Goal: Information Seeking & Learning: Obtain resource

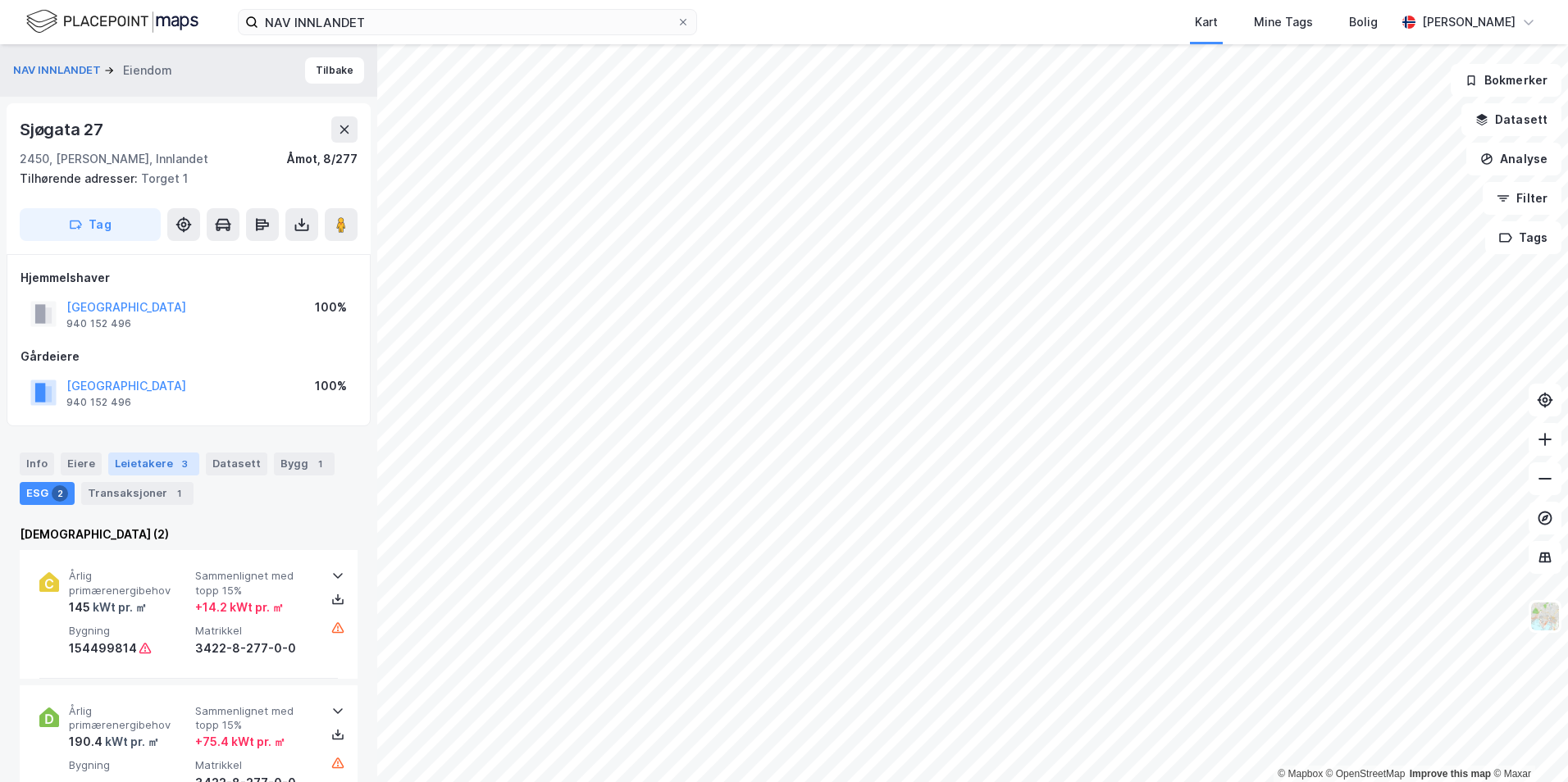
click at [150, 396] on div "Leietakere 3" at bounding box center [153, 464] width 91 height 23
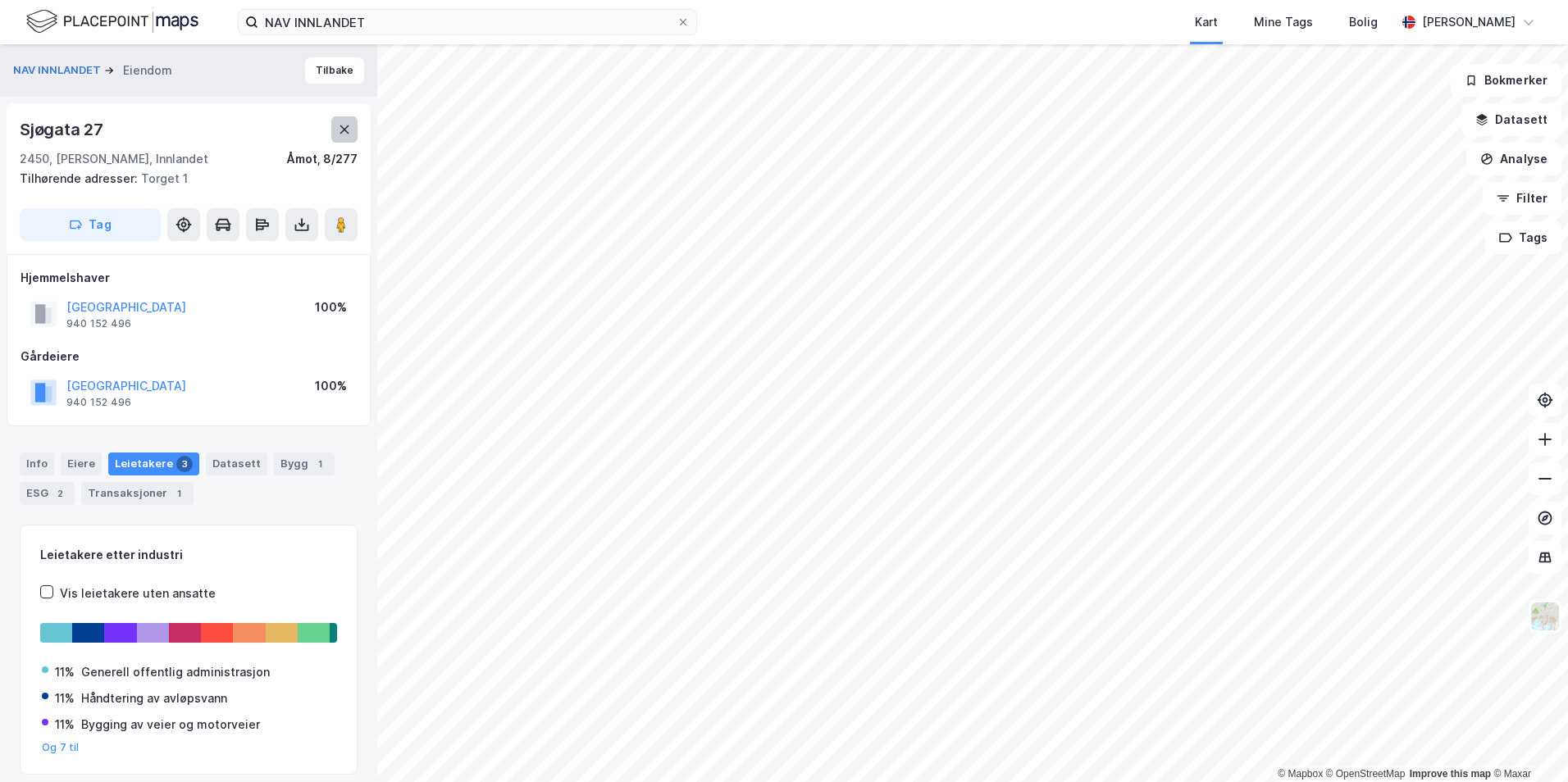
click at [347, 125] on icon at bounding box center [345, 130] width 13 height 13
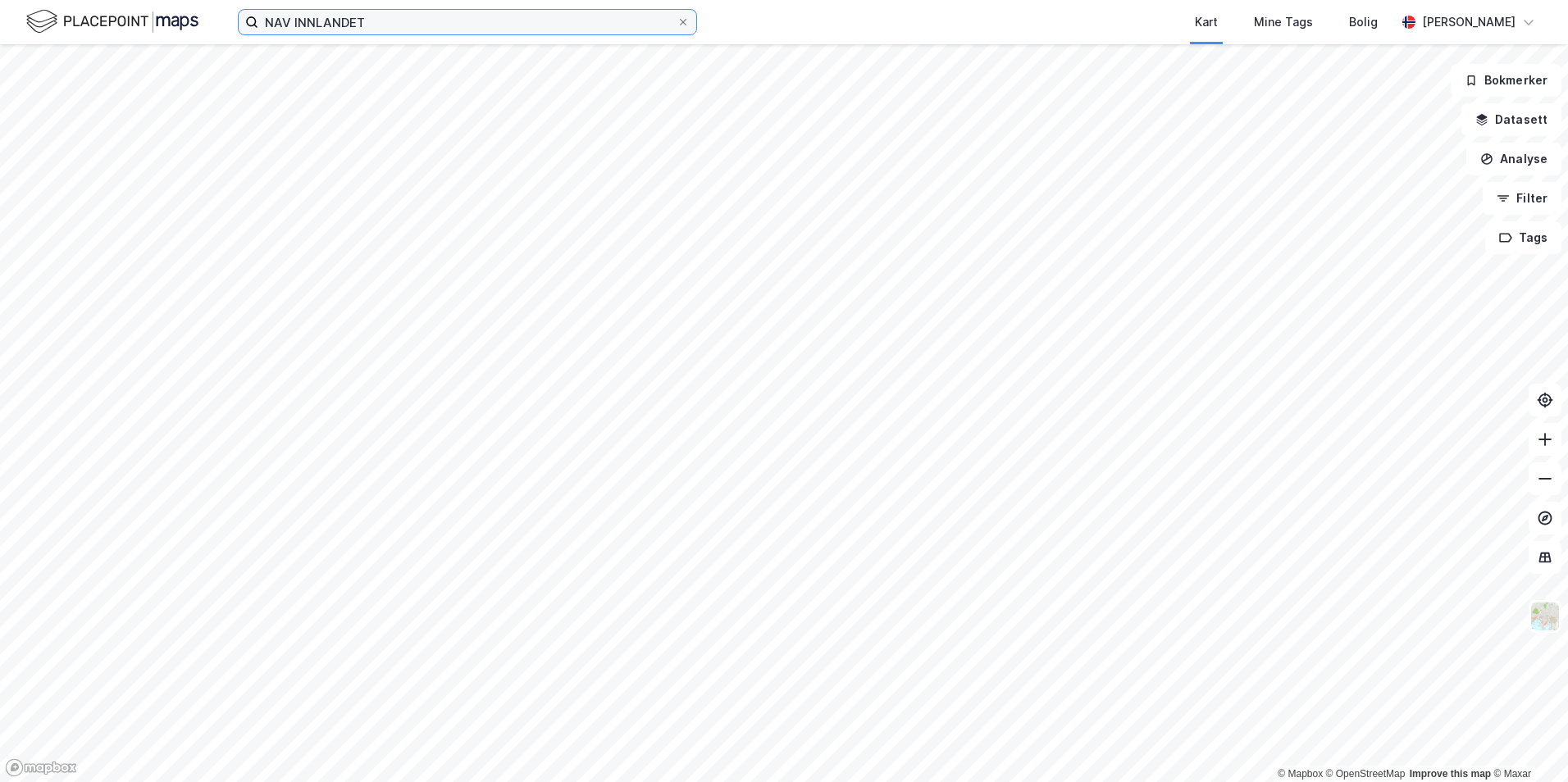
click at [409, 26] on input "NAV INNLANDET" at bounding box center [468, 22] width 419 height 25
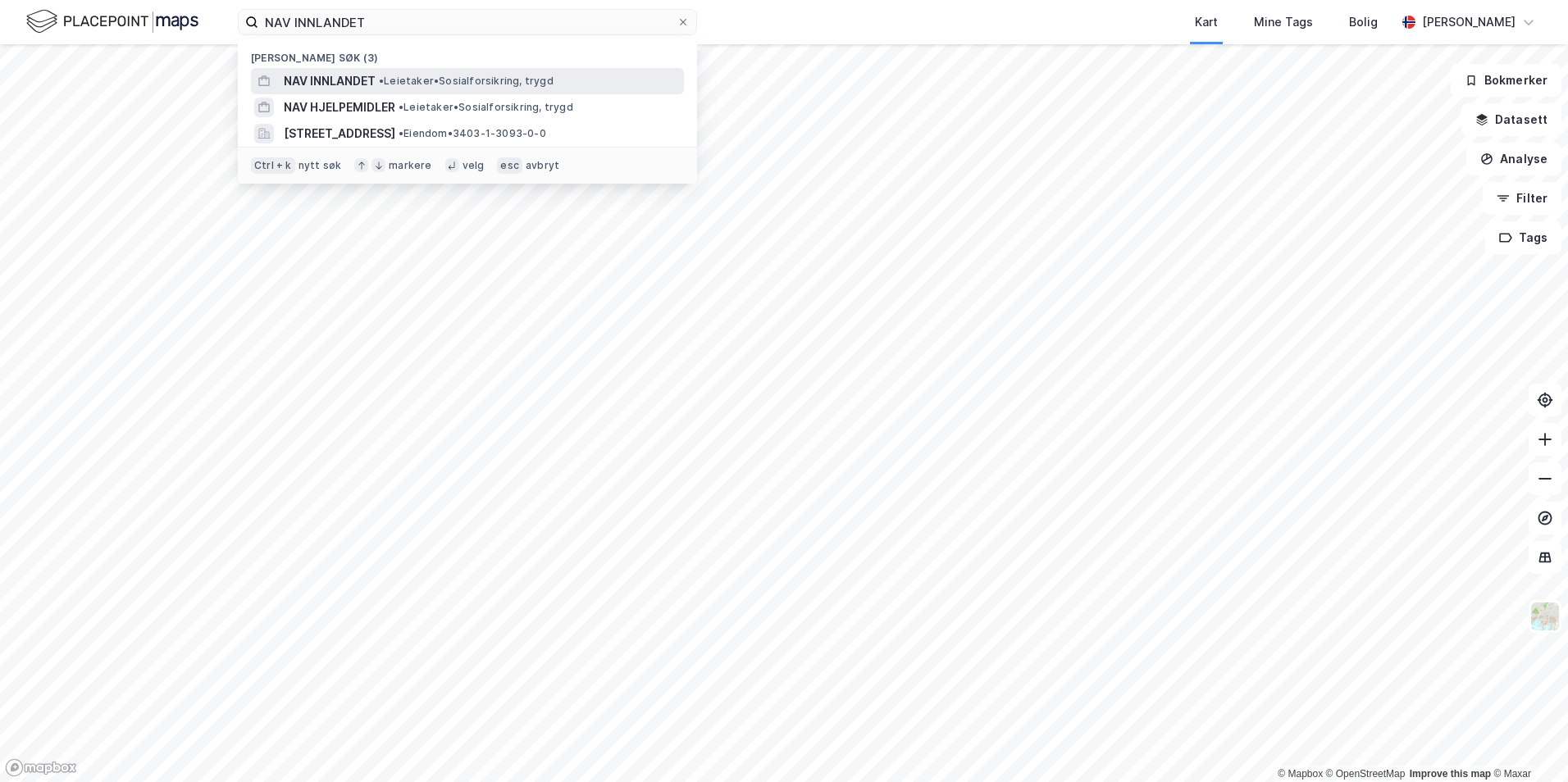
click at [353, 79] on span "NAV INNLANDET" at bounding box center [330, 80] width 92 height 20
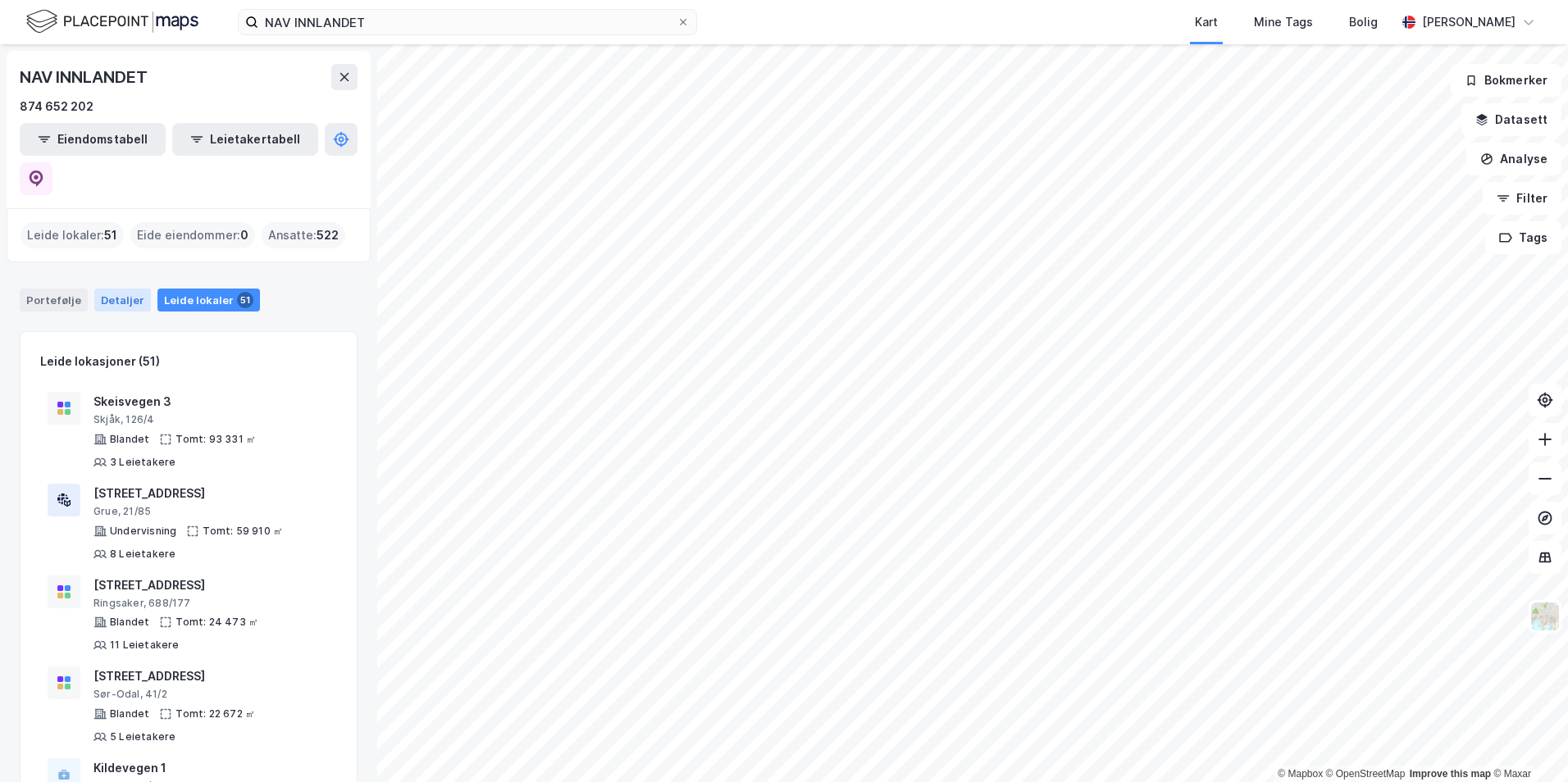
click at [132, 289] on div "Detaljer" at bounding box center [123, 300] width 57 height 23
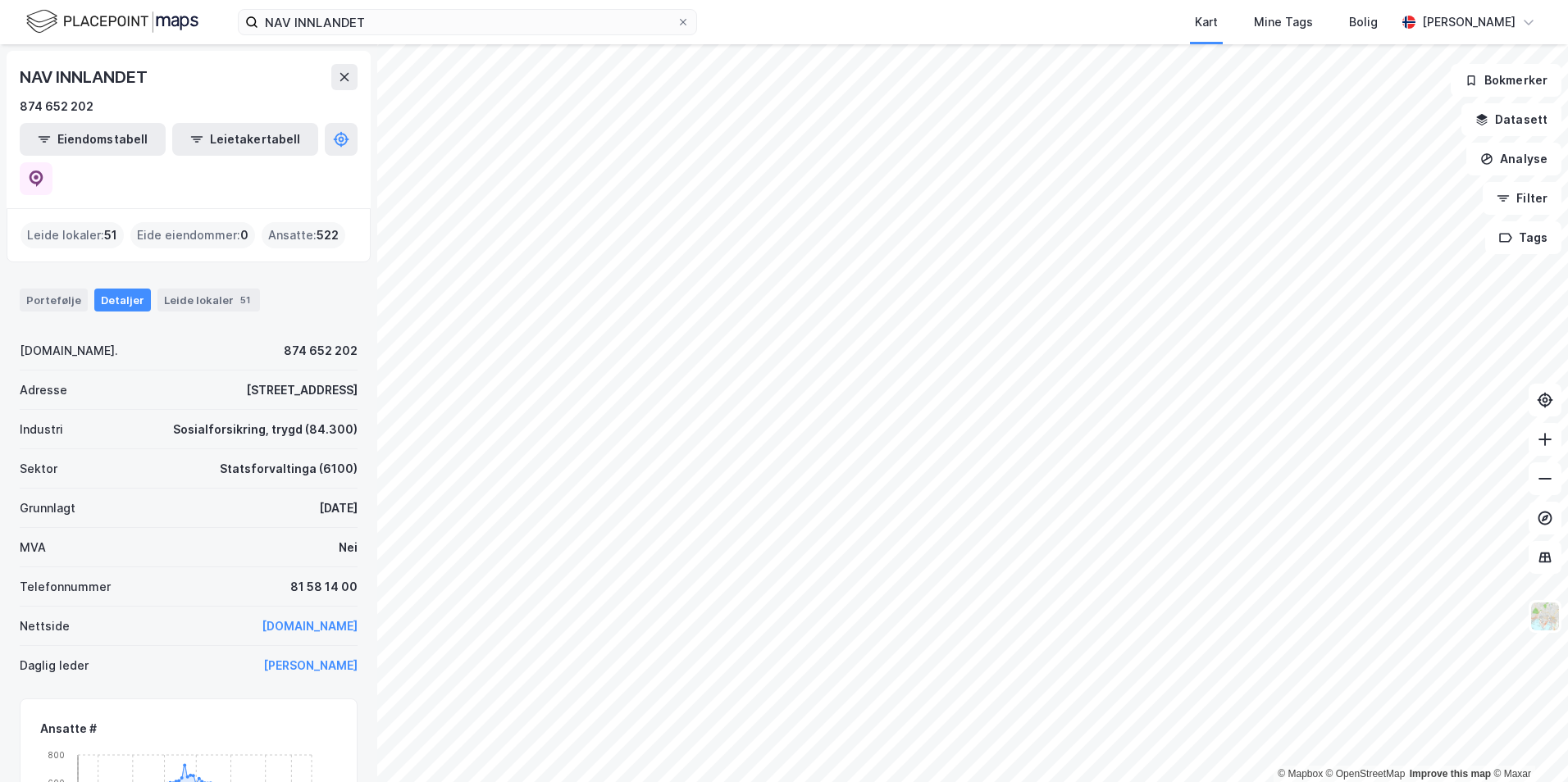
scroll to position [90, 0]
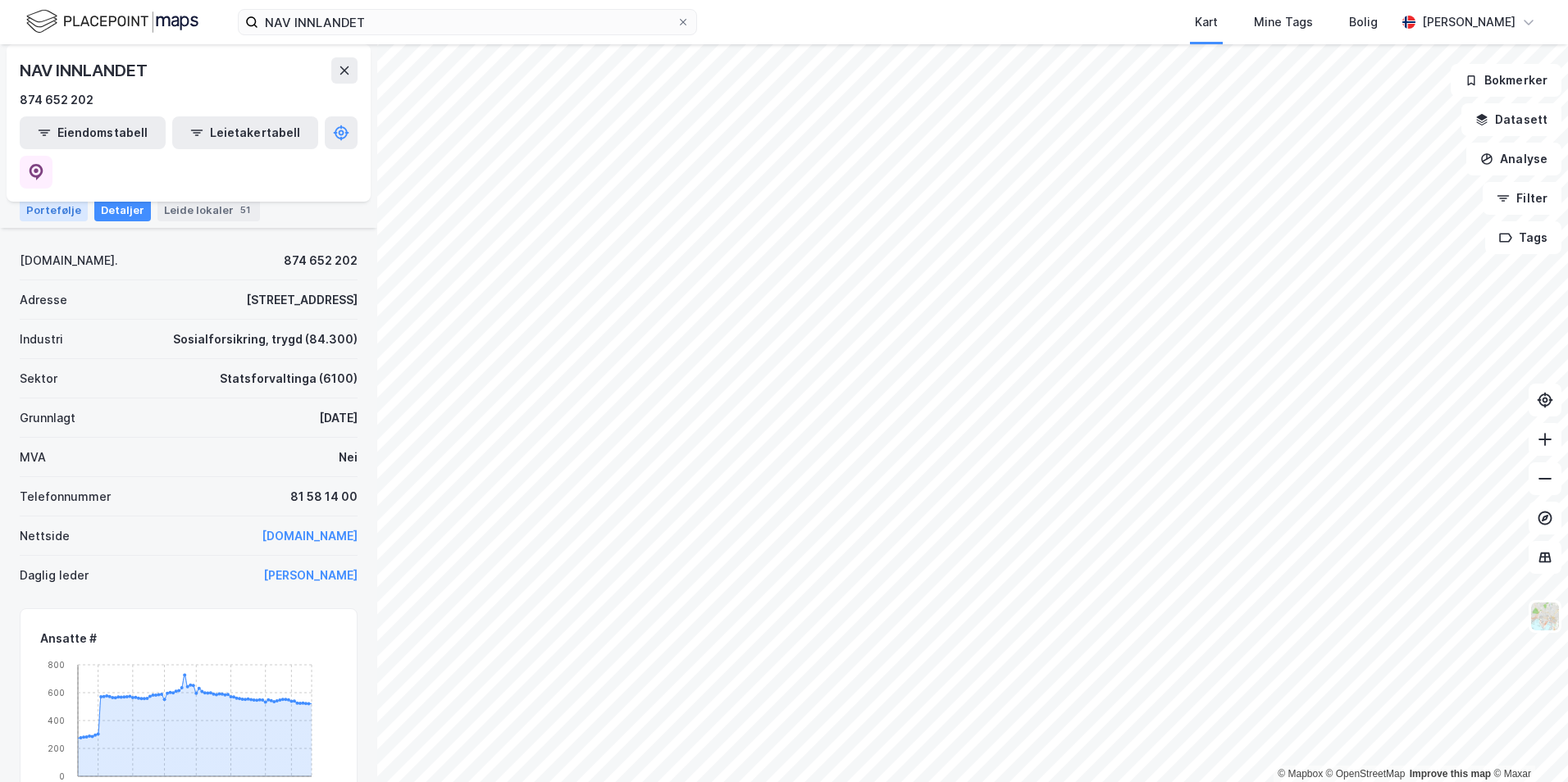
click at [48, 199] on div "Portefølje" at bounding box center [54, 210] width 68 height 23
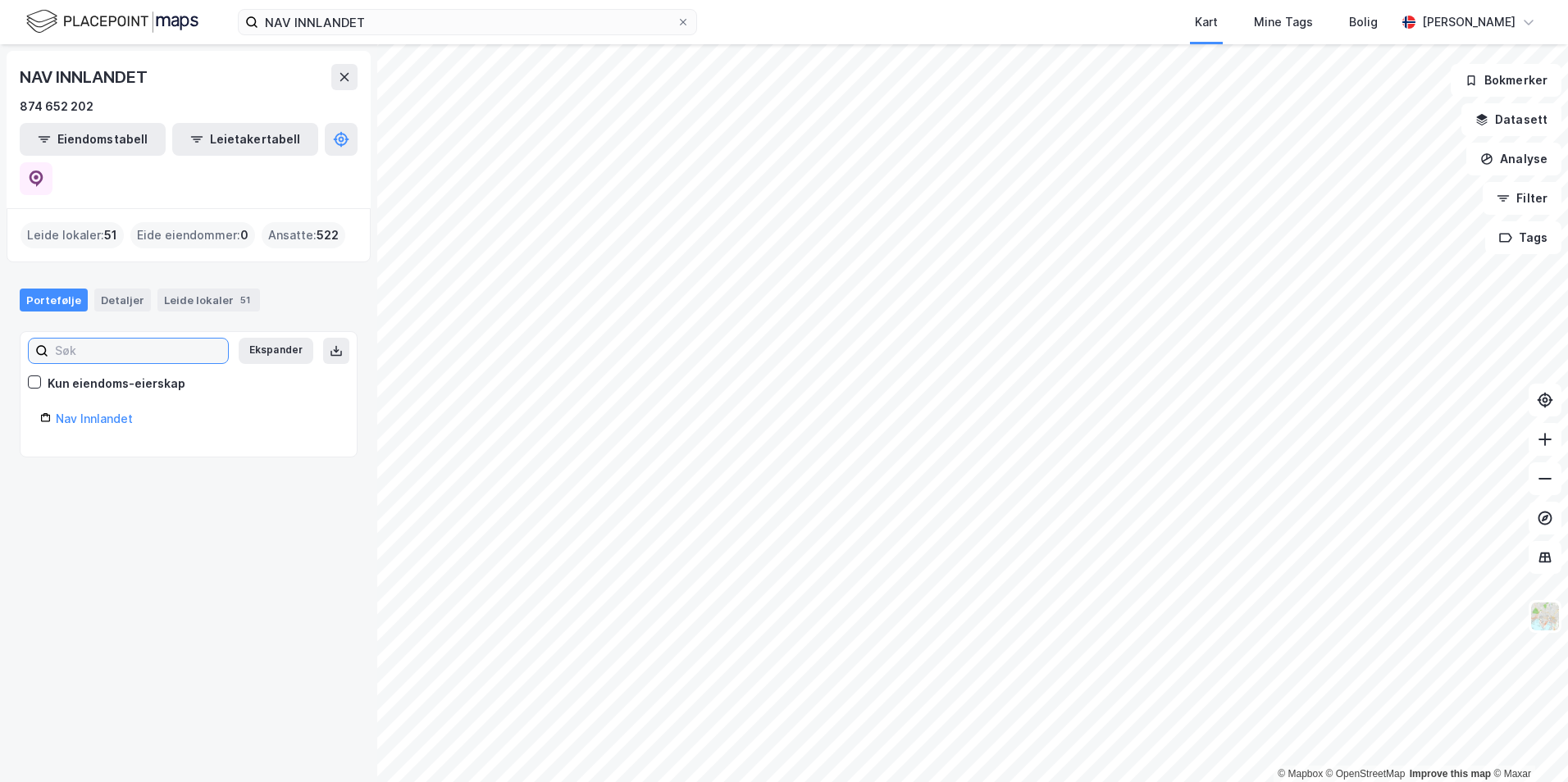
click at [110, 339] on input at bounding box center [138, 351] width 180 height 25
click at [91, 396] on link "Nav Innlandet" at bounding box center [94, 418] width 77 height 14
click at [71, 396] on link "Nav Innlandet" at bounding box center [94, 418] width 77 height 14
click at [38, 377] on icon at bounding box center [34, 382] width 11 height 11
click at [35, 377] on icon at bounding box center [34, 382] width 11 height 11
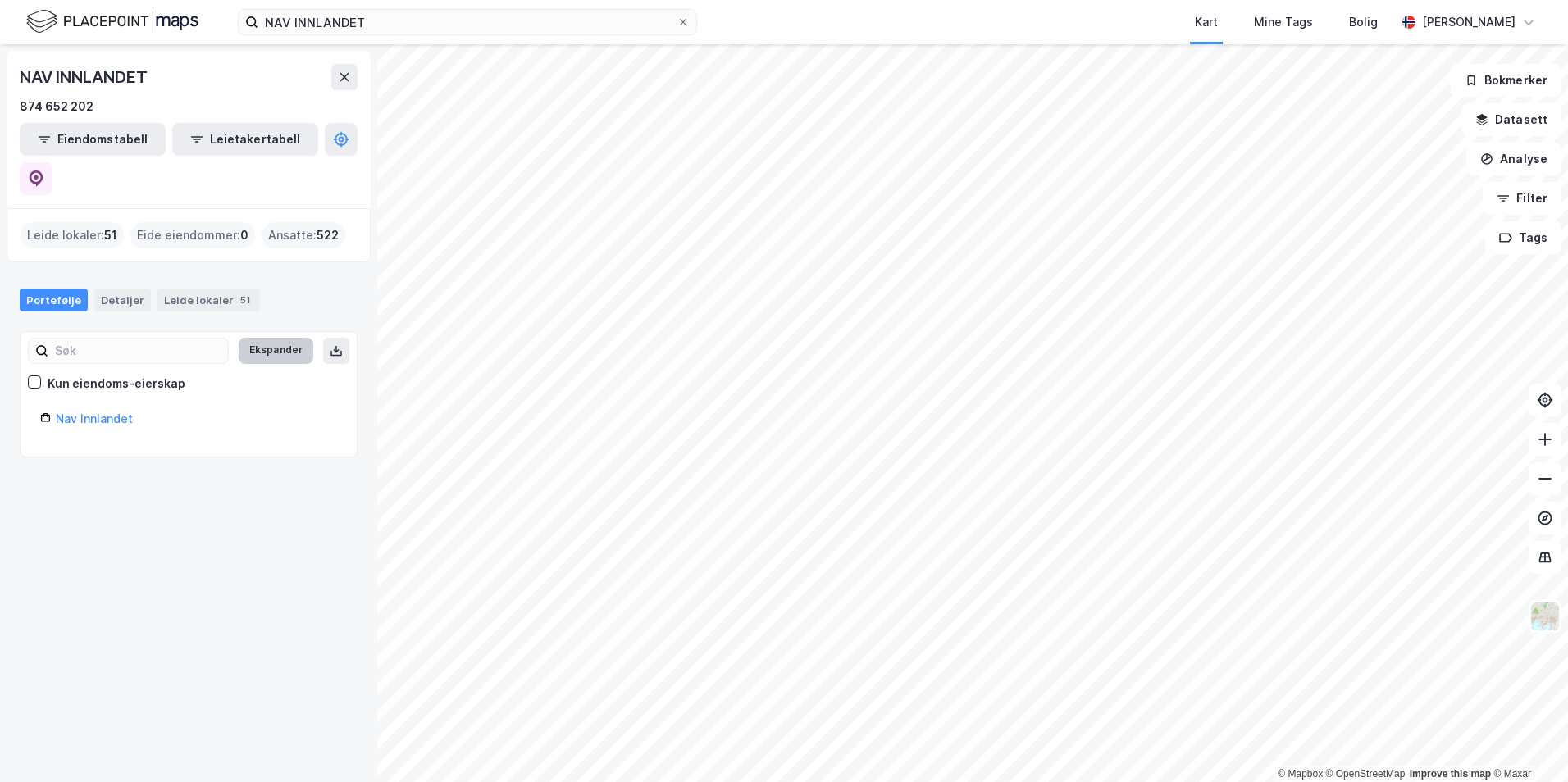
click at [273, 338] on button "Ekspander" at bounding box center [276, 351] width 75 height 27
click at [283, 338] on button "Minimer" at bounding box center [282, 351] width 62 height 27
click at [330, 345] on icon at bounding box center [336, 351] width 13 height 13
click at [95, 396] on link "Nav Innlandet" at bounding box center [94, 418] width 77 height 14
click at [207, 289] on div "Leide lokaler 51" at bounding box center [208, 300] width 102 height 23
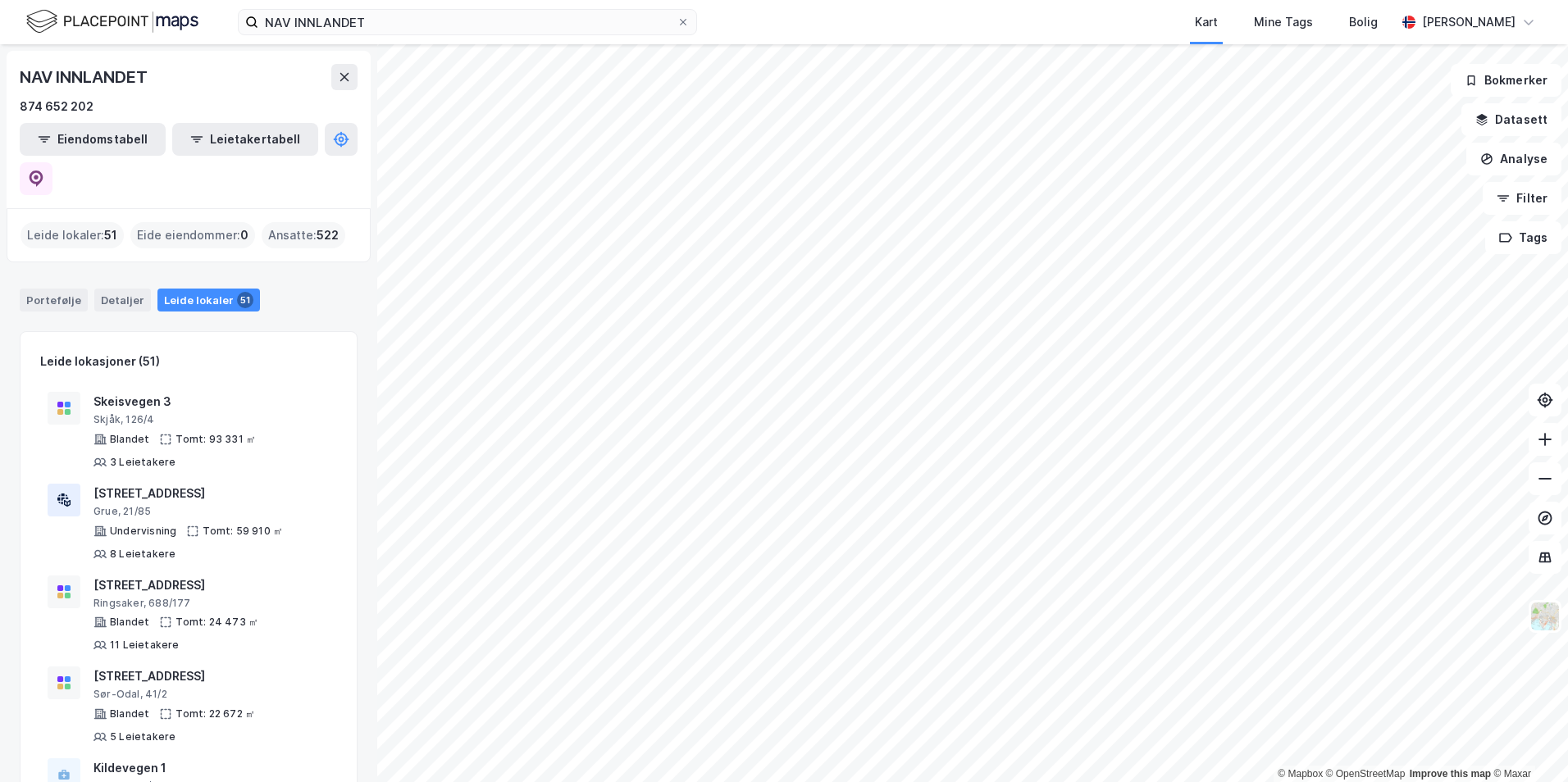
click at [316, 225] on span "522" at bounding box center [327, 235] width 22 height 20
click at [330, 225] on span "522" at bounding box center [327, 235] width 22 height 20
drag, startPoint x: 330, startPoint y: 199, endPoint x: 294, endPoint y: 198, distance: 36.0
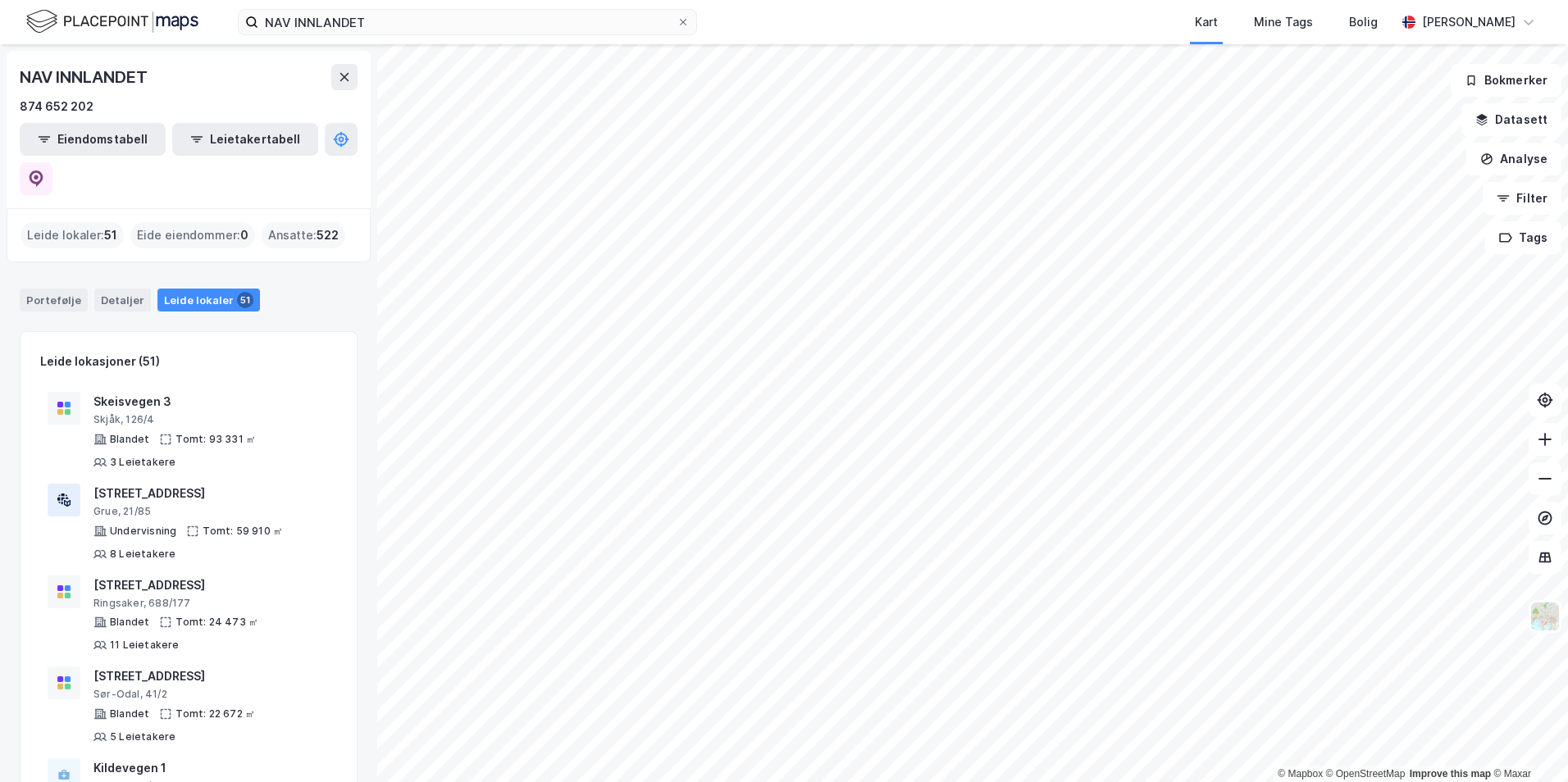
click at [294, 222] on div "Ansatte : 522" at bounding box center [303, 236] width 83 height 27
drag, startPoint x: 261, startPoint y: 192, endPoint x: 322, endPoint y: 197, distance: 61.2
click at [322, 222] on div "Ansatte : 522" at bounding box center [303, 236] width 83 height 27
drag, startPoint x: 322, startPoint y: 197, endPoint x: 297, endPoint y: 197, distance: 25.0
click at [297, 222] on div "Ansatte : 522" at bounding box center [303, 236] width 83 height 27
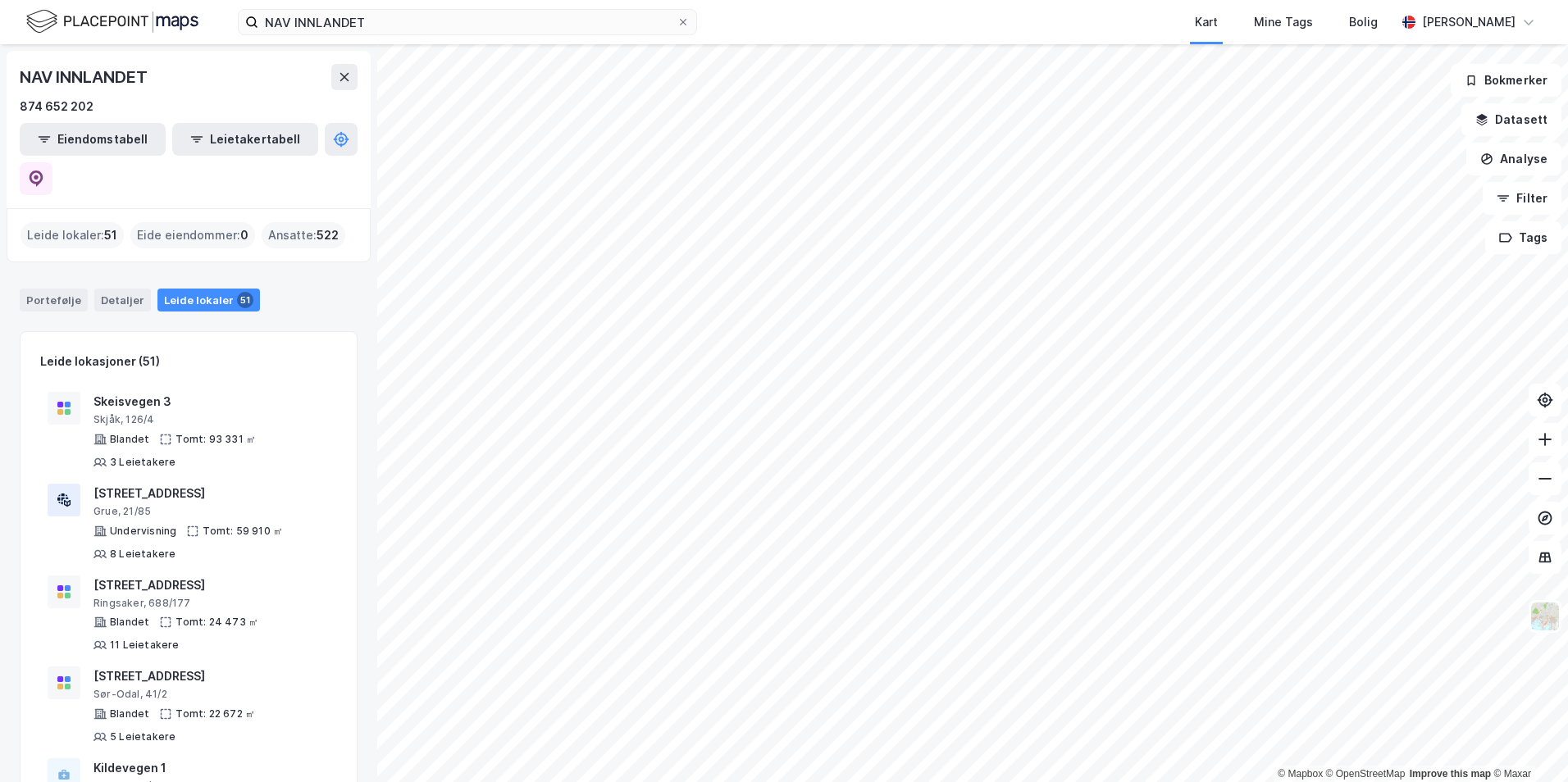
click at [51, 222] on div "Leide lokaler : 51" at bounding box center [72, 236] width 103 height 27
click at [212, 135] on button "Leietakertabell" at bounding box center [245, 139] width 146 height 33
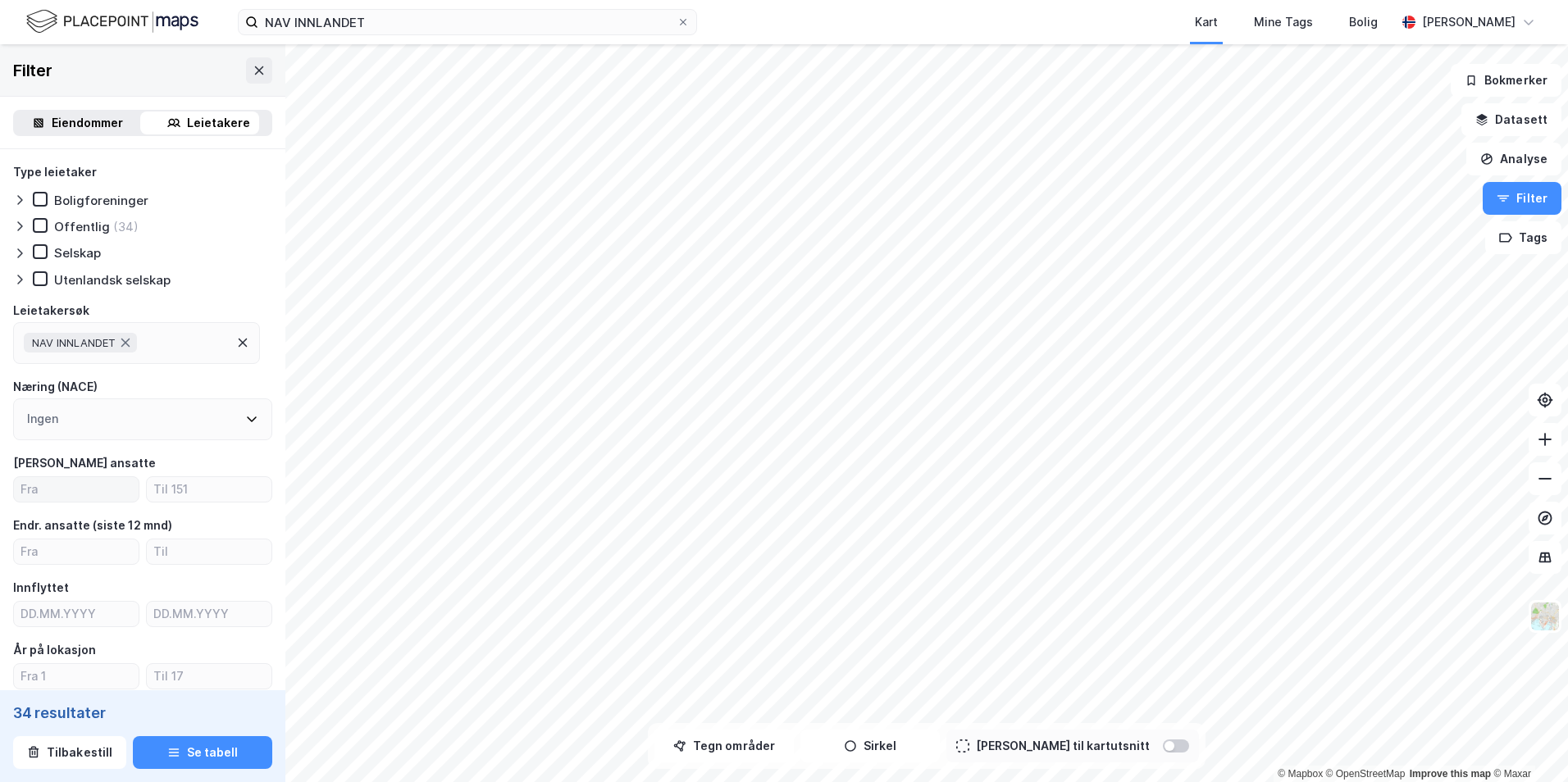
scroll to position [82, 0]
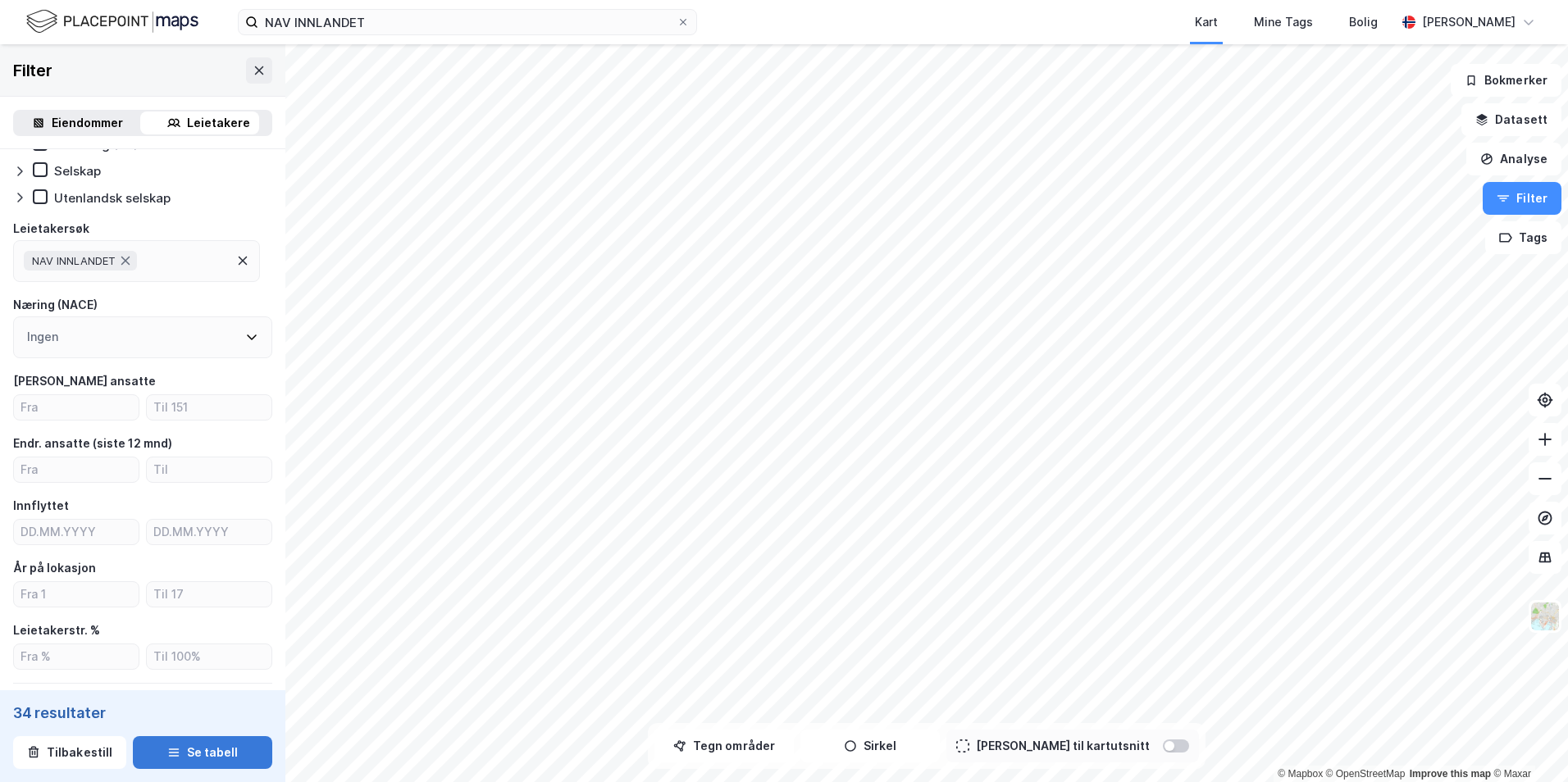
click at [197, 396] on button "Se tabell" at bounding box center [202, 753] width 139 height 33
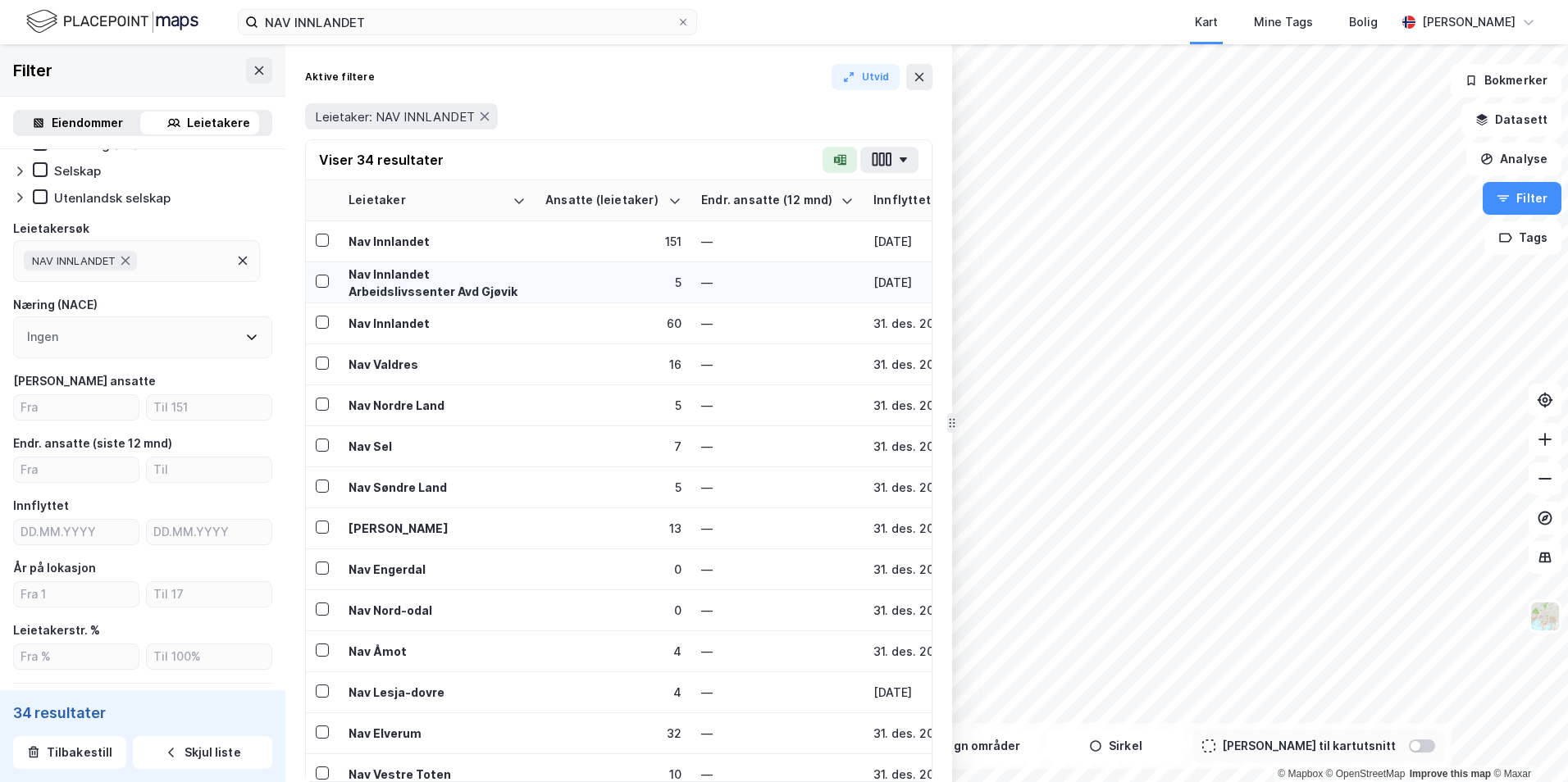
drag, startPoint x: 775, startPoint y: 141, endPoint x: 767, endPoint y: 276, distance: 135.2
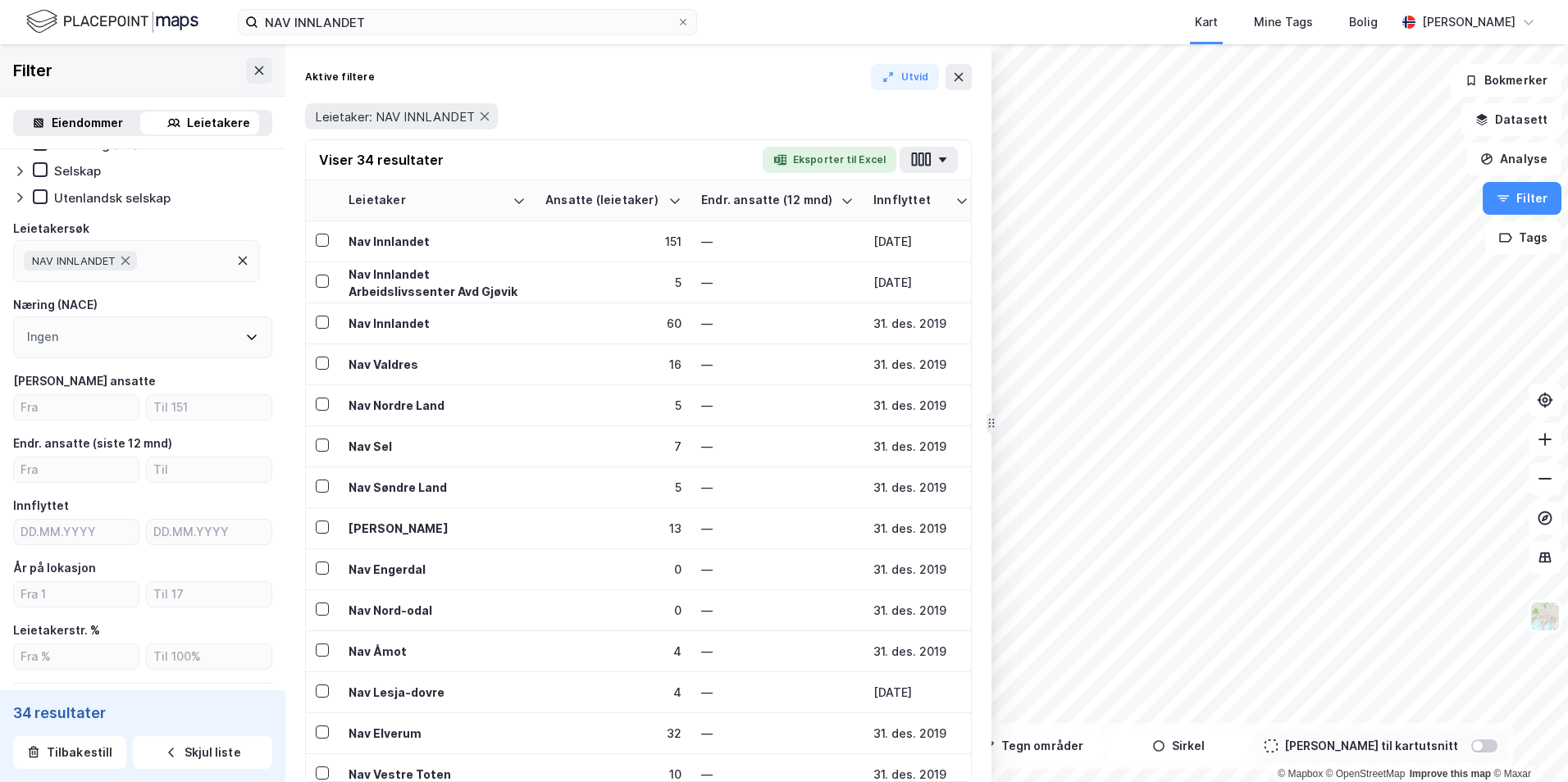
drag, startPoint x: 957, startPoint y: 222, endPoint x: 997, endPoint y: 223, distance: 40.0
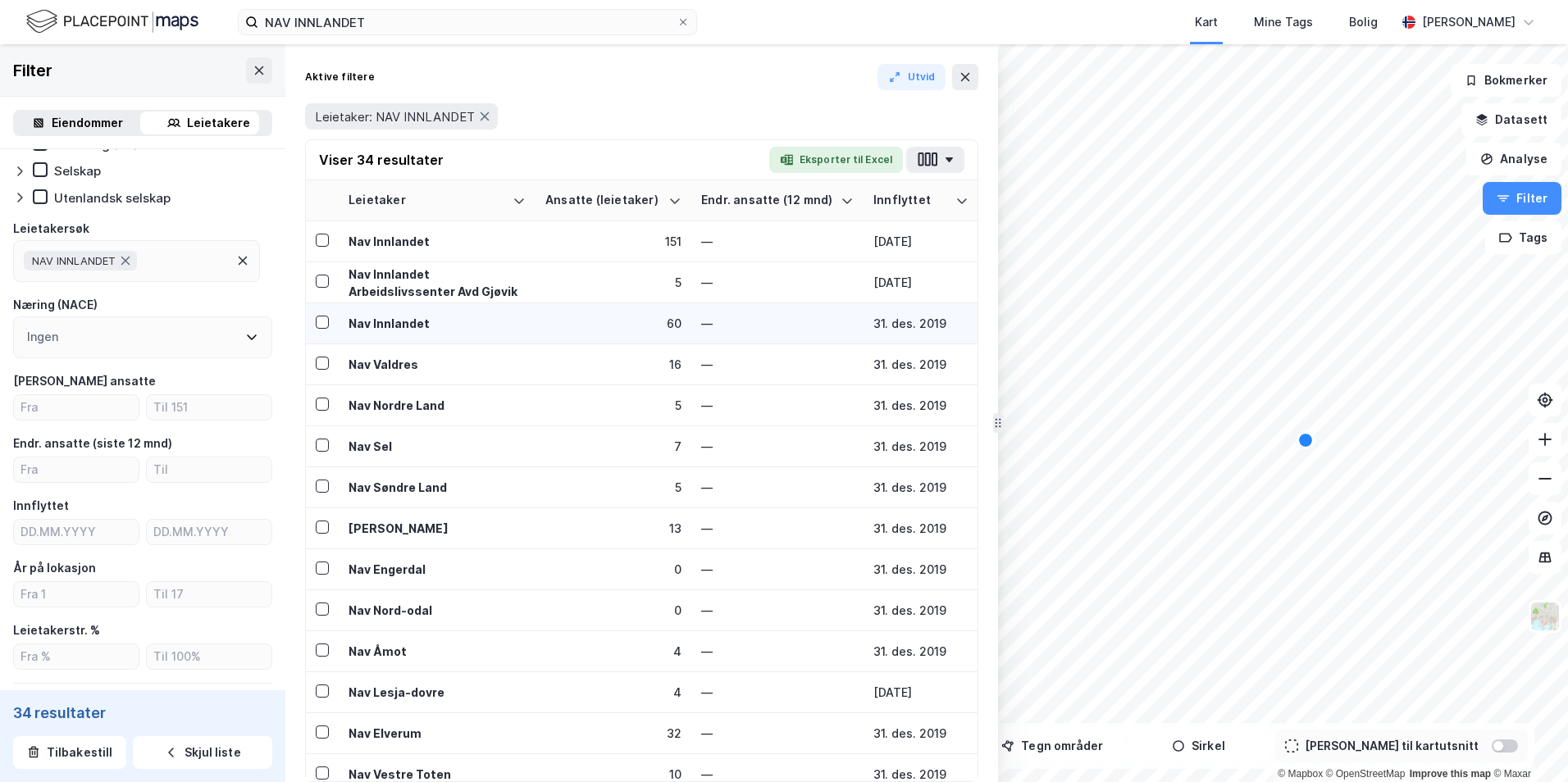
click at [795, 322] on div "—" at bounding box center [777, 324] width 152 height 17
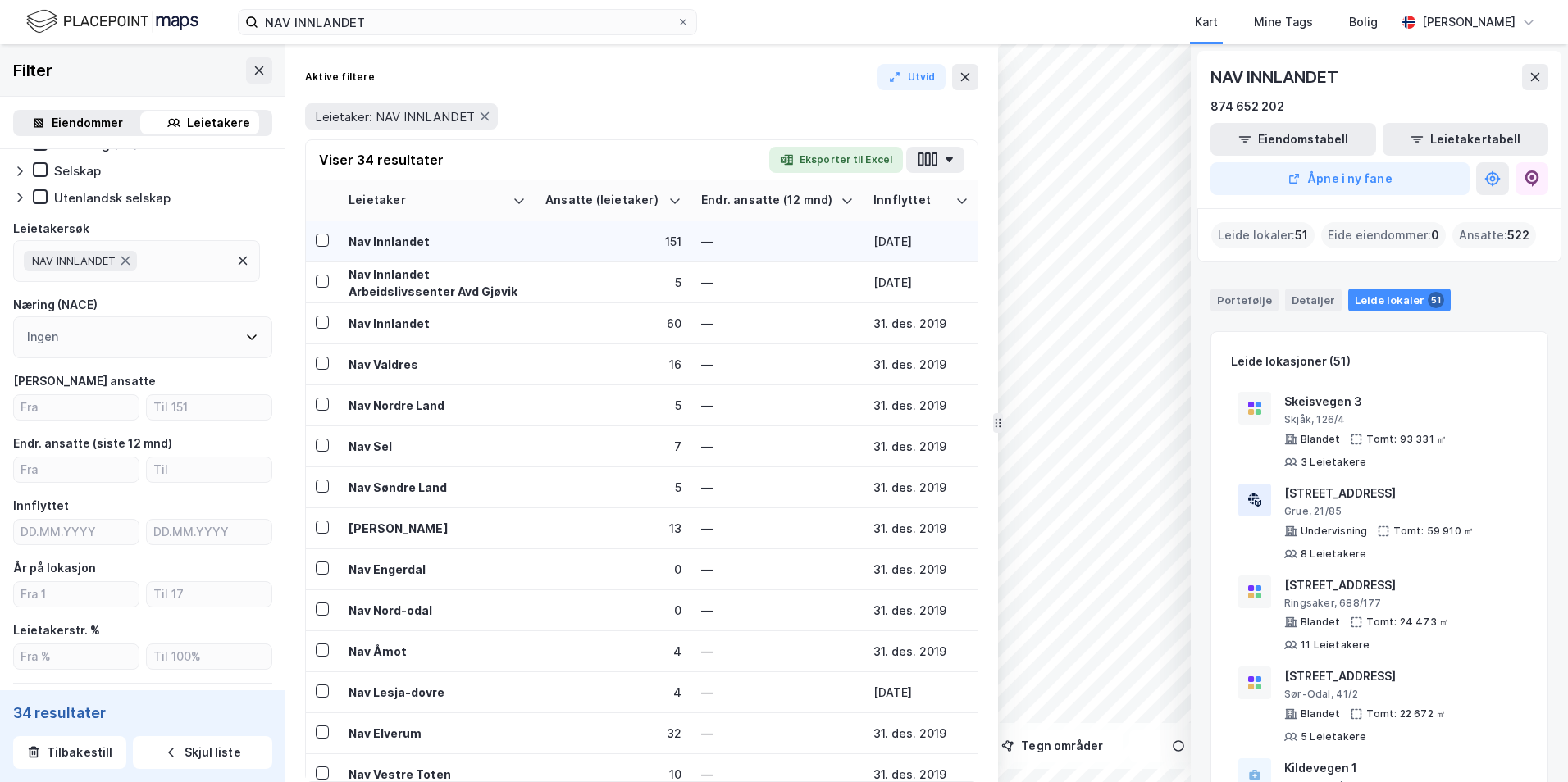
click at [608, 240] on div "151" at bounding box center [614, 241] width 136 height 17
click at [321, 240] on icon at bounding box center [322, 240] width 11 height 11
click at [321, 239] on icon at bounding box center [322, 240] width 11 height 11
click at [326, 243] on icon at bounding box center [322, 240] width 11 height 11
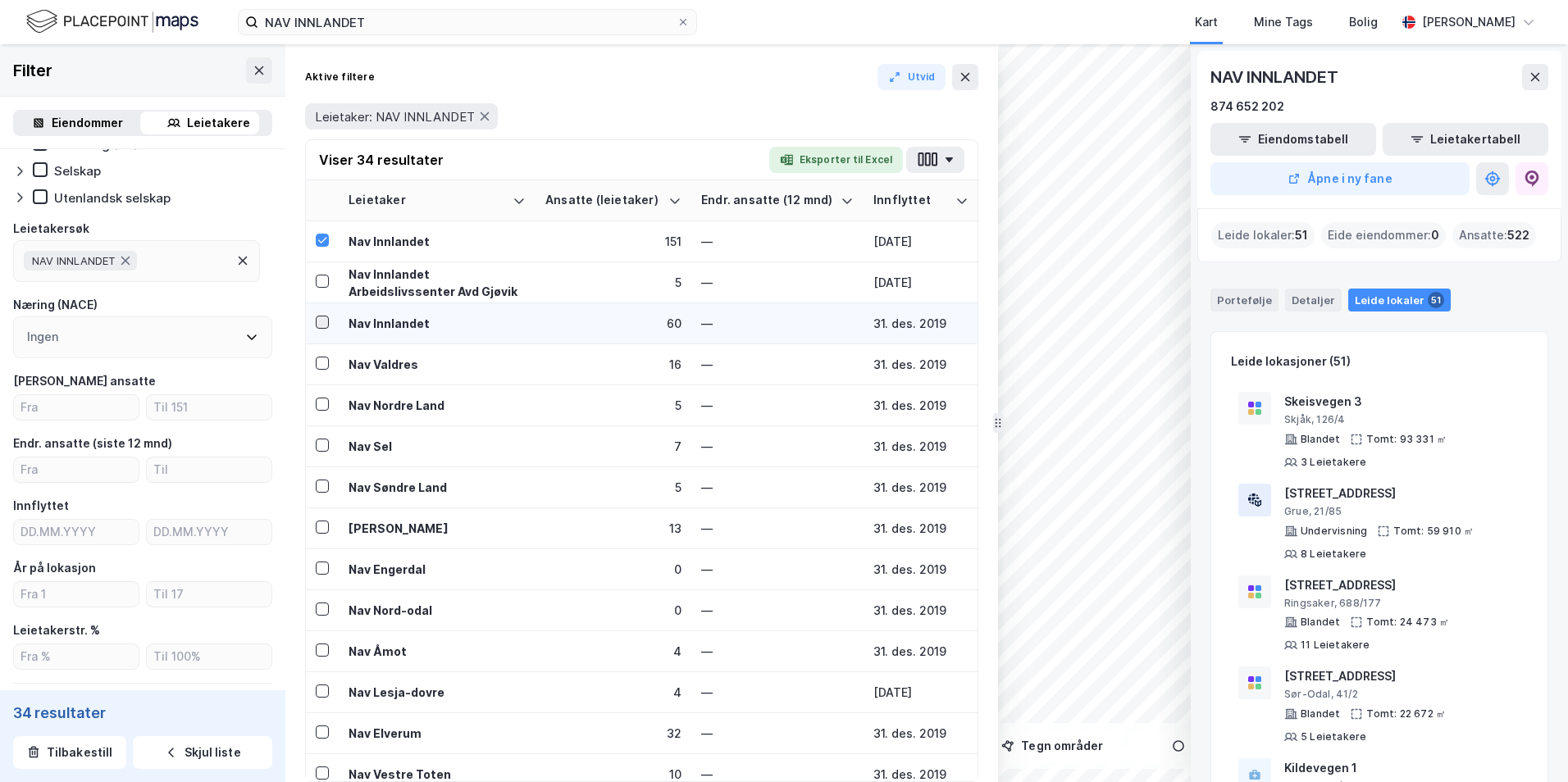
click at [321, 324] on icon at bounding box center [323, 322] width 9 height 6
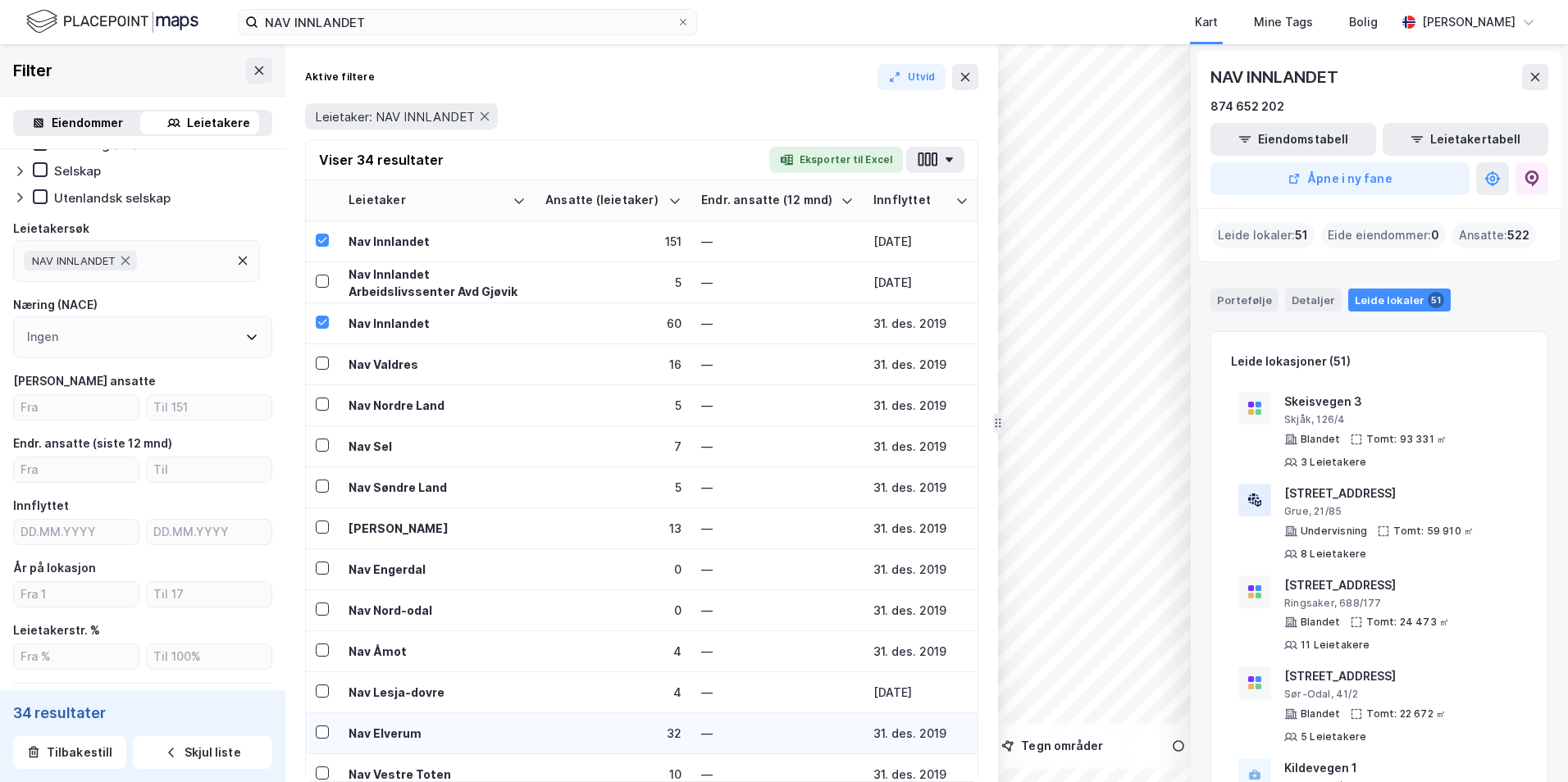
scroll to position [82, 0]
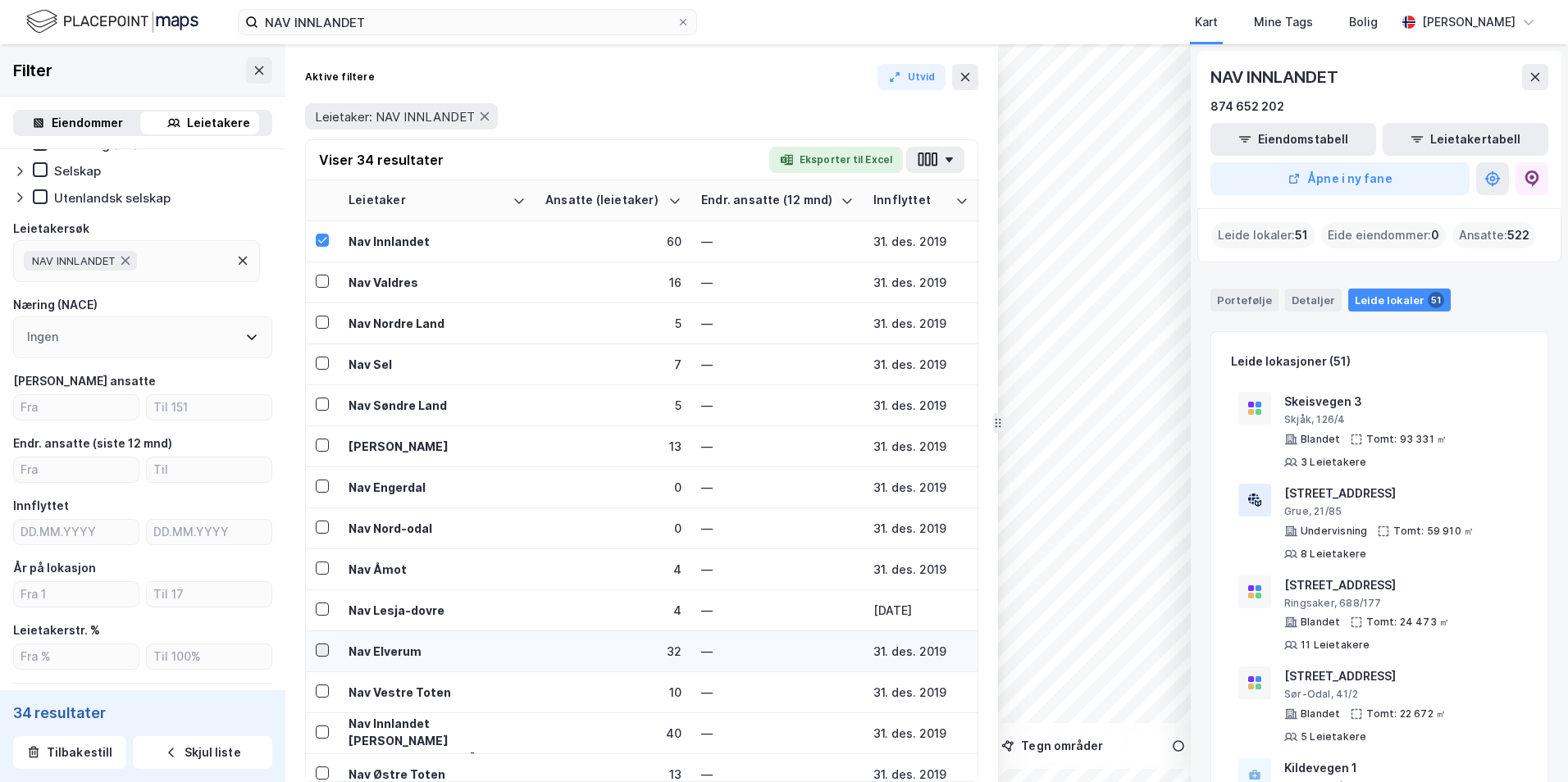
click at [327, 396] on icon at bounding box center [322, 650] width 11 height 11
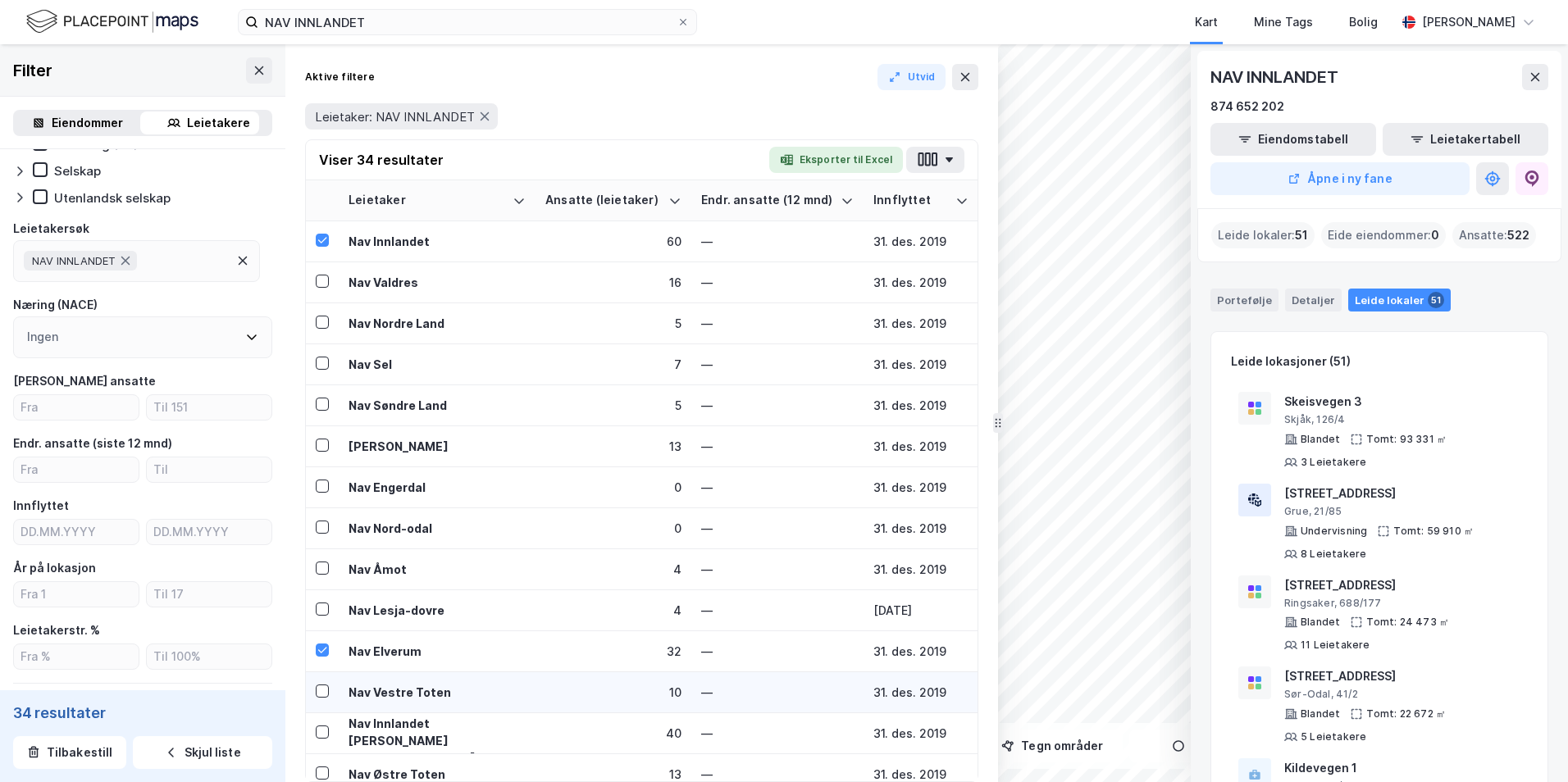
scroll to position [246, 0]
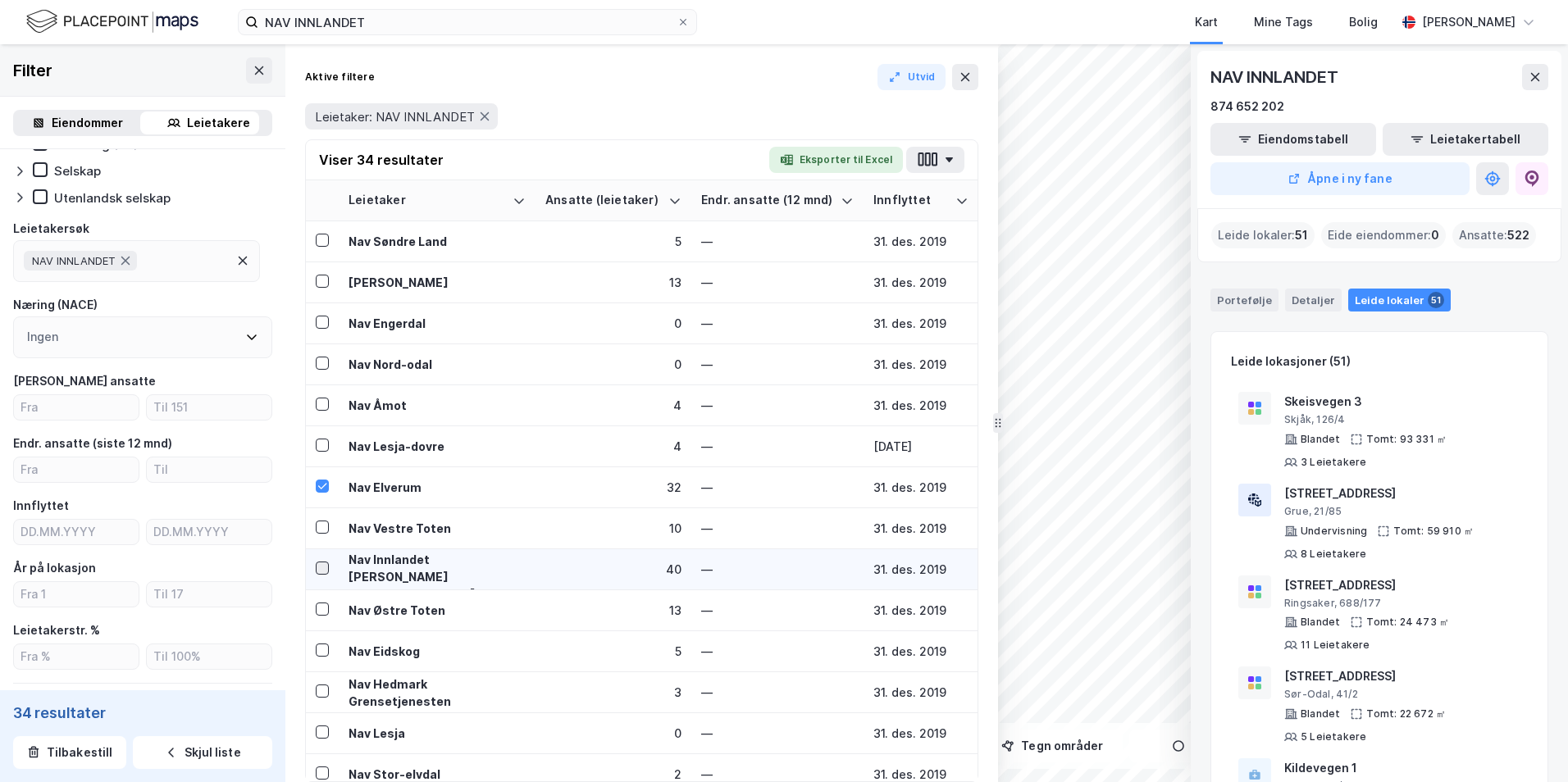
click at [322, 396] on icon at bounding box center [323, 568] width 9 height 6
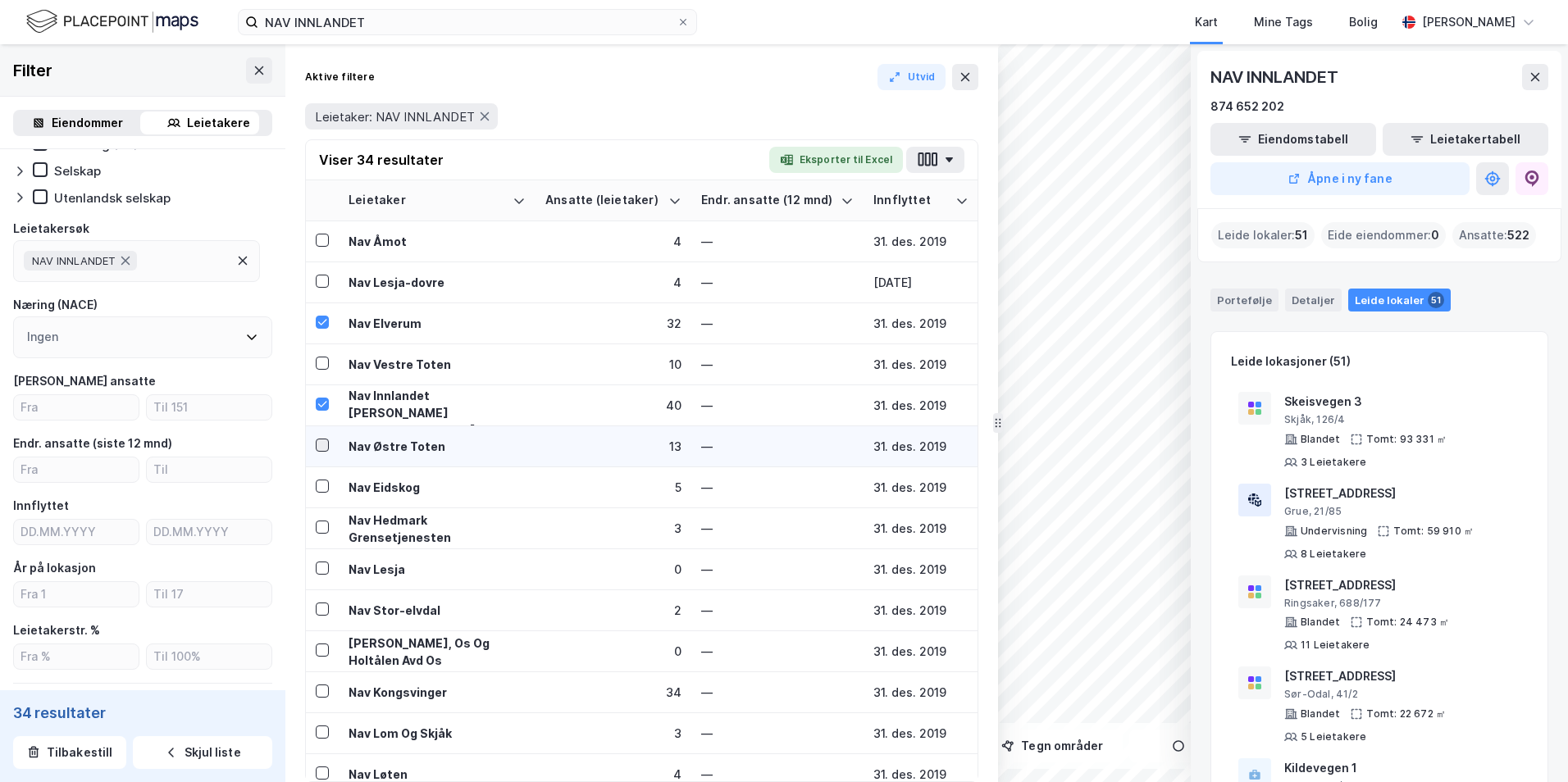
click at [325, 396] on icon at bounding box center [322, 445] width 11 height 11
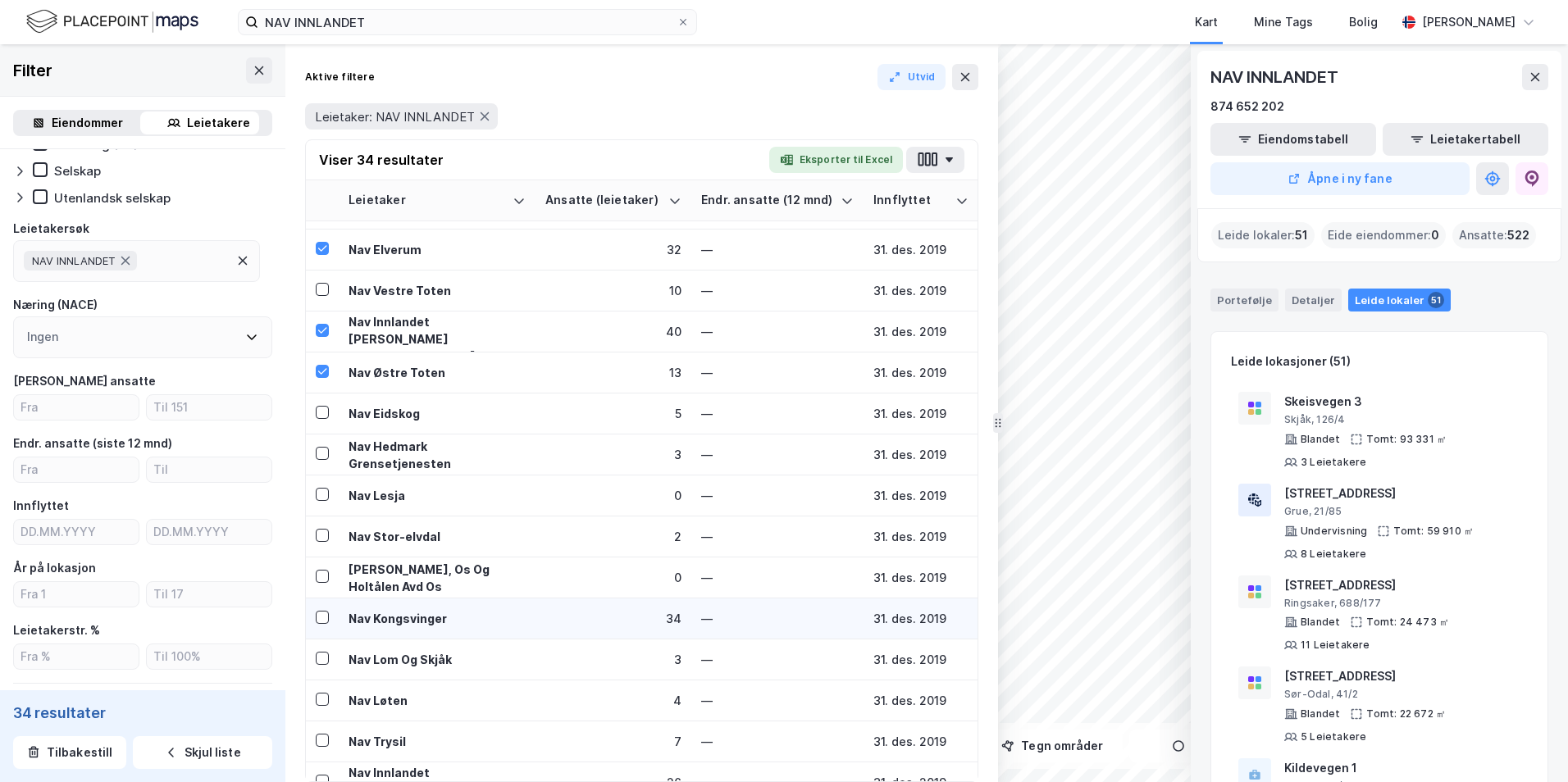
scroll to position [492, 0]
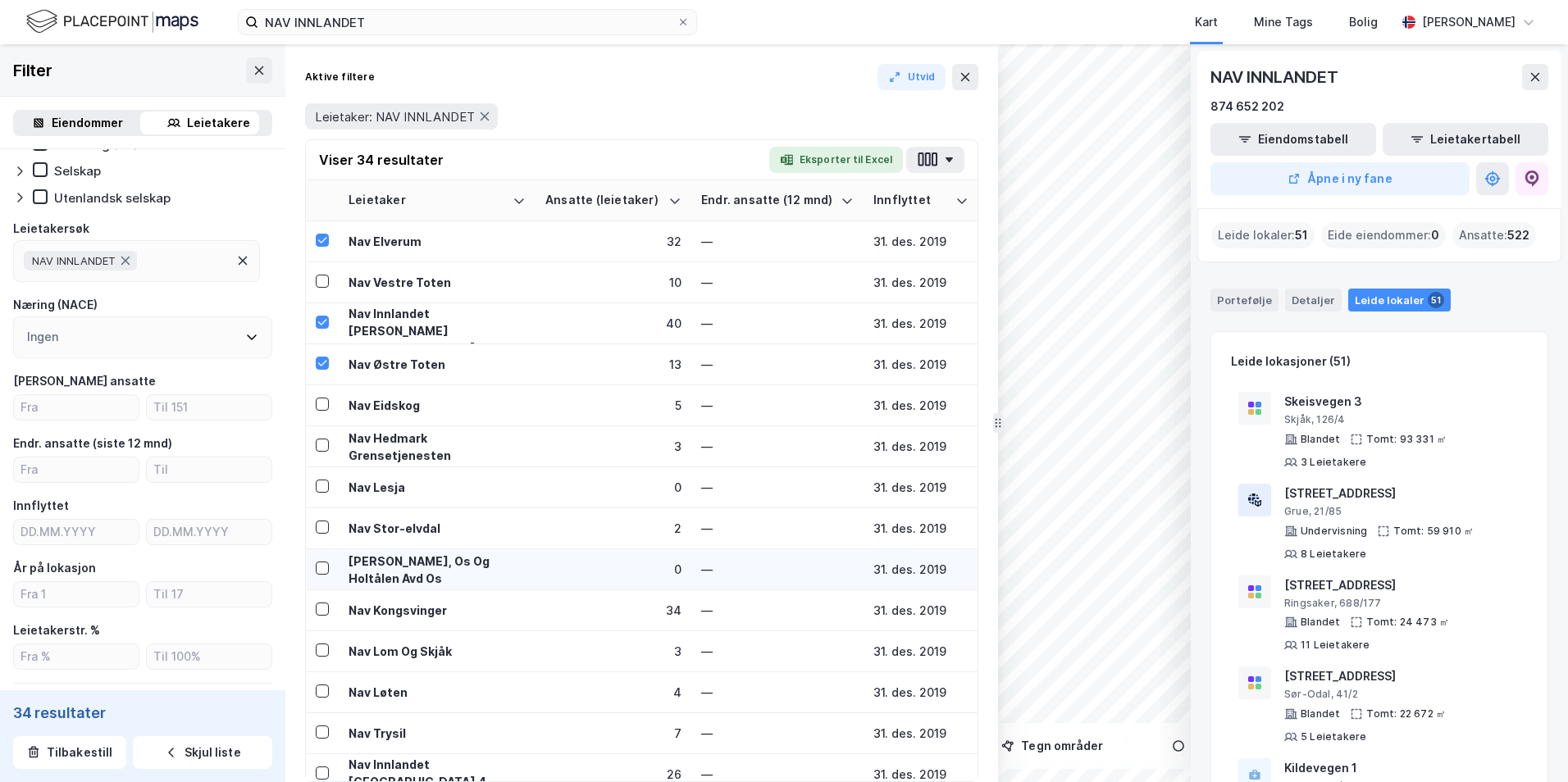
click at [321, 396] on icon at bounding box center [322, 610] width 11 height 11
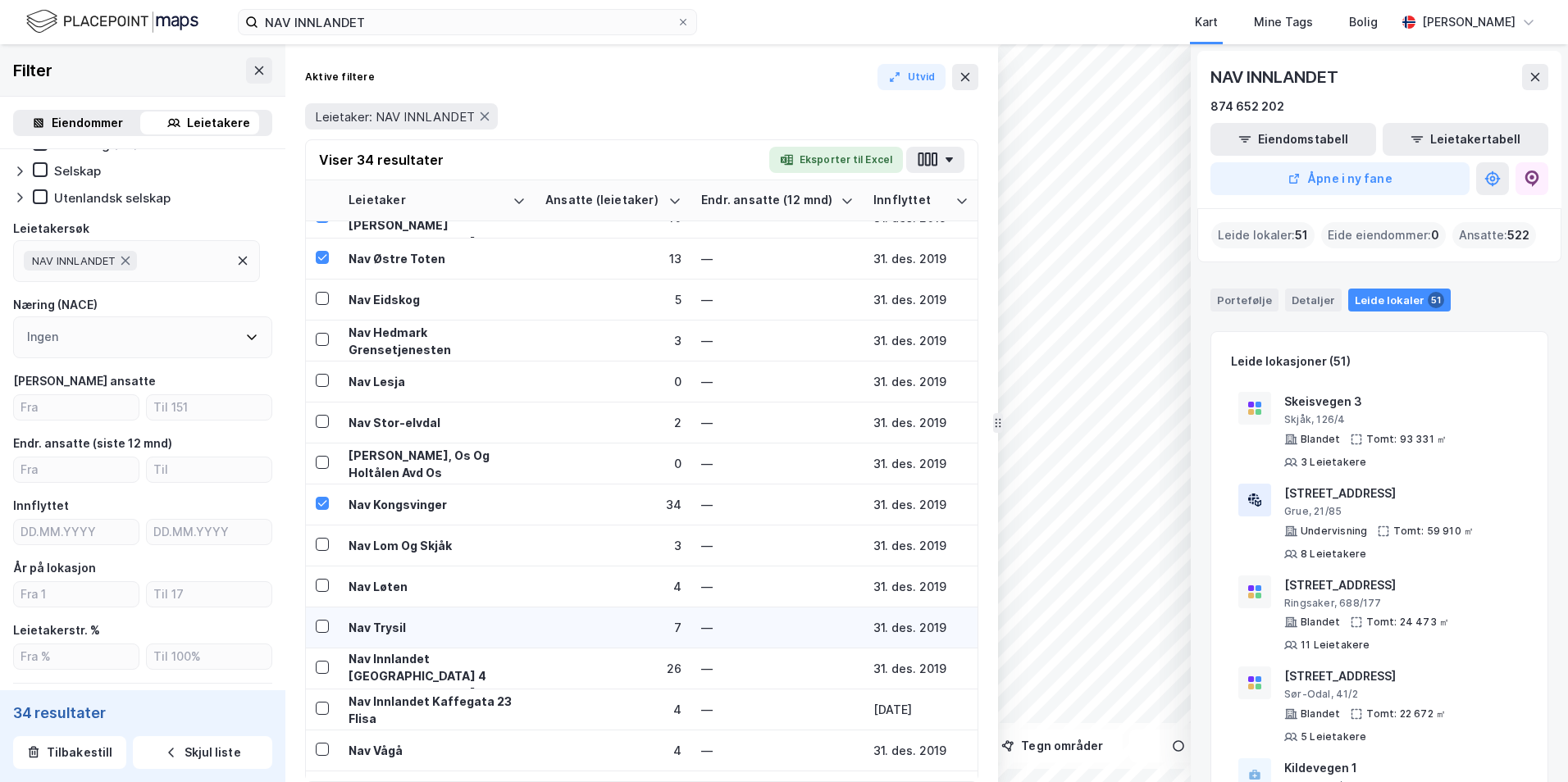
scroll to position [738, 0]
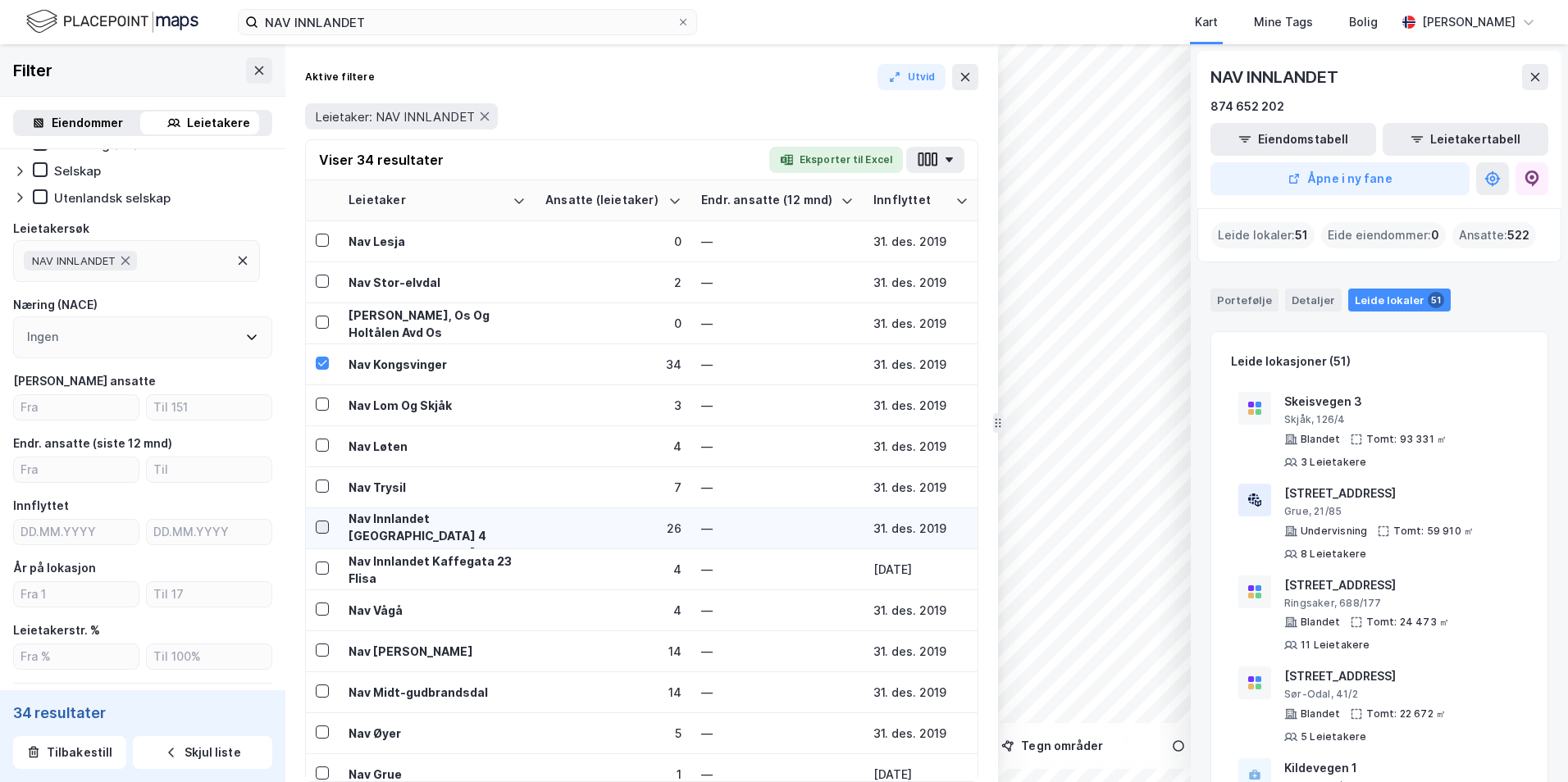
click at [324, 396] on icon at bounding box center [322, 527] width 11 height 11
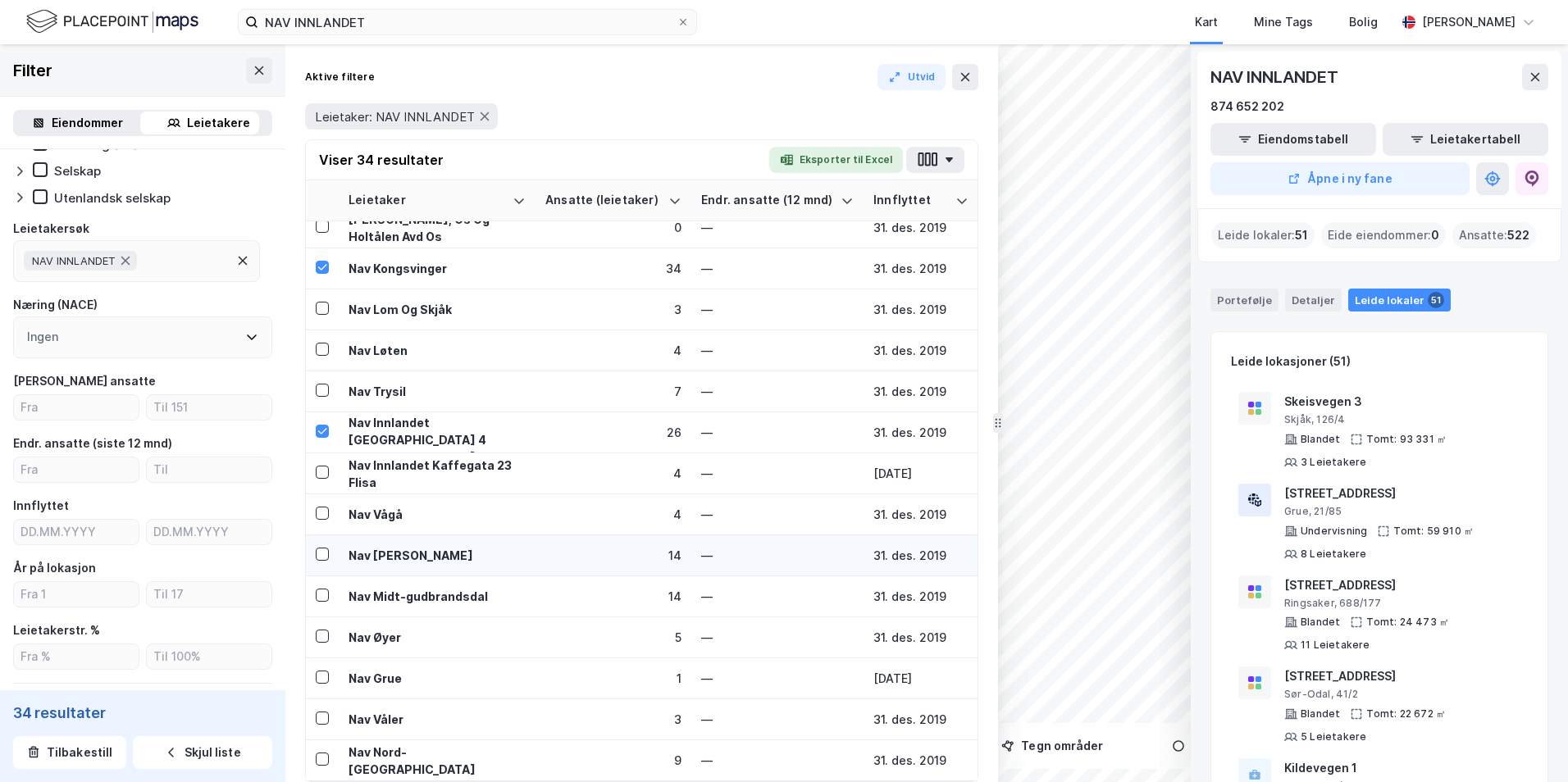
scroll to position [846, 0]
click at [322, 396] on icon at bounding box center [322, 555] width 11 height 11
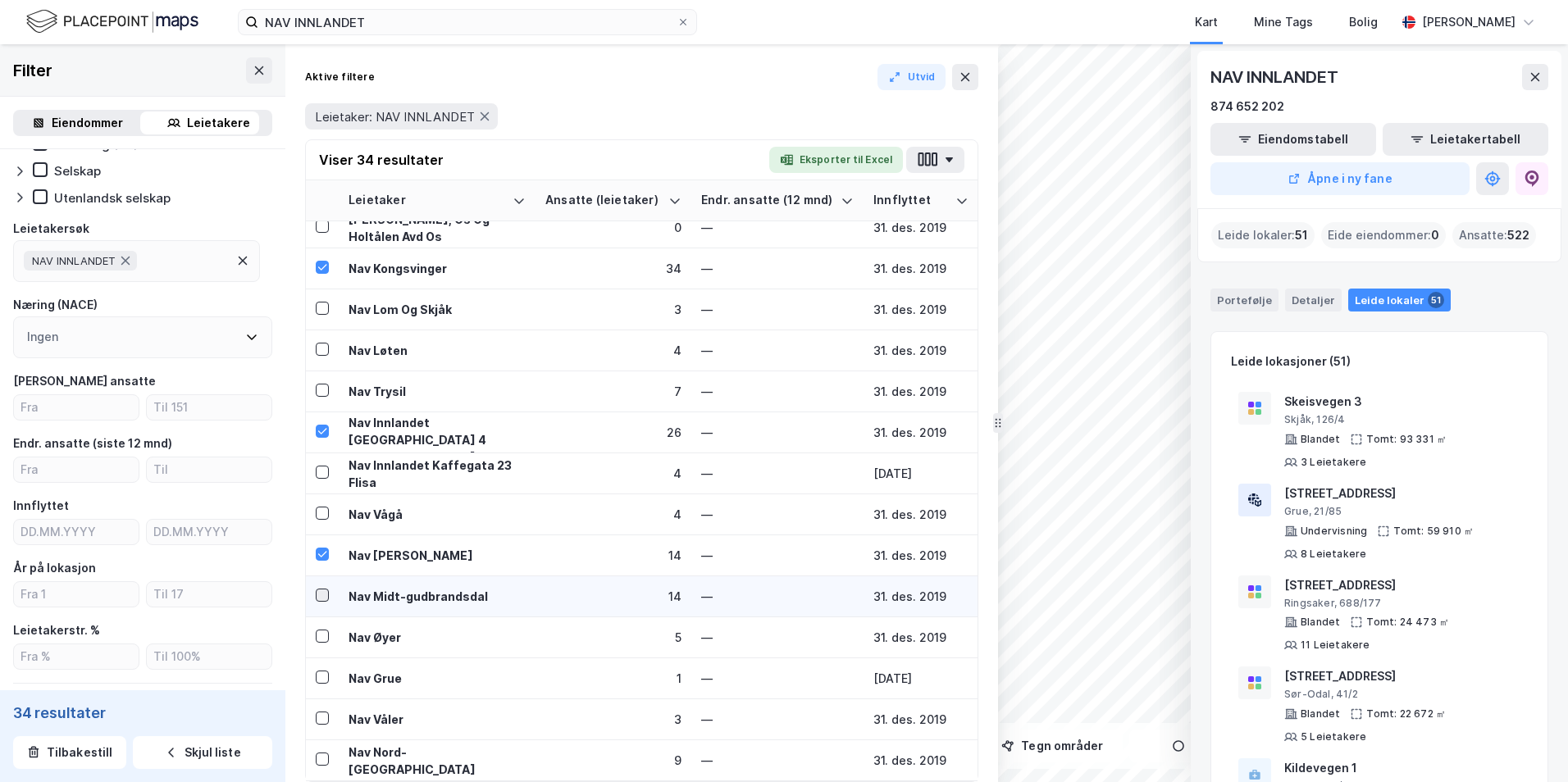
click at [323, 396] on icon at bounding box center [322, 595] width 11 height 11
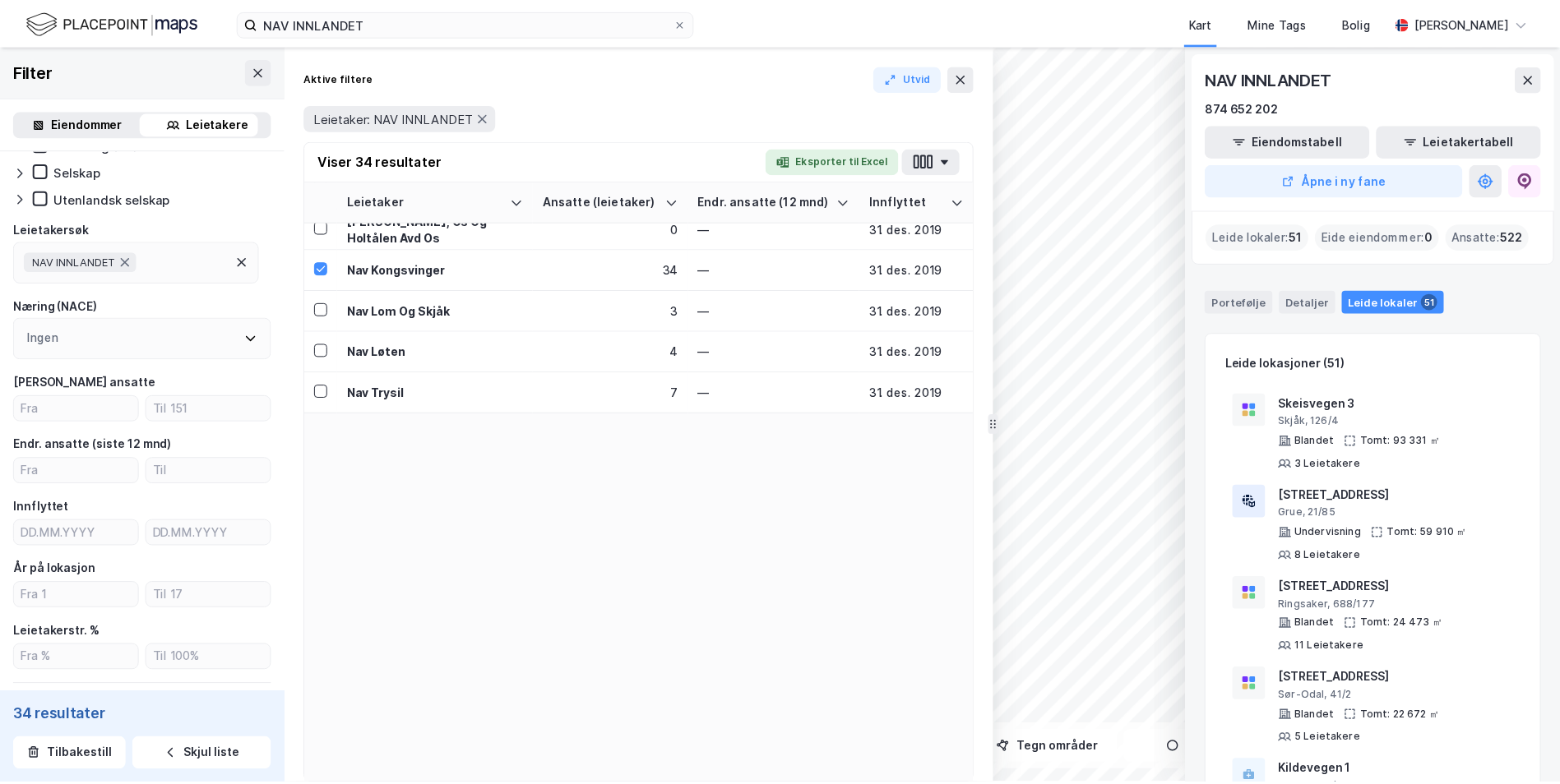
scroll to position [0, 0]
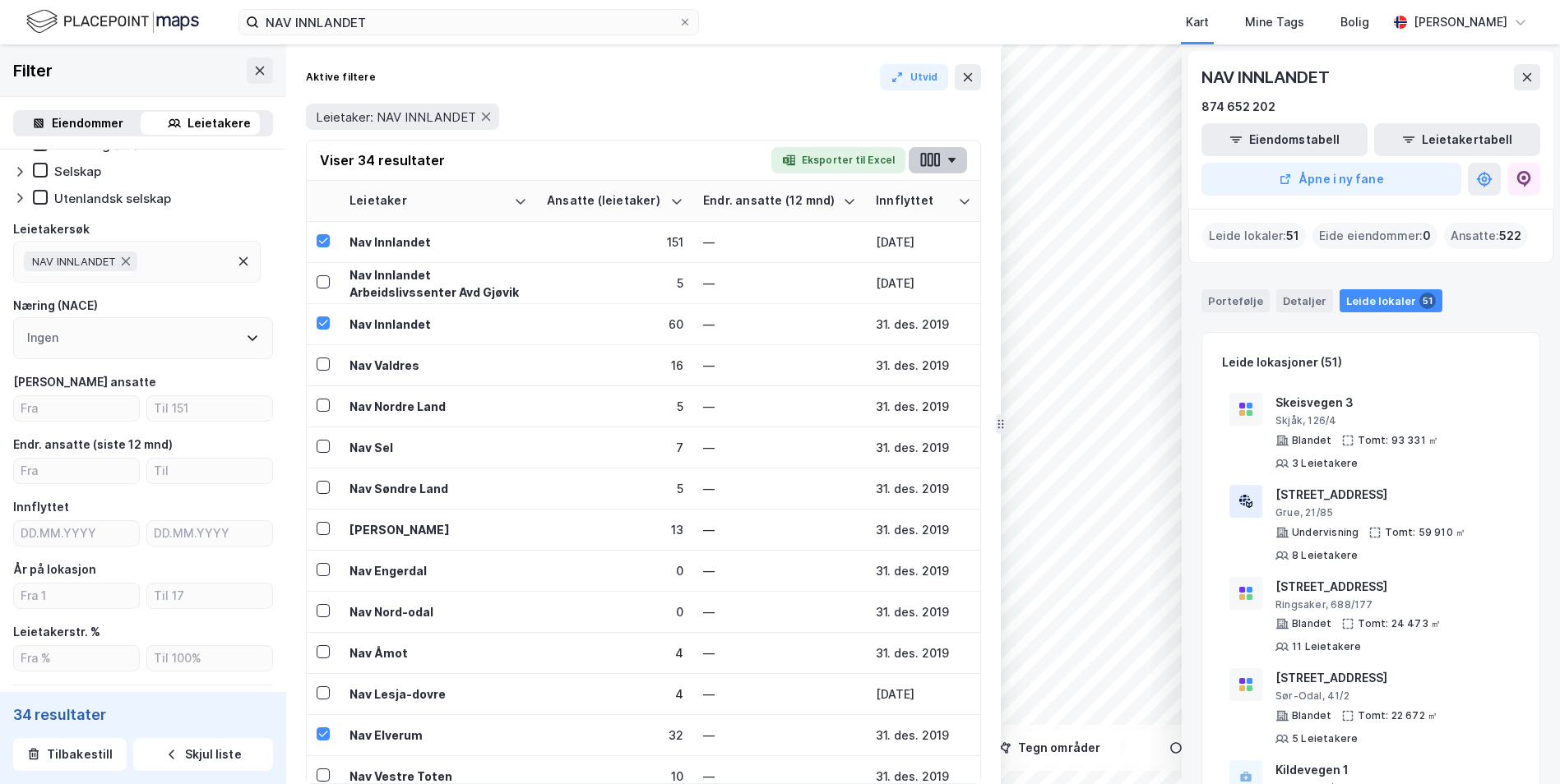
click at [921, 157] on button "button" at bounding box center [938, 160] width 59 height 27
click at [733, 103] on div "Leietaker: NAV INNLANDET" at bounding box center [643, 117] width 675 height 47
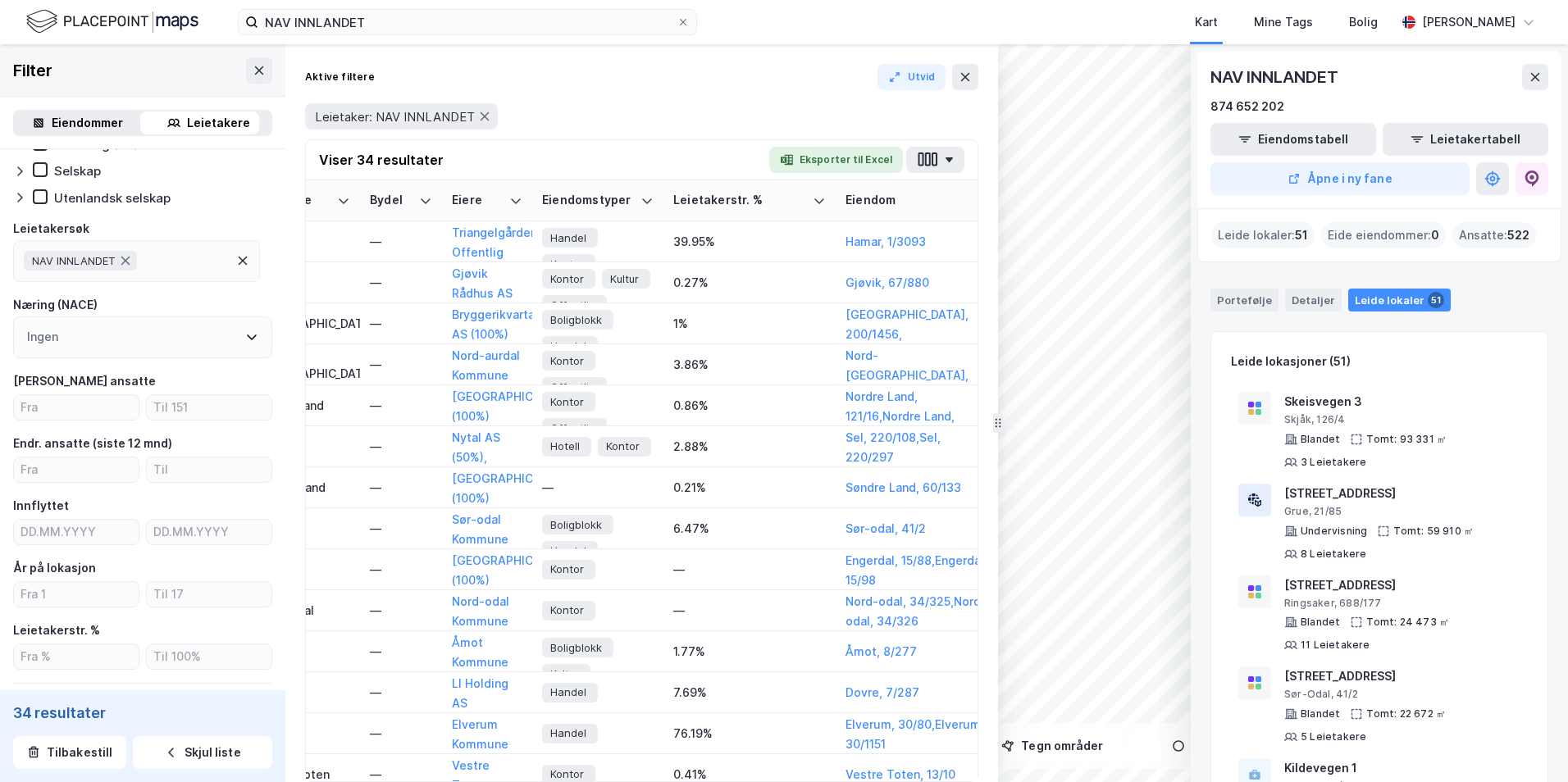
scroll to position [0, 3056]
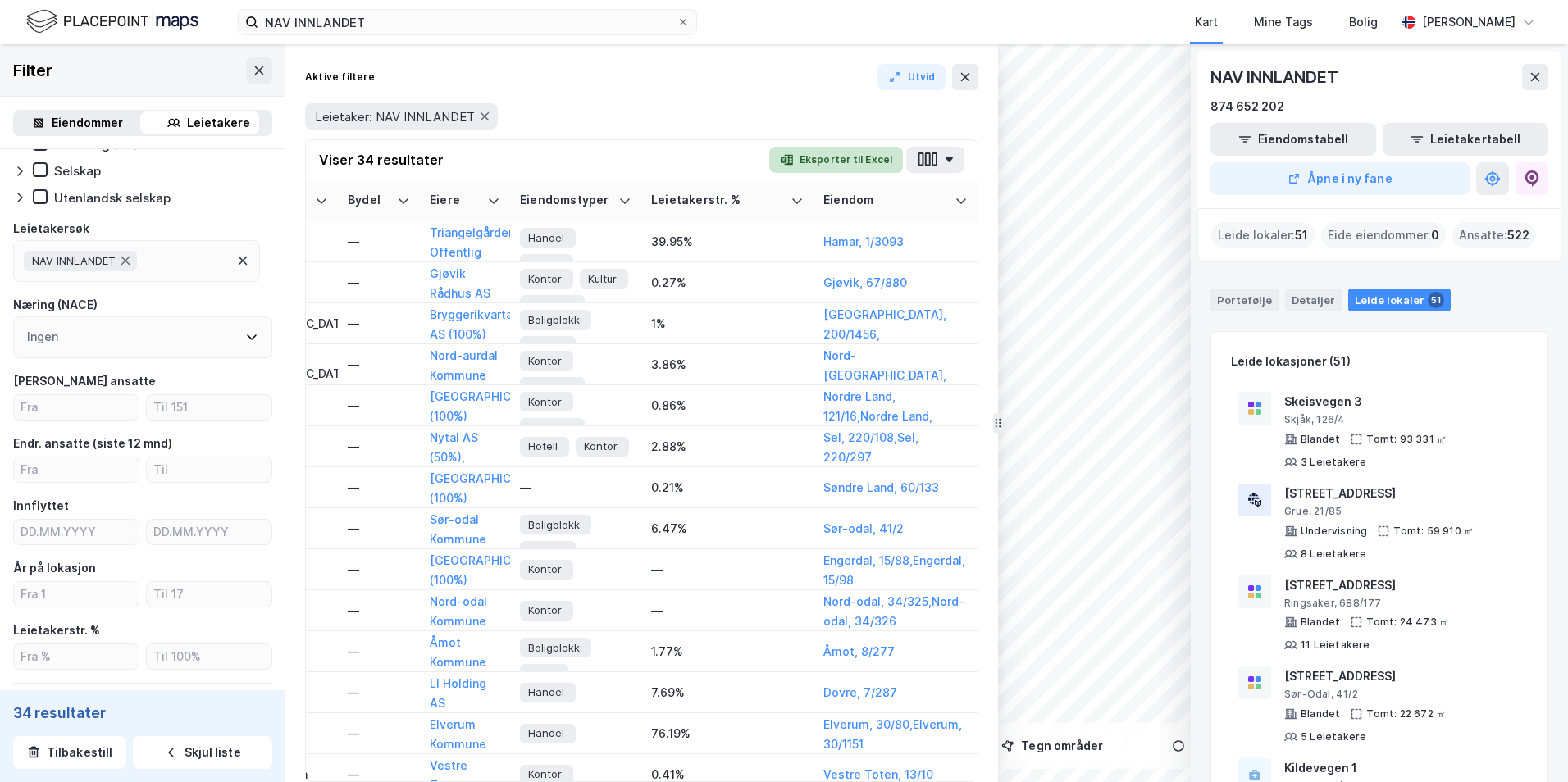
click at [824, 160] on button "Eksporter til Excel" at bounding box center [836, 160] width 134 height 27
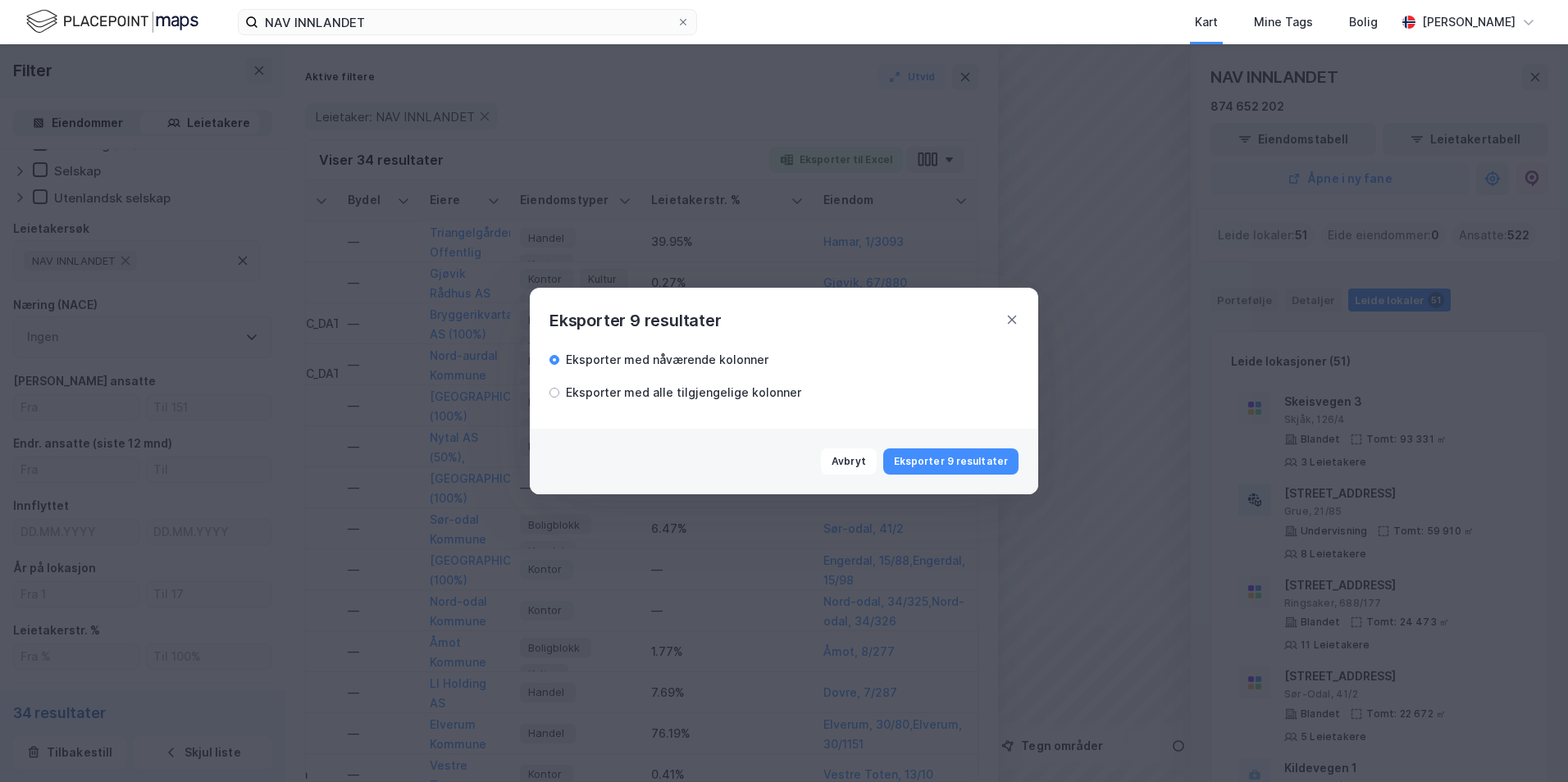
click at [646, 391] on div "Eksporter med alle tilgjengelige kolonner" at bounding box center [684, 393] width 236 height 20
click at [918, 396] on button "Eksporter 9 resultater" at bounding box center [951, 462] width 135 height 27
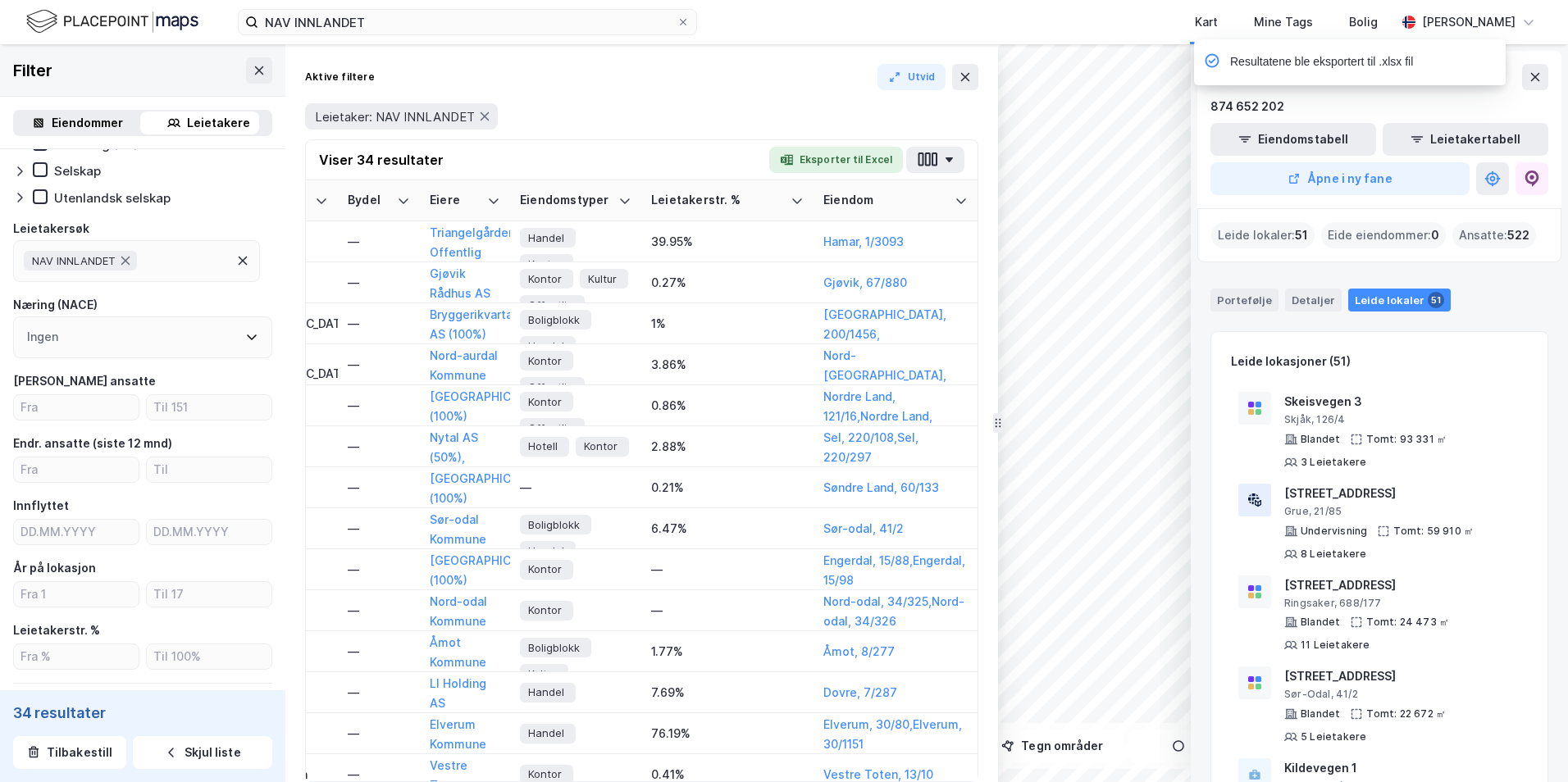
drag, startPoint x: 549, startPoint y: 67, endPoint x: 345, endPoint y: 59, distance: 204.2
click at [549, 67] on div "Aktive filtere Utvid" at bounding box center [641, 78] width 673 height 27
click at [582, 89] on div "Aktive filtere Utvid" at bounding box center [641, 78] width 673 height 27
click at [918, 151] on button "button" at bounding box center [935, 160] width 59 height 27
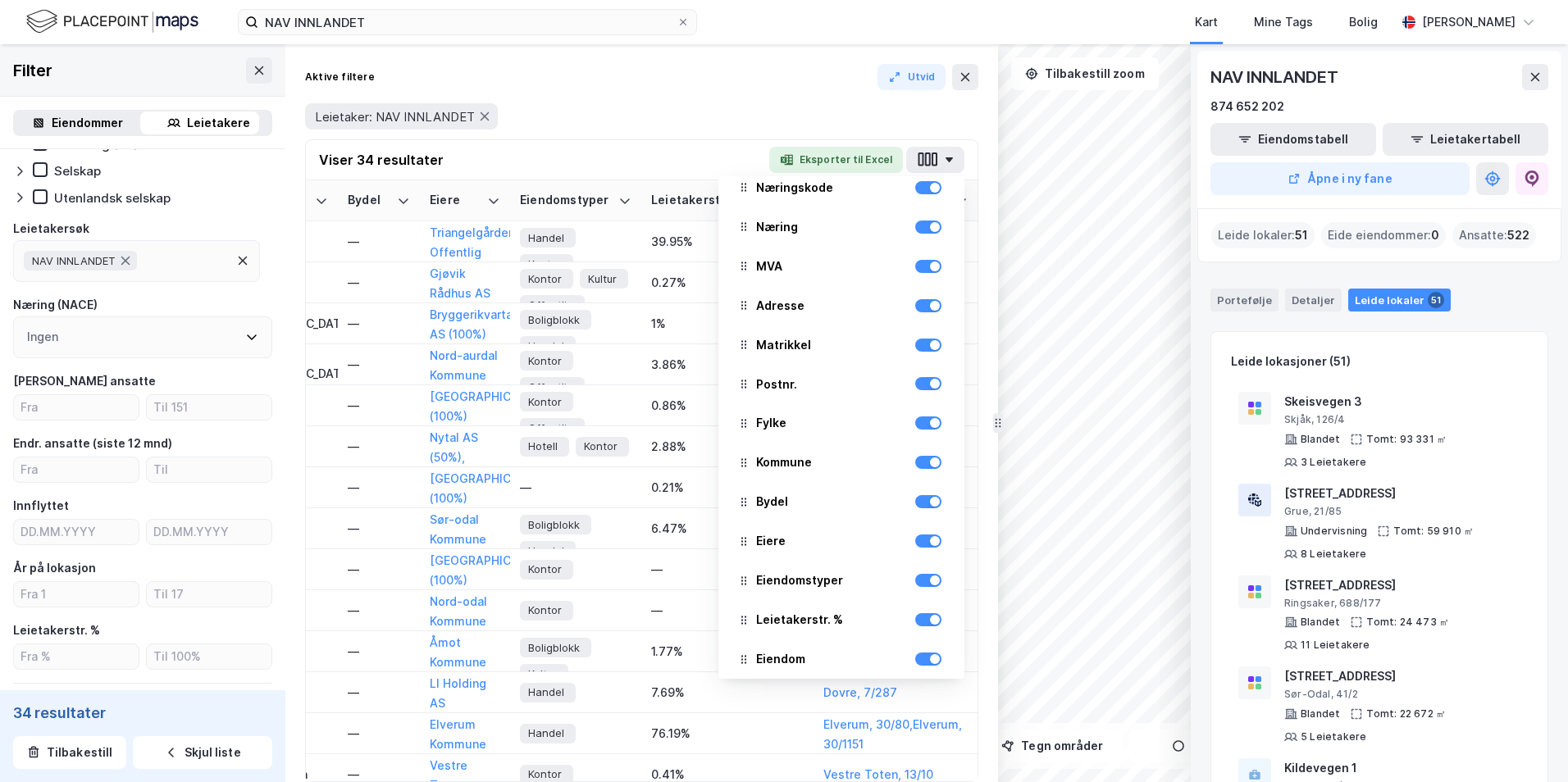
scroll to position [778, 0]
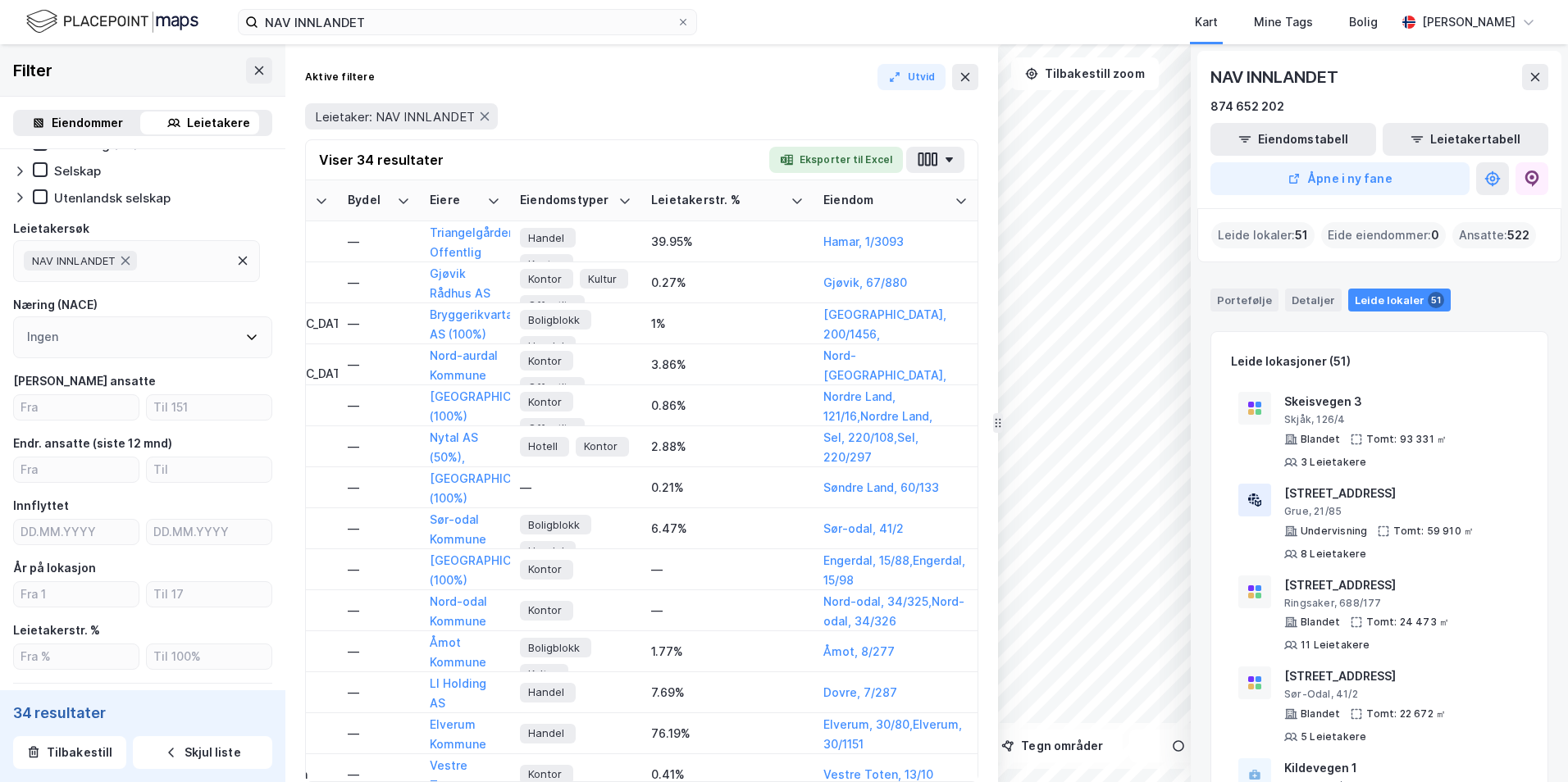
click at [608, 59] on div "Aktive filtere Utvid Leietaker: NAV INNLANDET Viser 34 resultater Eksporter til…" at bounding box center [641, 414] width 713 height 738
click at [651, 237] on div "39.95%" at bounding box center [727, 241] width 152 height 17
click at [793, 200] on icon at bounding box center [797, 201] width 9 height 5
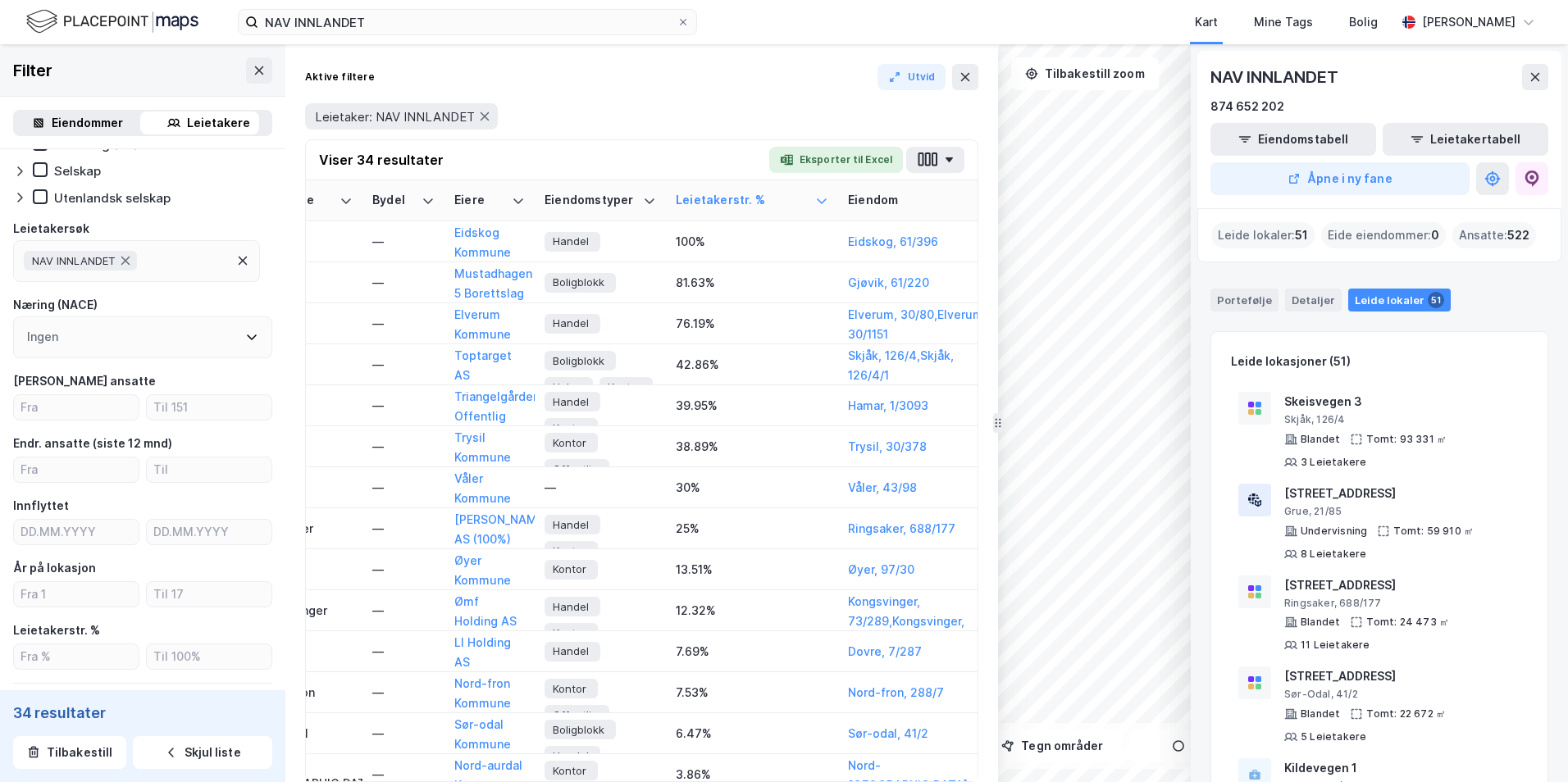
scroll to position [0, 3056]
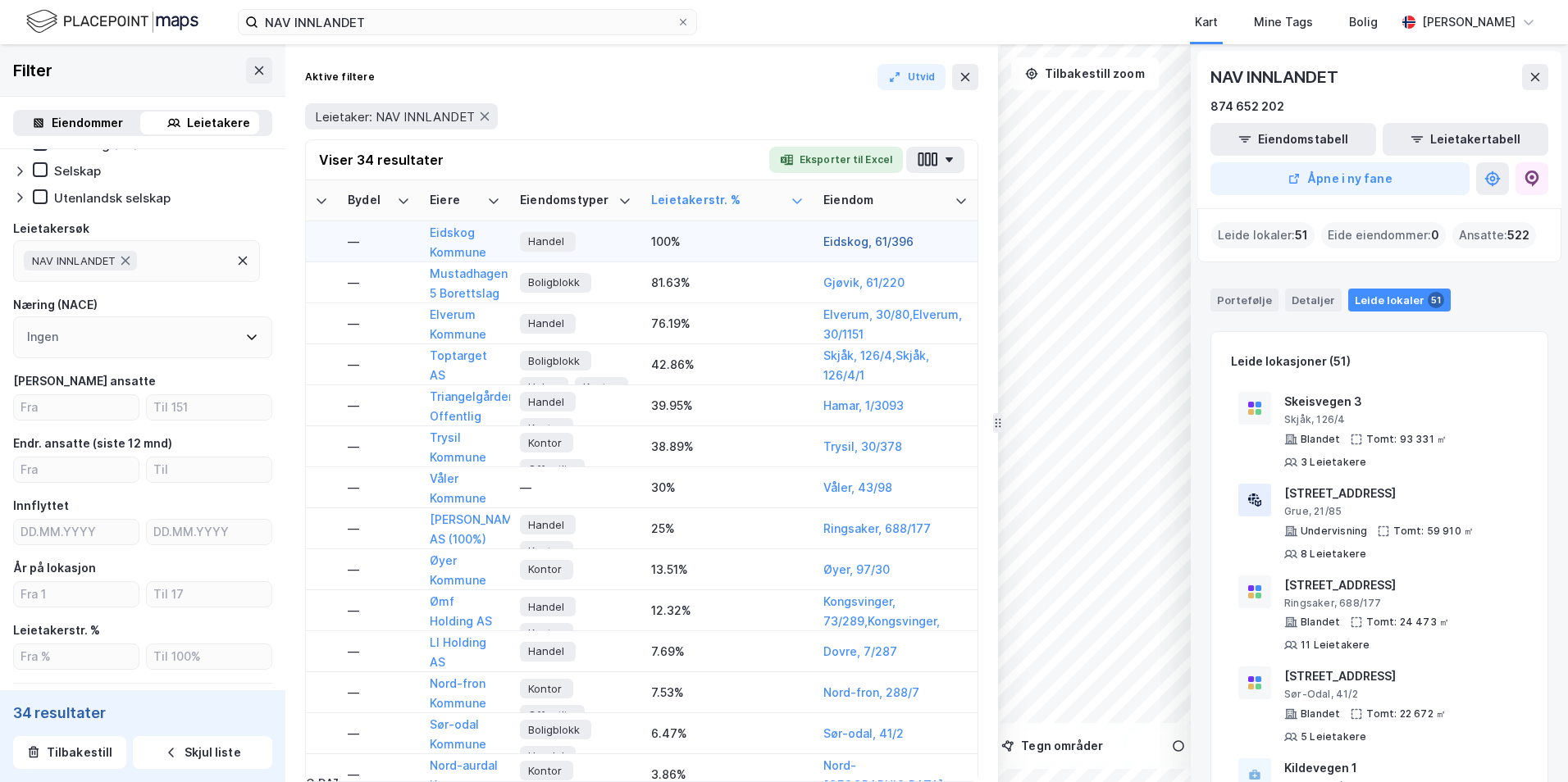
click at [0, 0] on button "Eidskog, 61/396" at bounding box center [0, 0] width 0 height 0
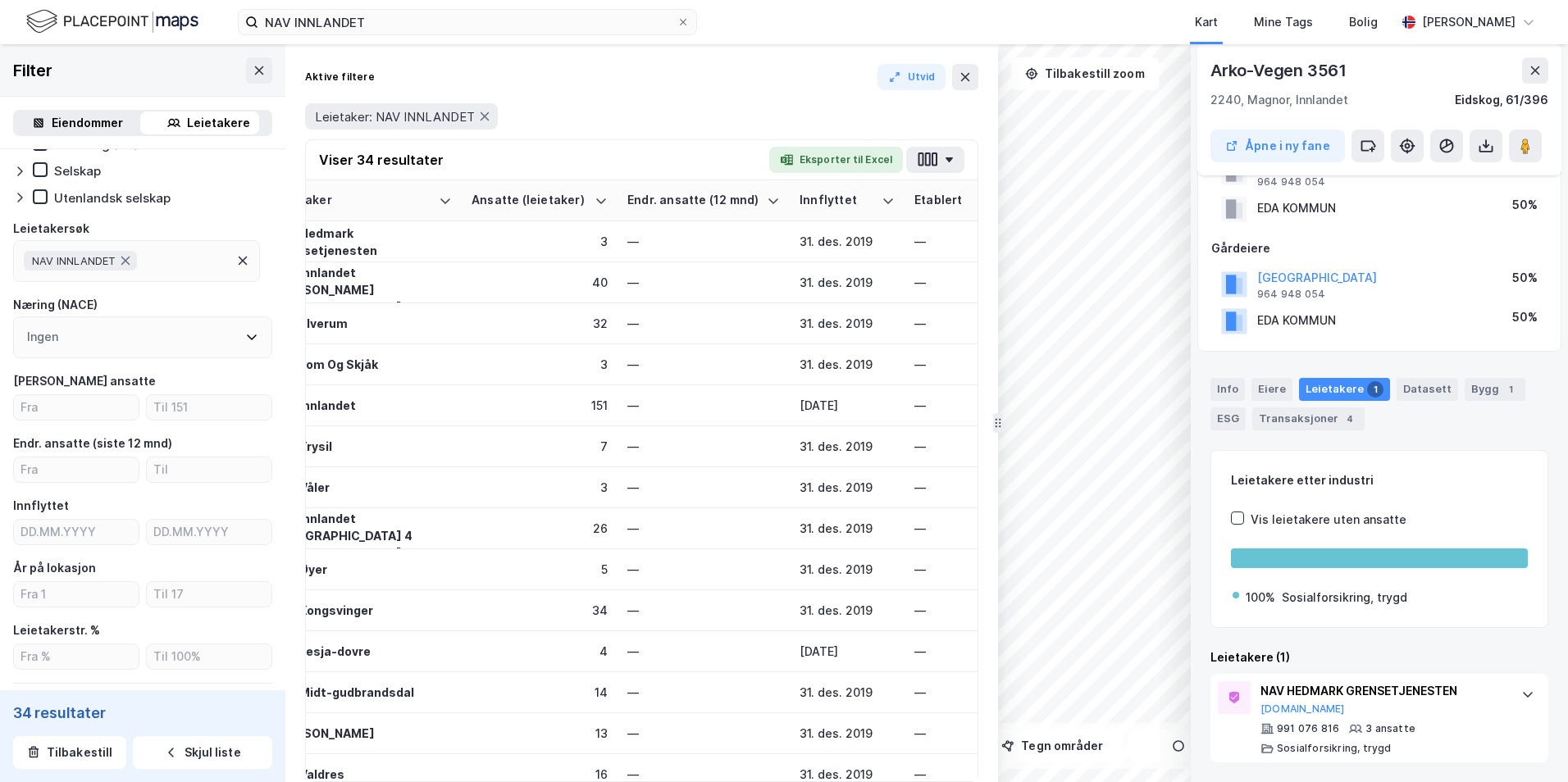
scroll to position [0, 0]
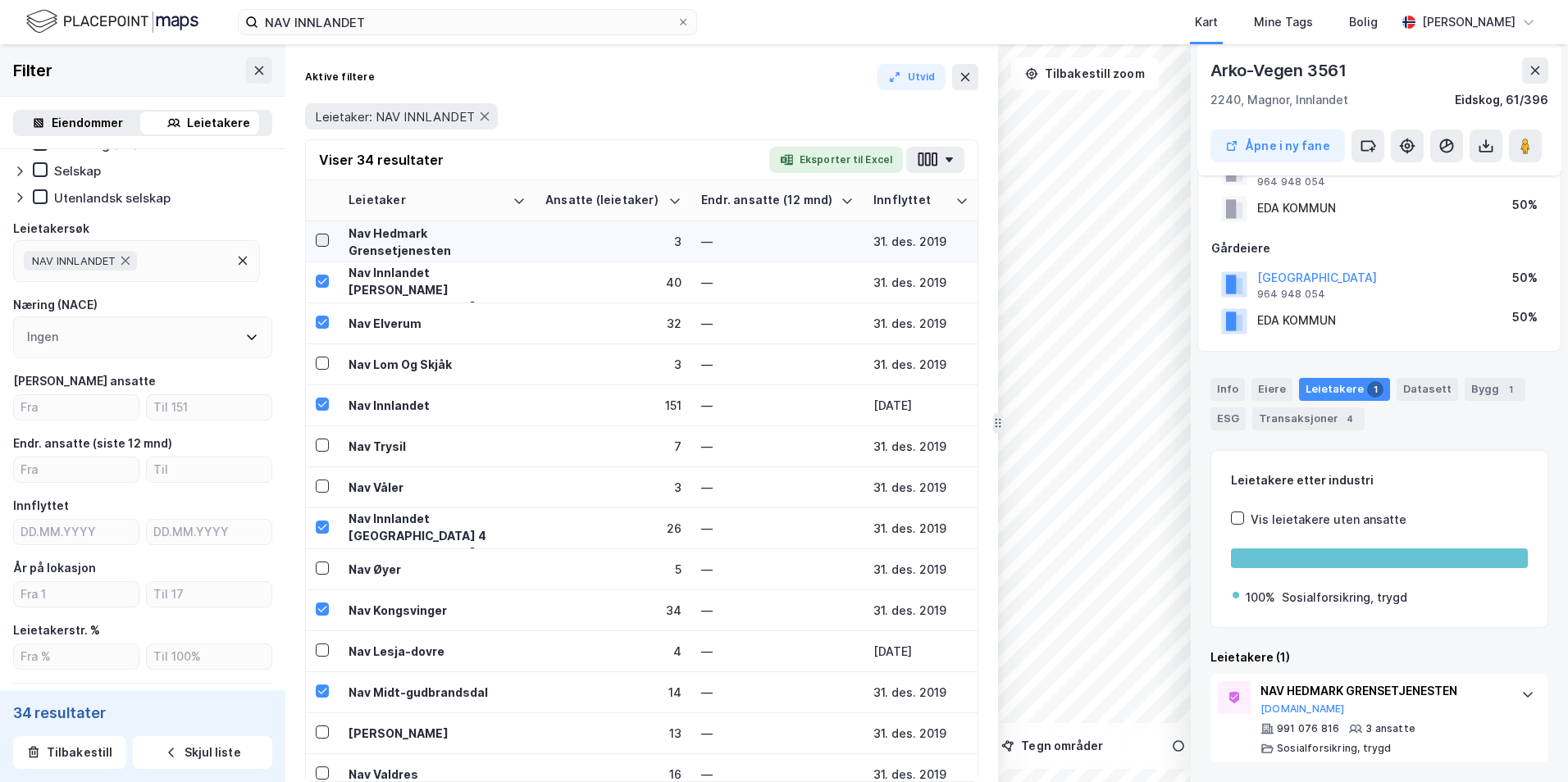
click at [319, 236] on icon at bounding box center [322, 240] width 11 height 11
click at [319, 239] on icon at bounding box center [322, 240] width 11 height 11
click at [344, 77] on div "Aktive filtere" at bounding box center [340, 78] width 70 height 13
click at [918, 79] on button "Utvid" at bounding box center [912, 78] width 69 height 27
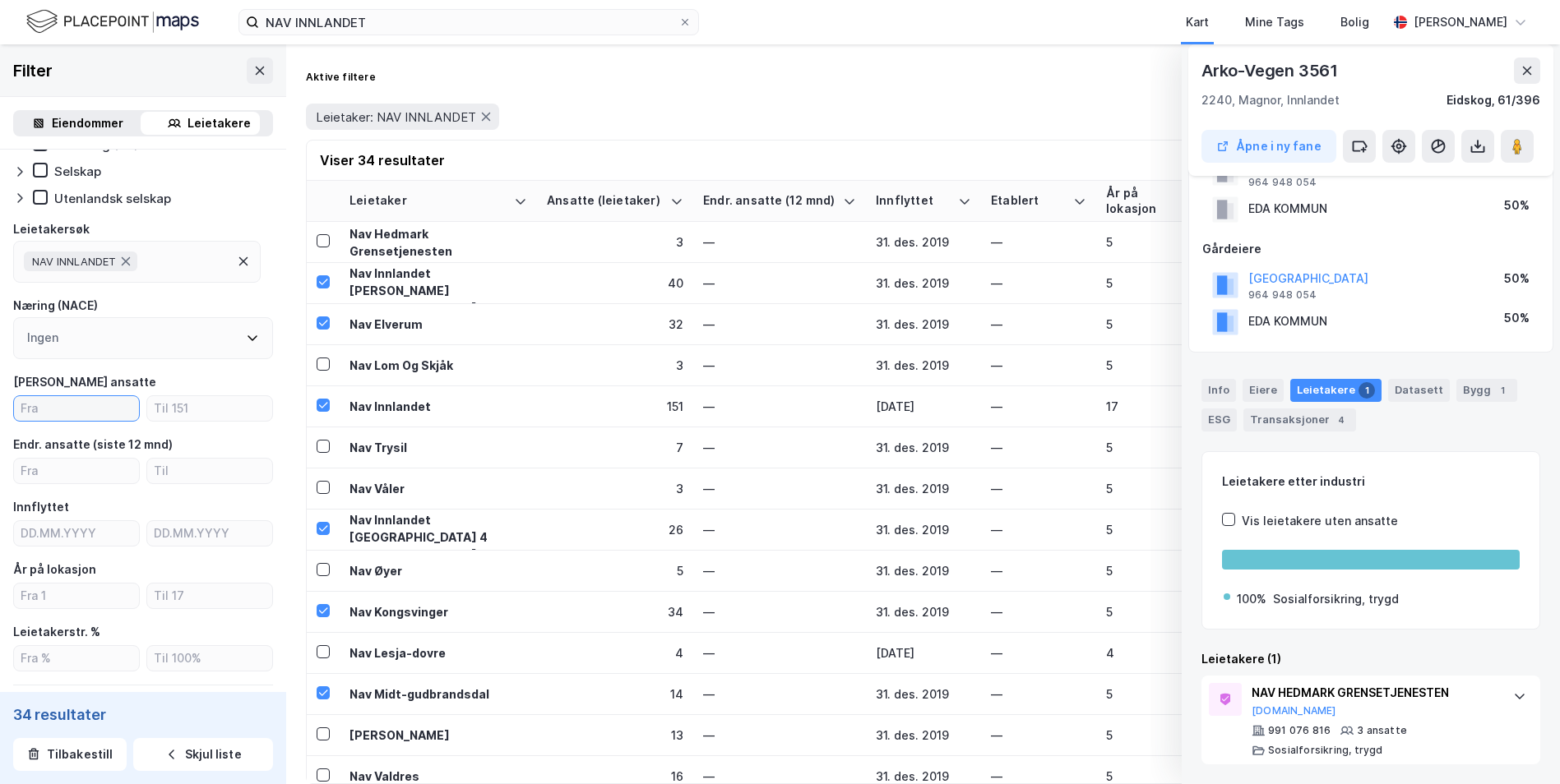
click at [63, 397] on input "number" at bounding box center [77, 409] width 125 height 25
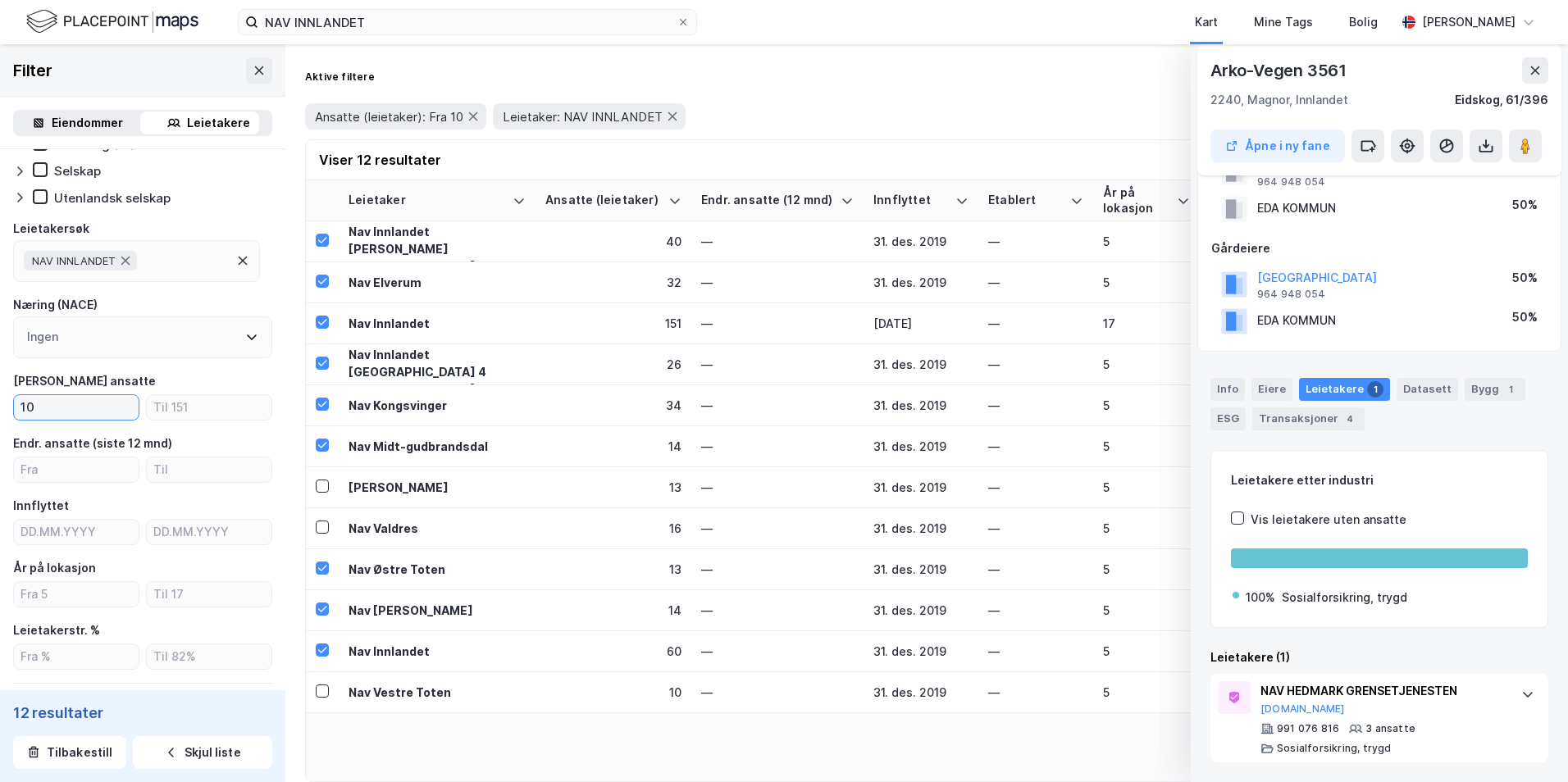
type input "10"
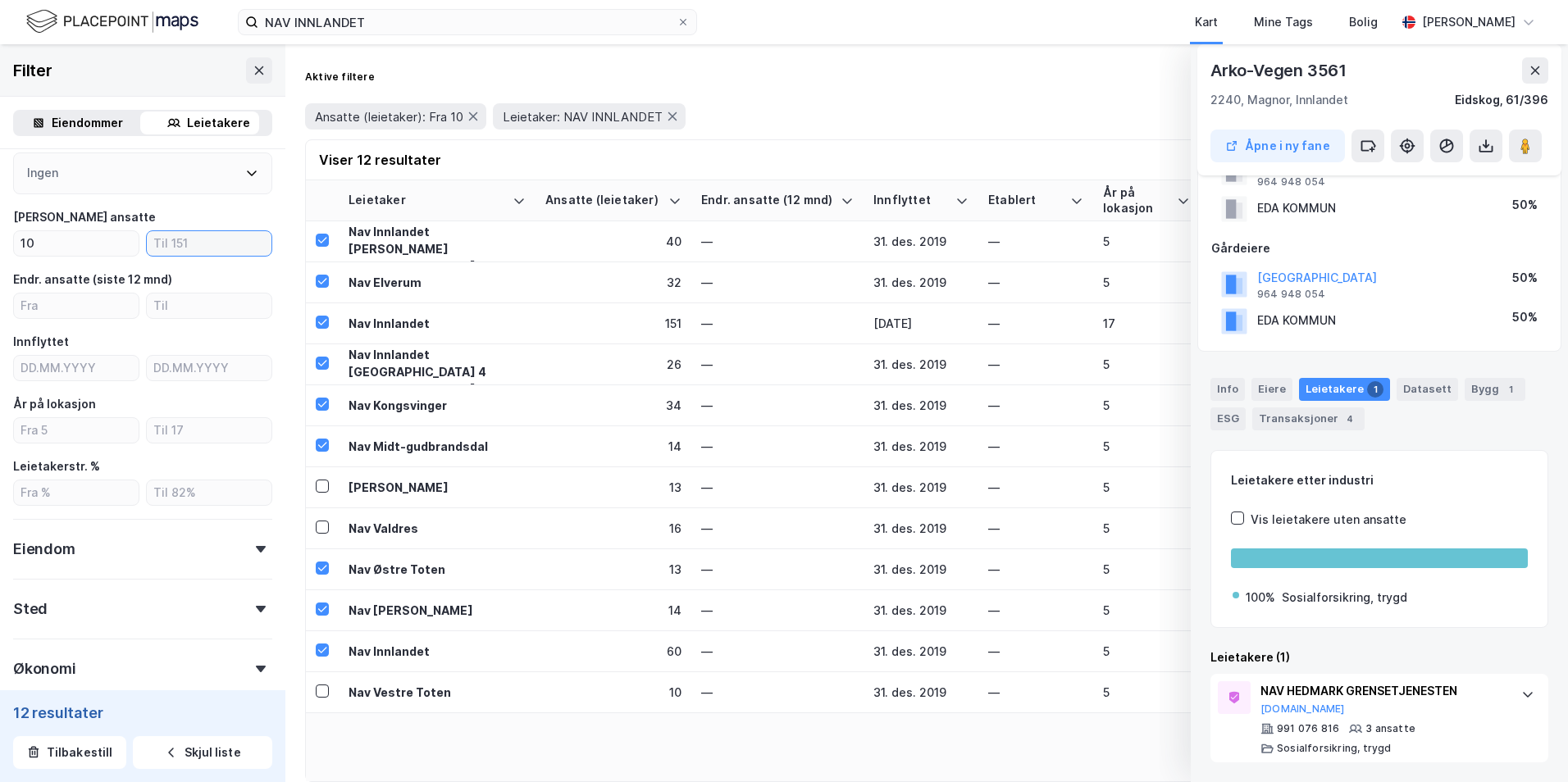
scroll to position [336, 0]
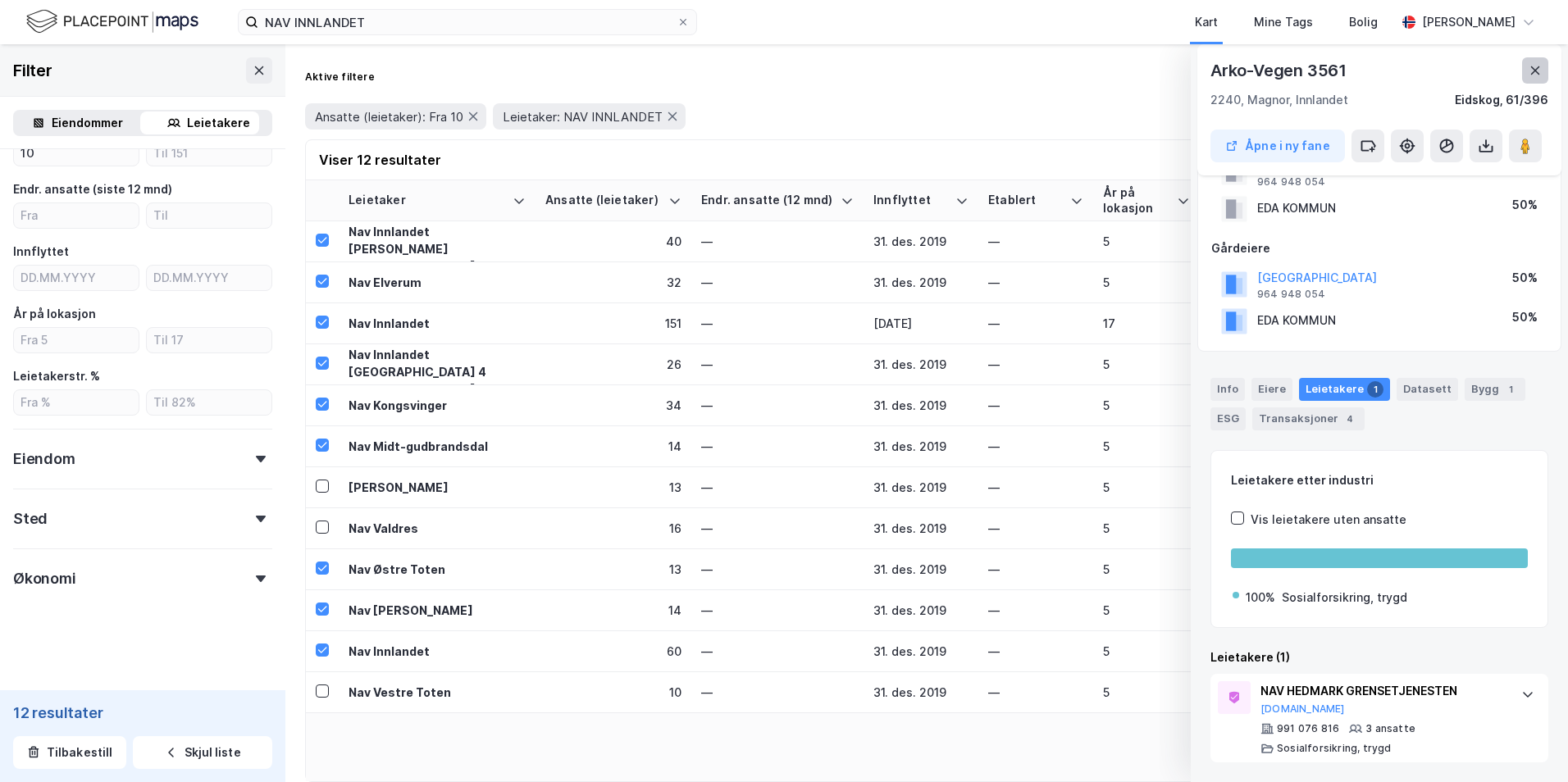
click at [918, 71] on icon at bounding box center [1536, 71] width 13 height 13
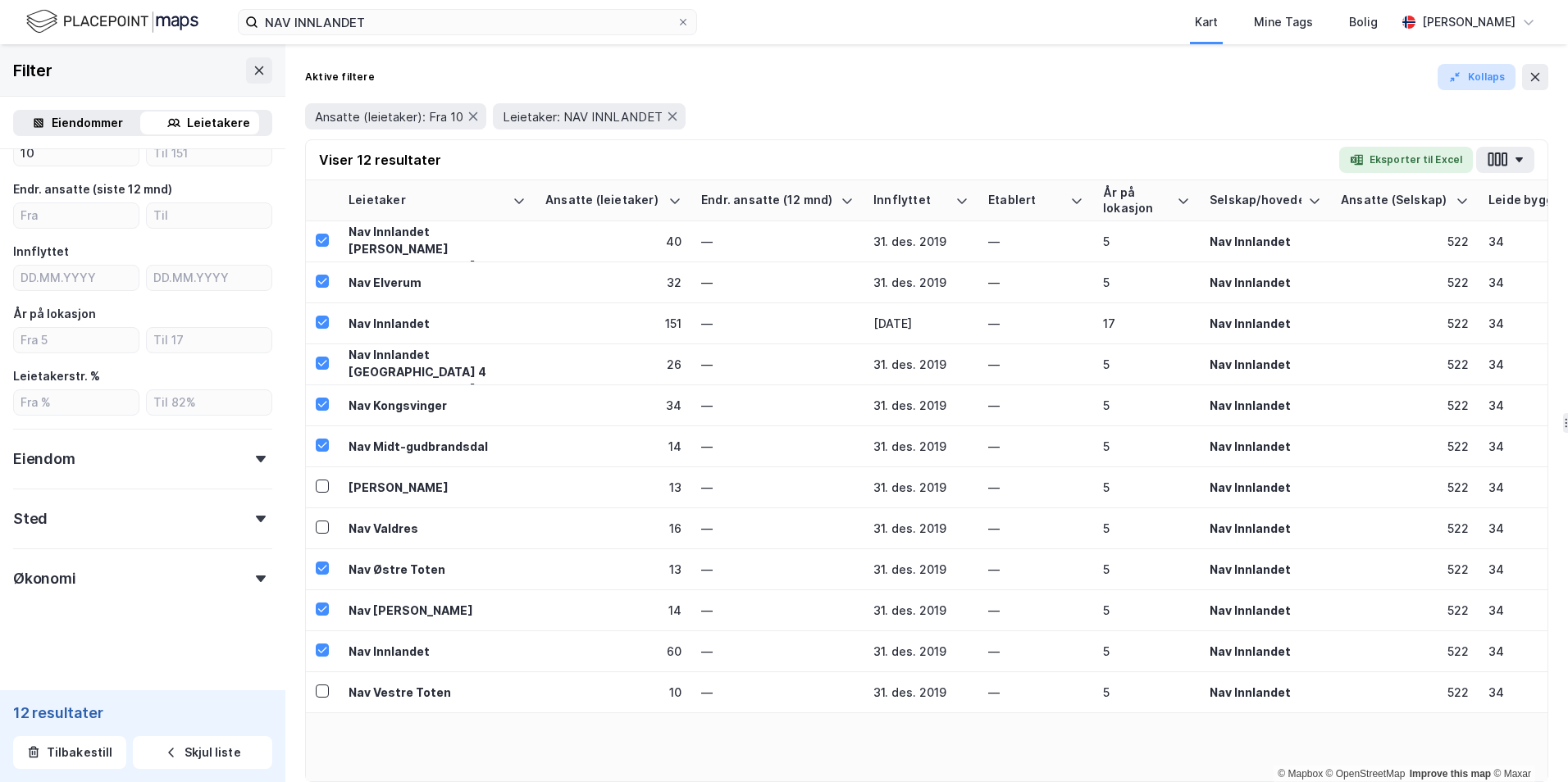
click at [918, 73] on button "Kollaps" at bounding box center [1477, 78] width 78 height 27
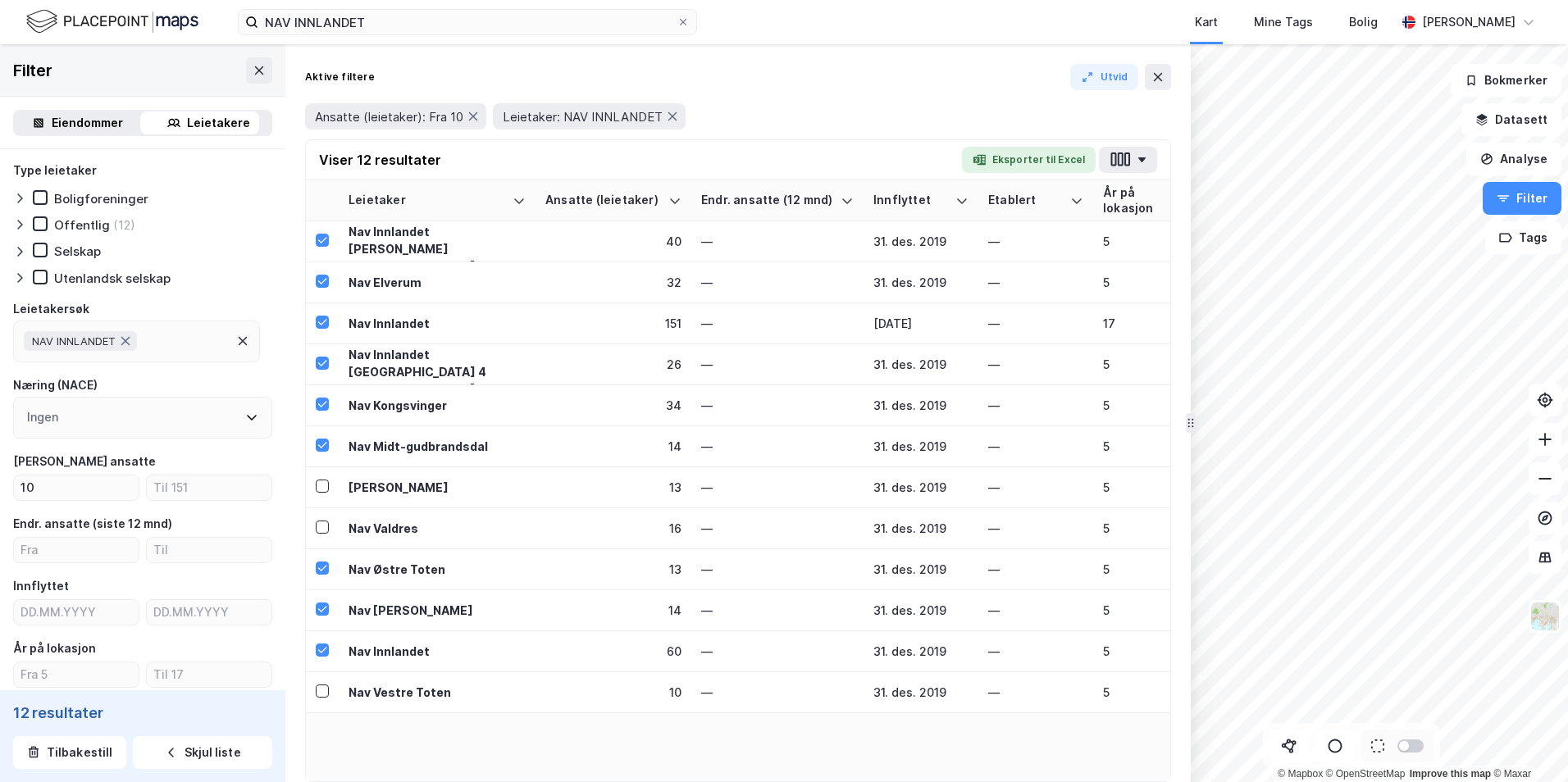
scroll to position [0, 0]
drag, startPoint x: 684, startPoint y: 23, endPoint x: 434, endPoint y: 16, distance: 250.1
click at [684, 23] on icon at bounding box center [683, 22] width 7 height 7
click at [677, 23] on input "NAV INNLANDET" at bounding box center [468, 22] width 419 height 25
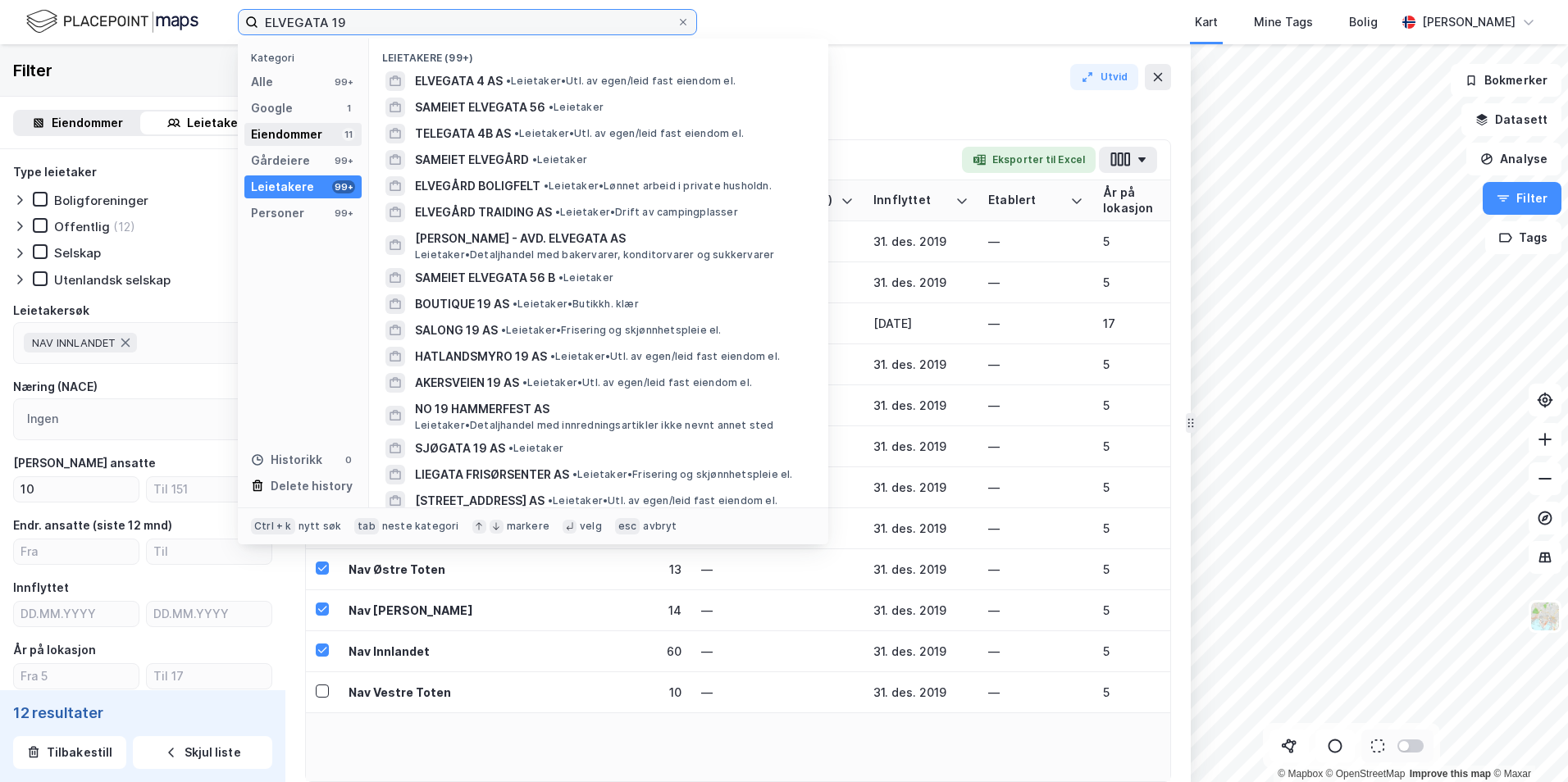
type input "ELVEGATA 19"
click at [284, 141] on div "Eiendommer" at bounding box center [286, 134] width 71 height 20
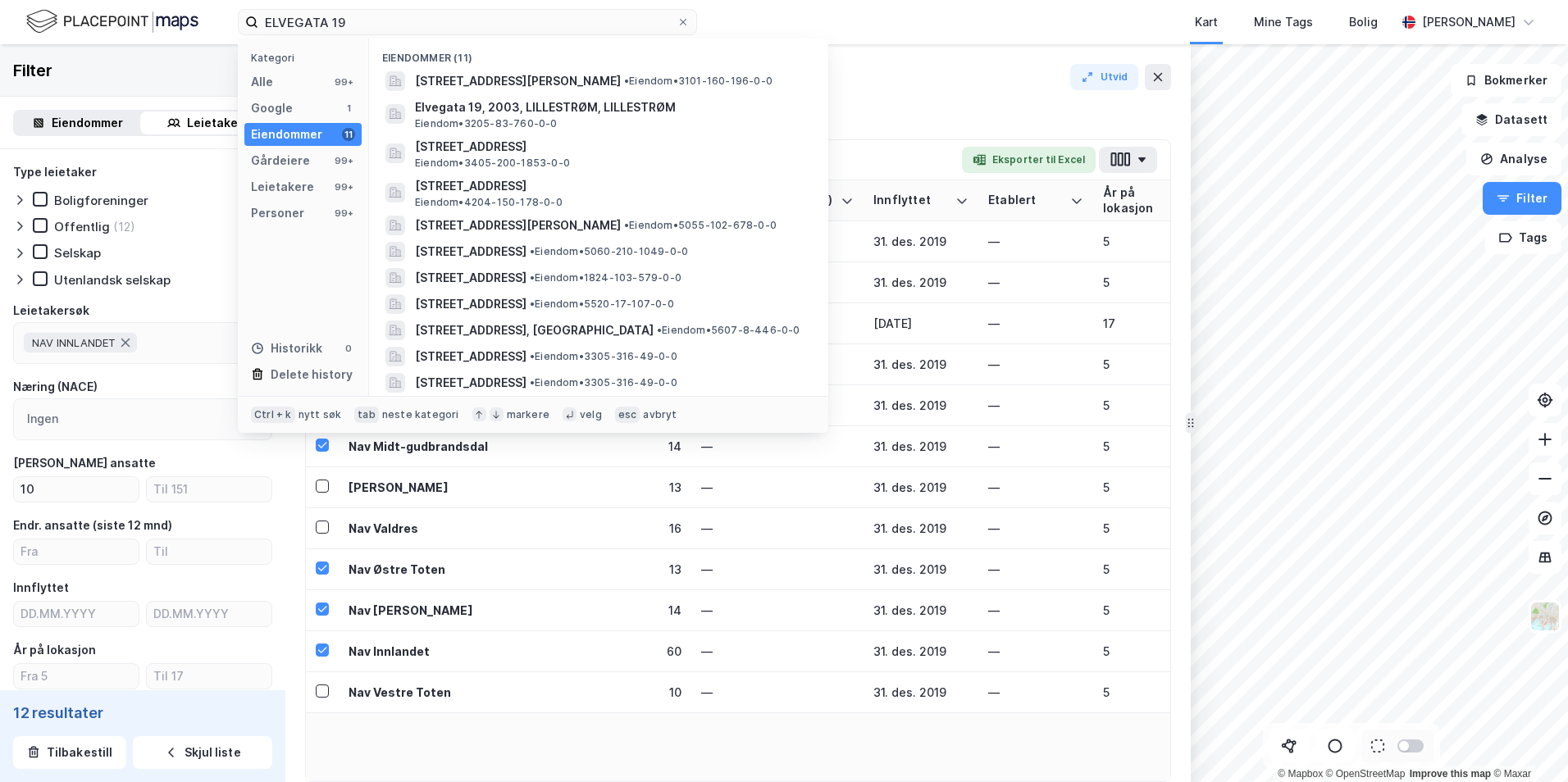
click at [129, 51] on div "Filter" at bounding box center [142, 70] width 285 height 52
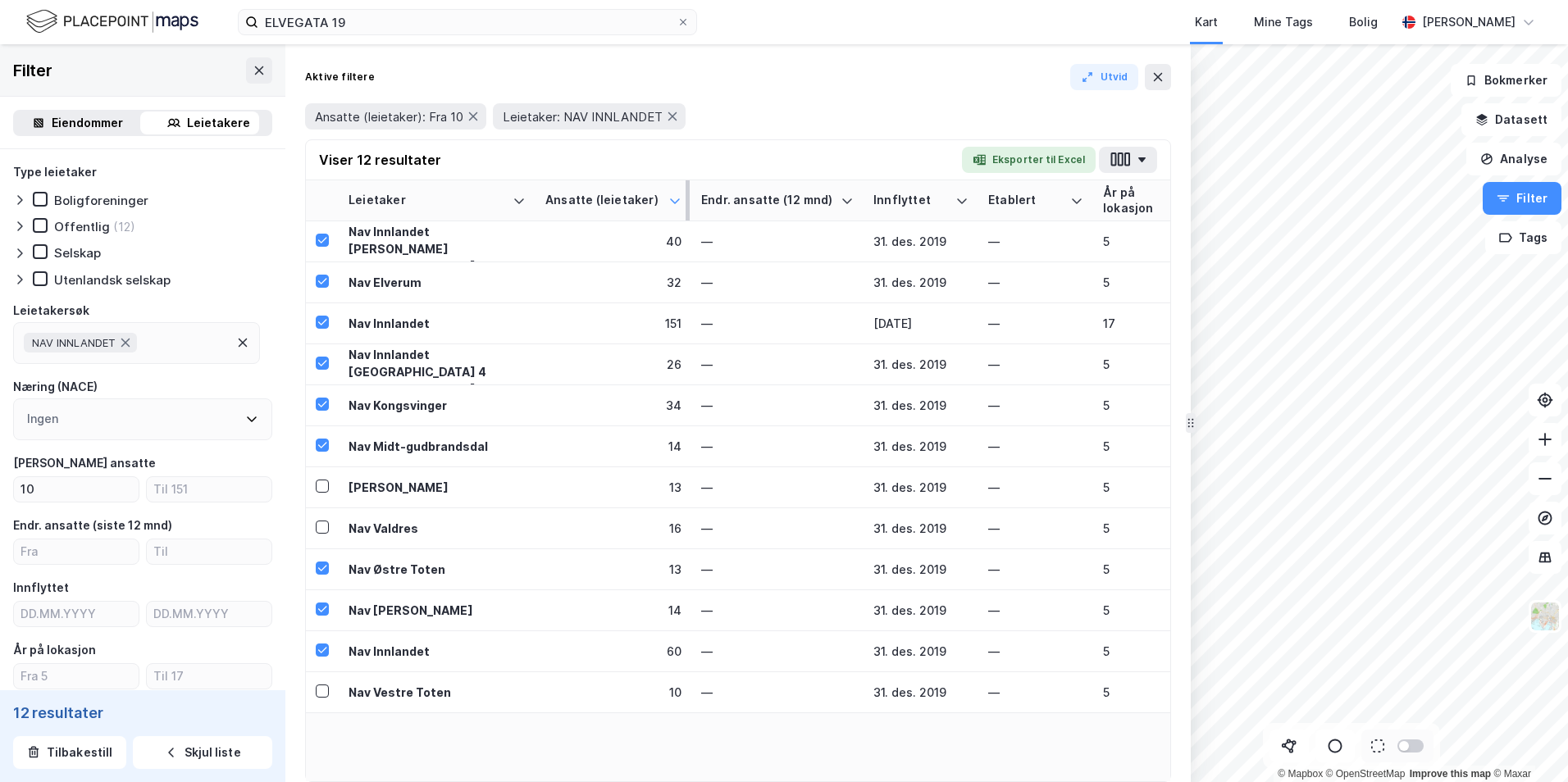
click at [679, 203] on icon at bounding box center [675, 201] width 13 height 13
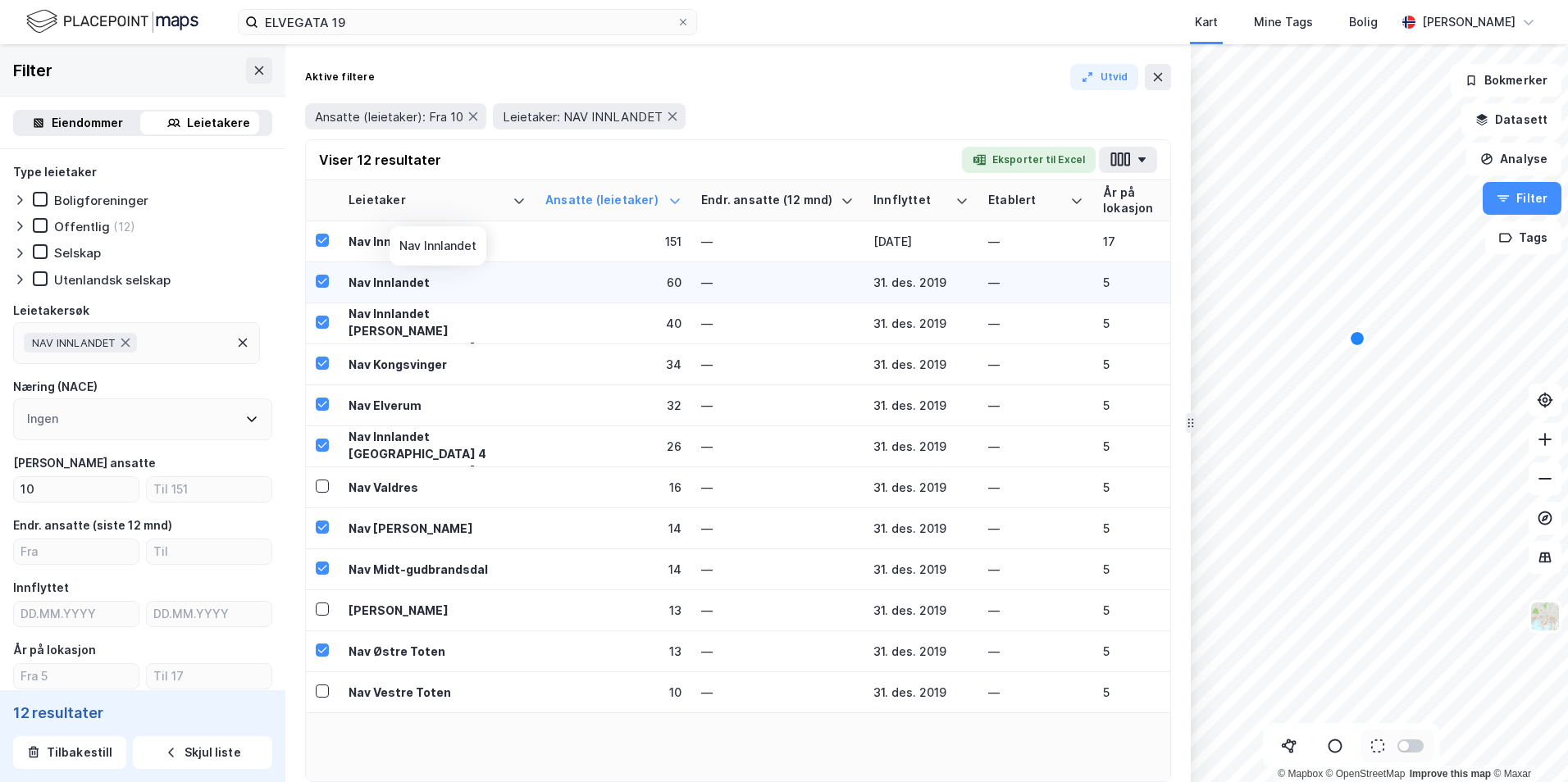
click at [389, 280] on div "Nav Innlandet" at bounding box center [437, 282] width 177 height 17
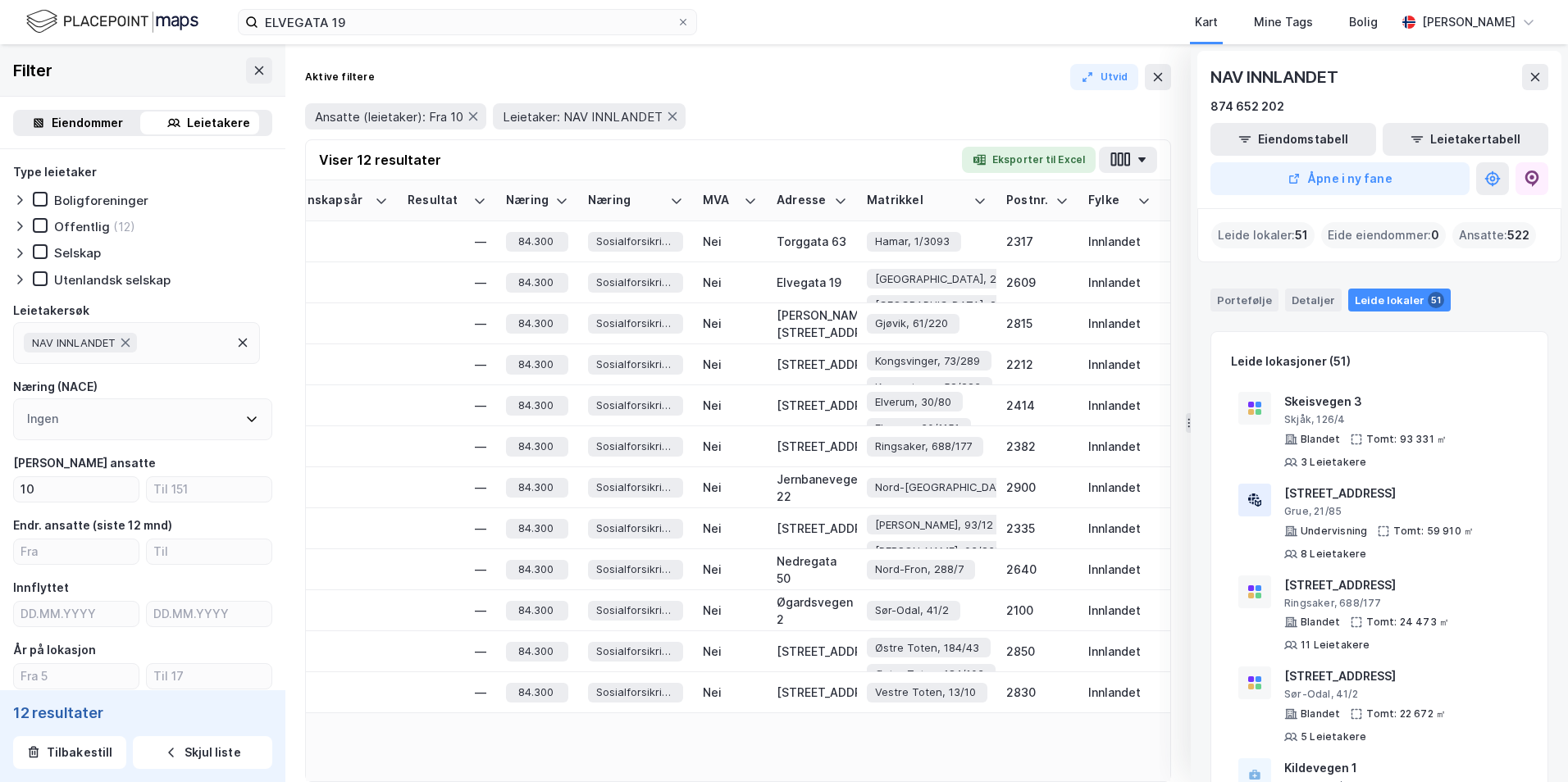
scroll to position [0, 2110]
click at [805, 285] on div "Elvegata 19" at bounding box center [809, 282] width 71 height 17
click at [817, 275] on div "Elvegata 19" at bounding box center [809, 282] width 71 height 17
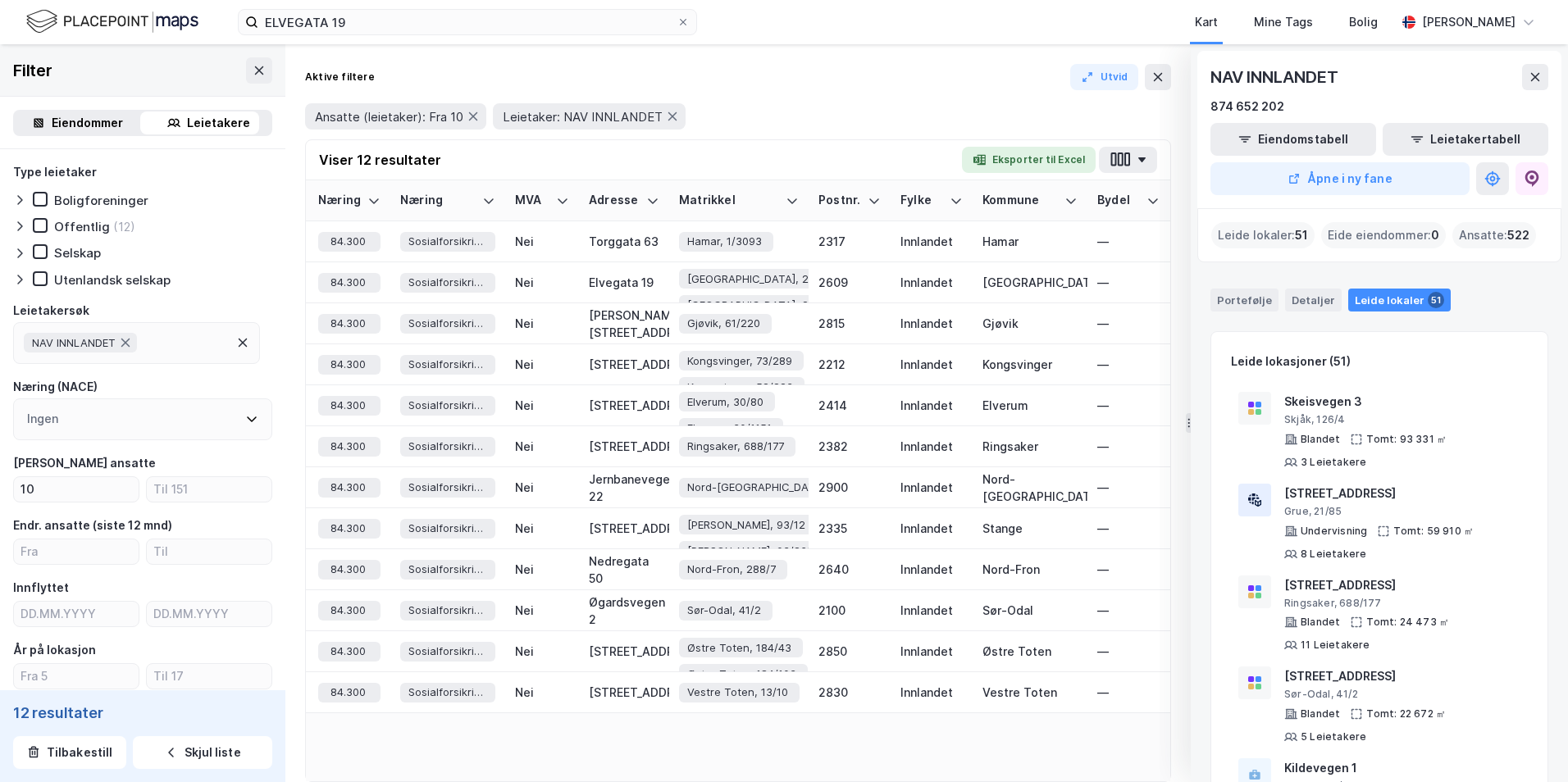
scroll to position [0, 2269]
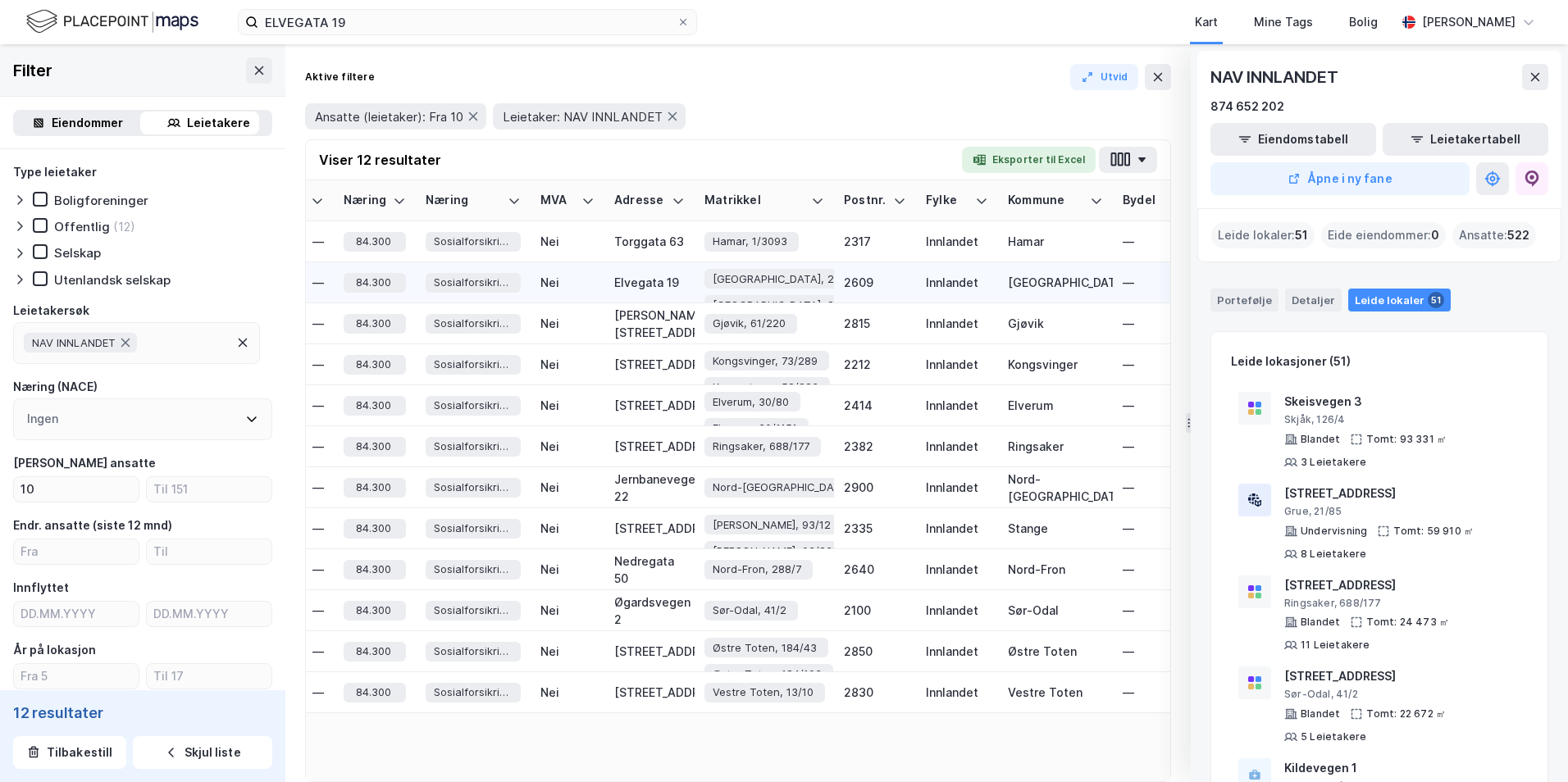
click at [630, 281] on div "Elvegata 19" at bounding box center [650, 282] width 71 height 17
click at [811, 278] on span "Lillehammer, 200/1456" at bounding box center [794, 279] width 163 height 17
click at [918, 73] on button "Utvid" at bounding box center [1104, 78] width 69 height 27
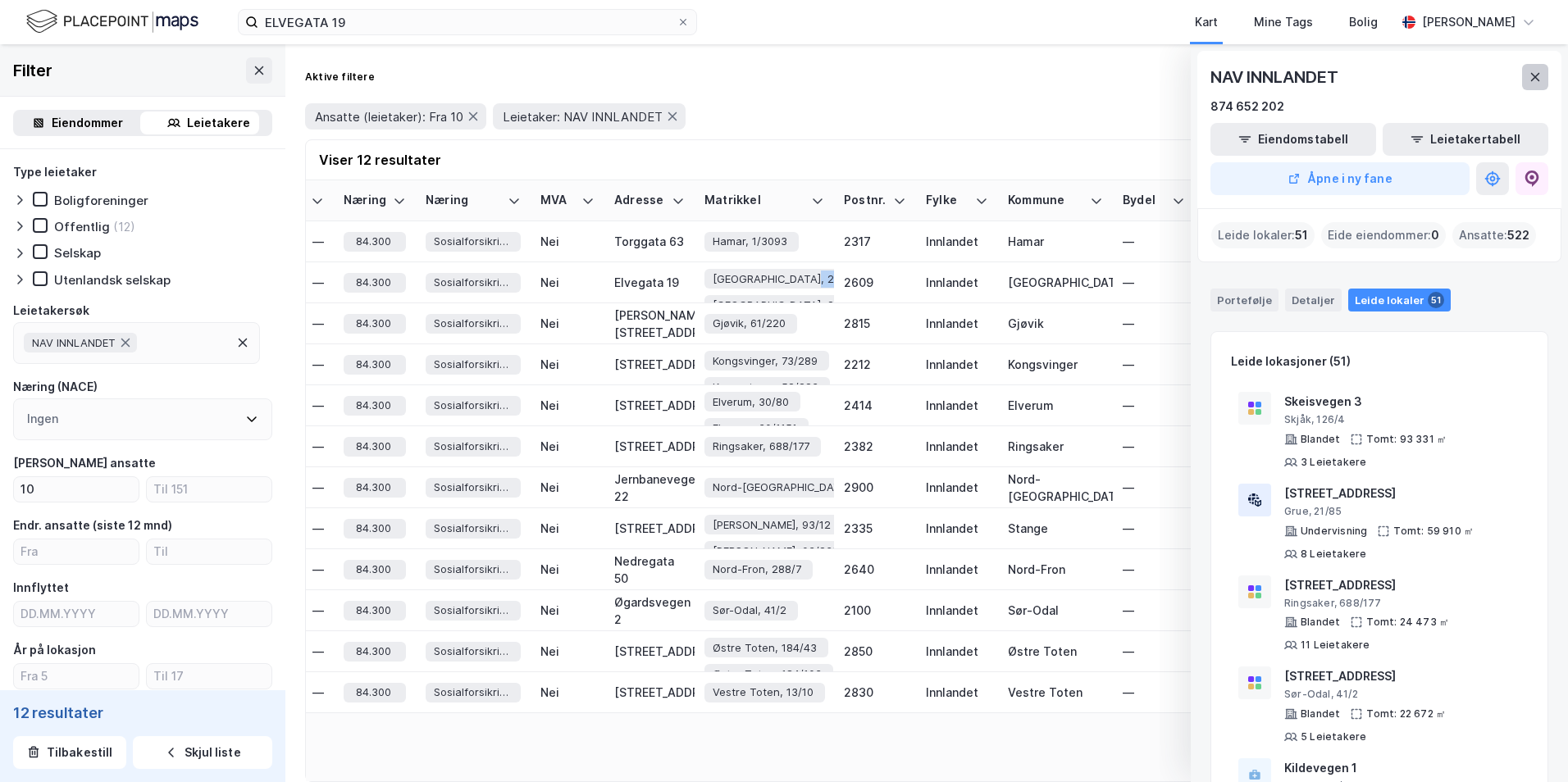
click at [918, 73] on icon at bounding box center [1536, 78] width 13 height 13
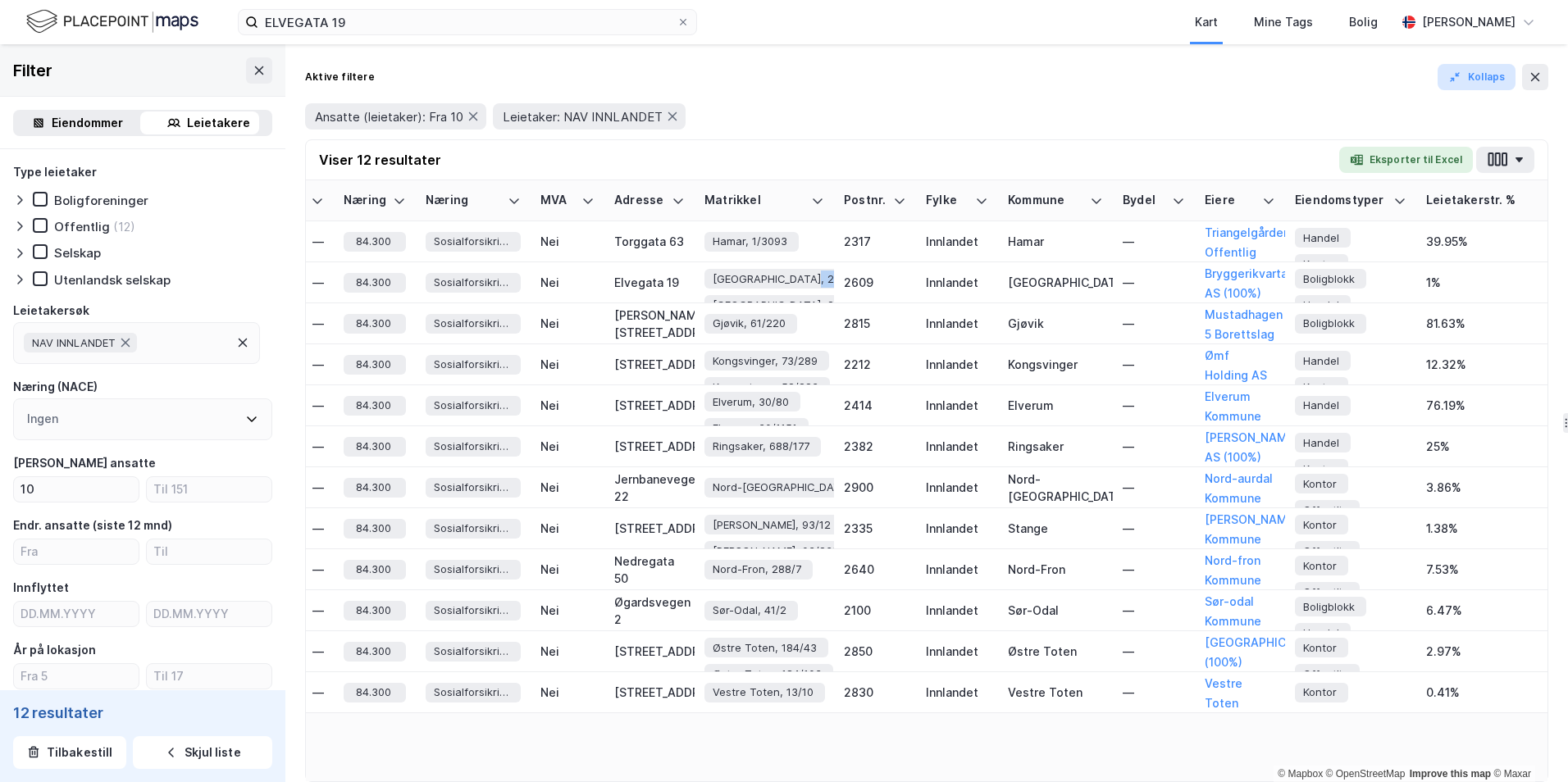
click at [918, 75] on button "Kollaps" at bounding box center [1477, 78] width 78 height 27
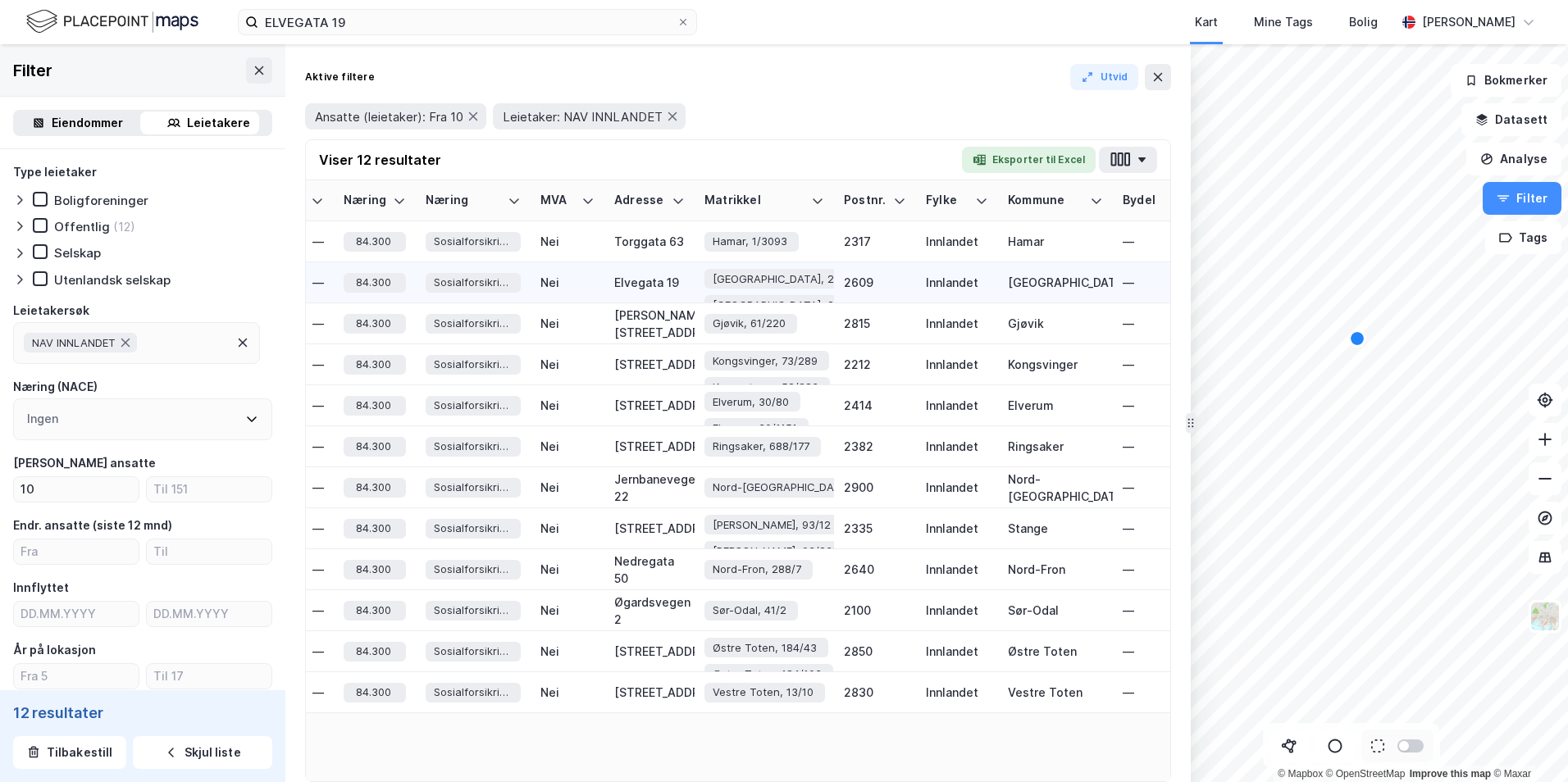
click at [648, 281] on div "Elvegata 19" at bounding box center [650, 282] width 71 height 17
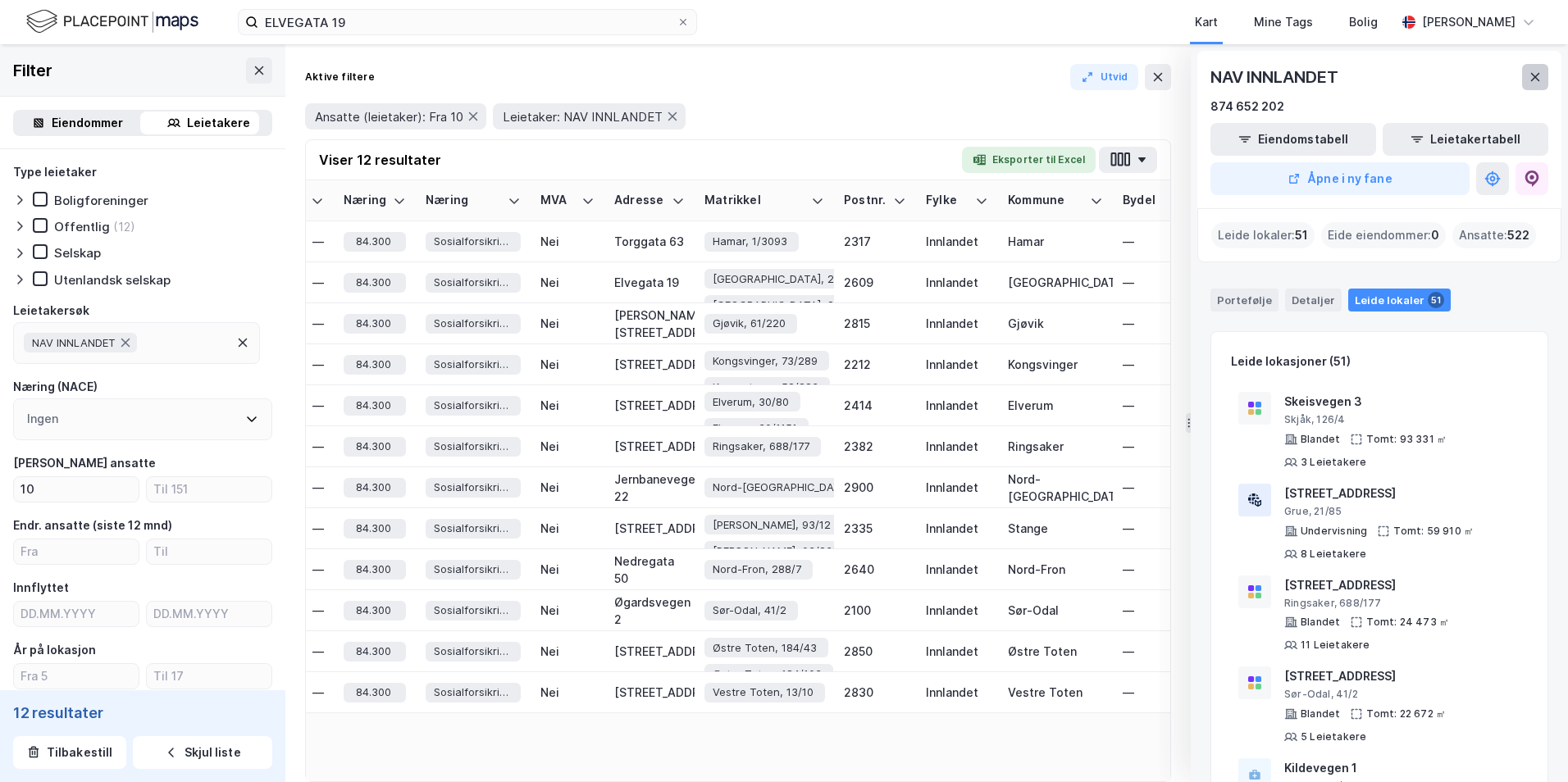
click at [918, 76] on icon at bounding box center [1536, 77] width 9 height 9
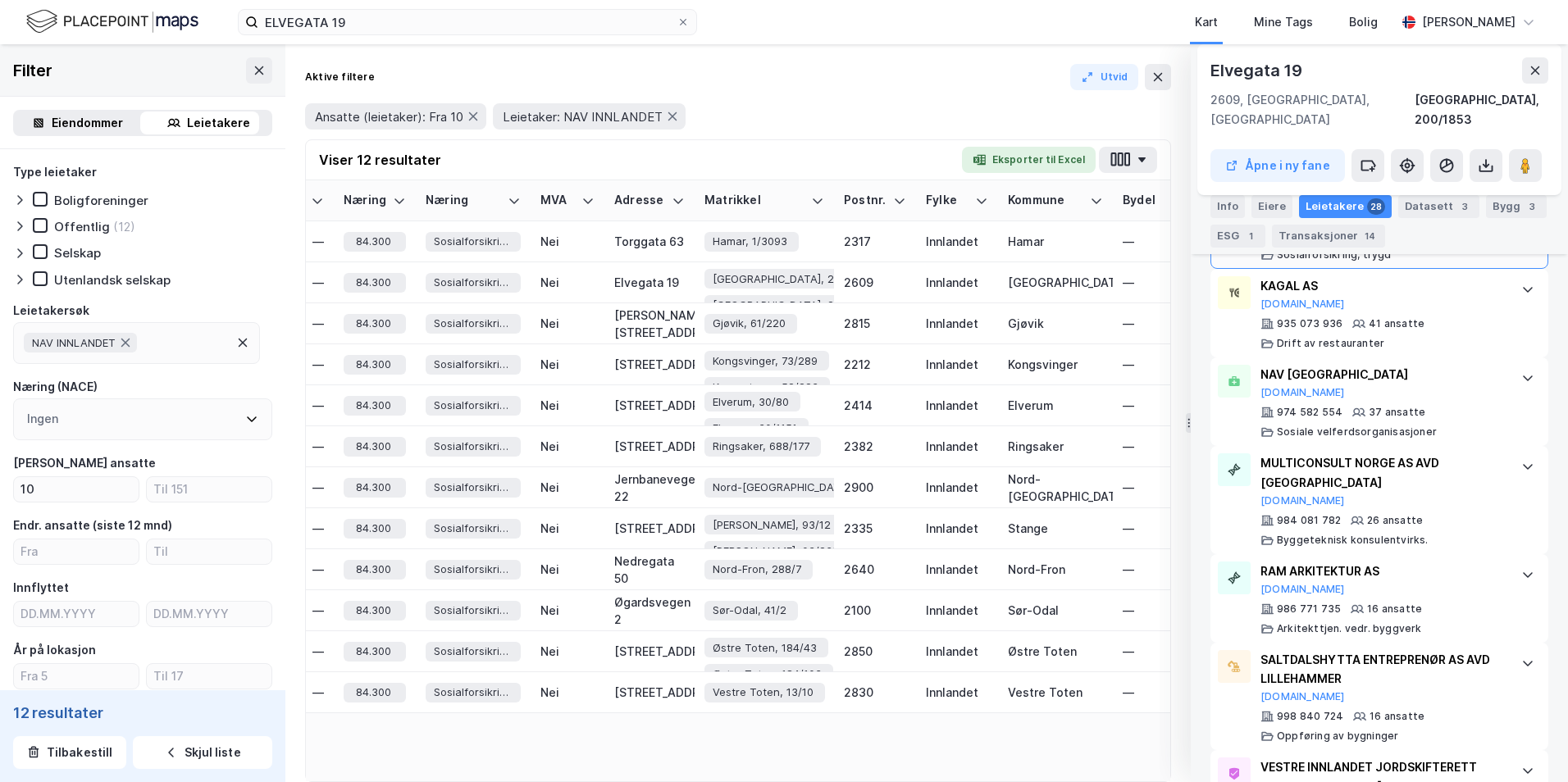
scroll to position [0, 0]
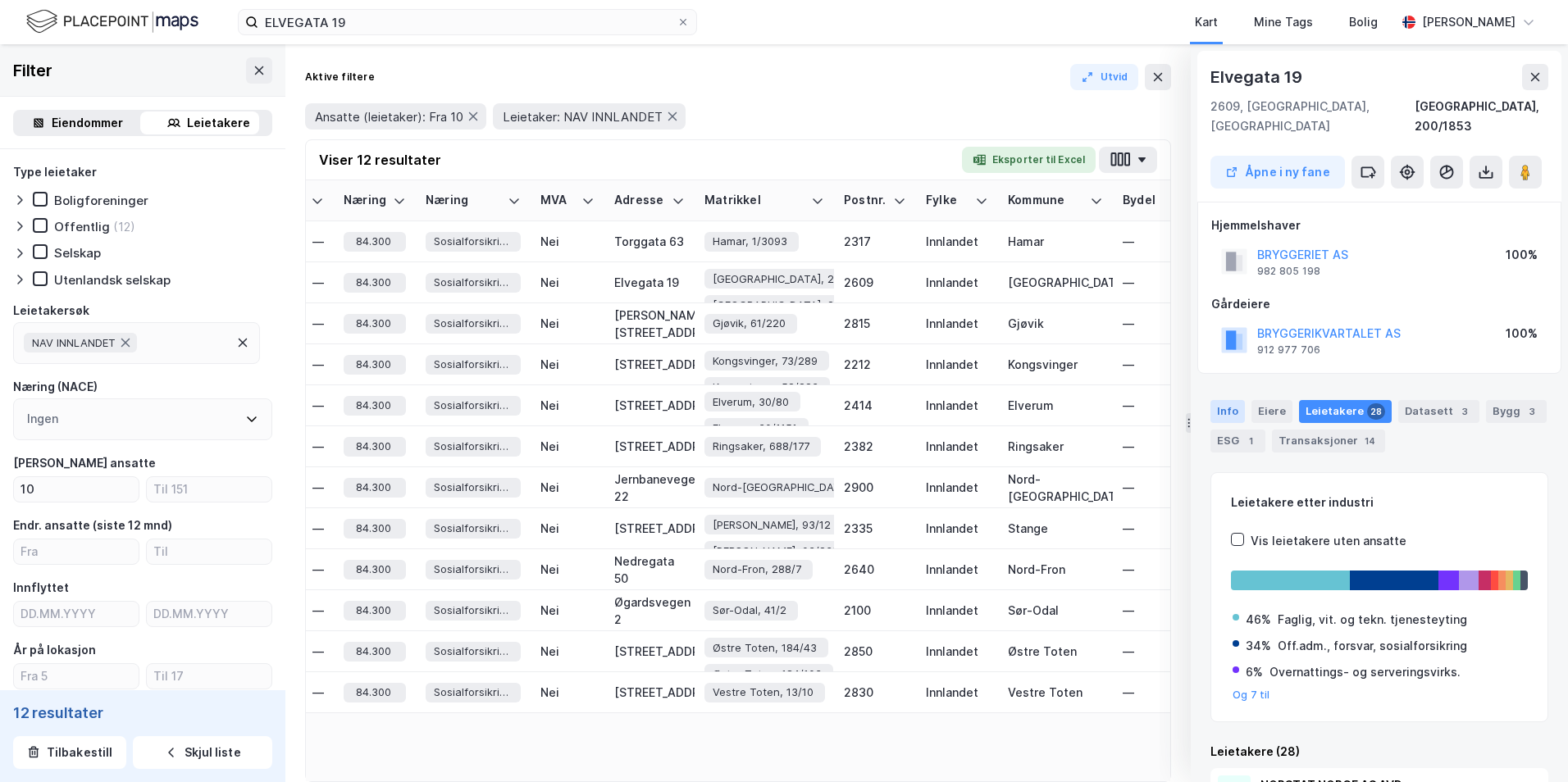
click at [918, 396] on div "Info" at bounding box center [1228, 412] width 34 height 23
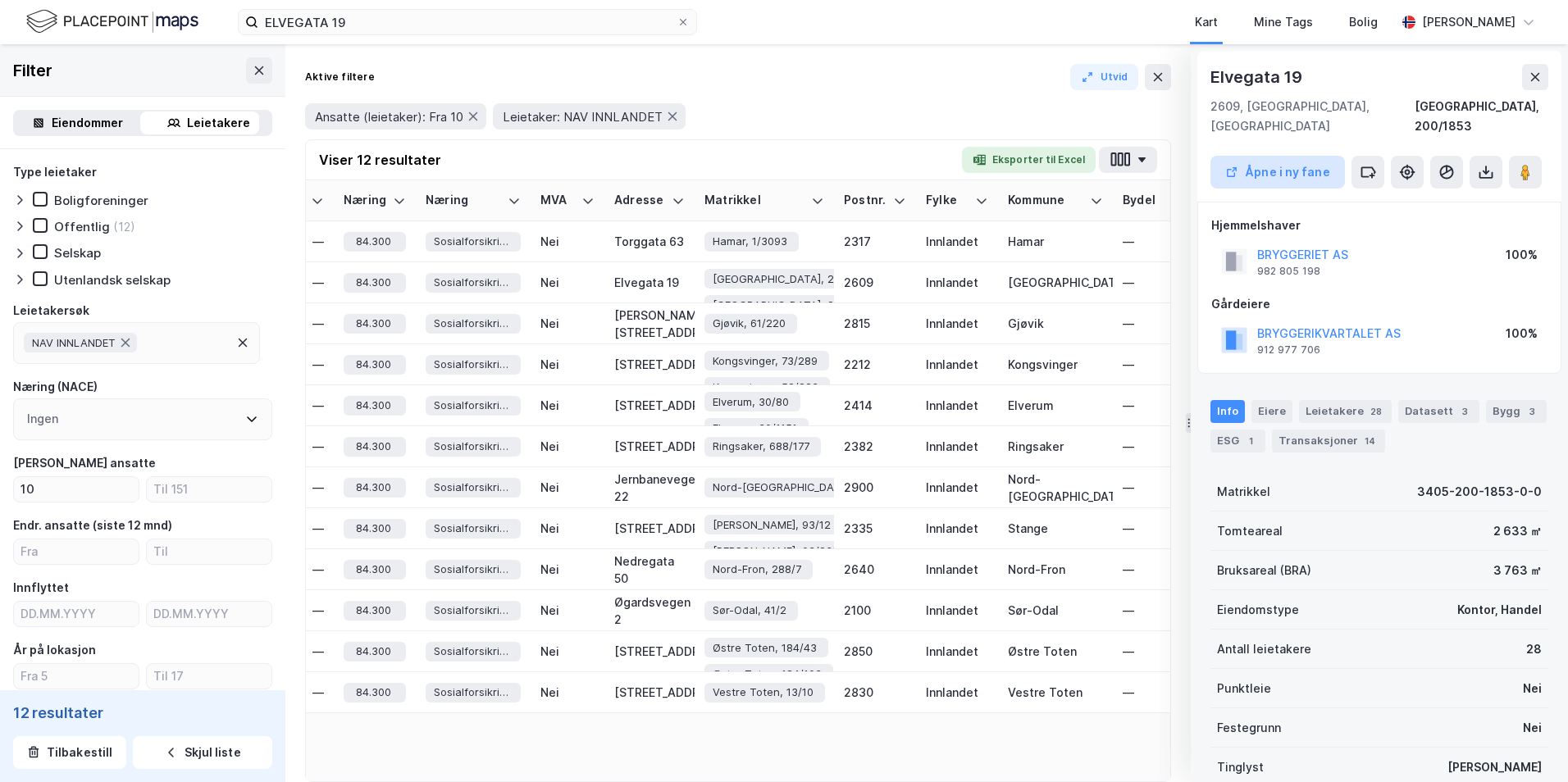
click at [918, 156] on button "Åpne i ny fane" at bounding box center [1278, 172] width 134 height 33
click at [129, 343] on icon at bounding box center [125, 344] width 9 height 9
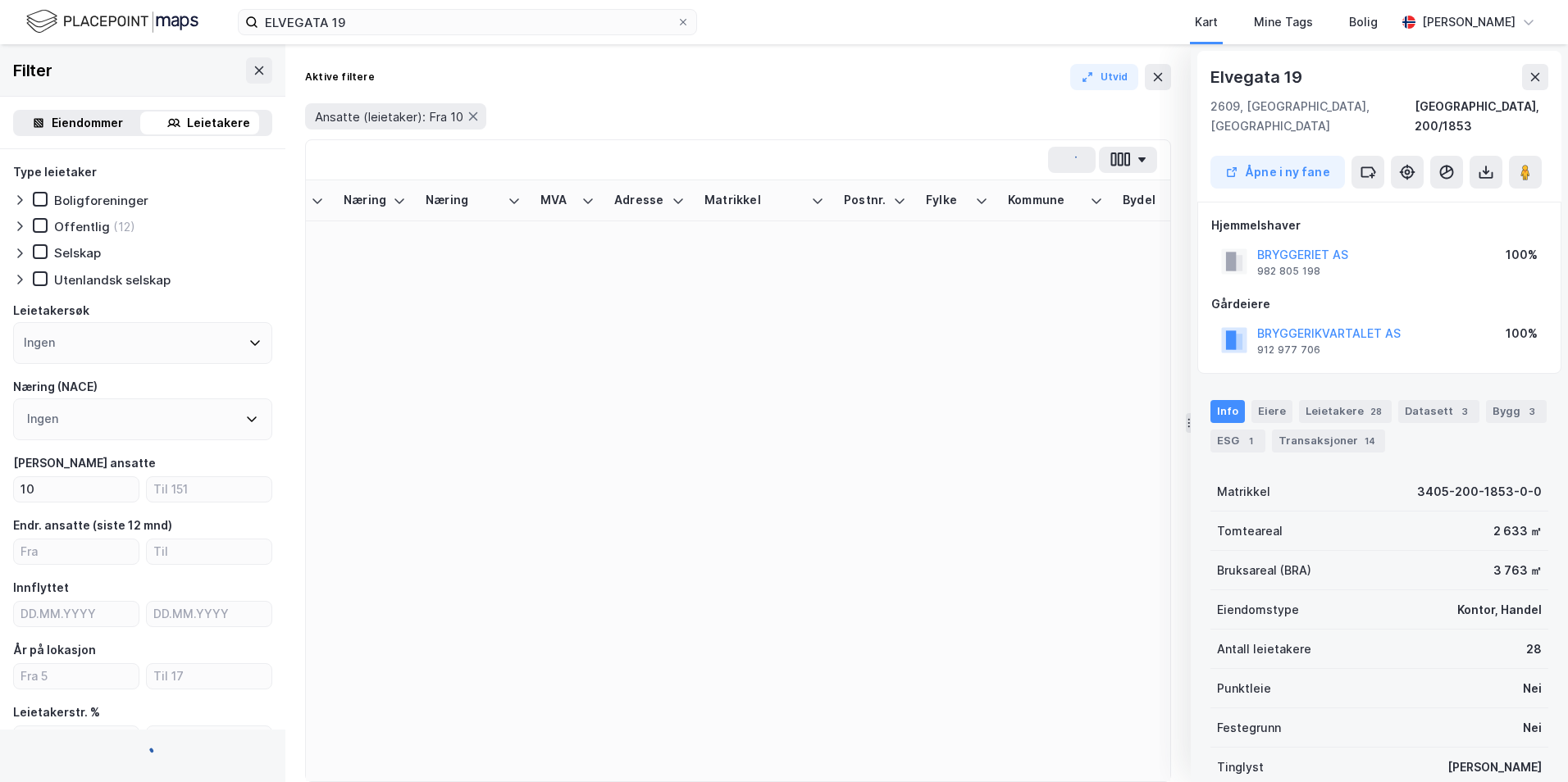
click at [132, 345] on div "Ingen" at bounding box center [143, 343] width 259 height 42
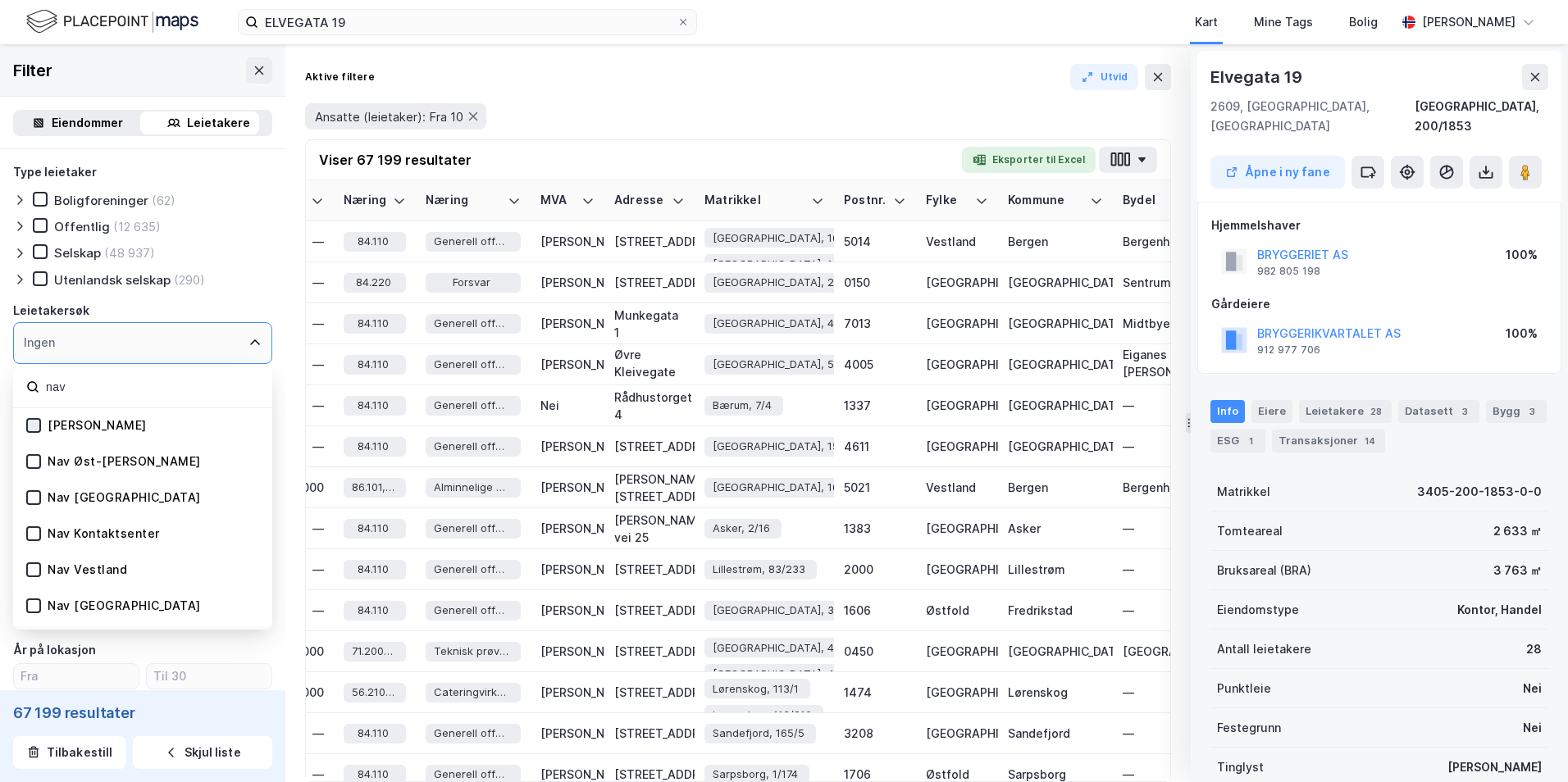
type input "nav"
click at [35, 396] on icon at bounding box center [33, 426] width 11 height 11
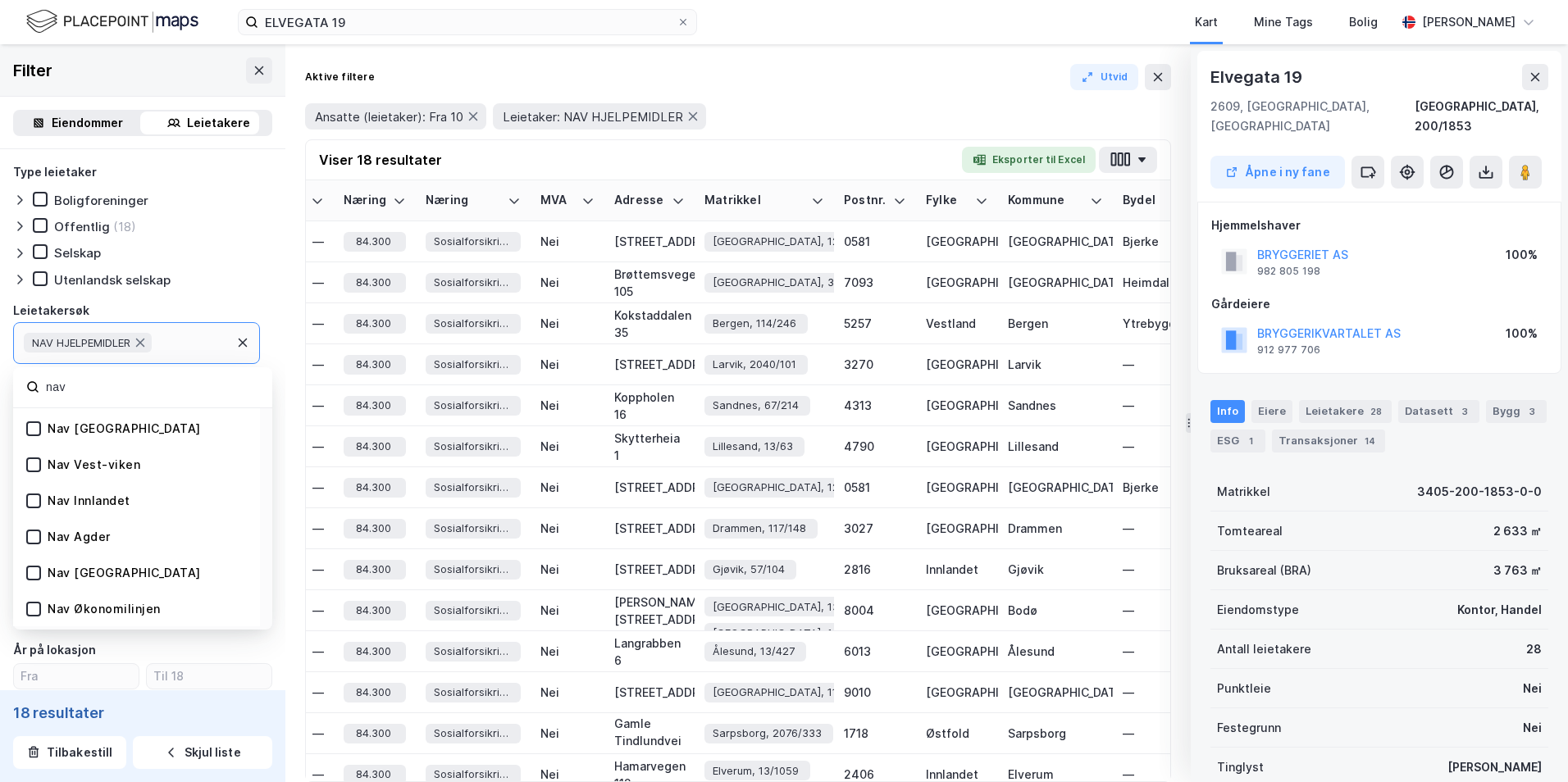
scroll to position [246, 0]
click at [33, 396] on icon at bounding box center [33, 469] width 11 height 11
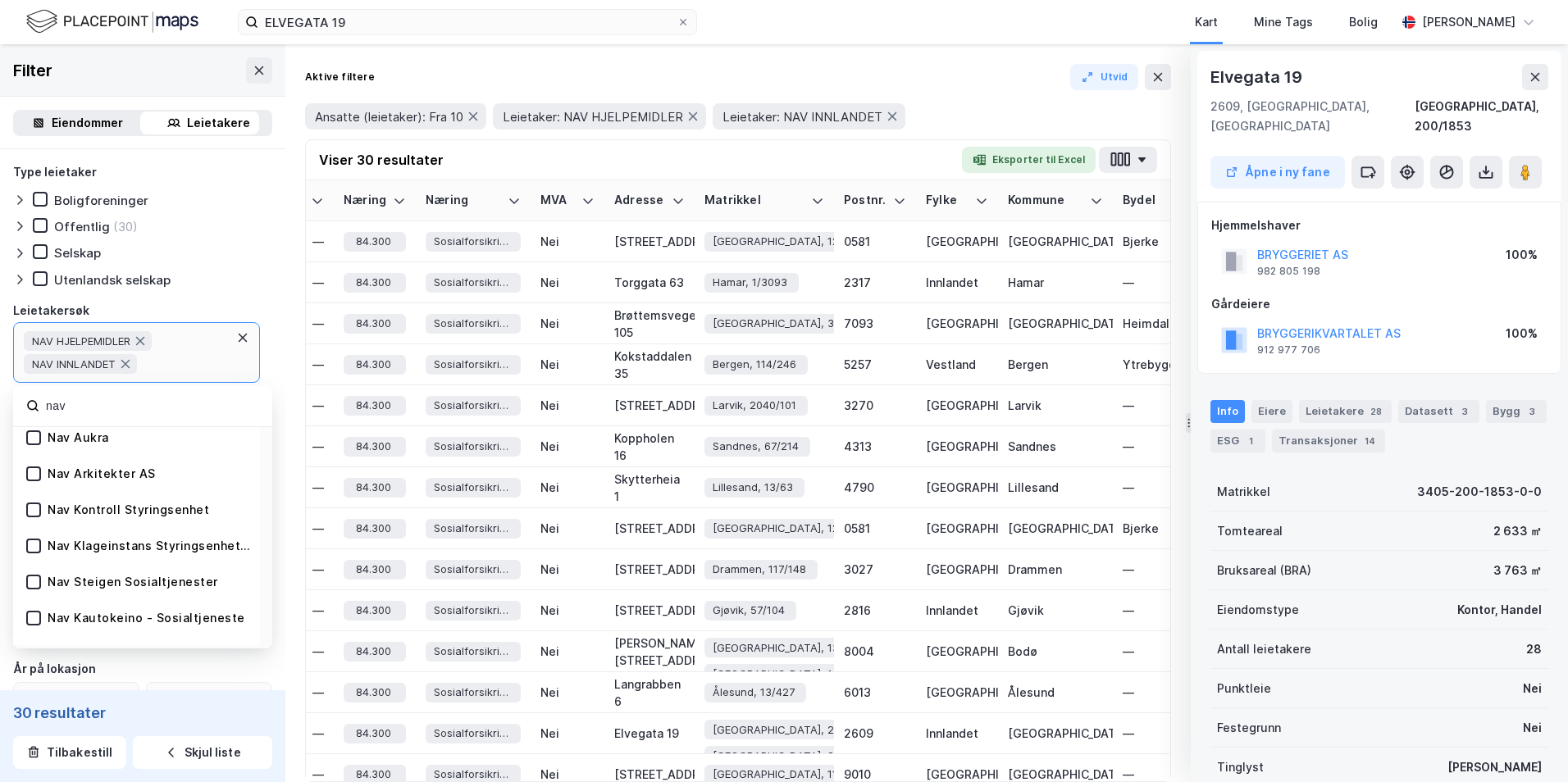
scroll to position [738, 0]
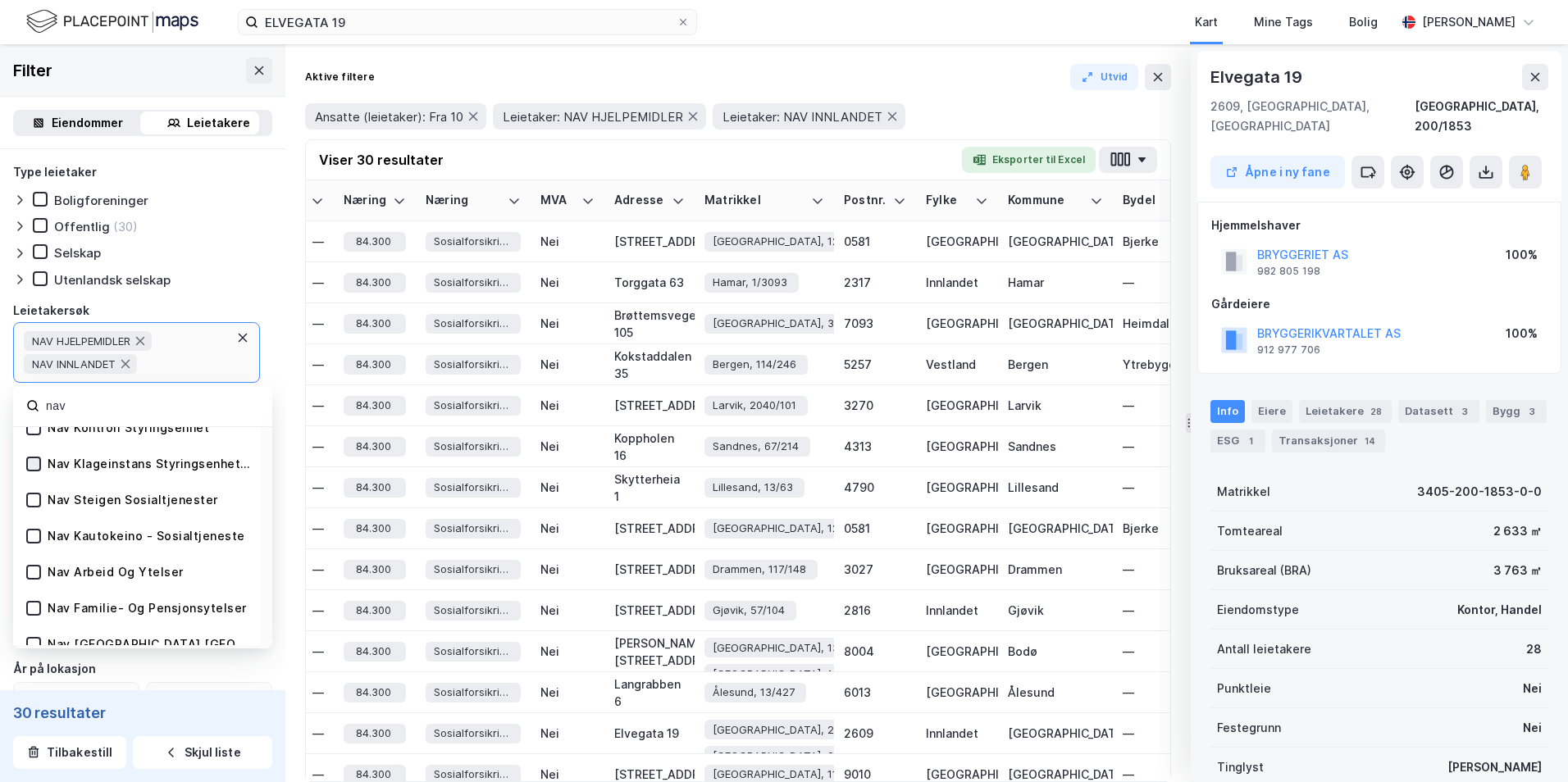
click at [35, 396] on icon at bounding box center [33, 464] width 11 height 11
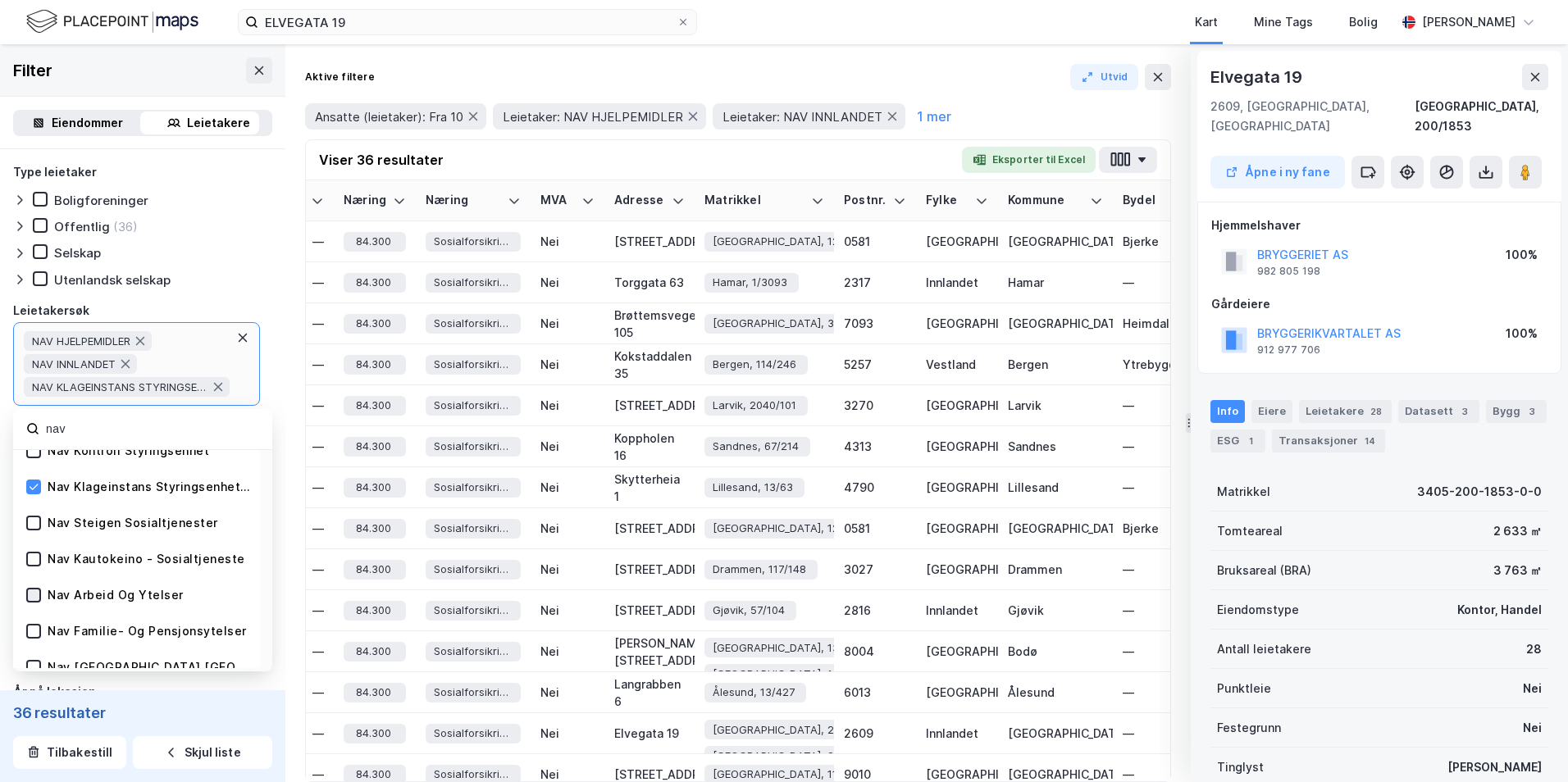
click at [38, 396] on icon at bounding box center [34, 595] width 9 height 6
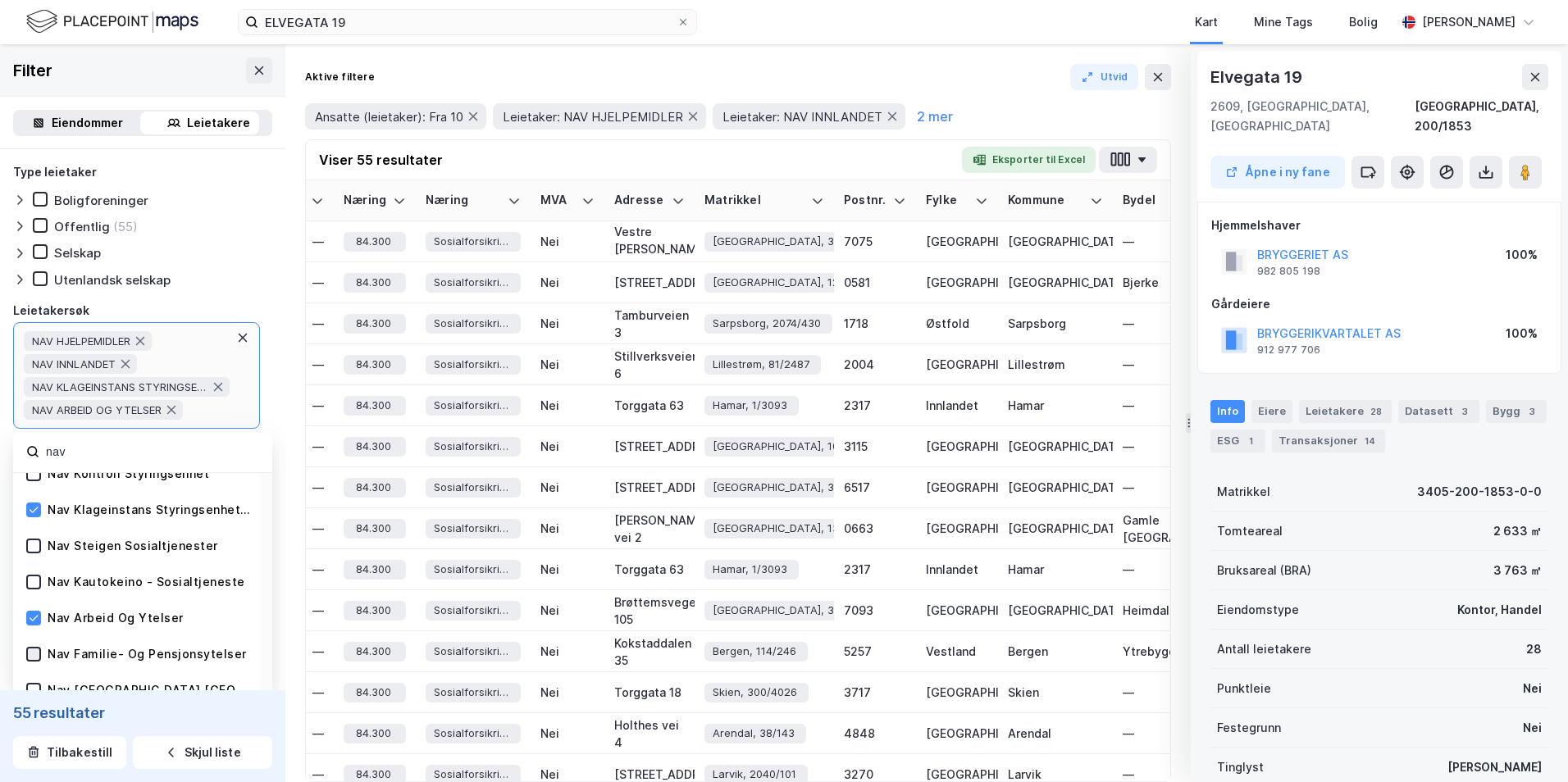
click at [34, 396] on icon at bounding box center [33, 654] width 11 height 11
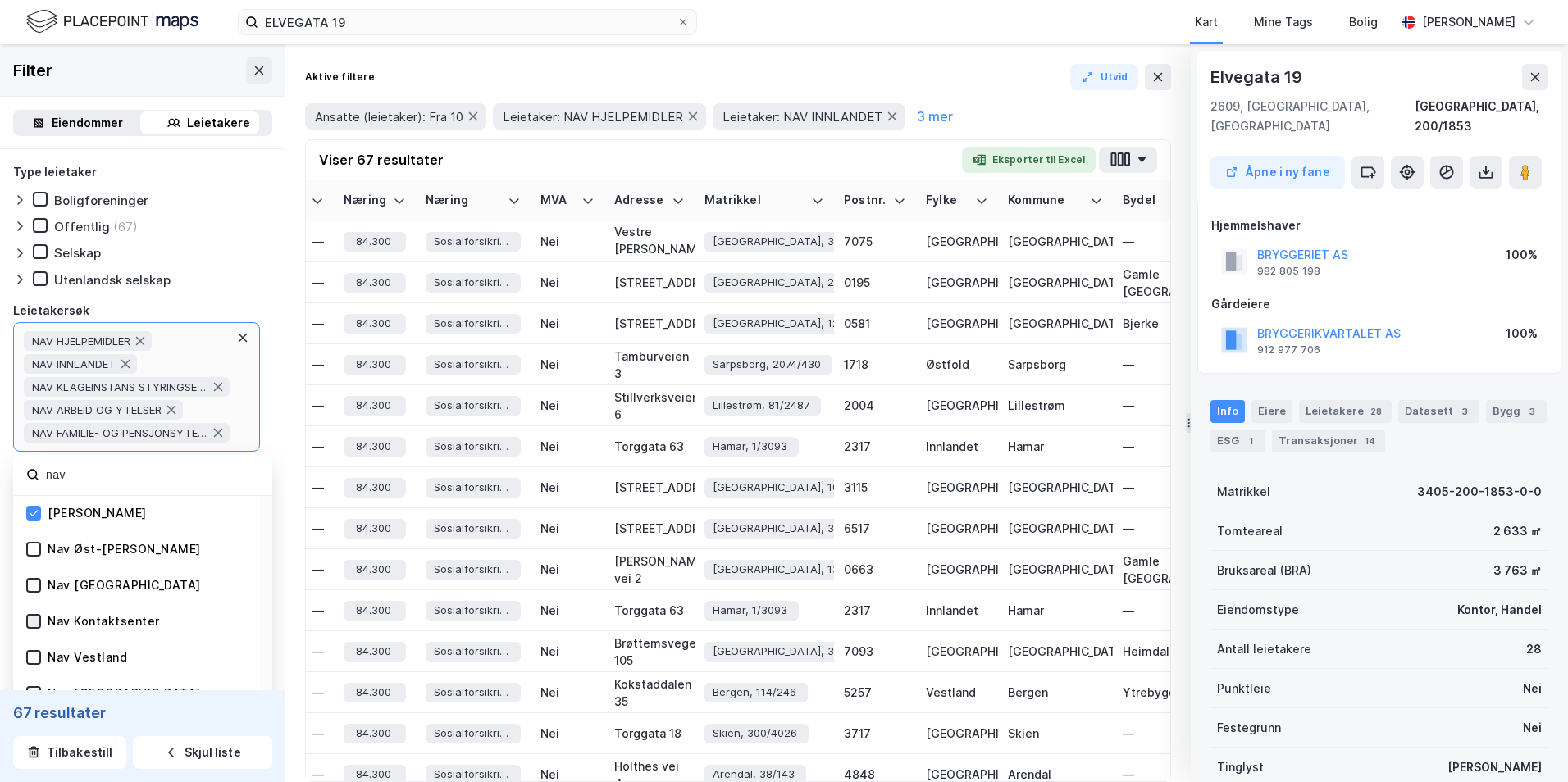
click at [33, 396] on icon at bounding box center [33, 622] width 11 height 11
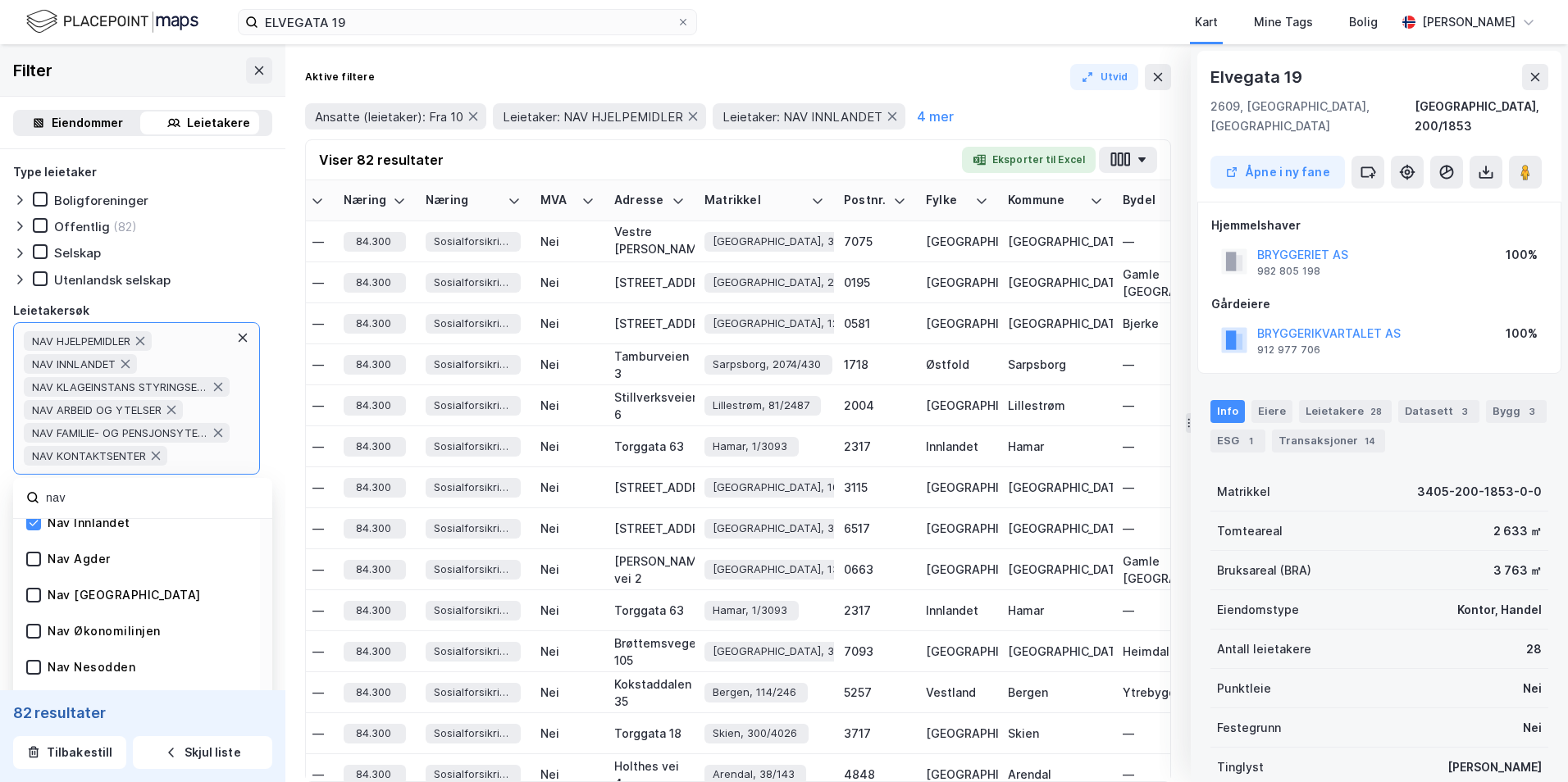
scroll to position [329, 0]
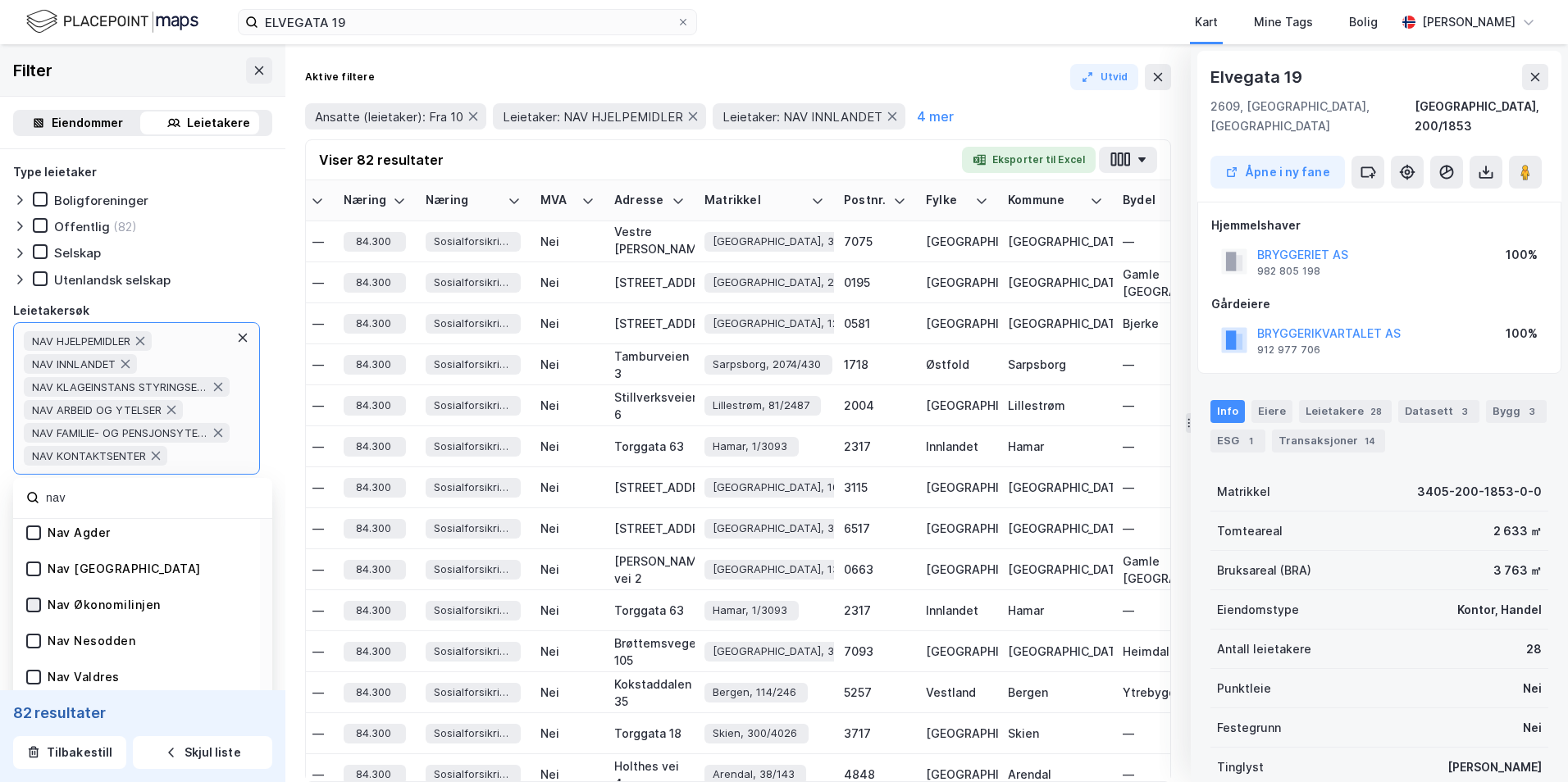
click at [32, 396] on icon at bounding box center [33, 605] width 11 height 11
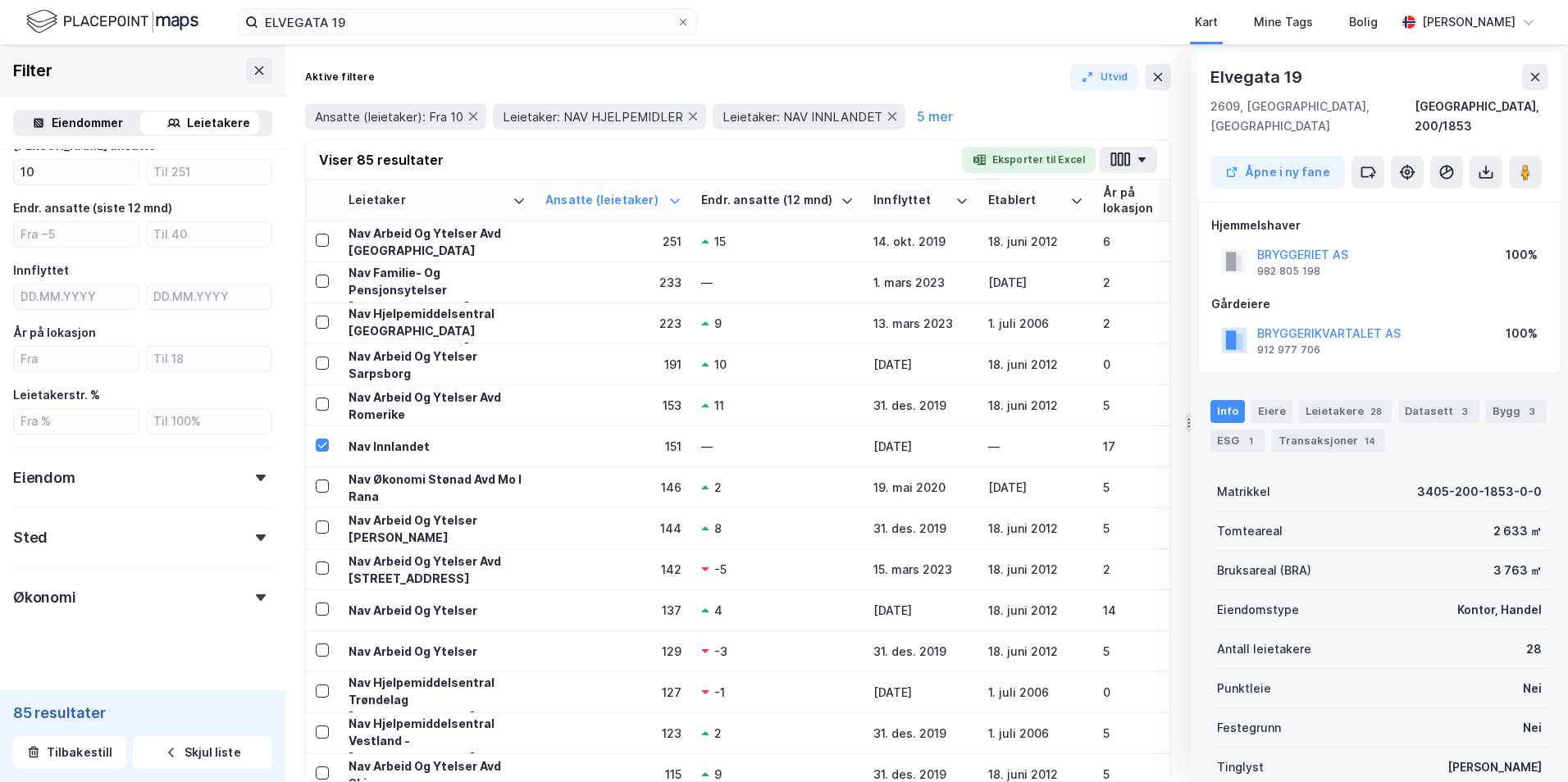
scroll to position [470, 0]
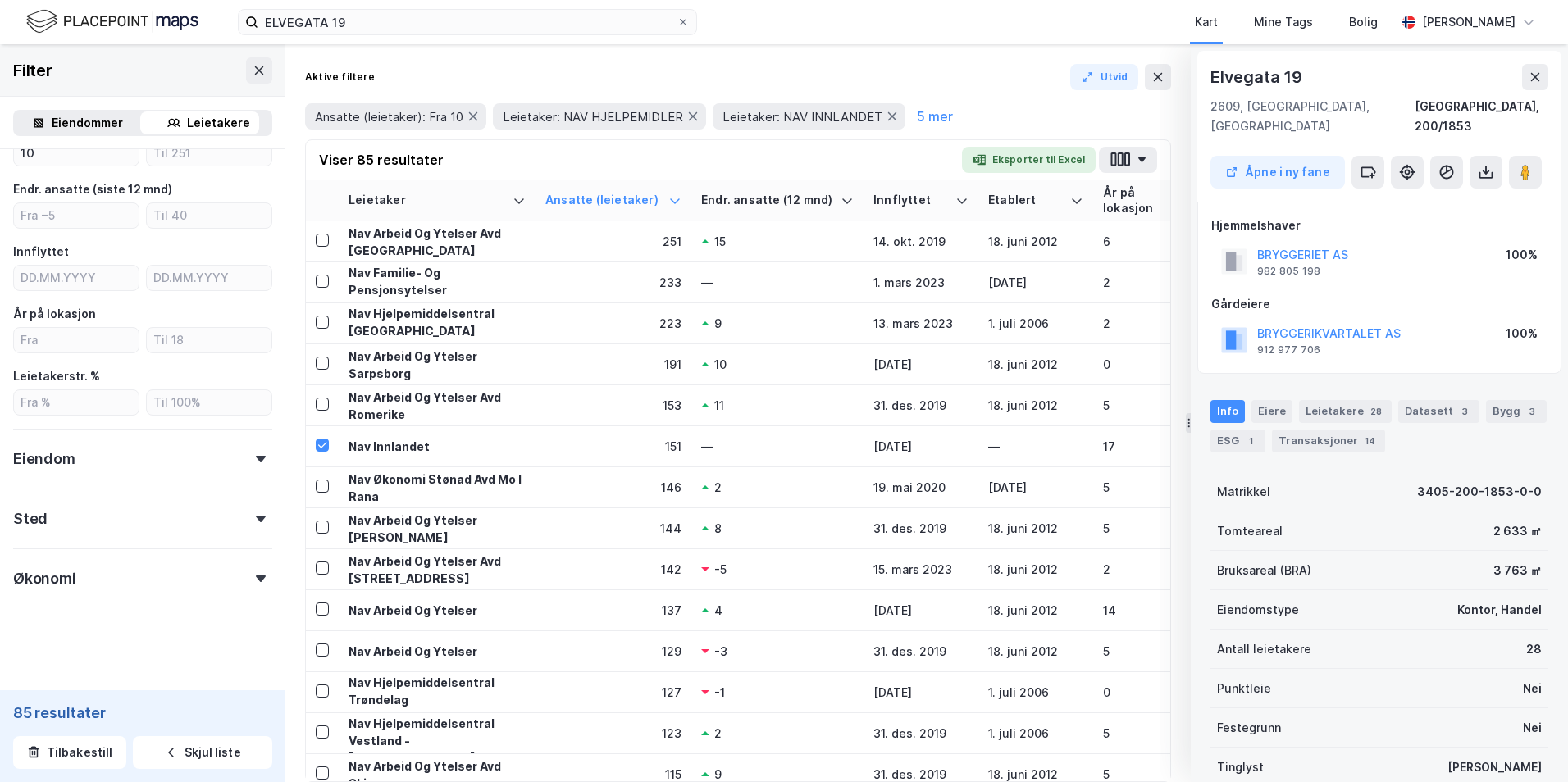
click at [248, 396] on div "Sted" at bounding box center [143, 511] width 259 height 46
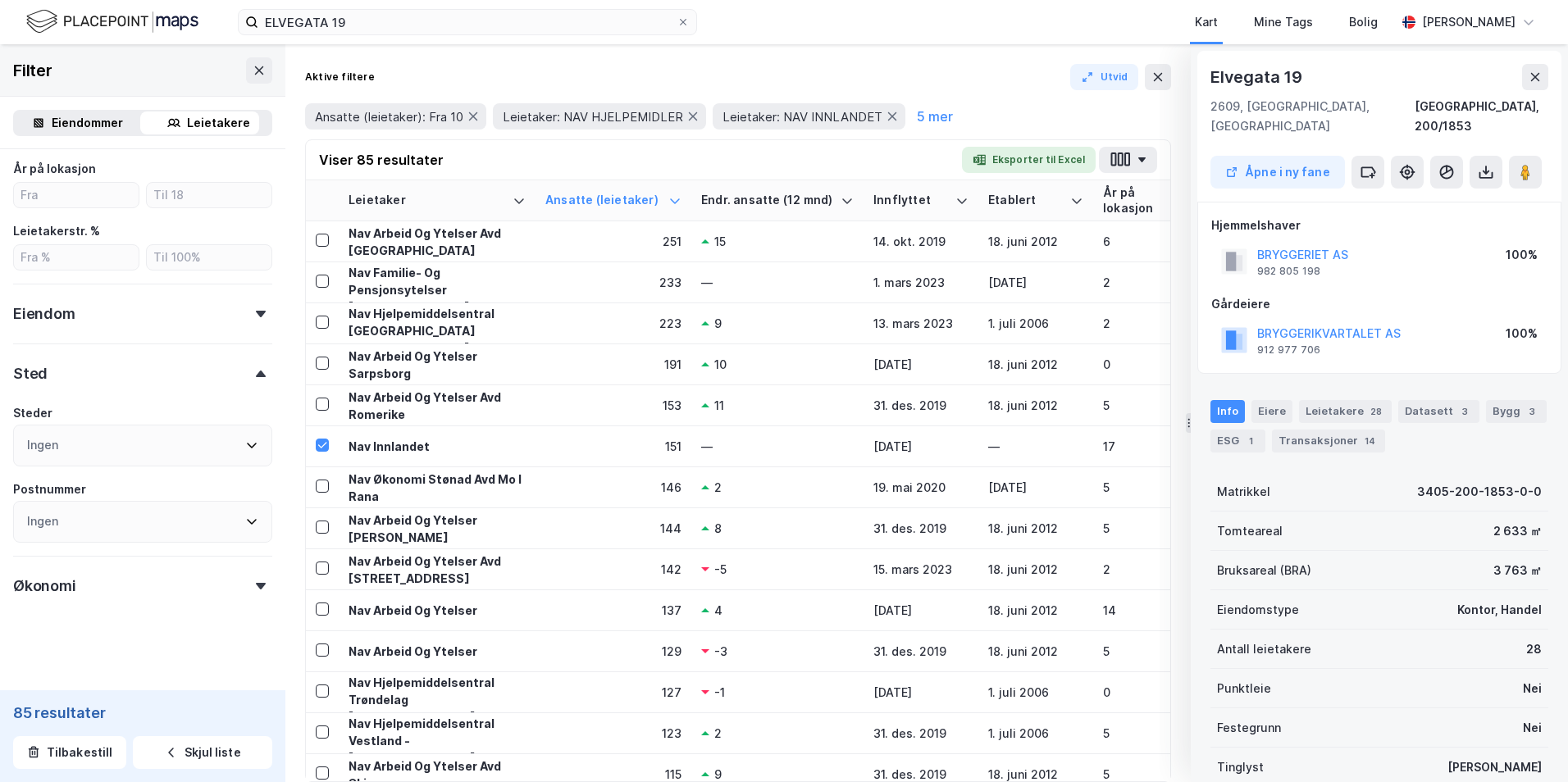
scroll to position [623, 0]
click at [245, 396] on icon at bounding box center [252, 438] width 13 height 13
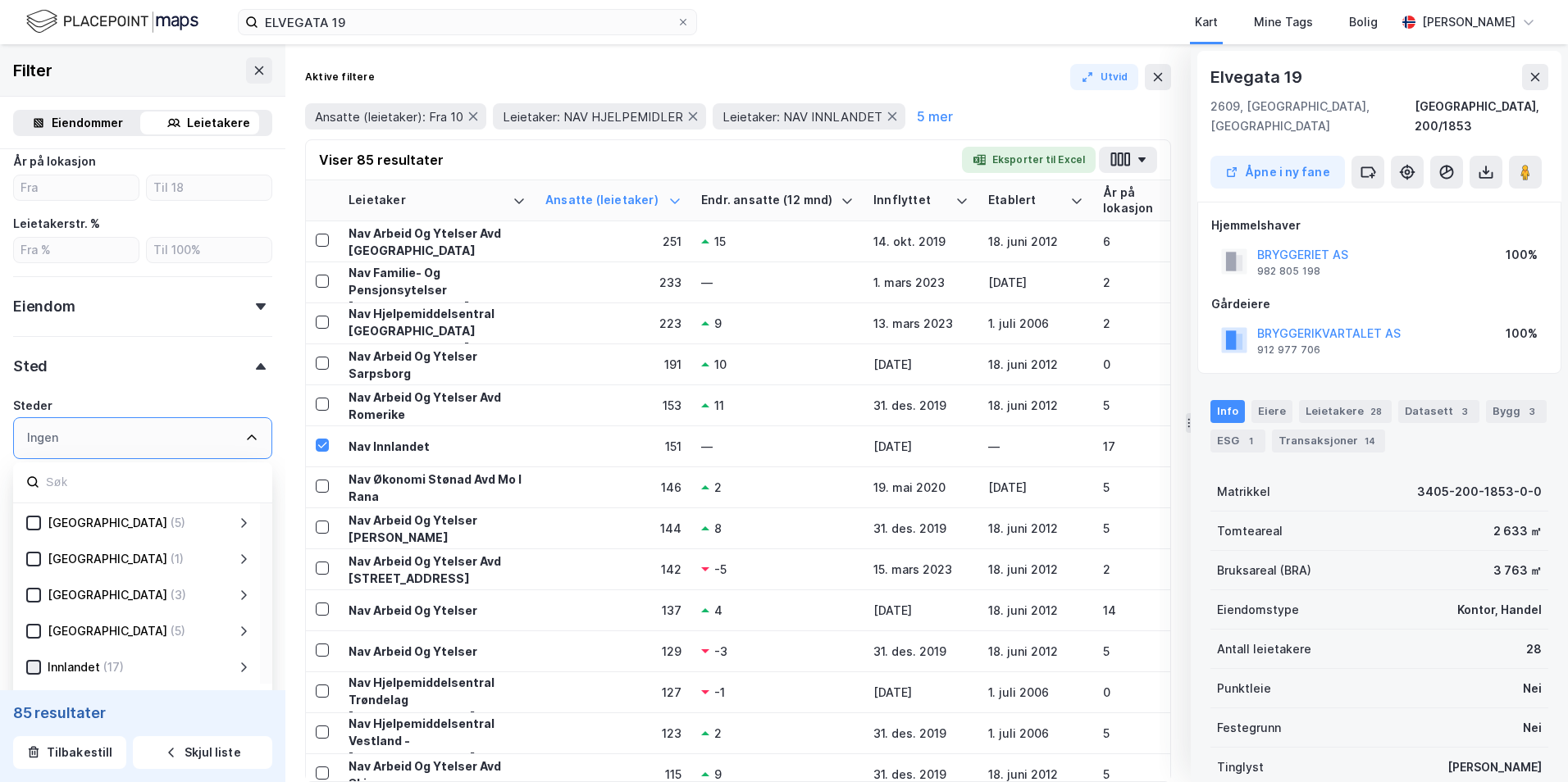
click at [32, 396] on icon at bounding box center [33, 667] width 11 height 11
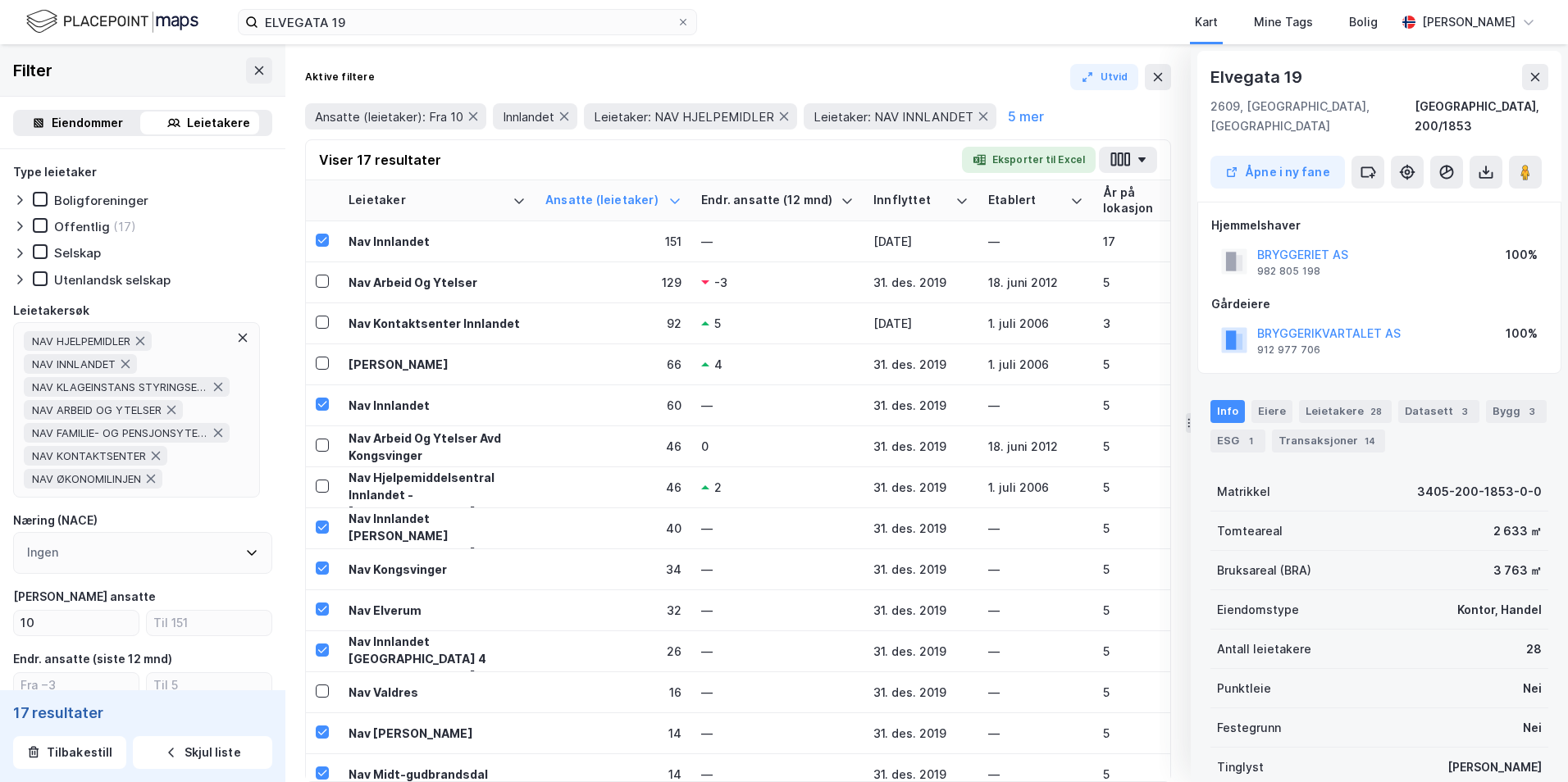
click at [230, 396] on div "NAV HJELPEMIDLER NAV INNLANDET NAV KLAGEINSTANS STYRINGSENHETEN NAV ARBEID OG Y…" at bounding box center [136, 409] width 247 height 175
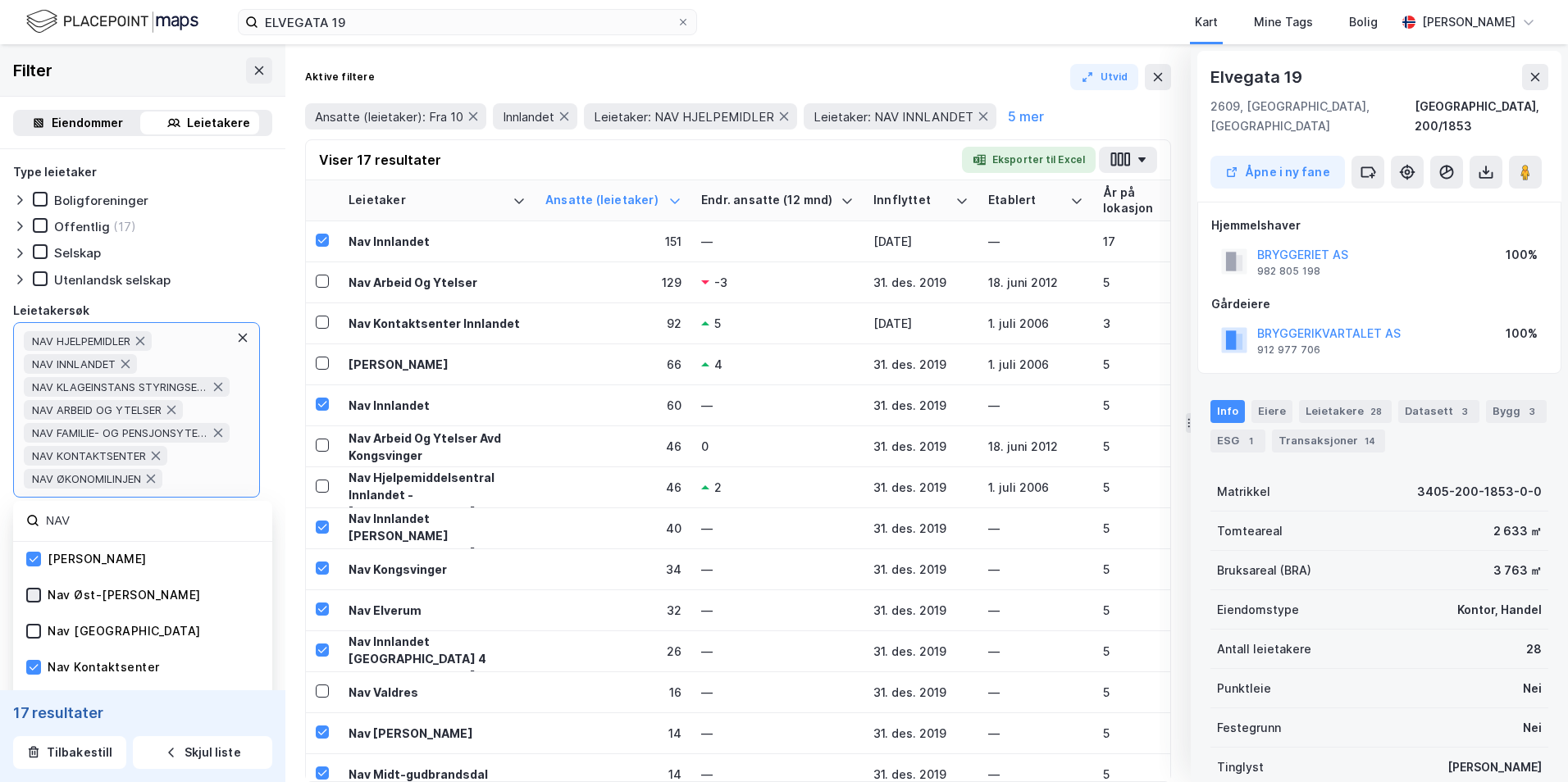
type input "NAV"
click at [32, 396] on icon at bounding box center [34, 595] width 9 height 6
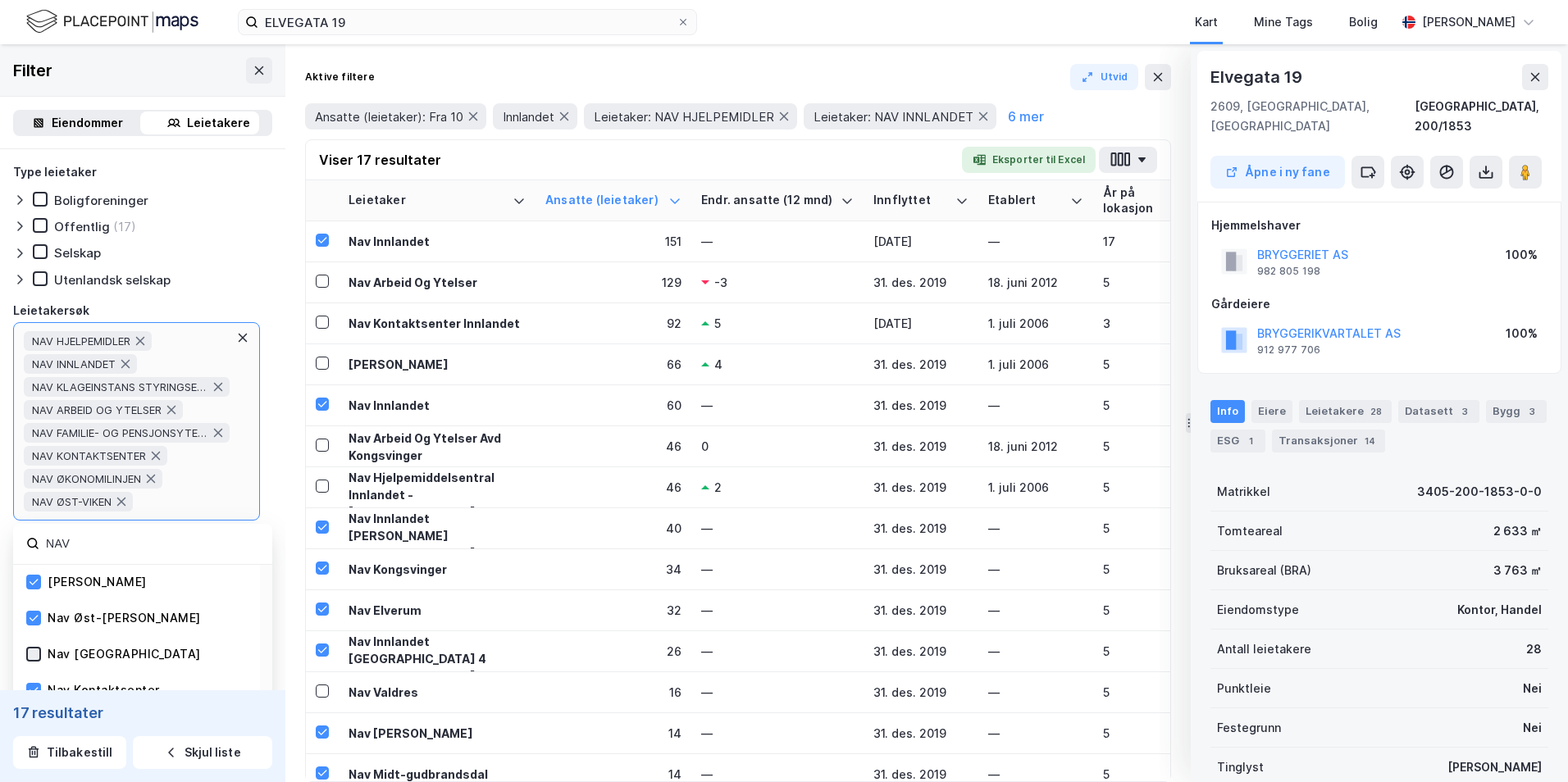
click at [32, 396] on icon at bounding box center [34, 654] width 9 height 6
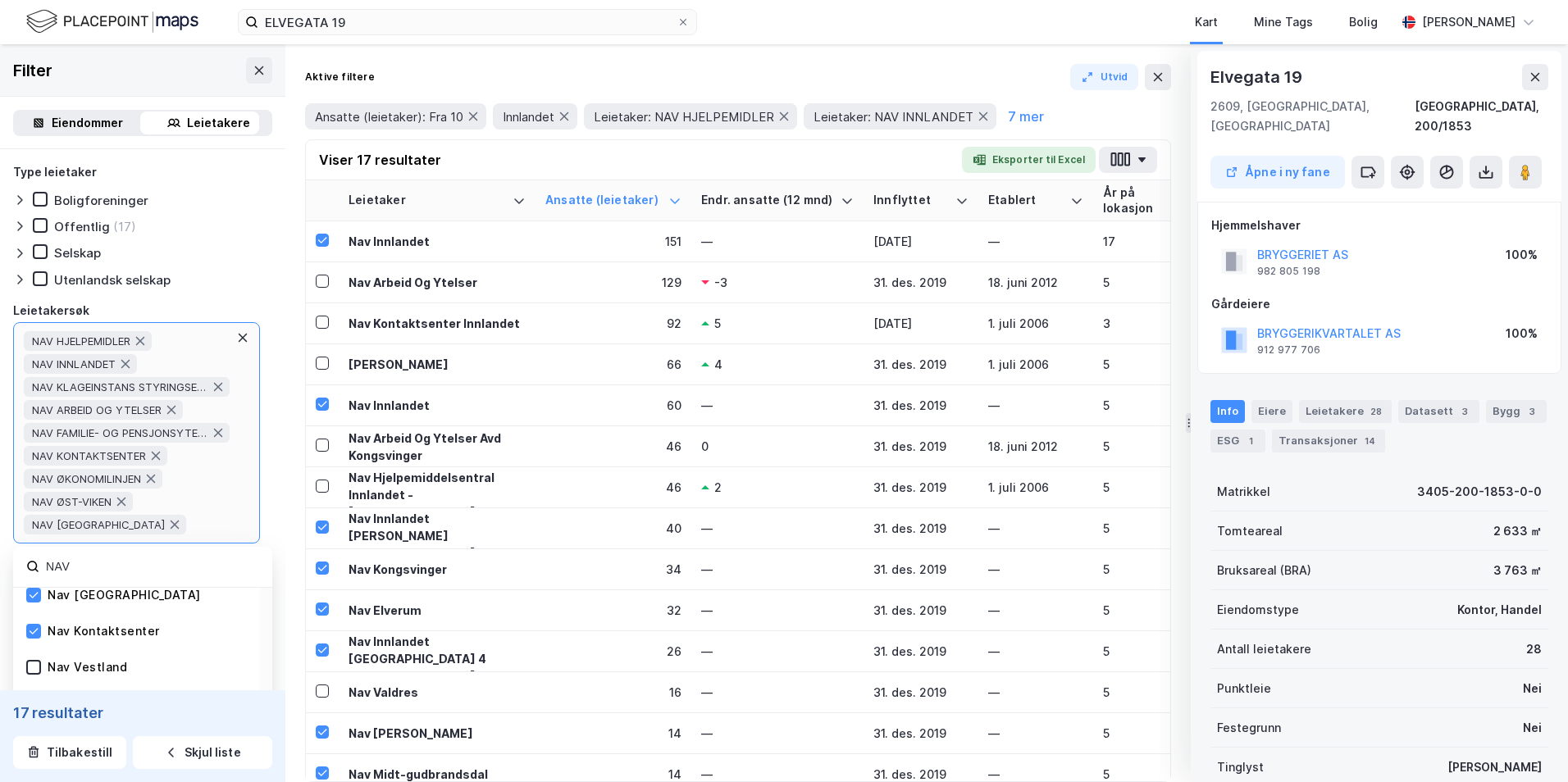
scroll to position [82, 0]
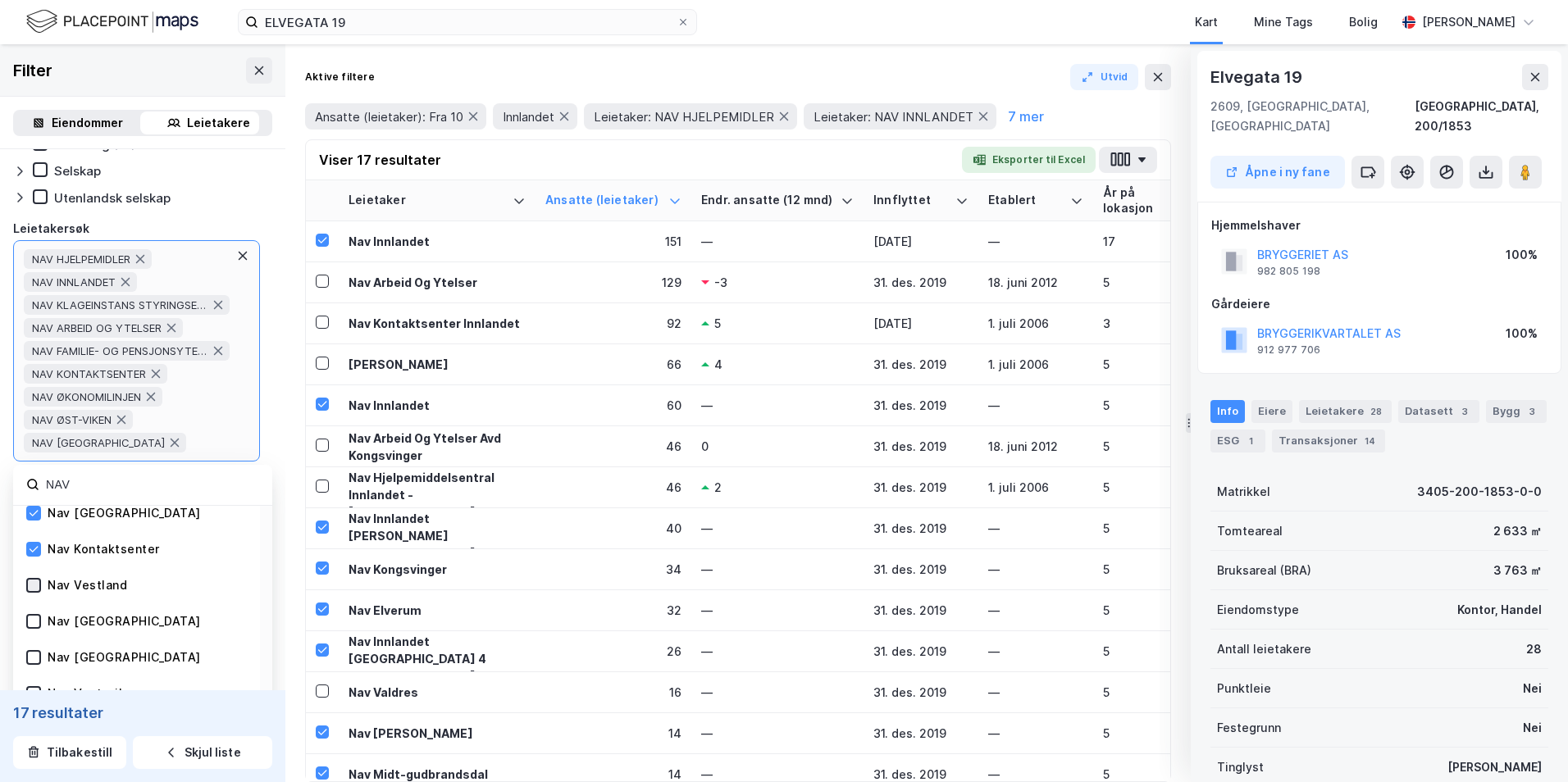
click at [34, 396] on icon at bounding box center [33, 585] width 11 height 11
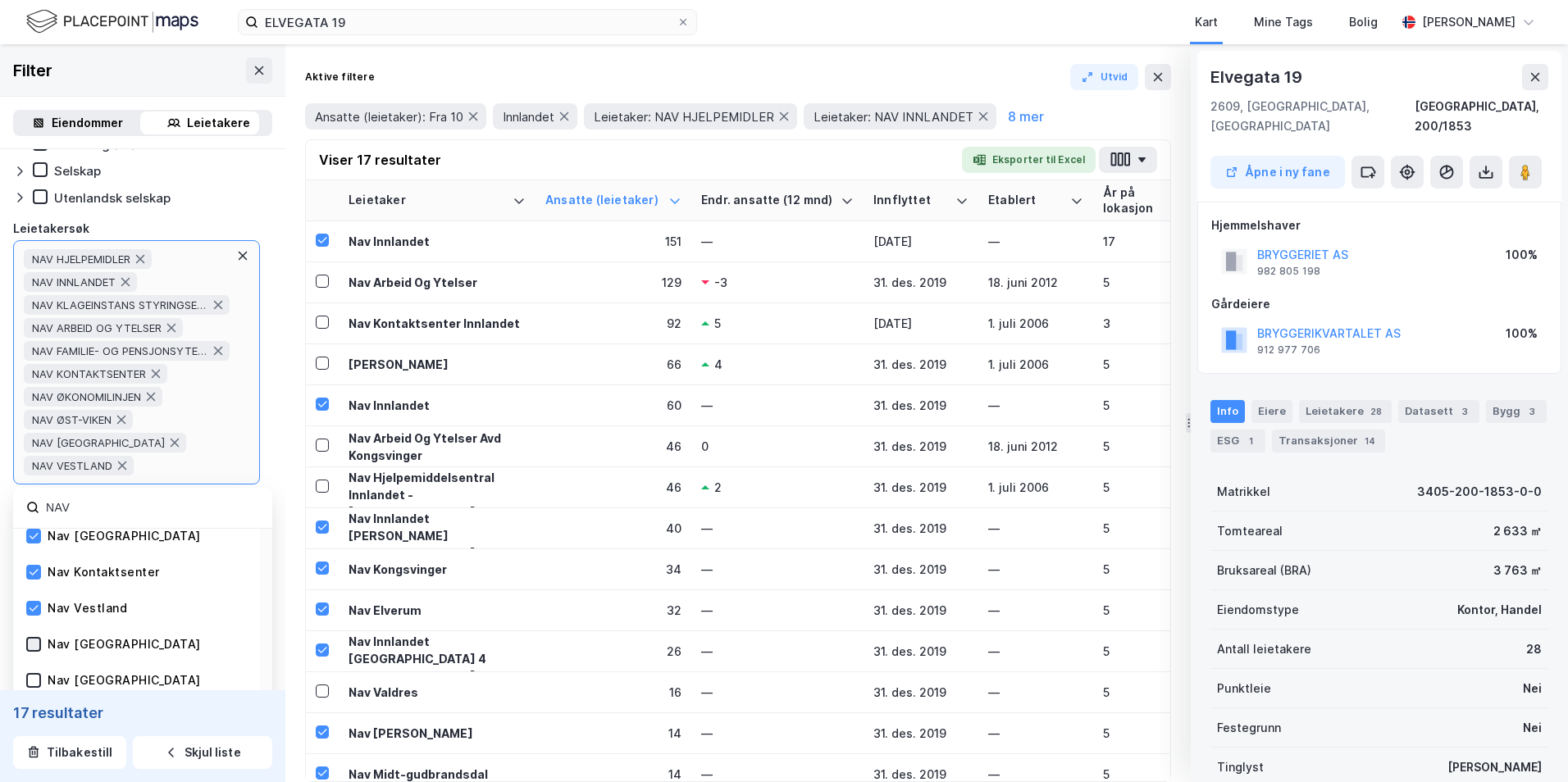
click at [34, 396] on icon at bounding box center [33, 645] width 11 height 11
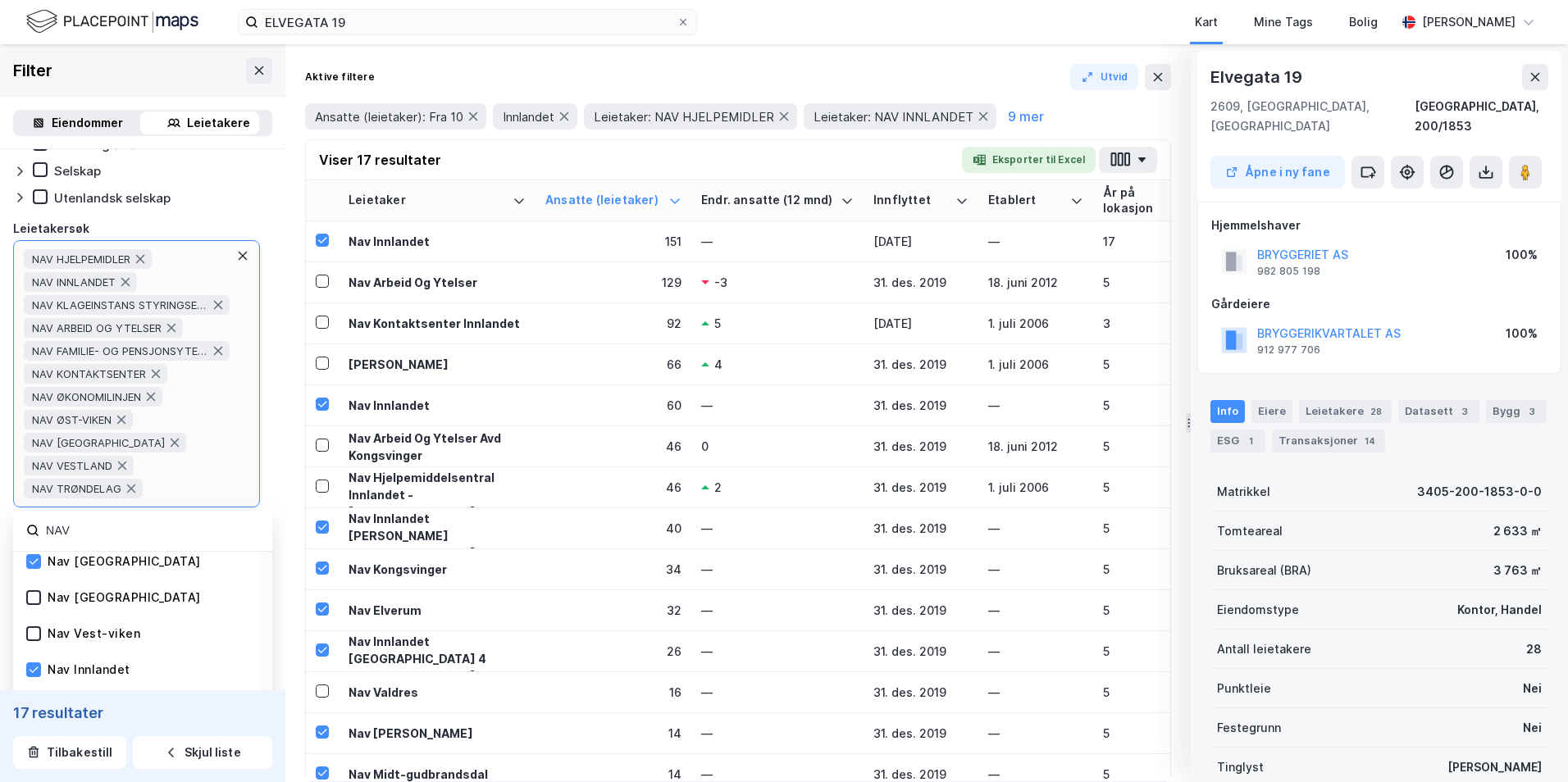
scroll to position [164, 0]
click at [31, 396] on icon at bounding box center [33, 622] width 11 height 11
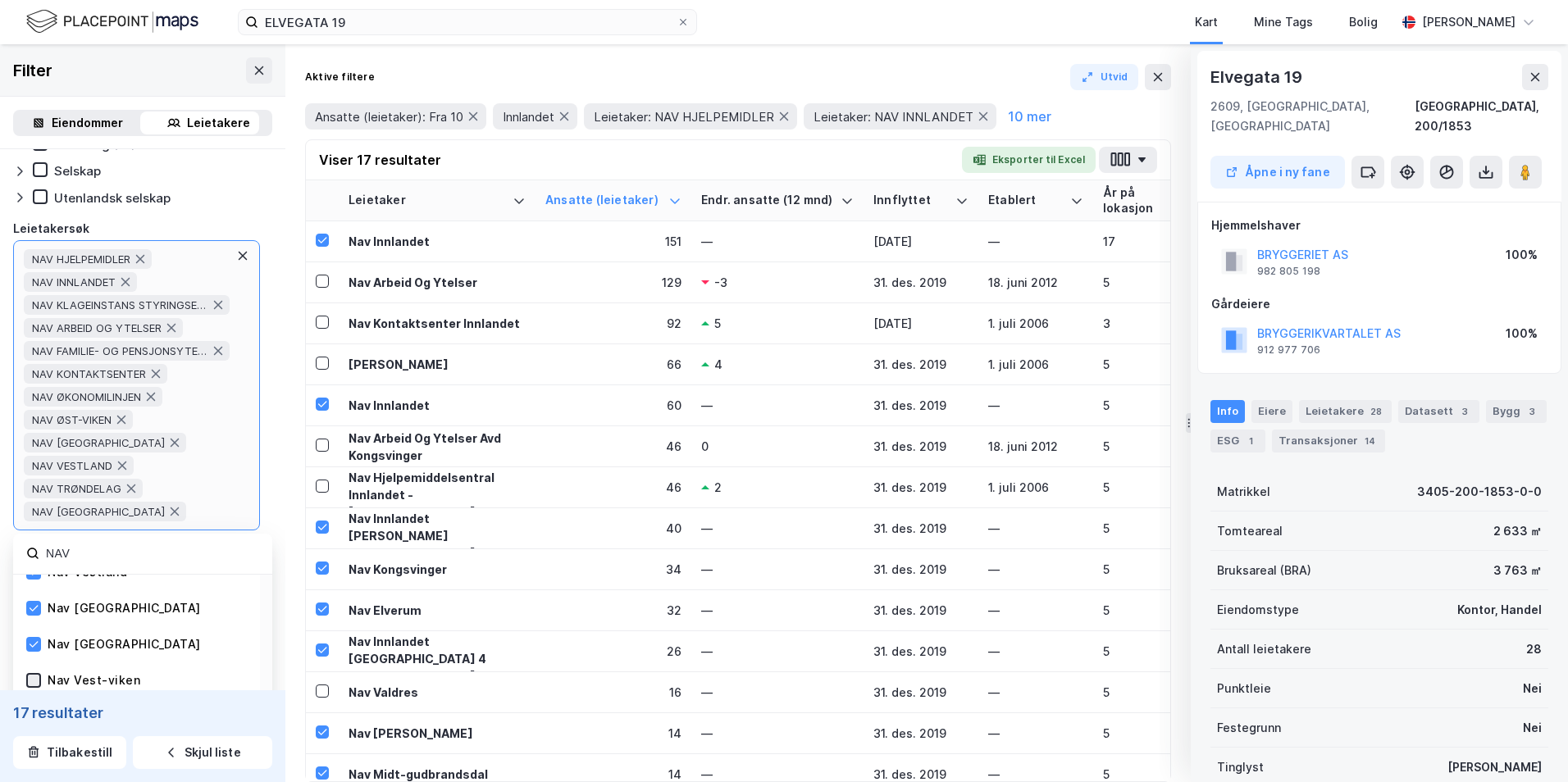
click at [34, 396] on icon at bounding box center [33, 681] width 11 height 11
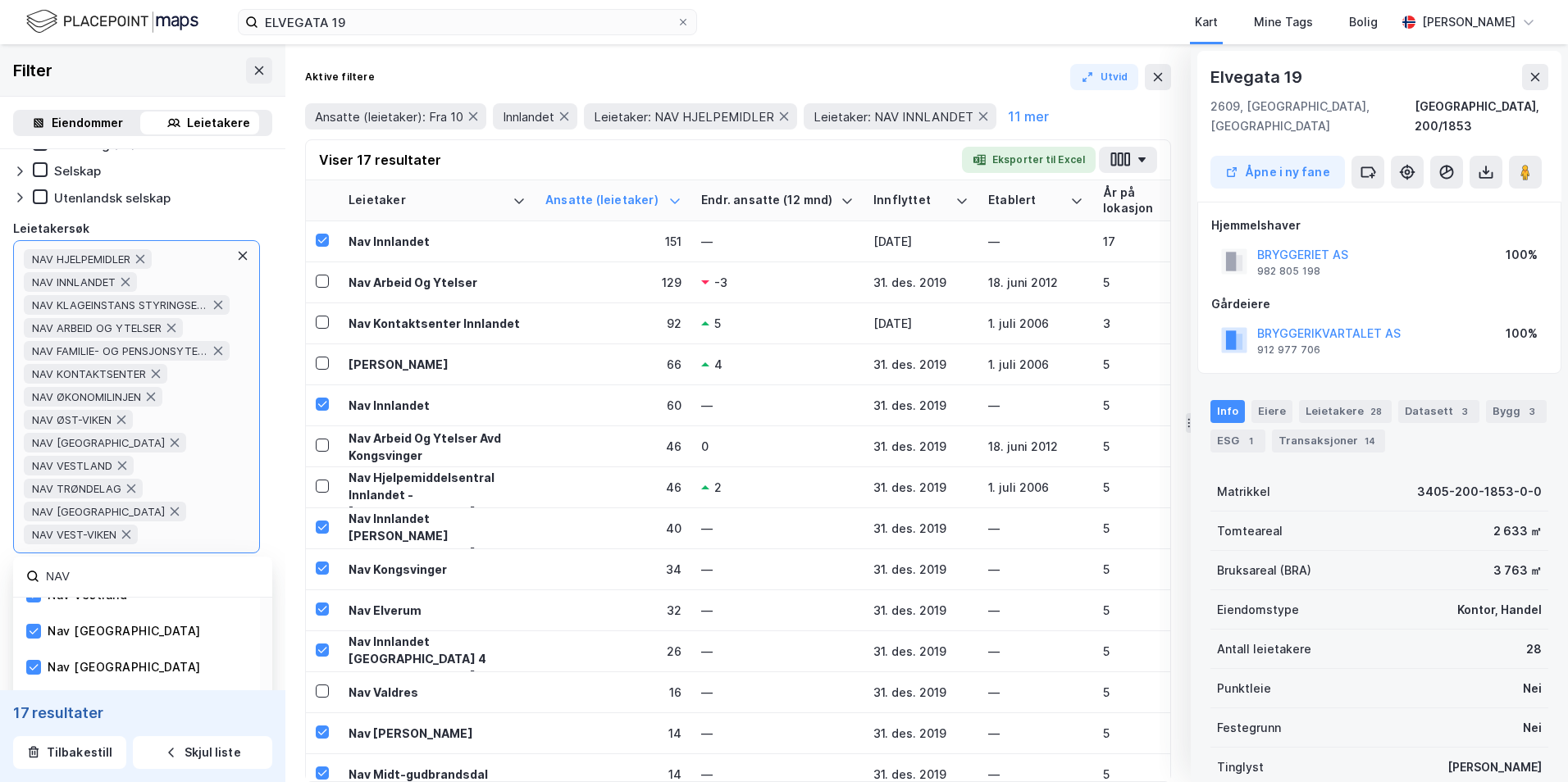
scroll to position [329, 0]
click at [34, 396] on icon at bounding box center [33, 612] width 11 height 11
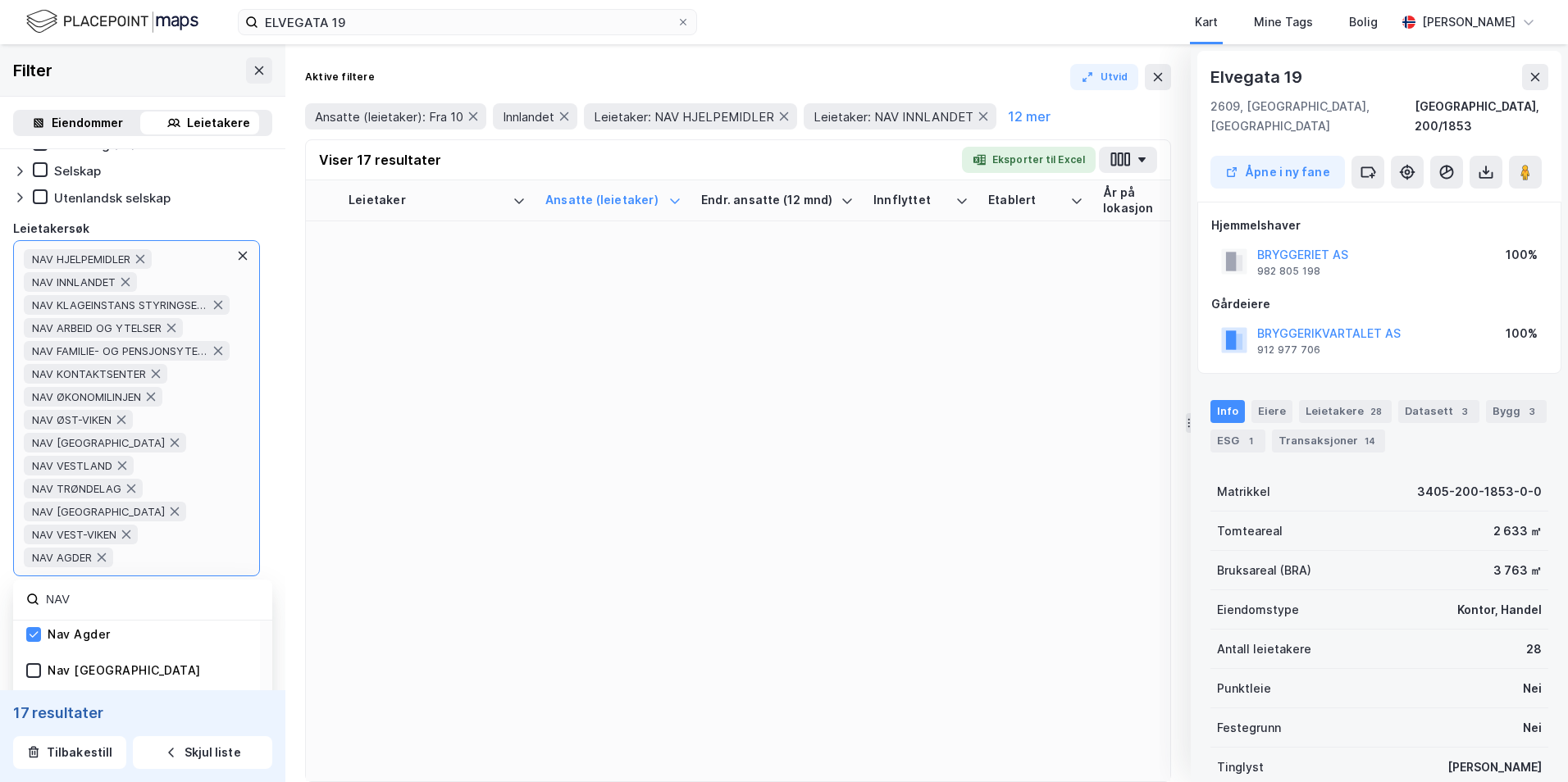
click at [33, 396] on icon at bounding box center [33, 671] width 11 height 11
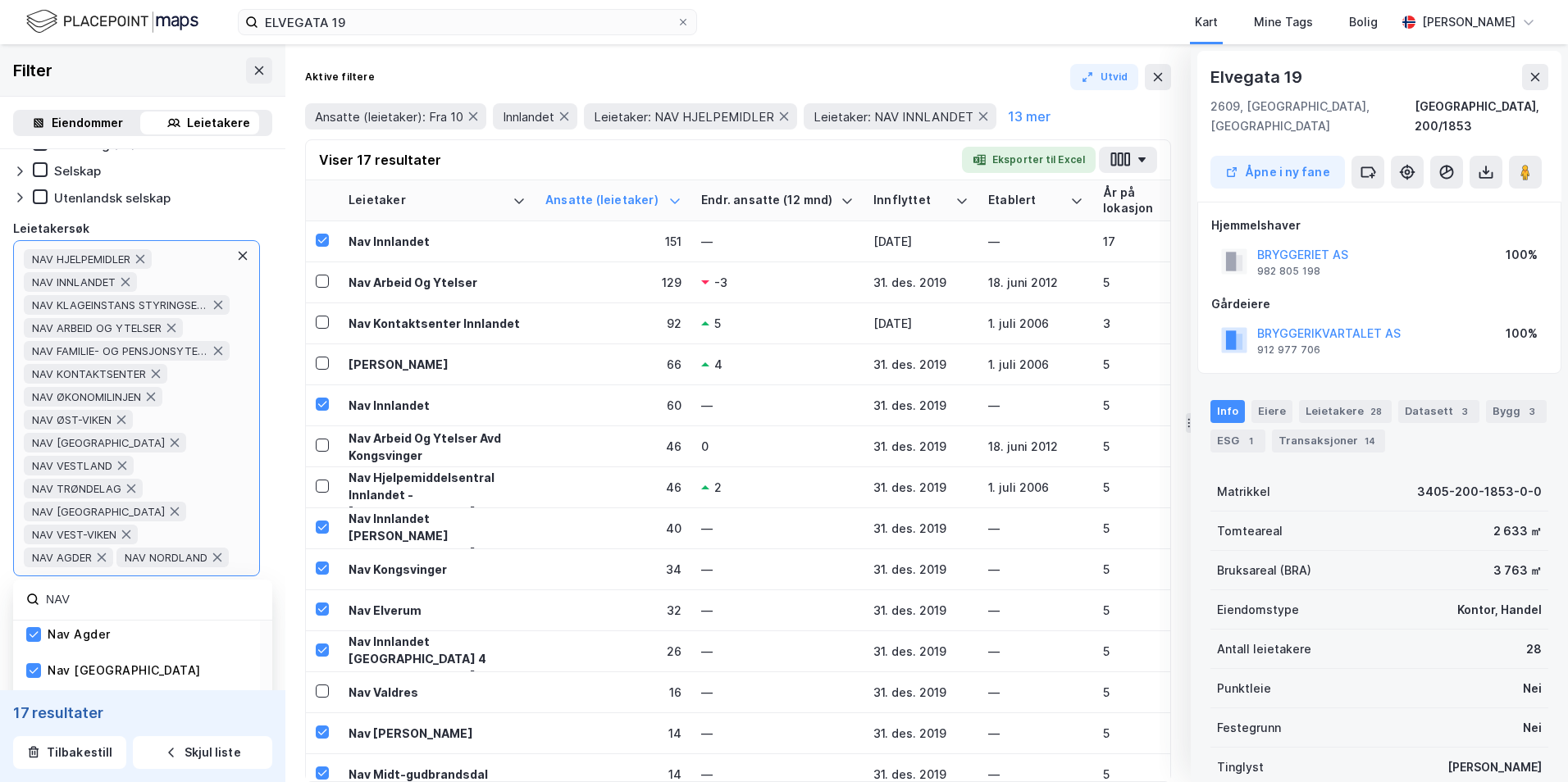
scroll to position [329, 0]
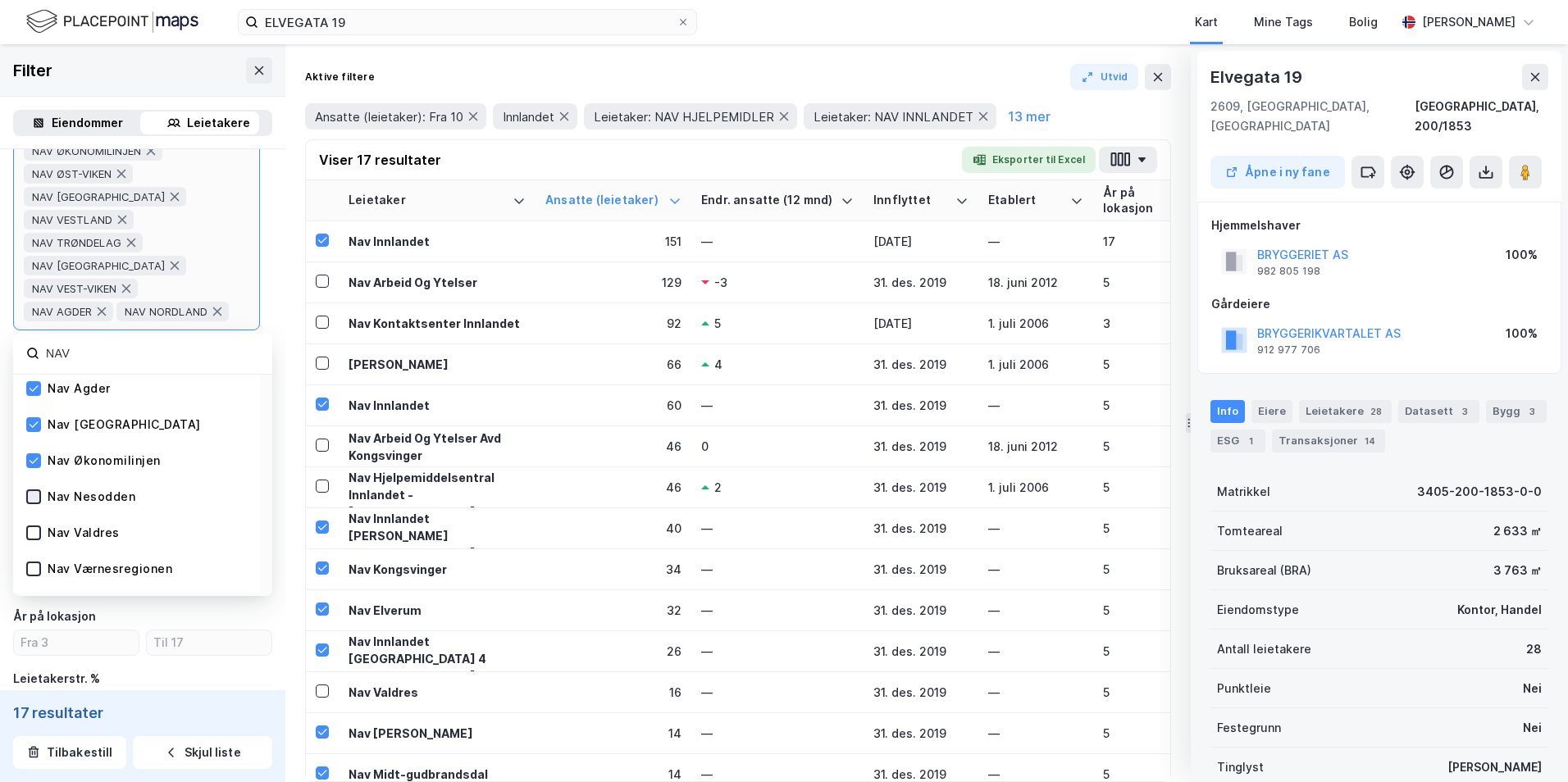
click at [34, 396] on icon at bounding box center [33, 497] width 11 height 11
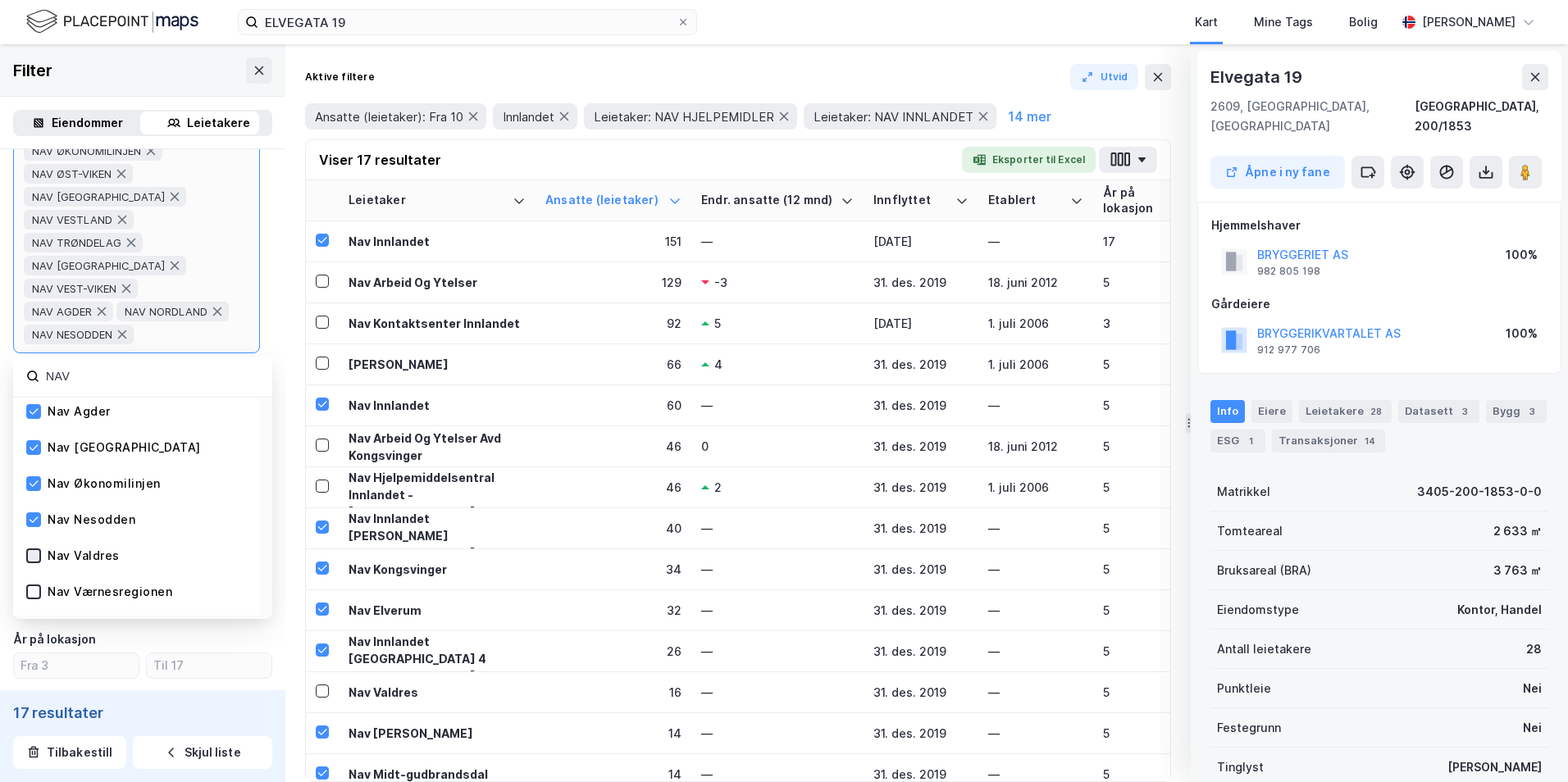
click at [35, 396] on icon at bounding box center [33, 556] width 11 height 11
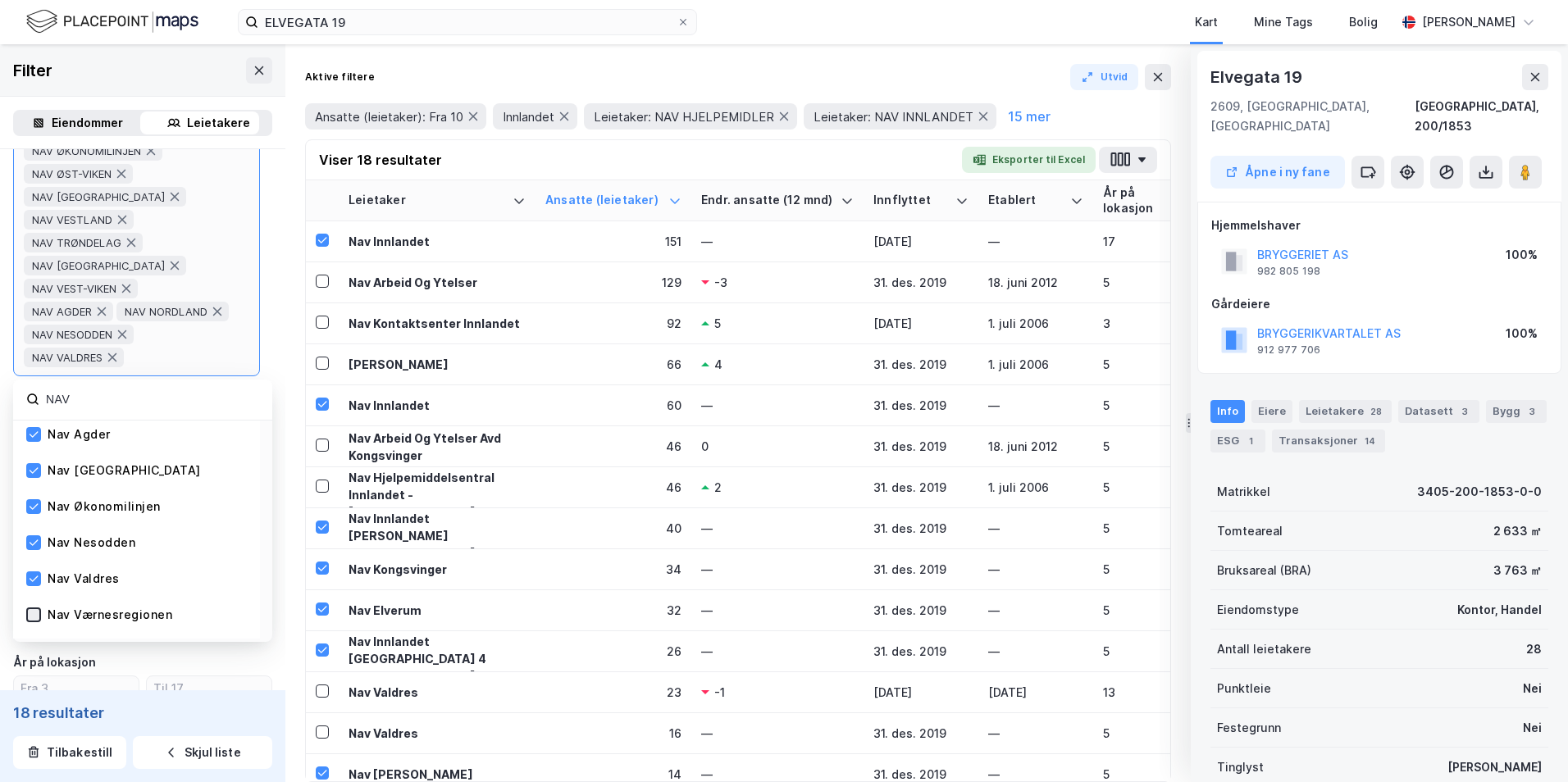
click at [33, 396] on icon at bounding box center [33, 615] width 11 height 11
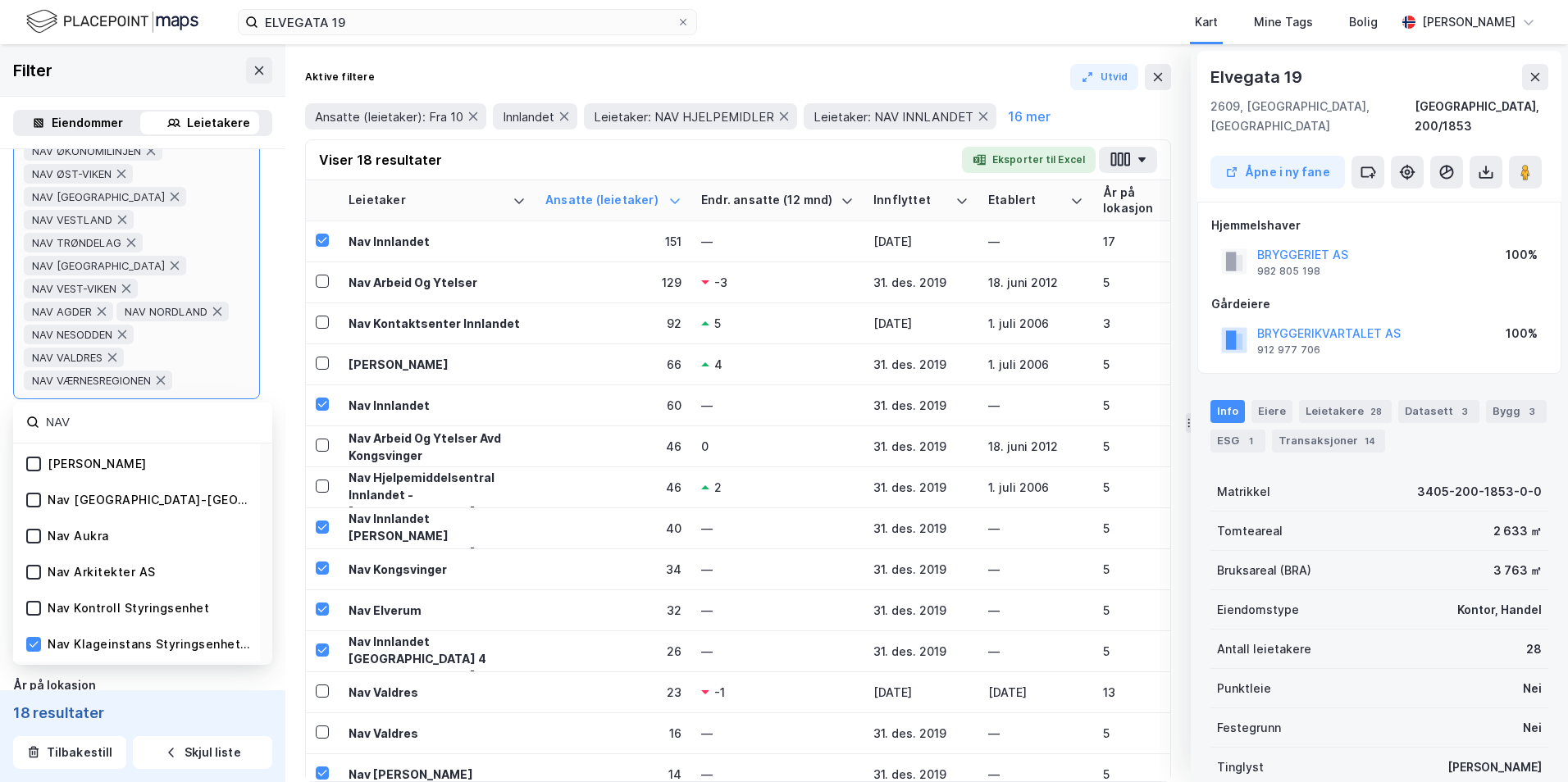
scroll to position [492, 0]
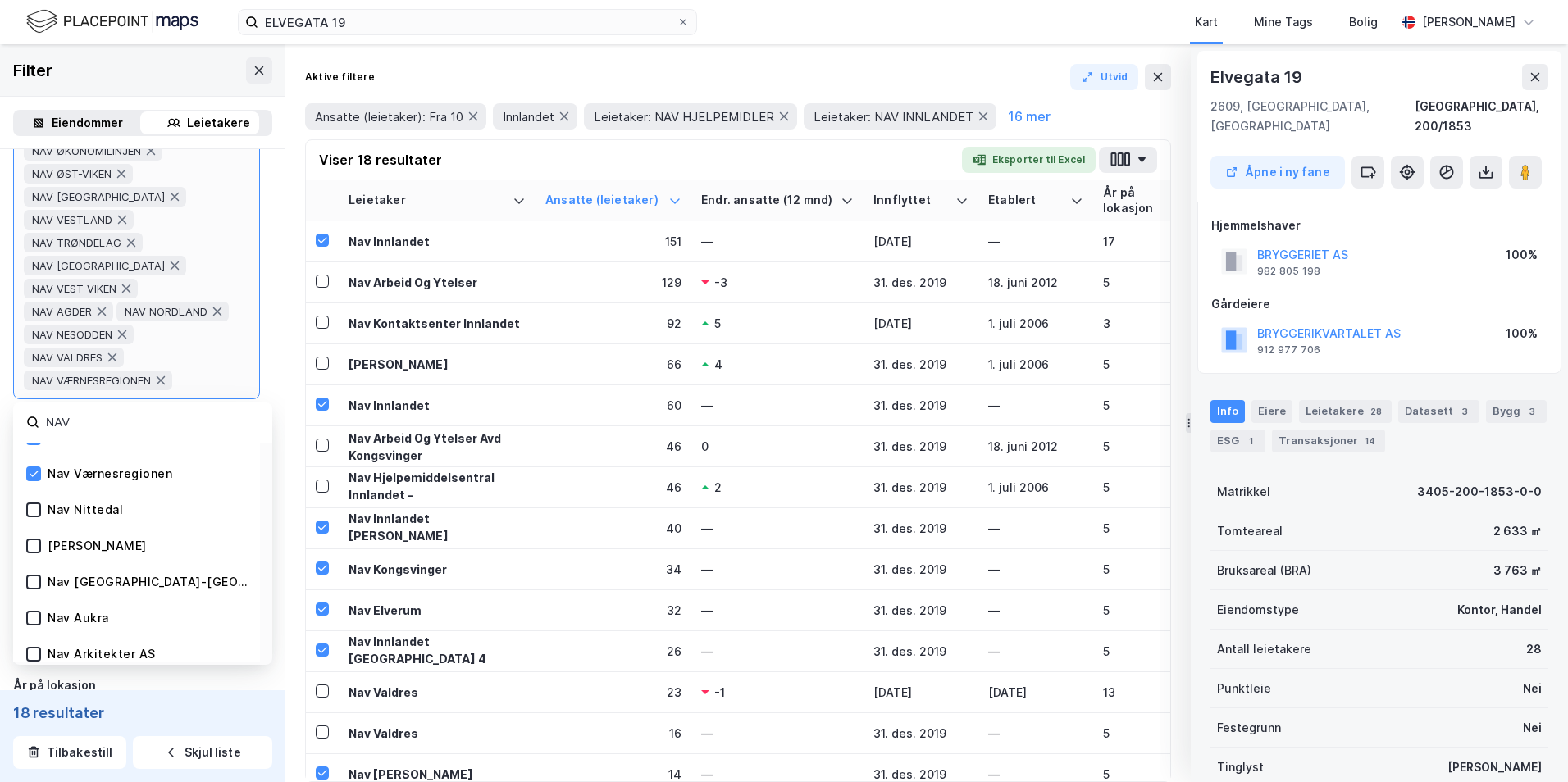
click at [32, 396] on icon at bounding box center [33, 510] width 11 height 11
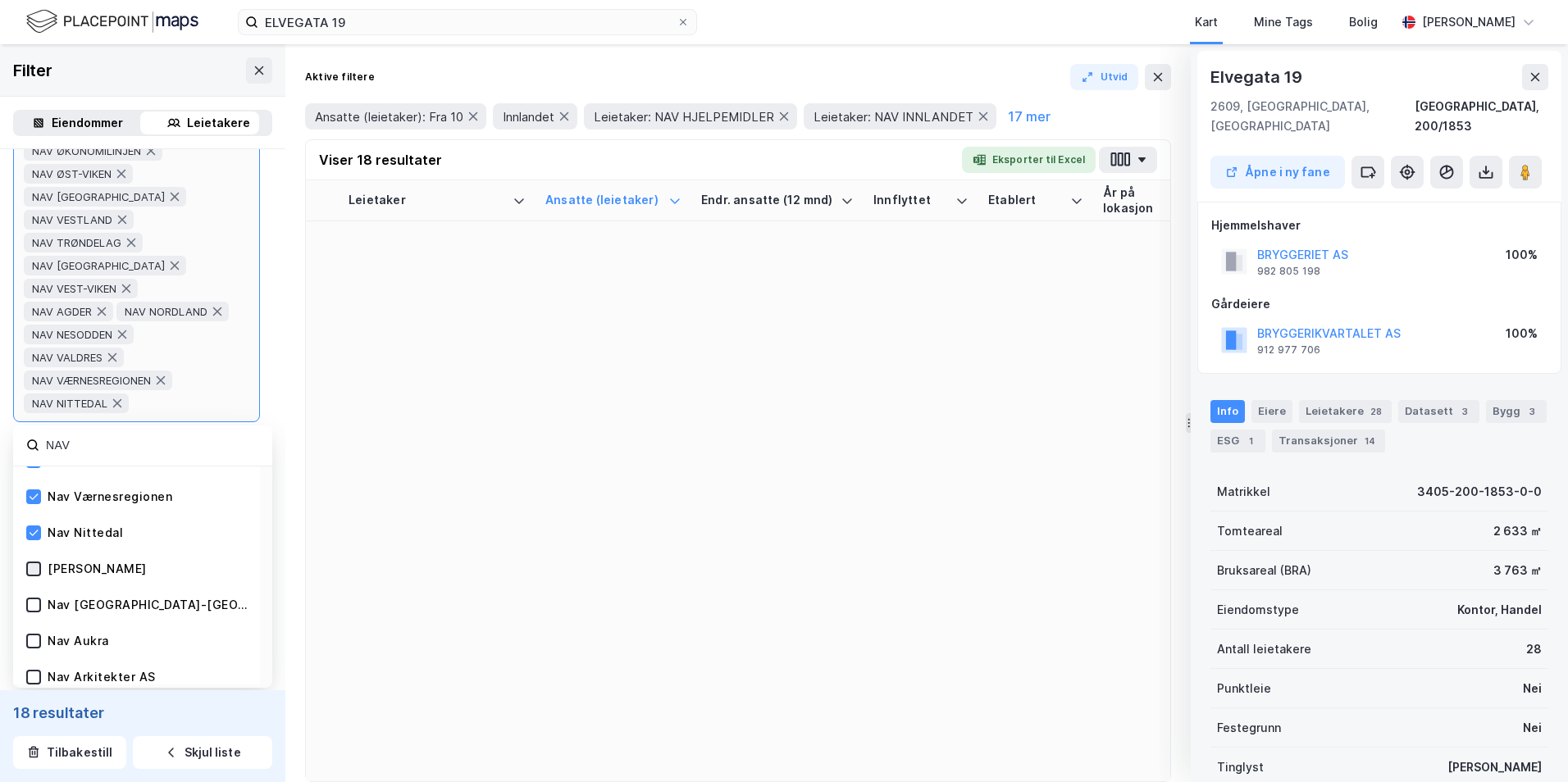
click at [36, 396] on icon at bounding box center [34, 569] width 9 height 6
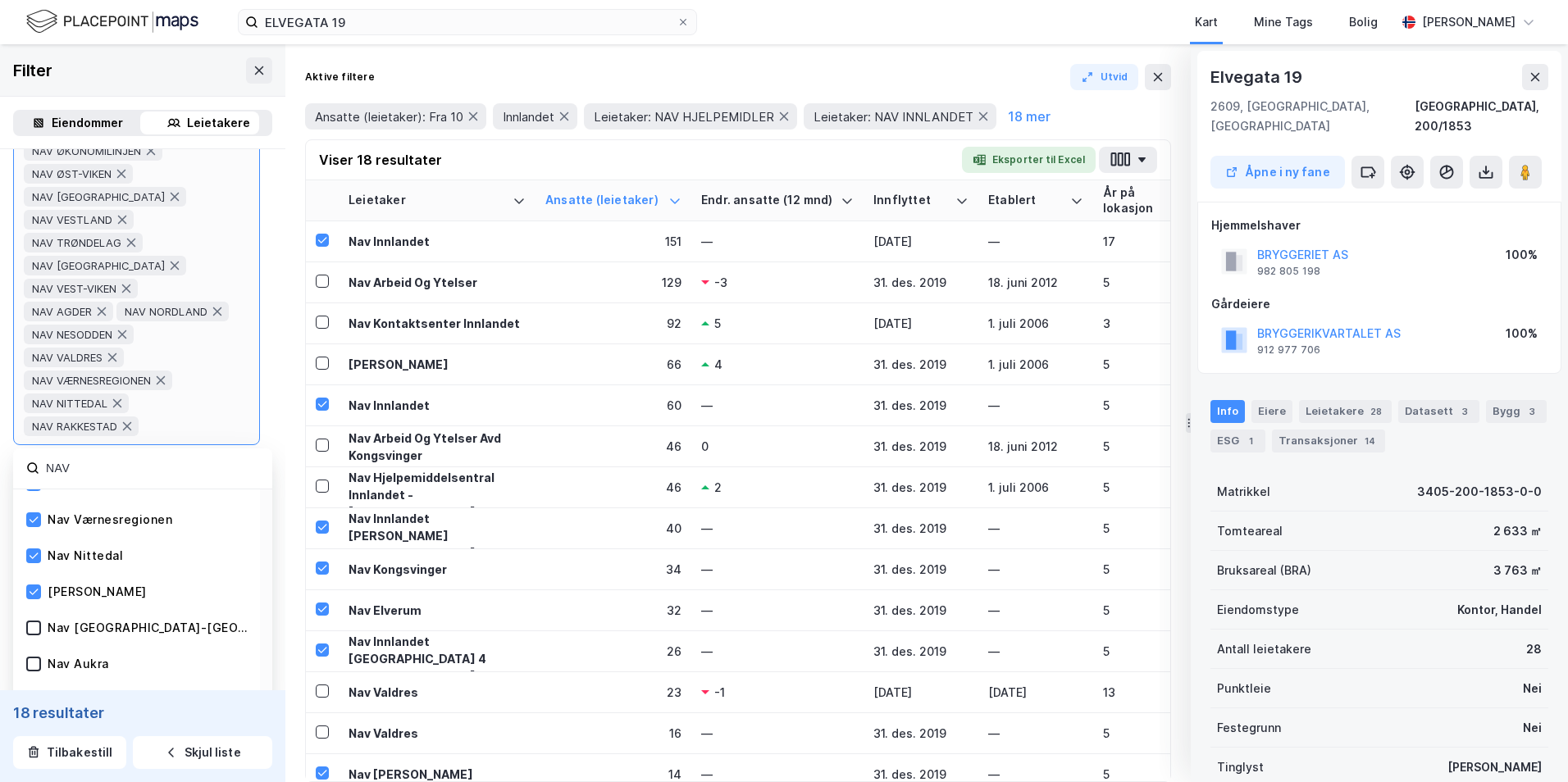
click at [30, 396] on icon at bounding box center [33, 629] width 11 height 11
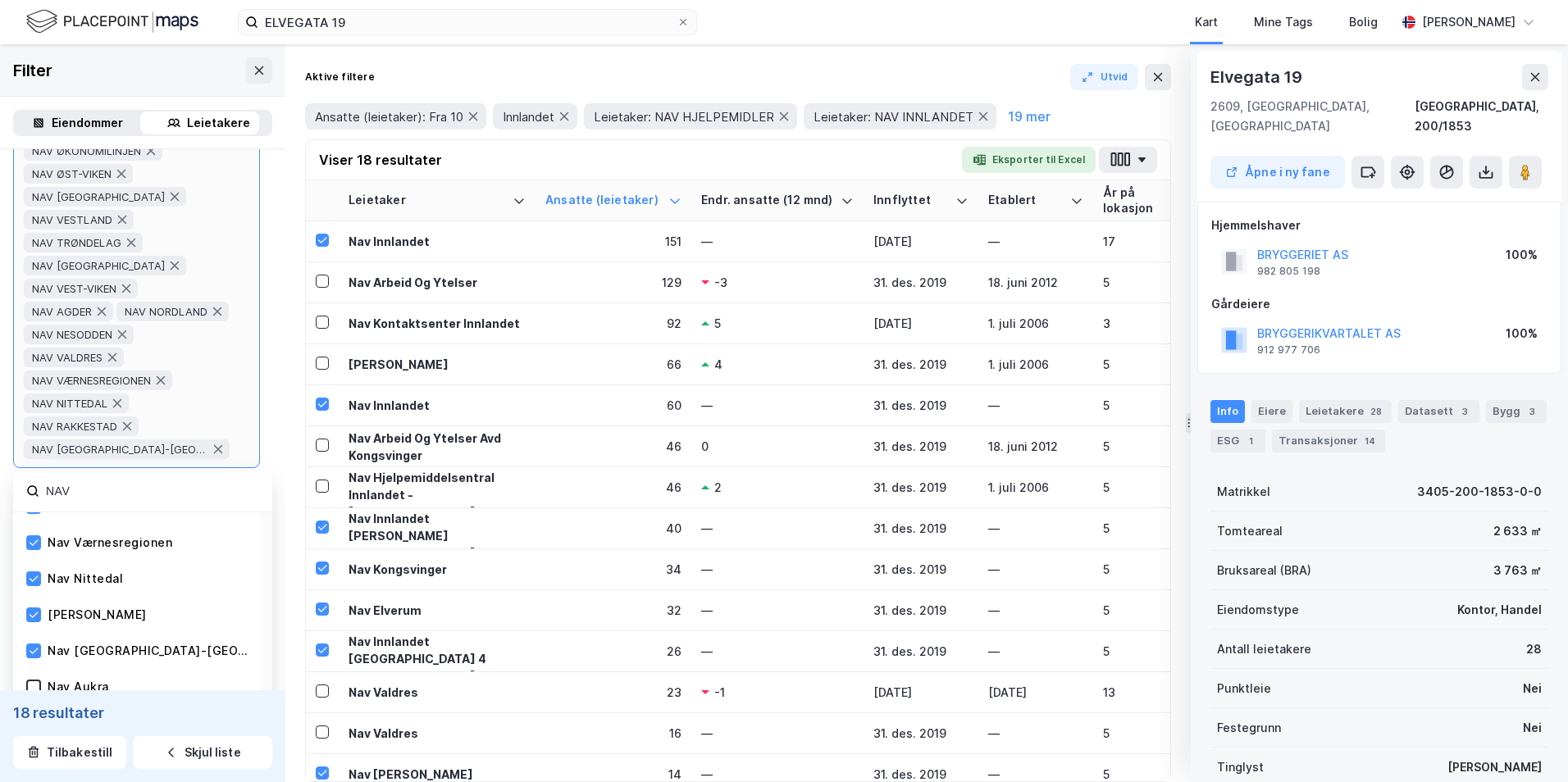
scroll to position [574, 0]
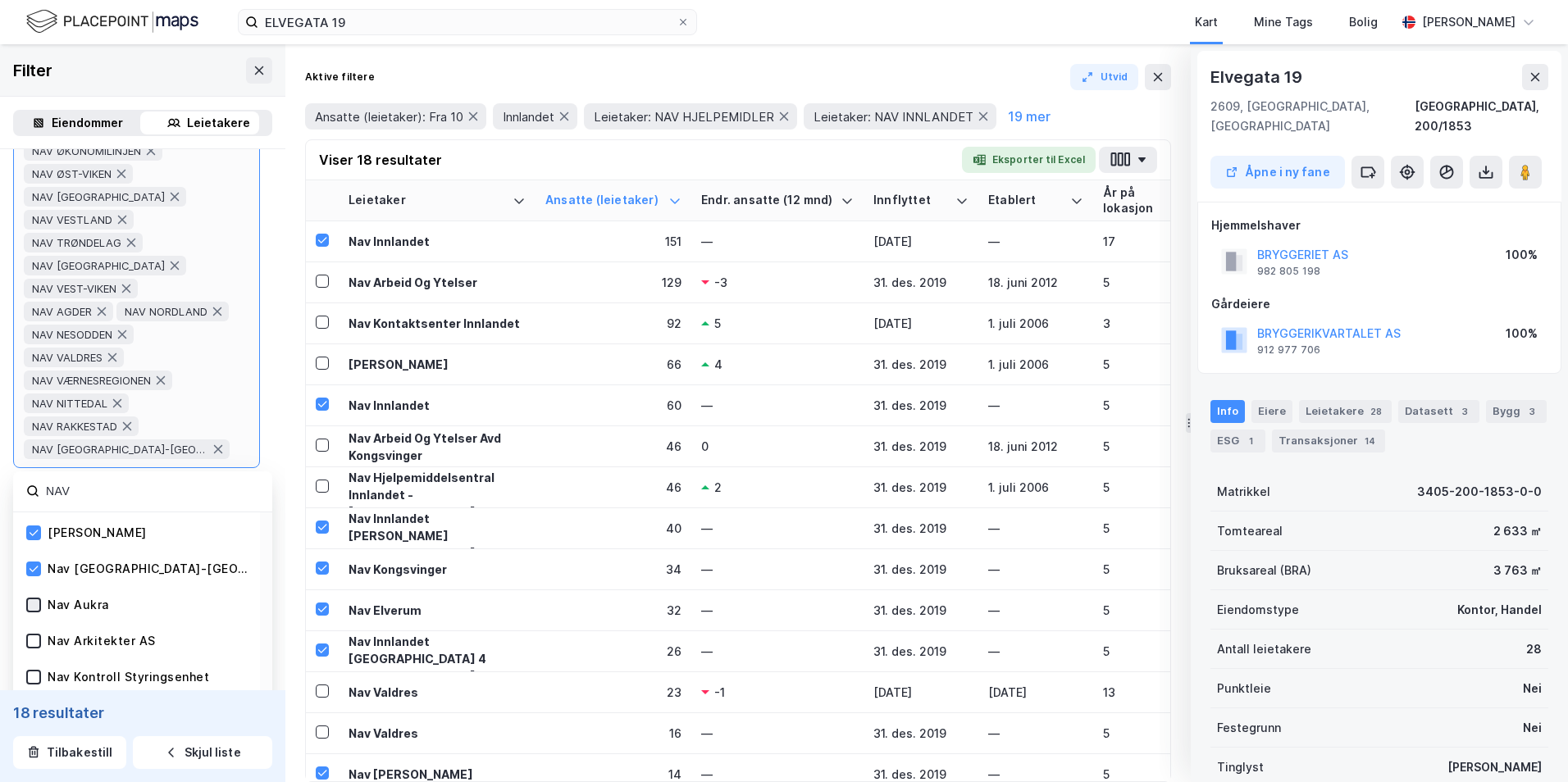
click at [33, 396] on icon at bounding box center [33, 605] width 11 height 11
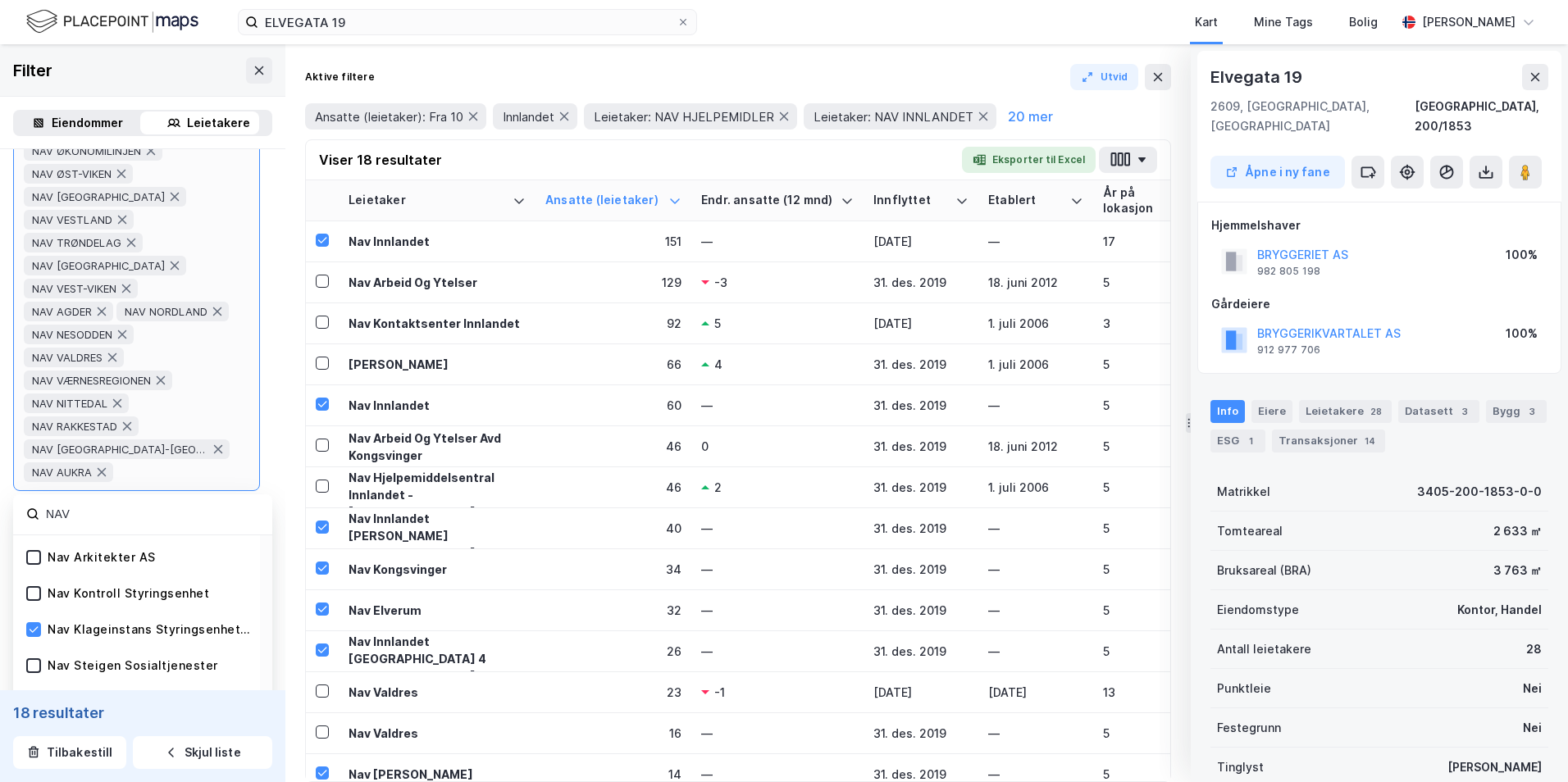
scroll to position [656, 0]
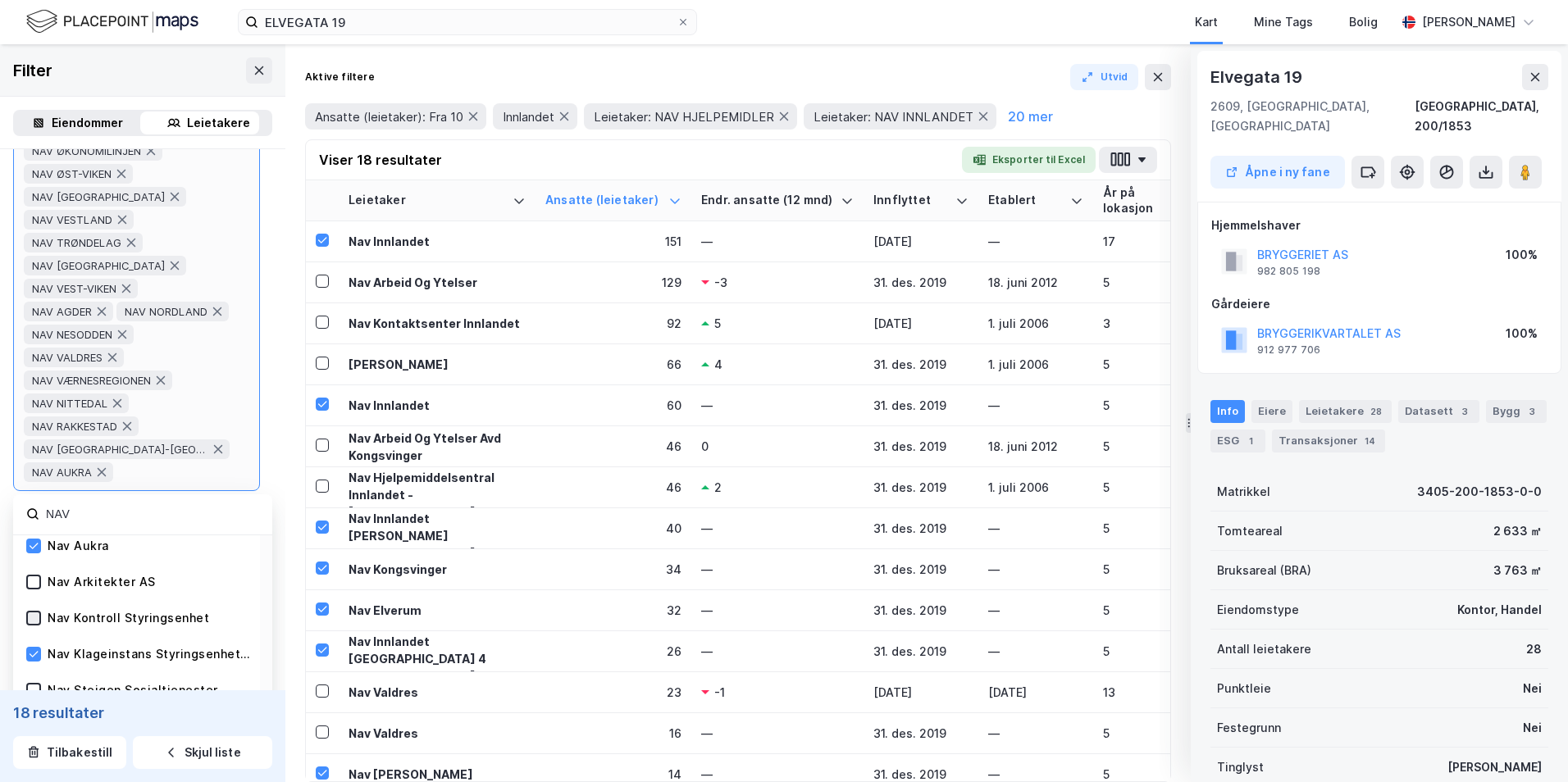
click at [33, 396] on icon at bounding box center [33, 618] width 11 height 11
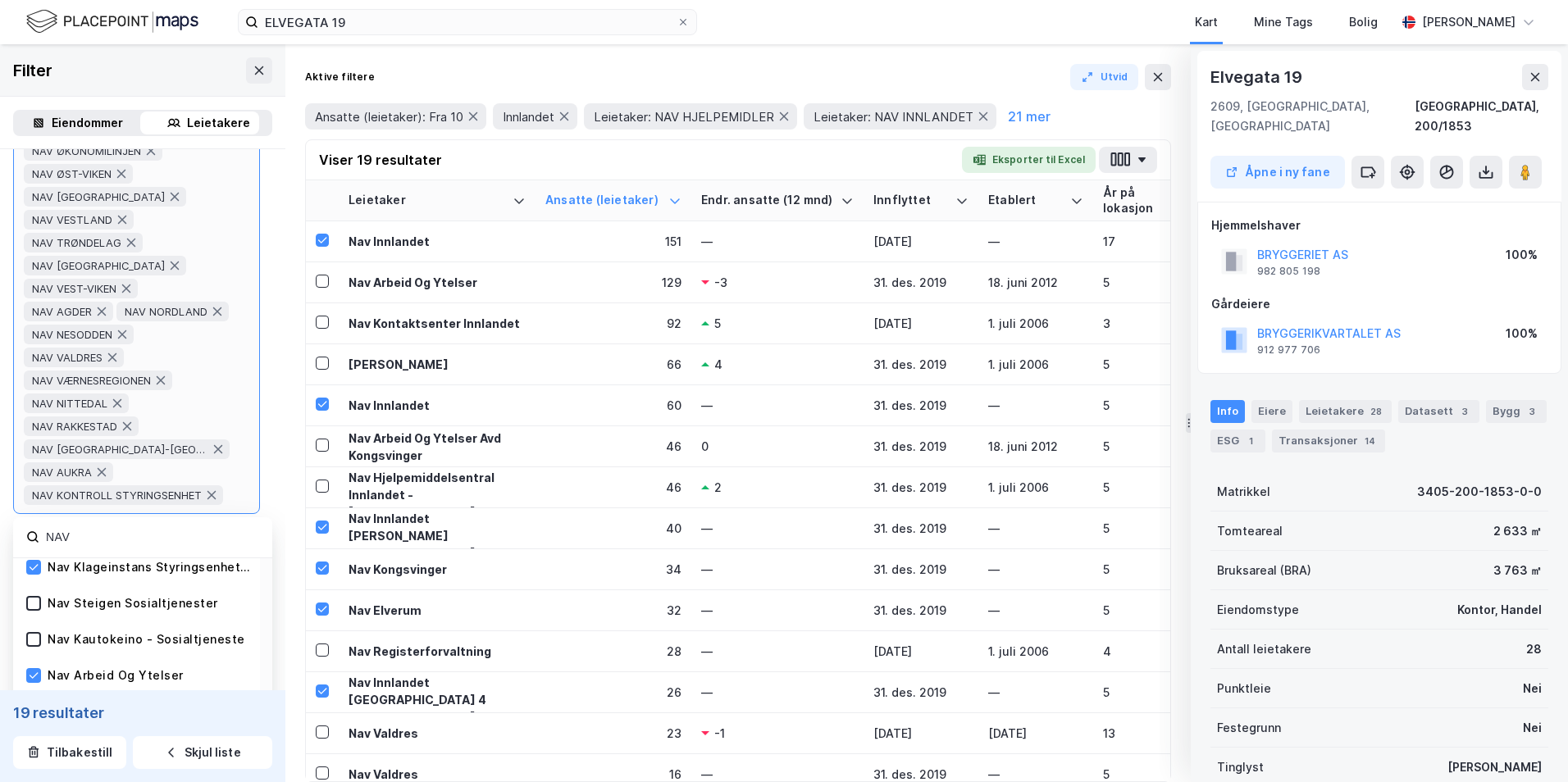
scroll to position [738, 0]
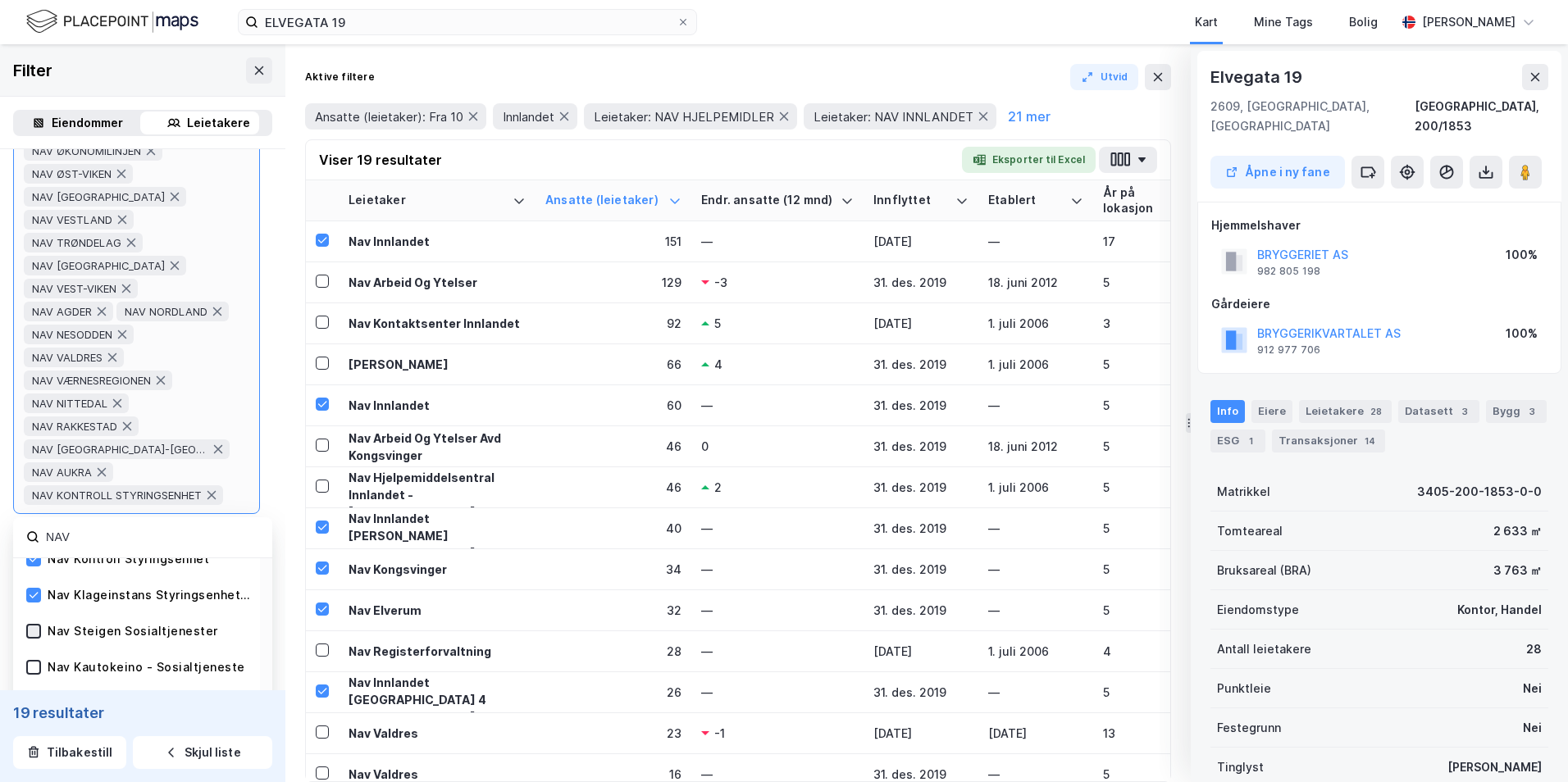
click at [36, 396] on icon at bounding box center [33, 631] width 11 height 11
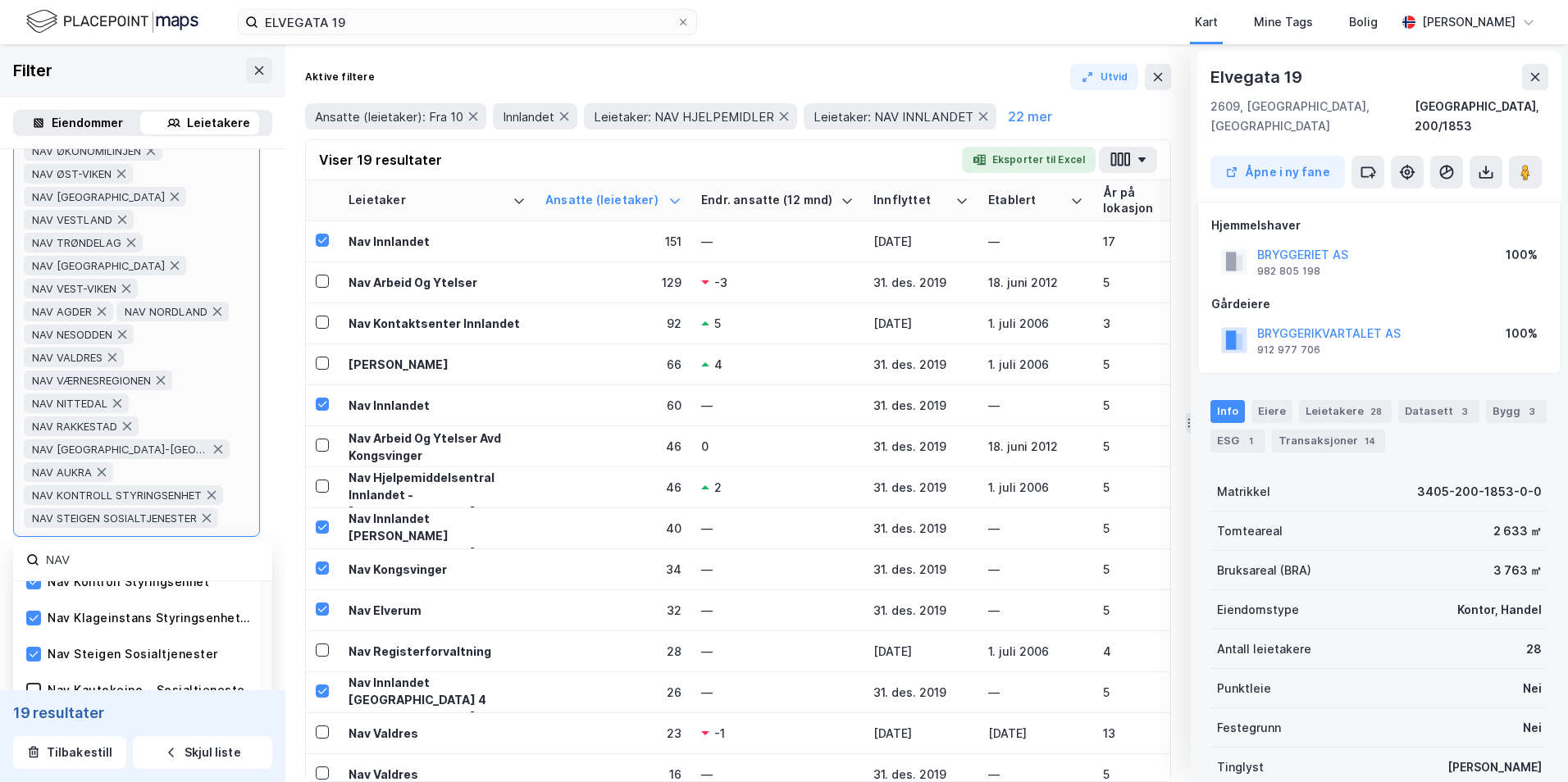
scroll to position [820, 0]
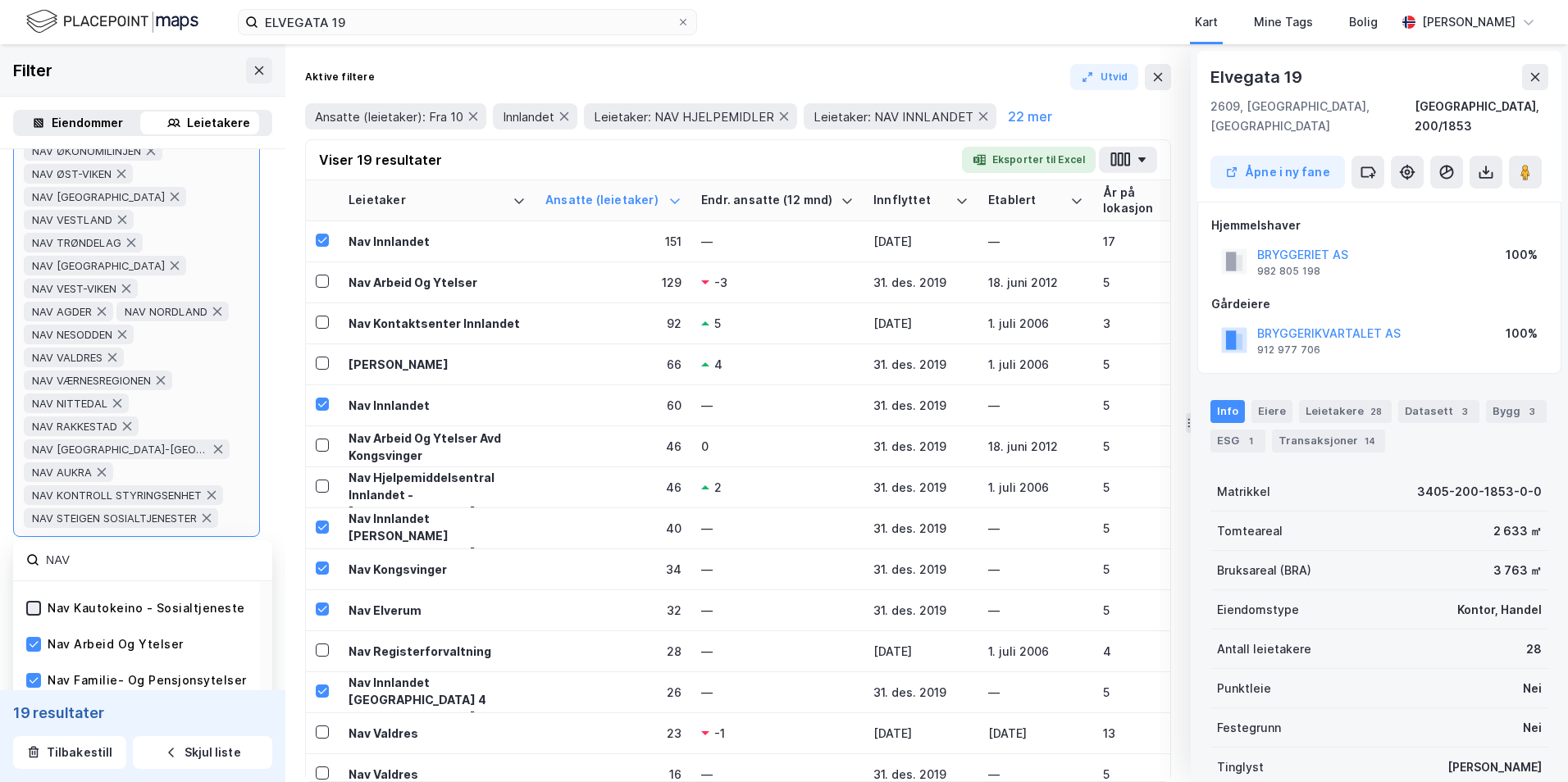
click at [38, 396] on icon at bounding box center [33, 609] width 11 height 11
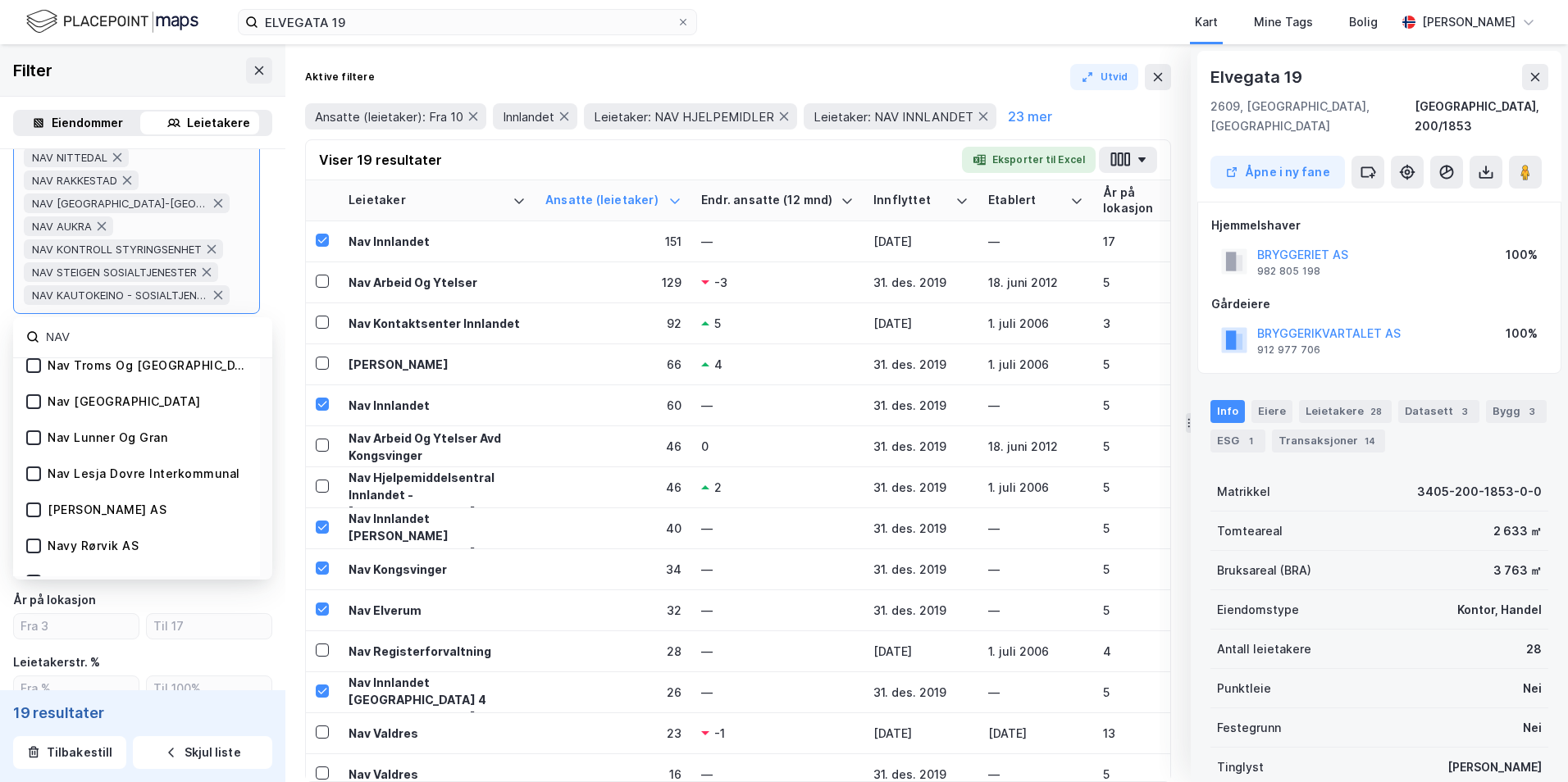
scroll to position [902, 0]
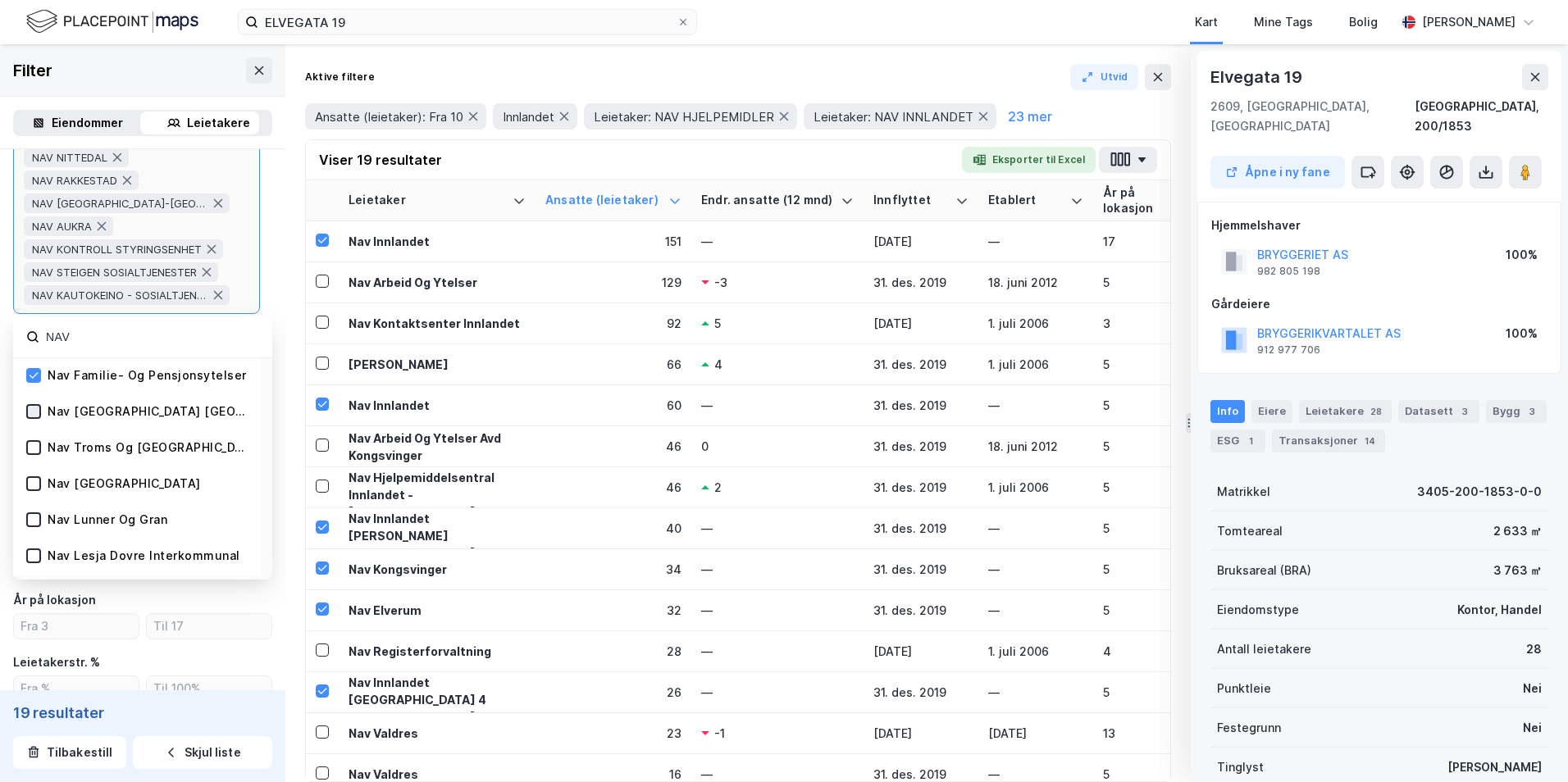
click at [32, 396] on icon at bounding box center [33, 412] width 11 height 11
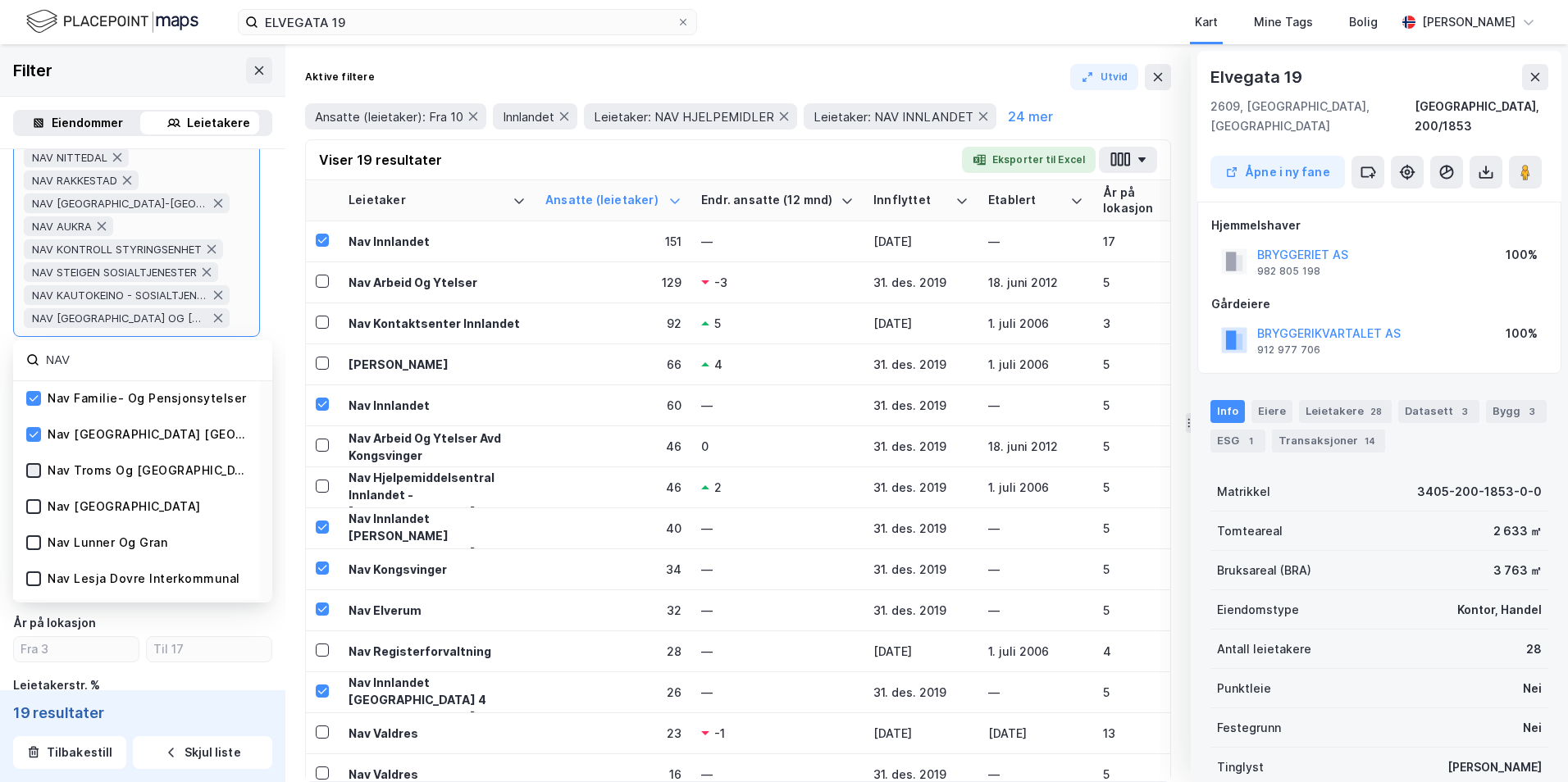
click at [34, 396] on icon at bounding box center [34, 471] width 9 height 6
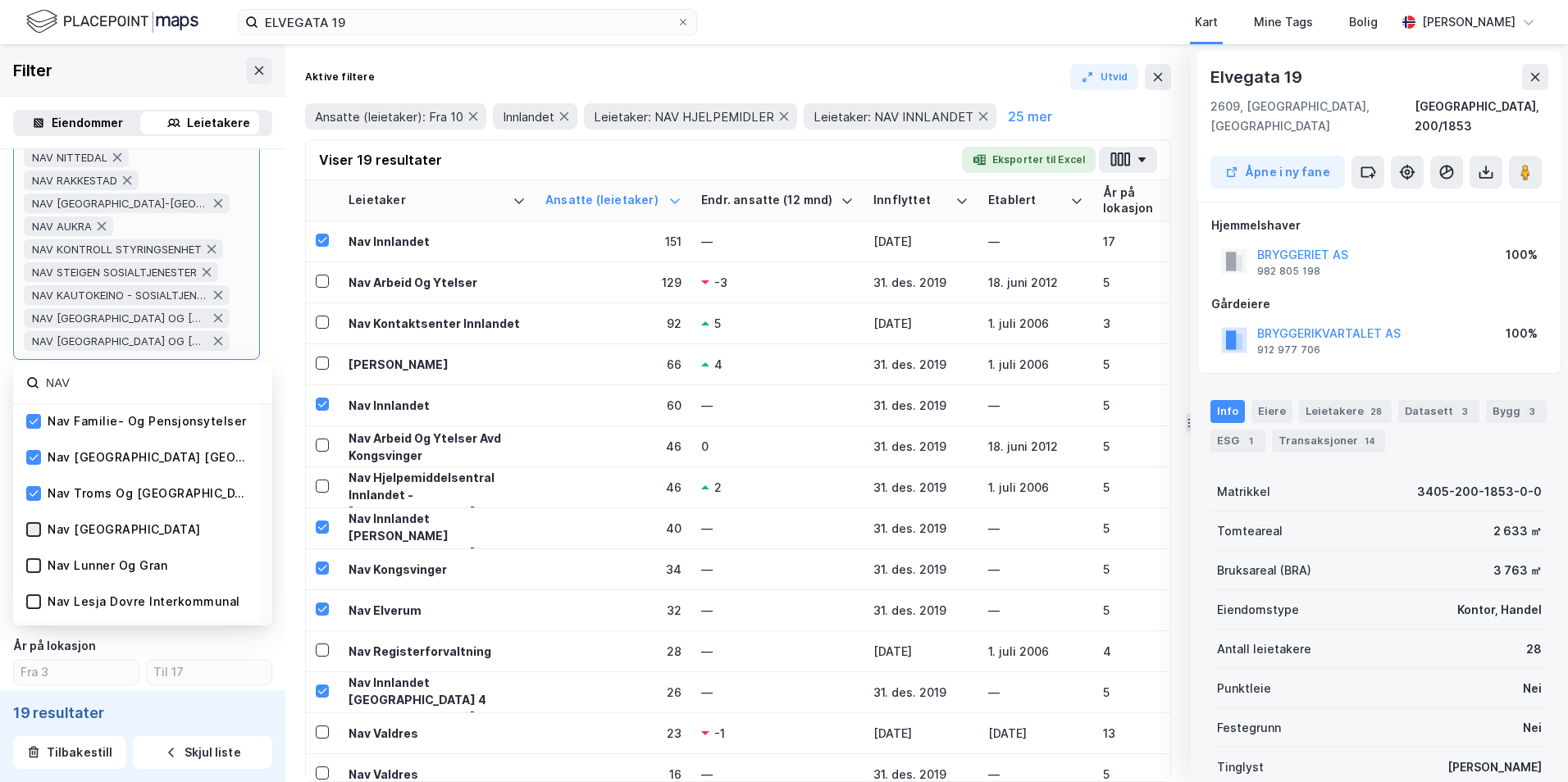
click at [36, 396] on div at bounding box center [34, 530] width 15 height 15
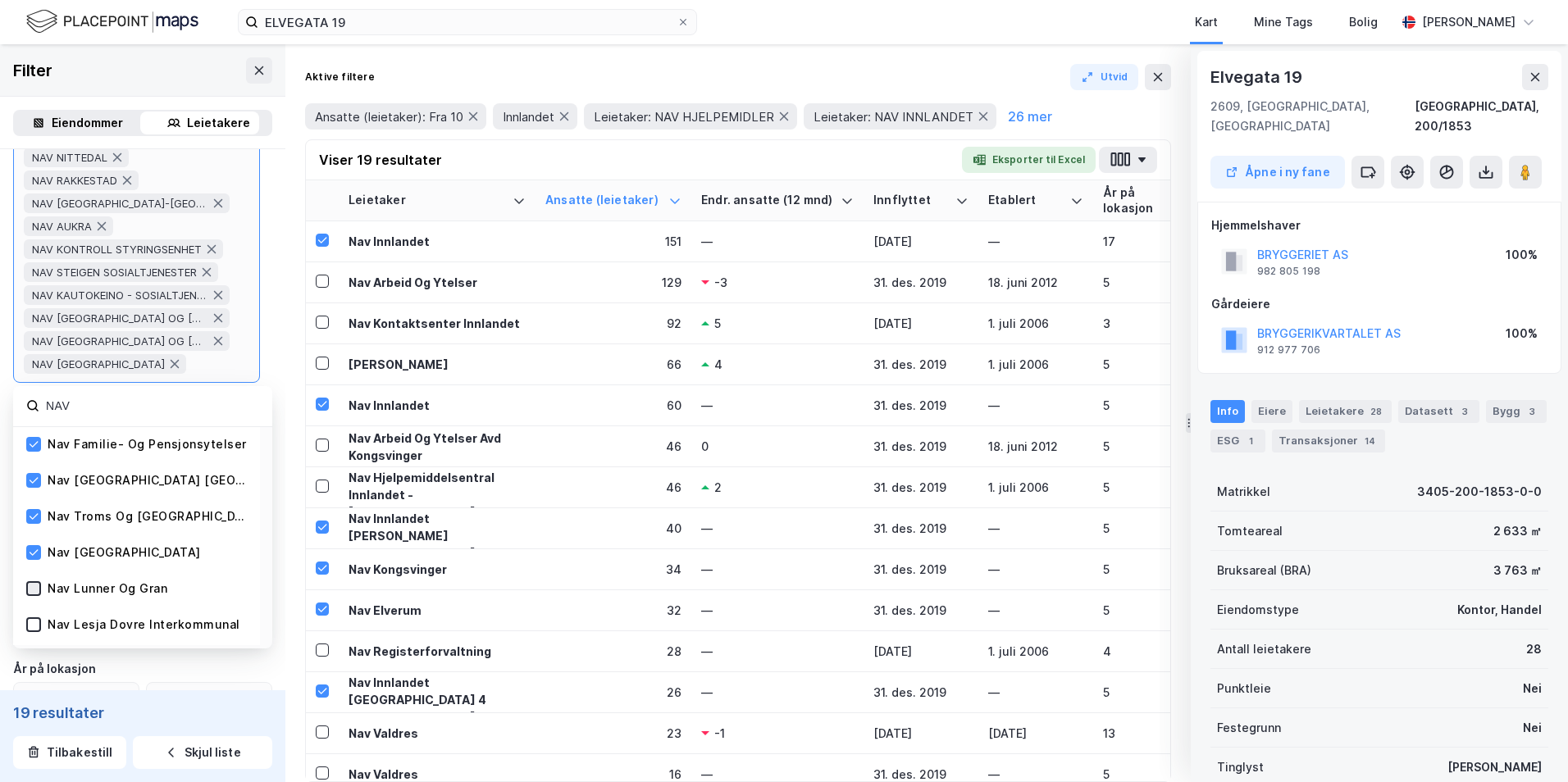
click at [37, 396] on icon at bounding box center [33, 589] width 11 height 11
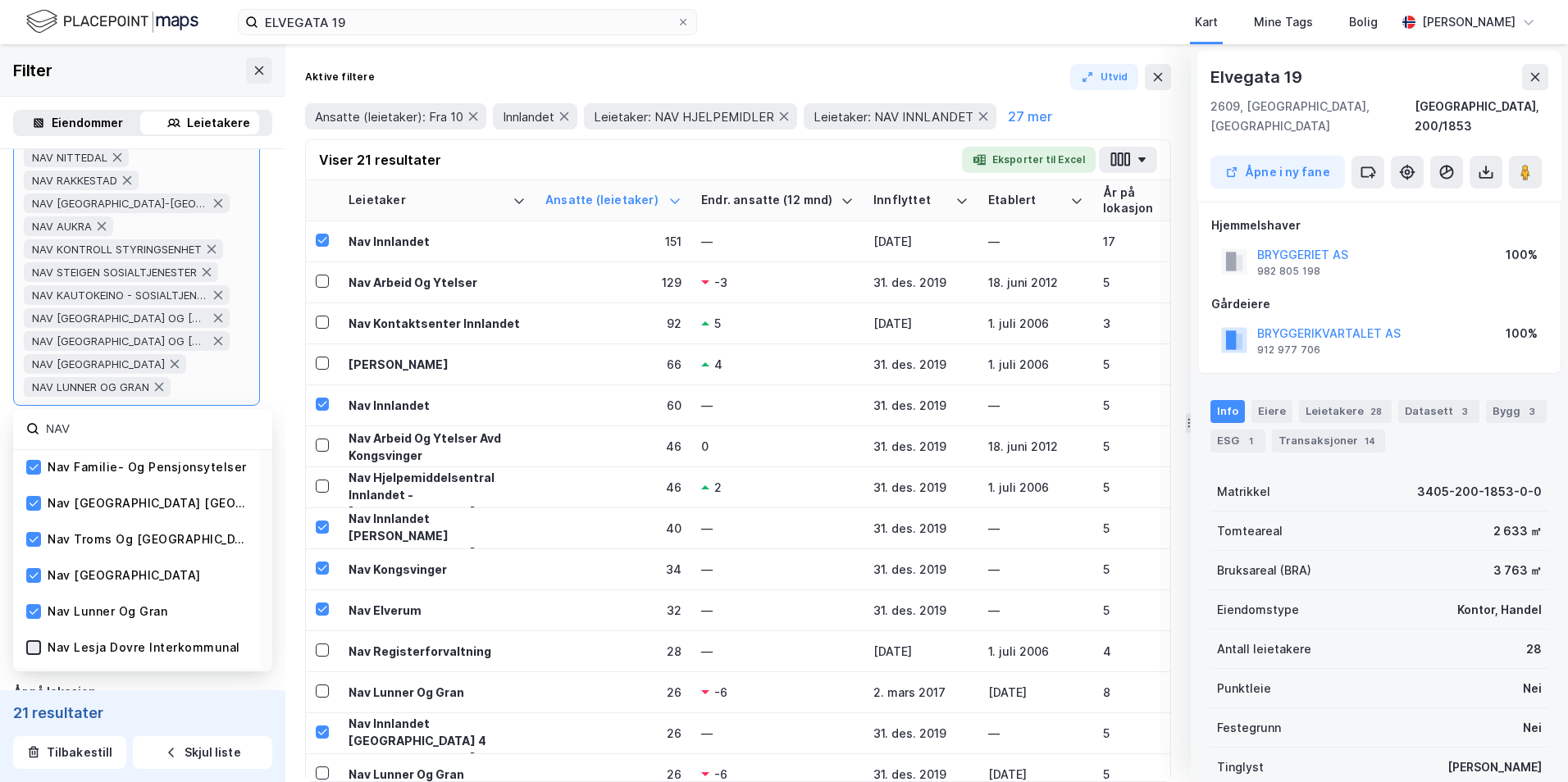
click at [32, 396] on icon at bounding box center [33, 648] width 11 height 11
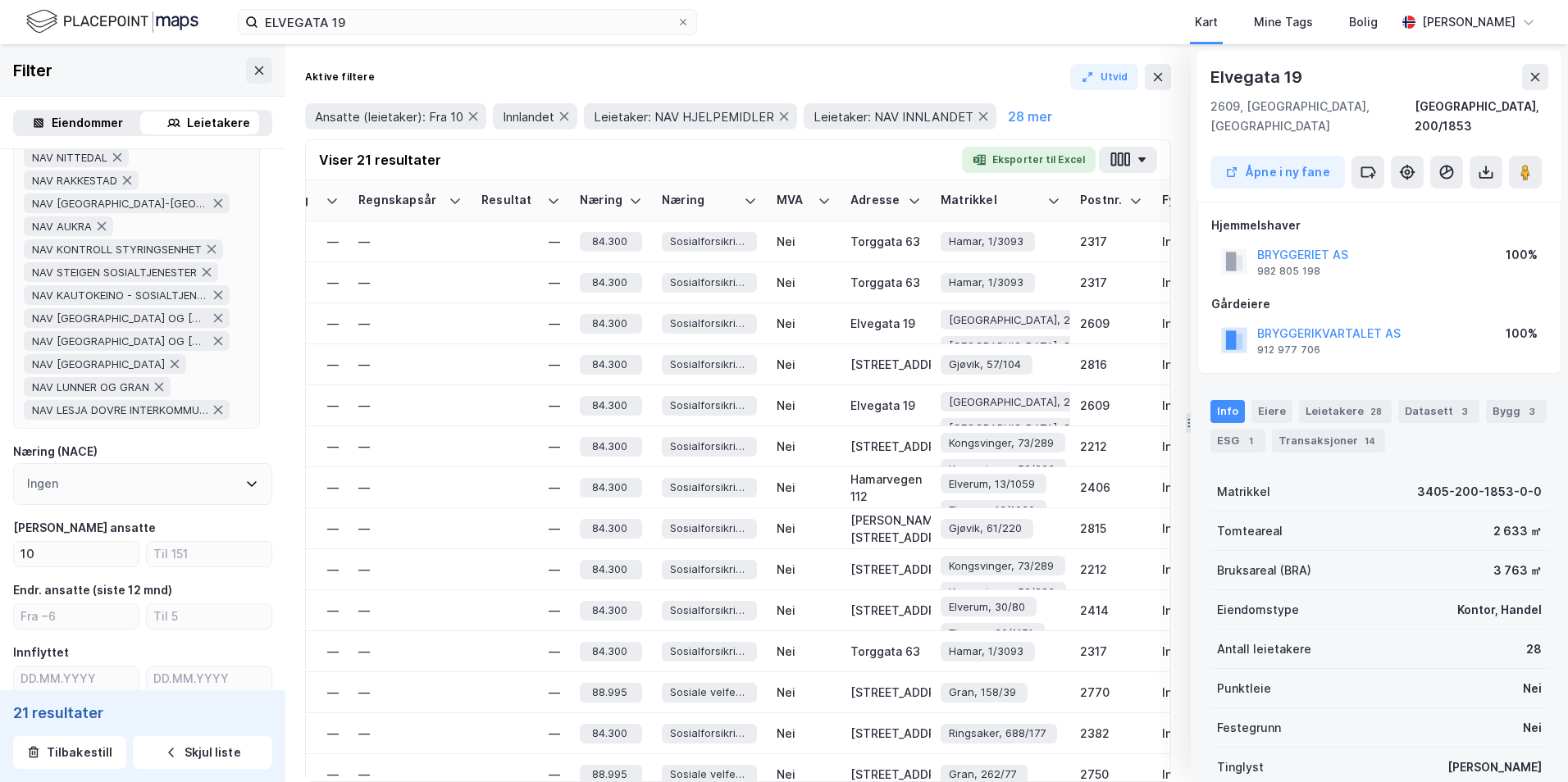
scroll to position [0, 2036]
click at [878, 195] on div "Adresse" at bounding box center [873, 201] width 51 height 15
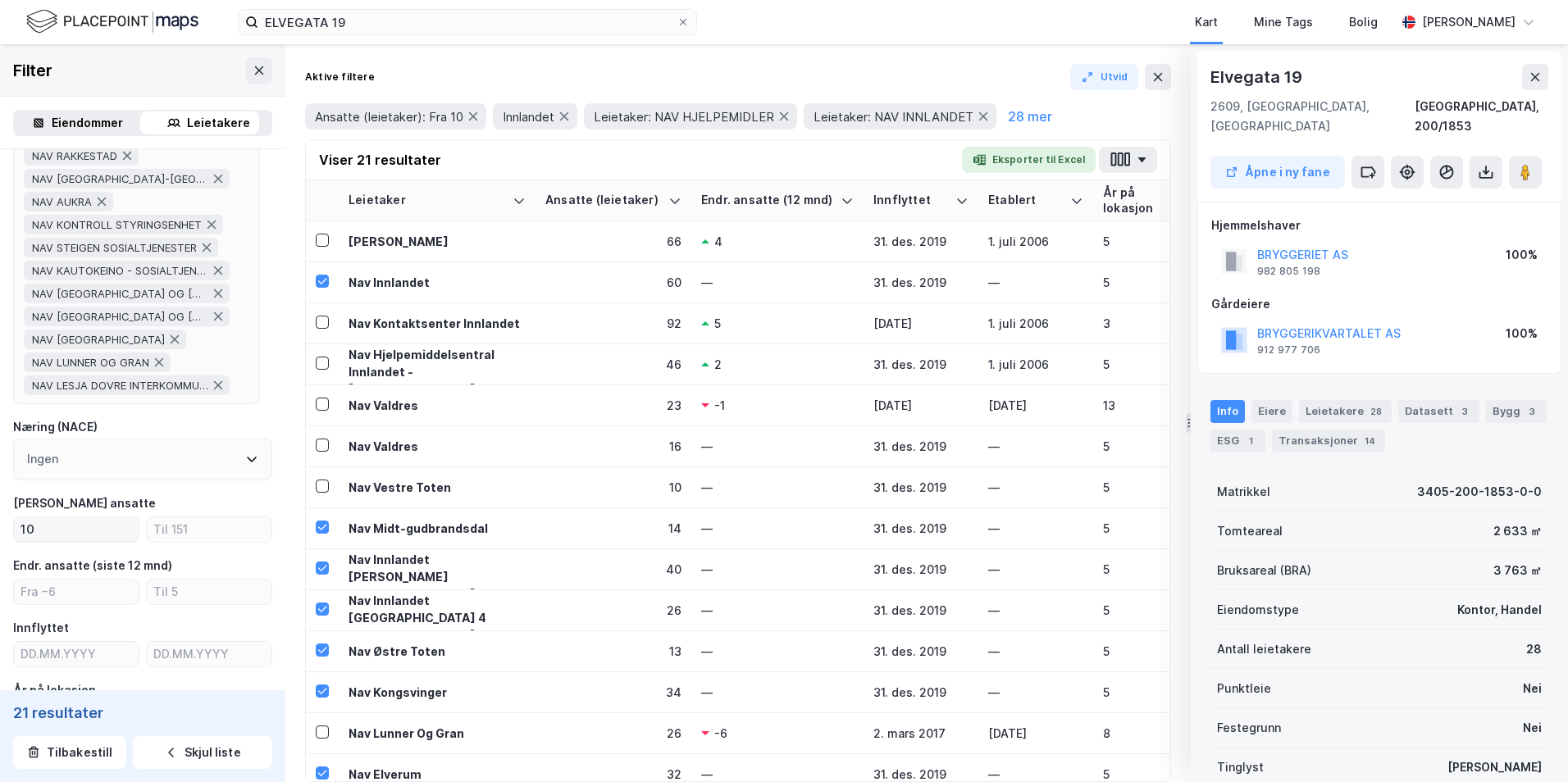
scroll to position [656, 0]
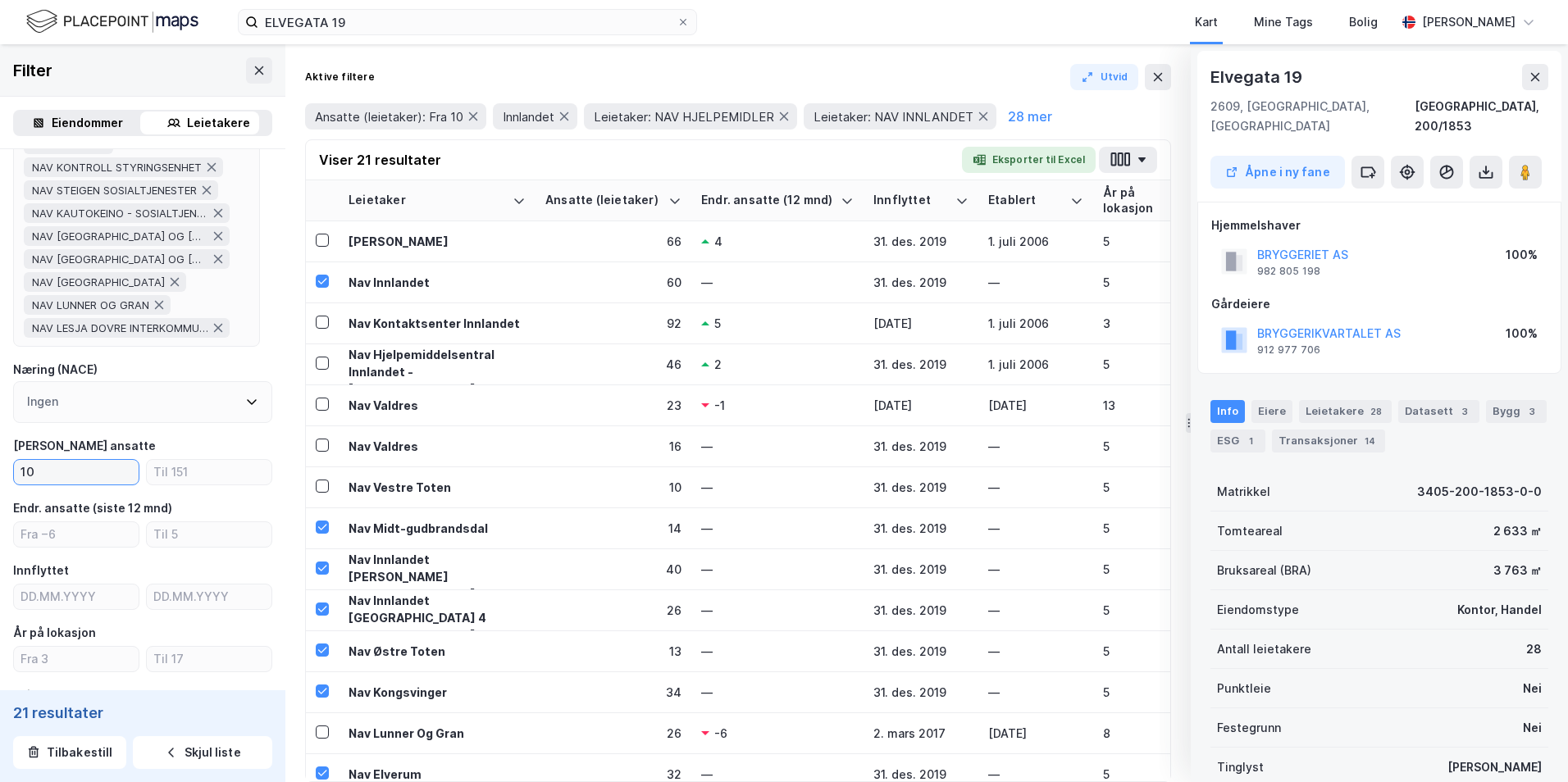
drag, startPoint x: 75, startPoint y: 469, endPoint x: -3, endPoint y: 463, distance: 78.2
click at [0, 396] on html "ELVEGATA 19 Kart Mine Tags Bolig Haakon Hoiberg © Mapbox © OpenStreetMap Improv…" at bounding box center [784, 391] width 1568 height 782
type input "0"
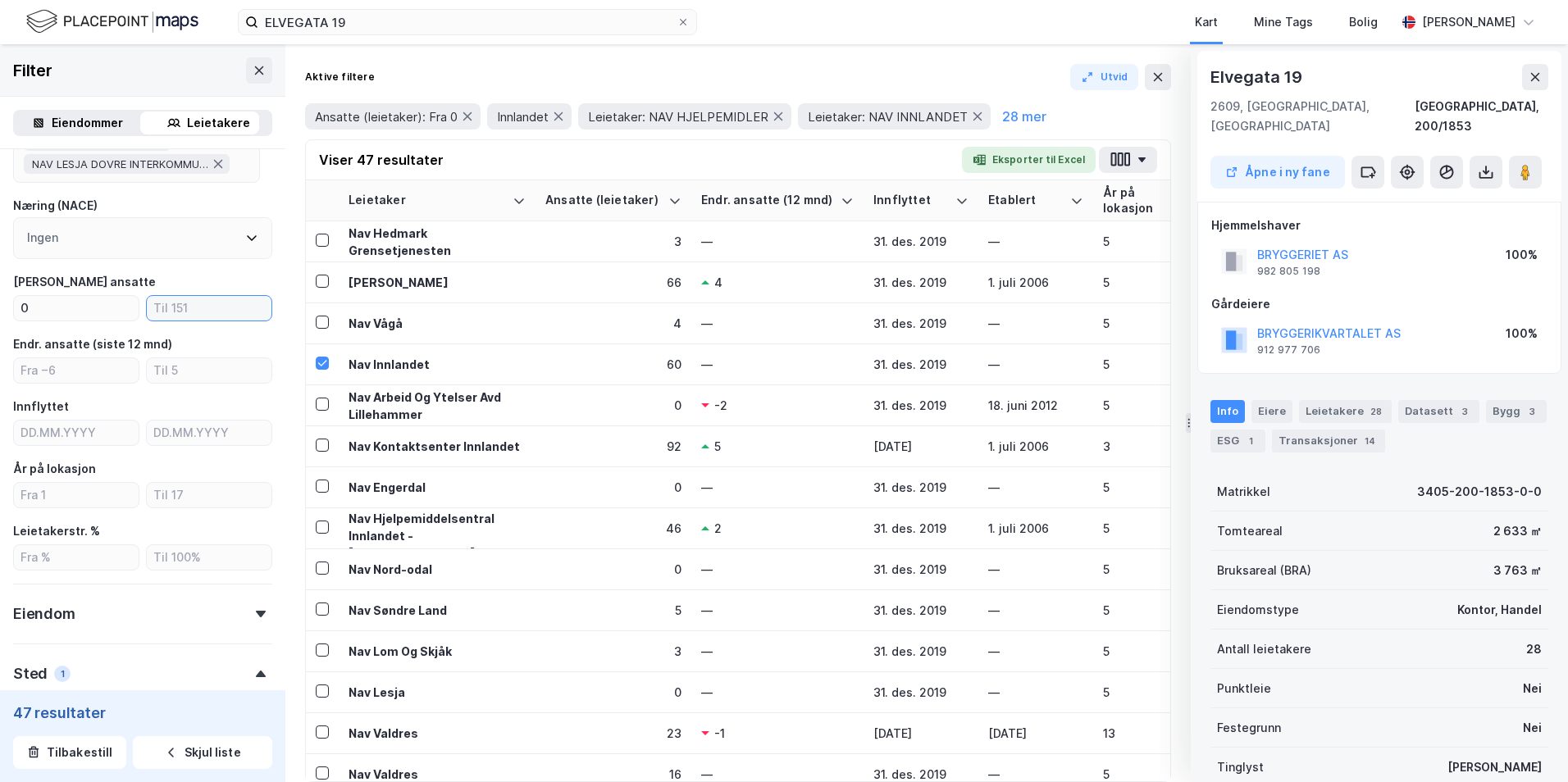
scroll to position [985, 0]
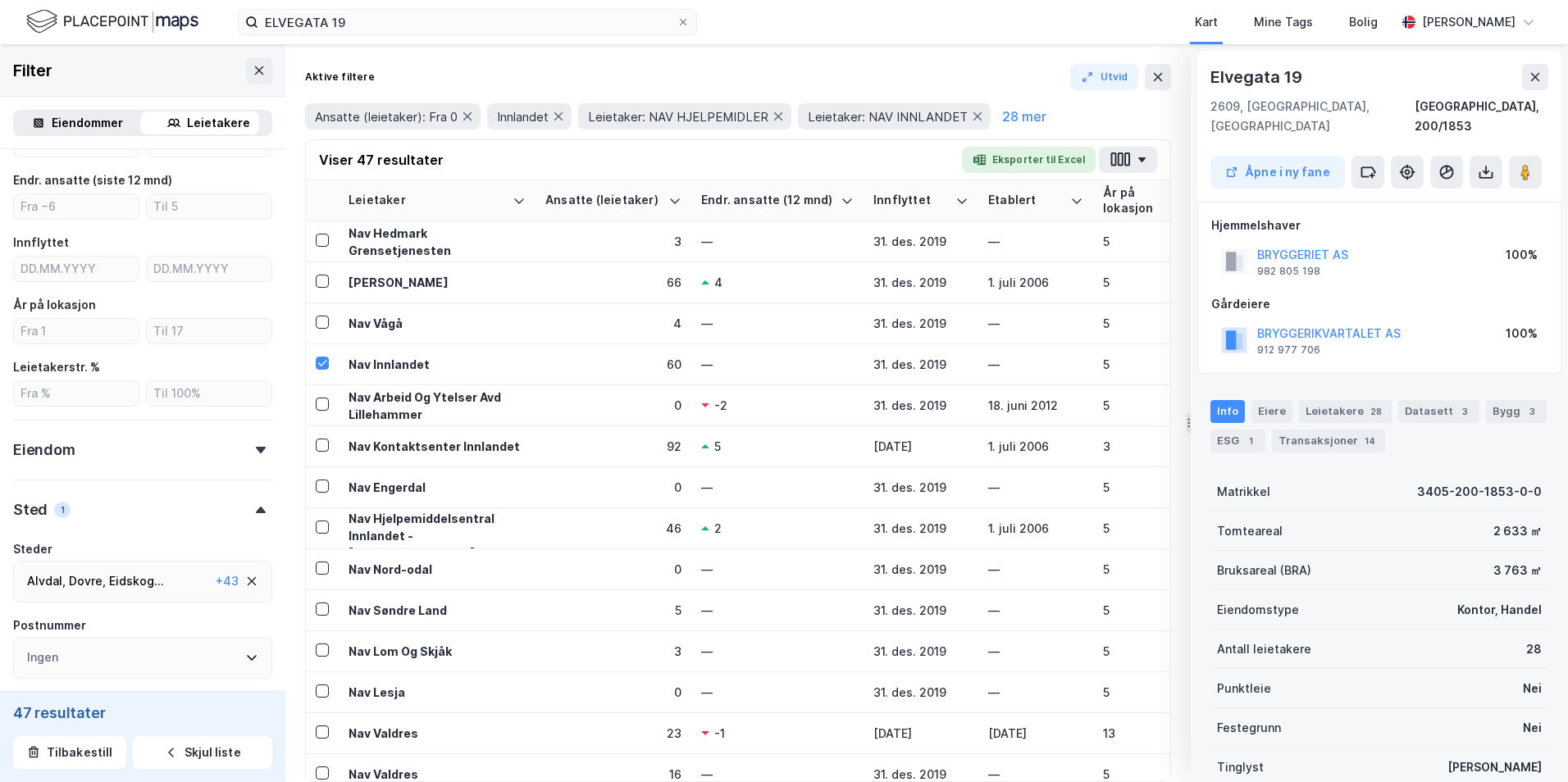
click at [256, 396] on icon at bounding box center [260, 509] width 9 height 7
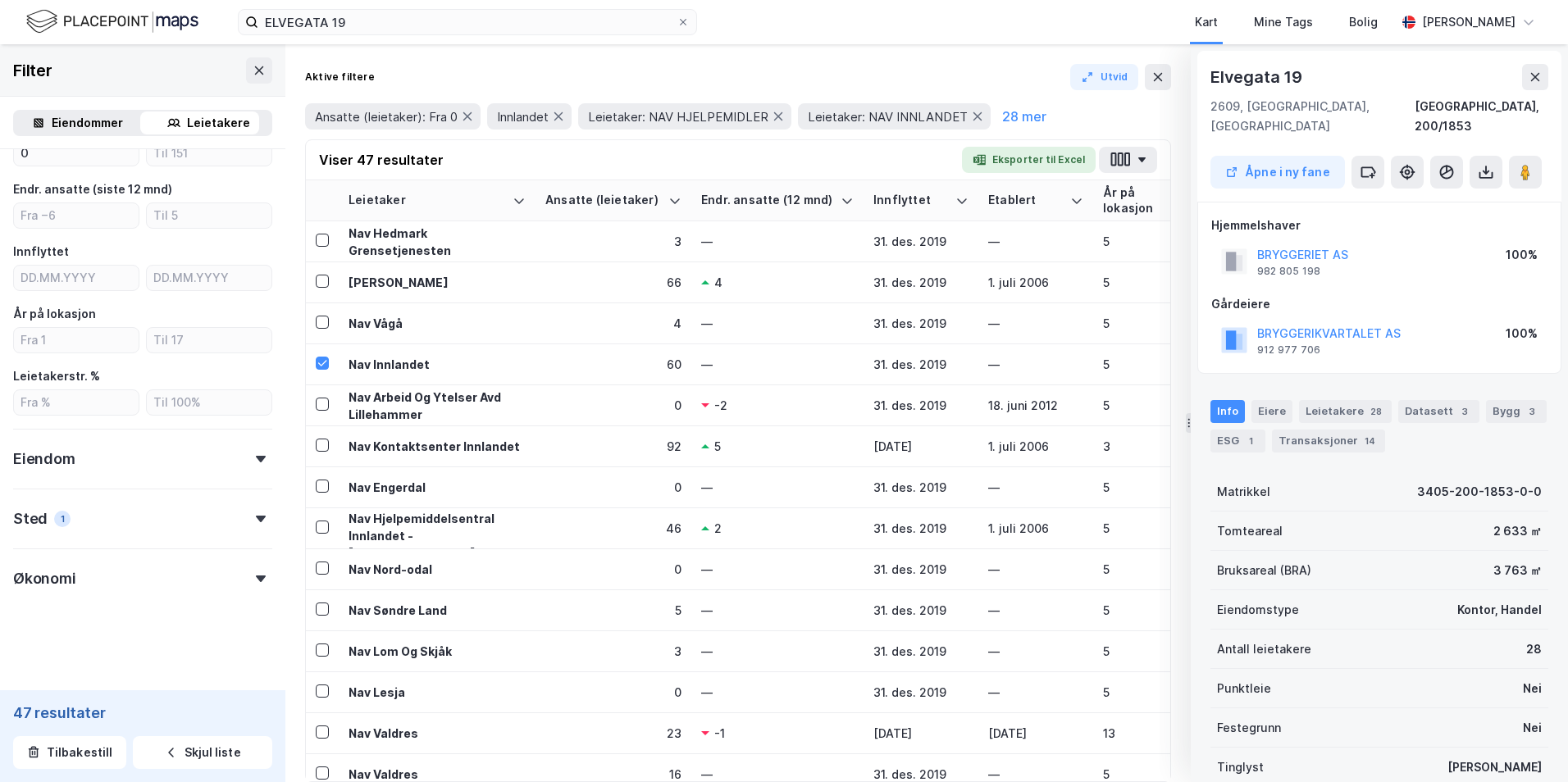
click at [256, 396] on icon at bounding box center [260, 519] width 9 height 7
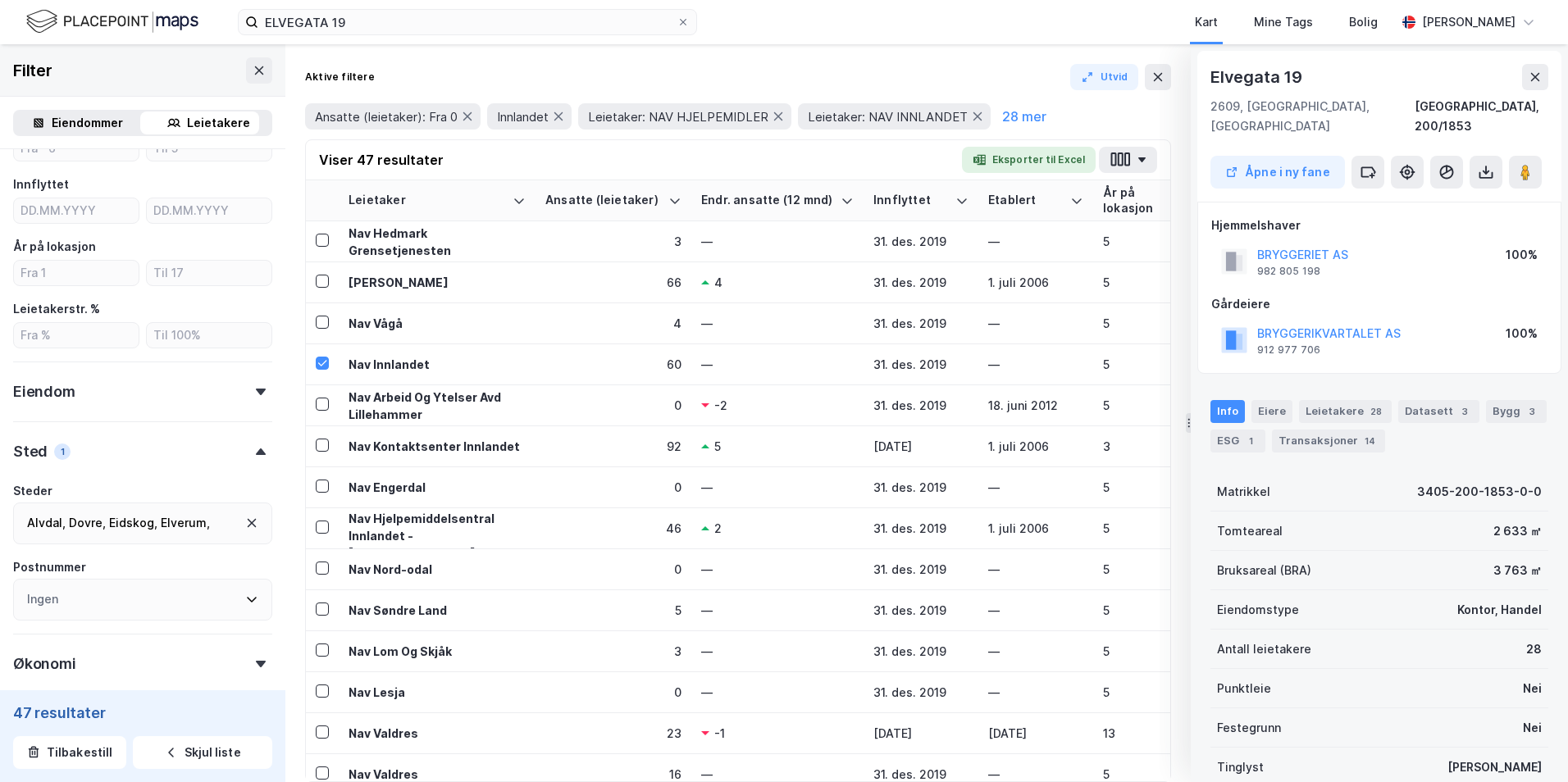
scroll to position [1128, 0]
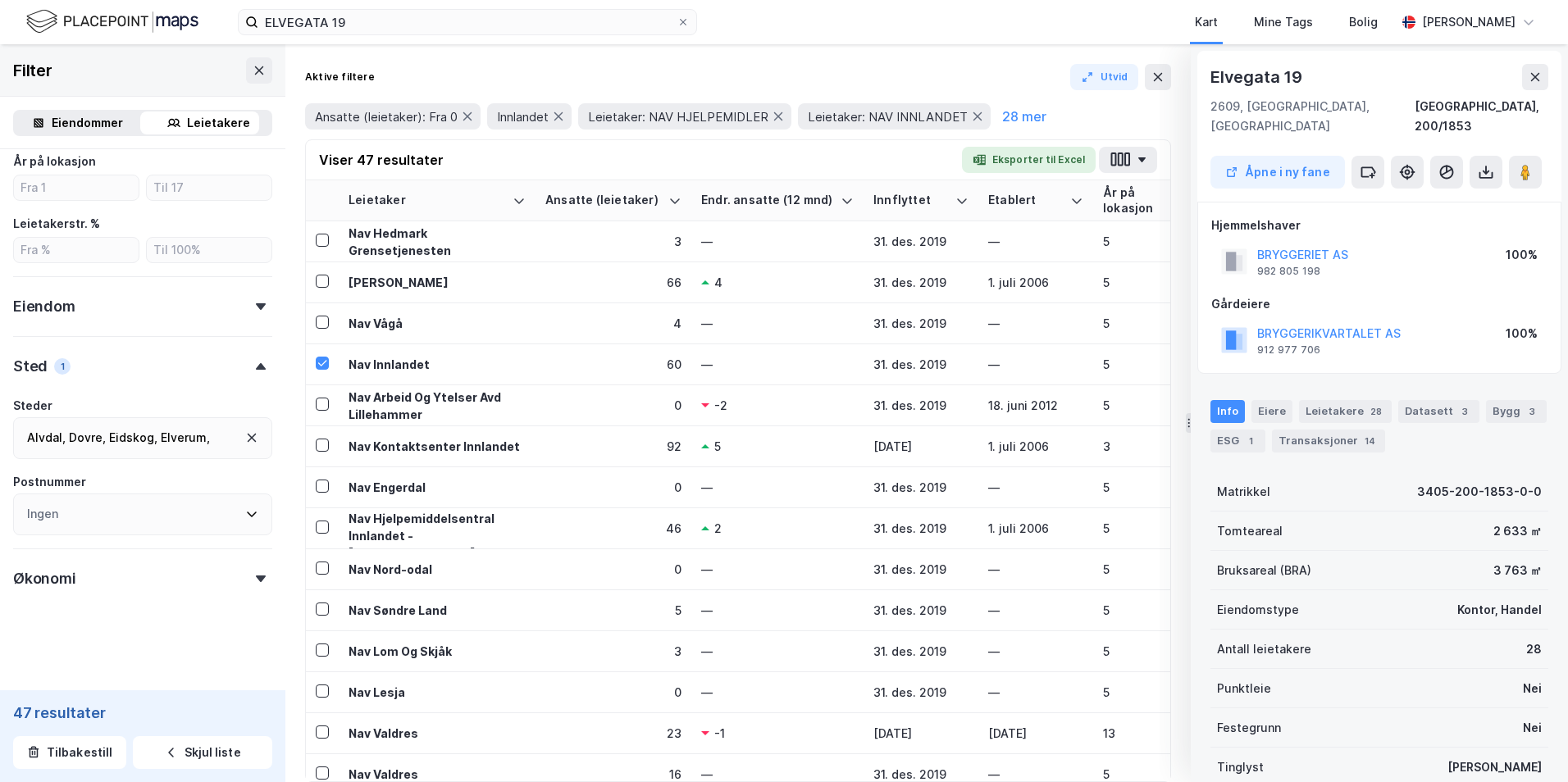
click at [248, 396] on icon at bounding box center [253, 438] width 9 height 9
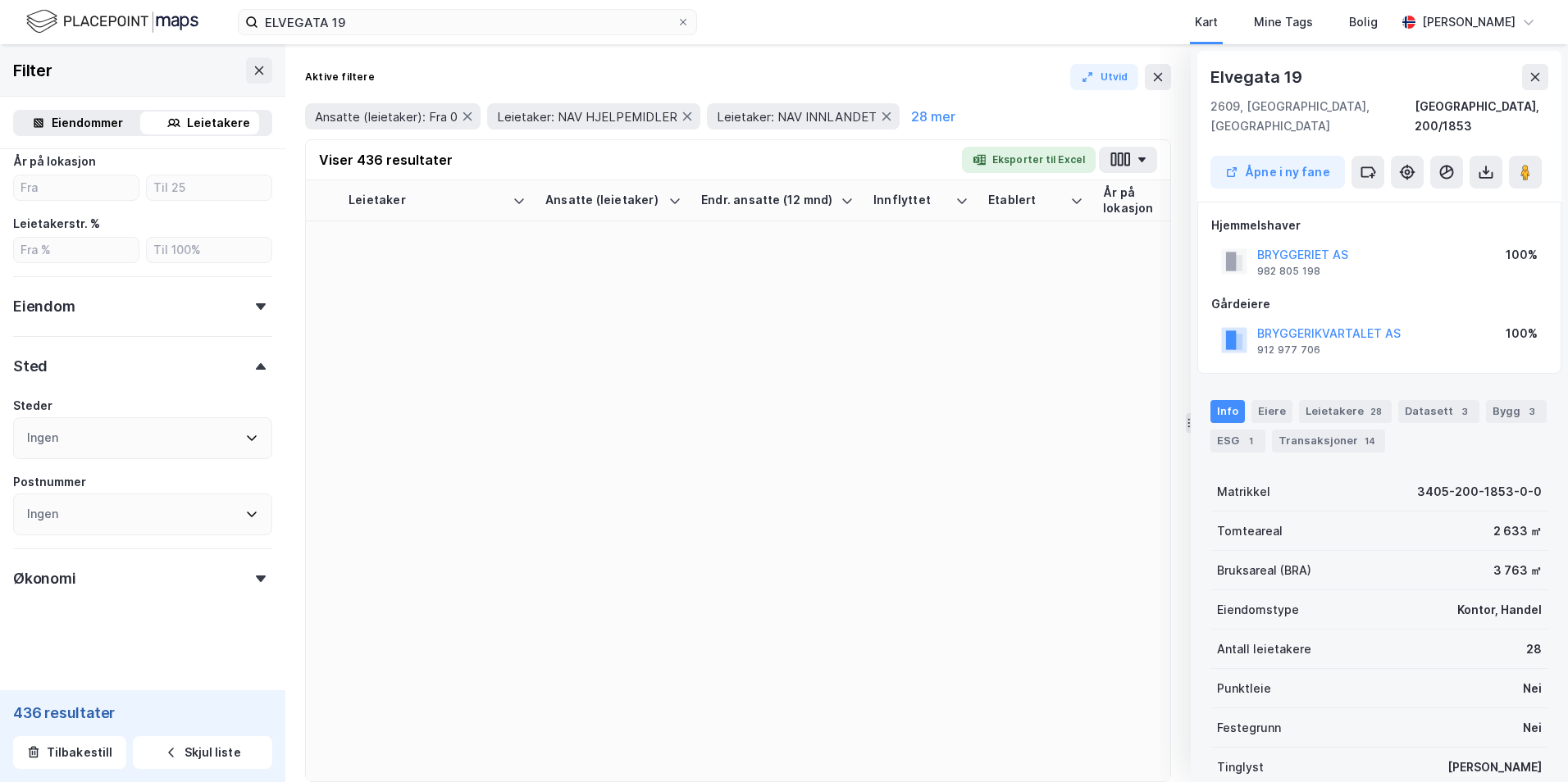
scroll to position [1128, 0]
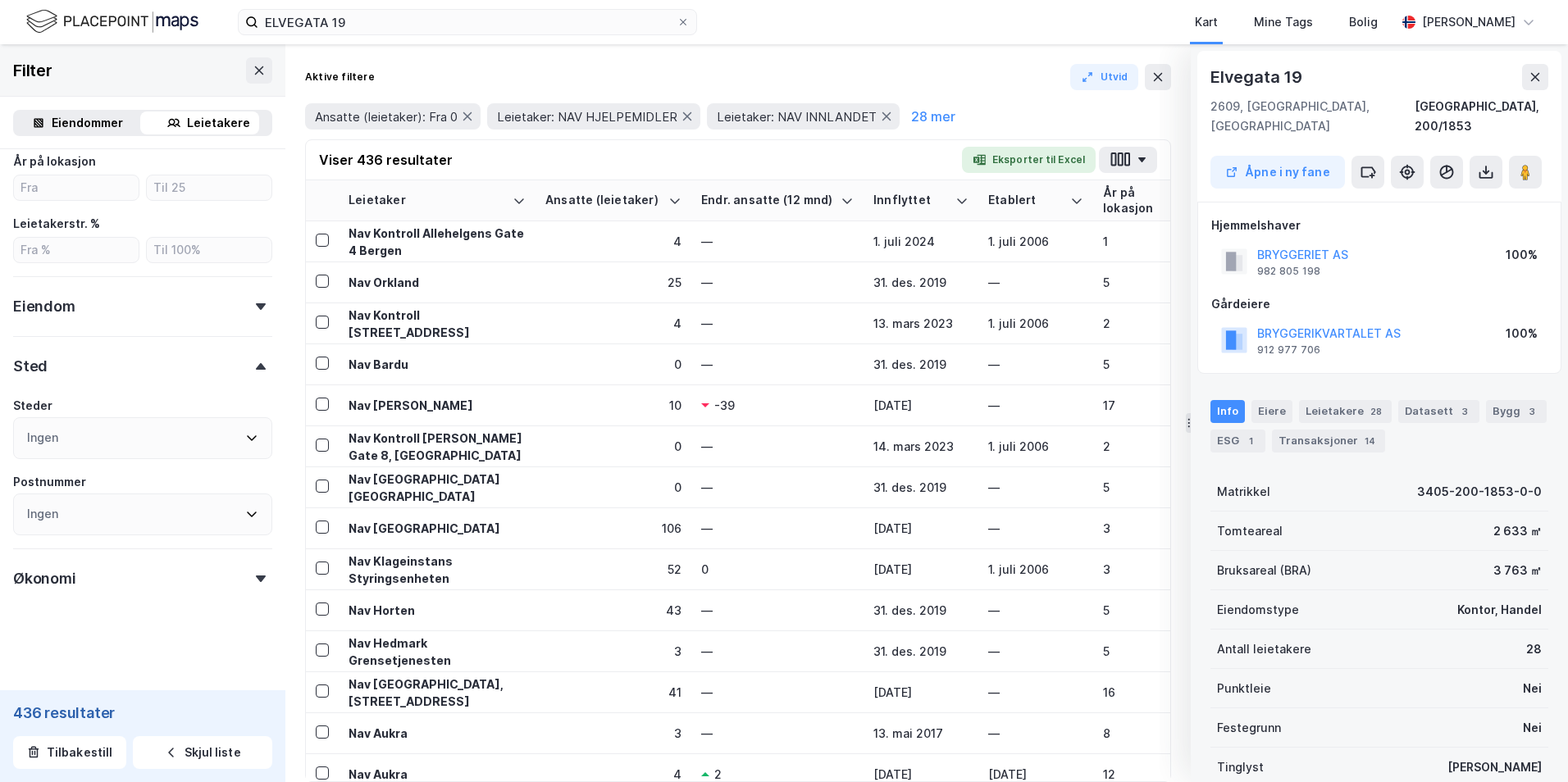
click at [174, 396] on div "Ingen" at bounding box center [143, 438] width 259 height 42
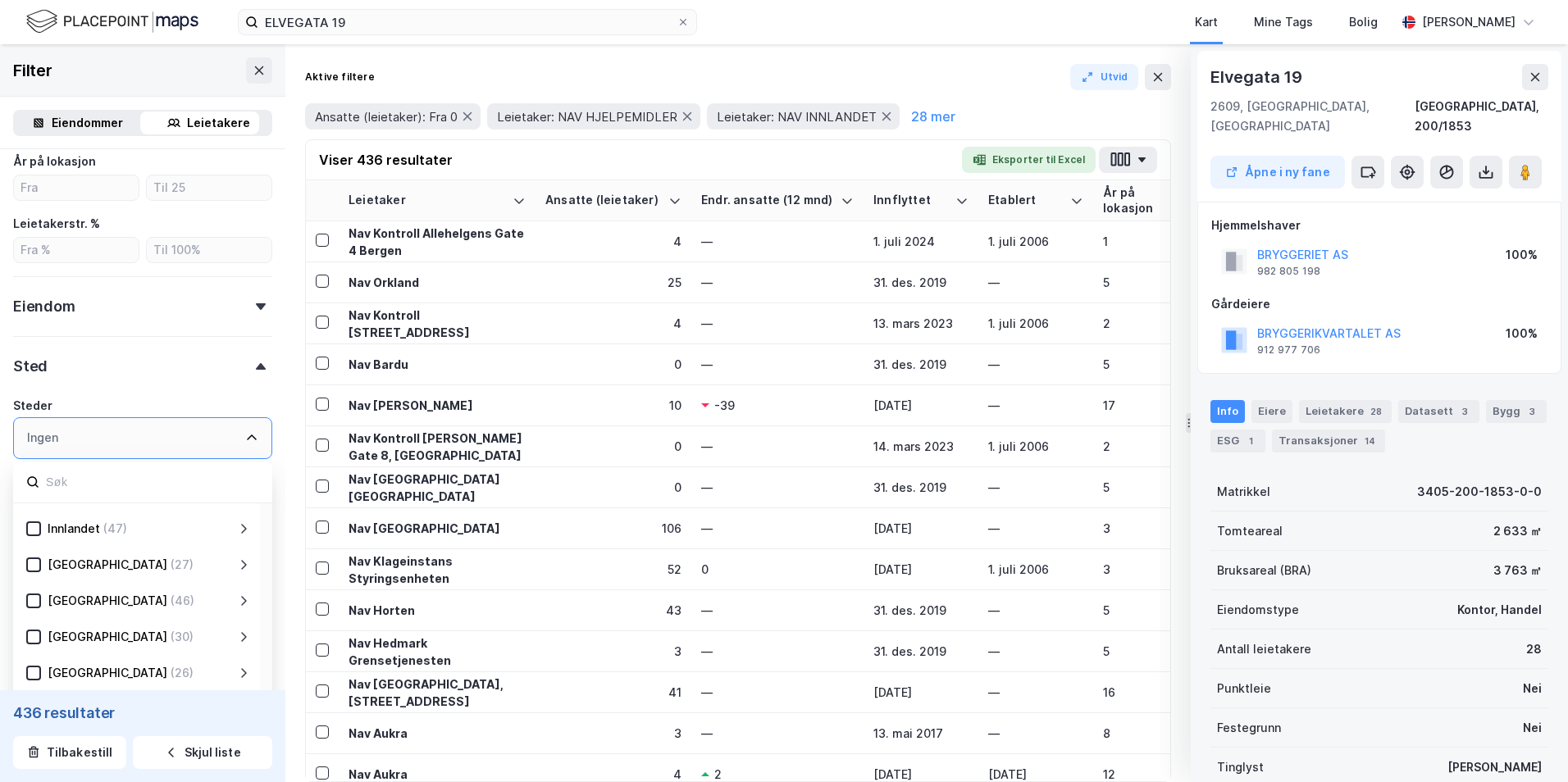
scroll to position [82, 0]
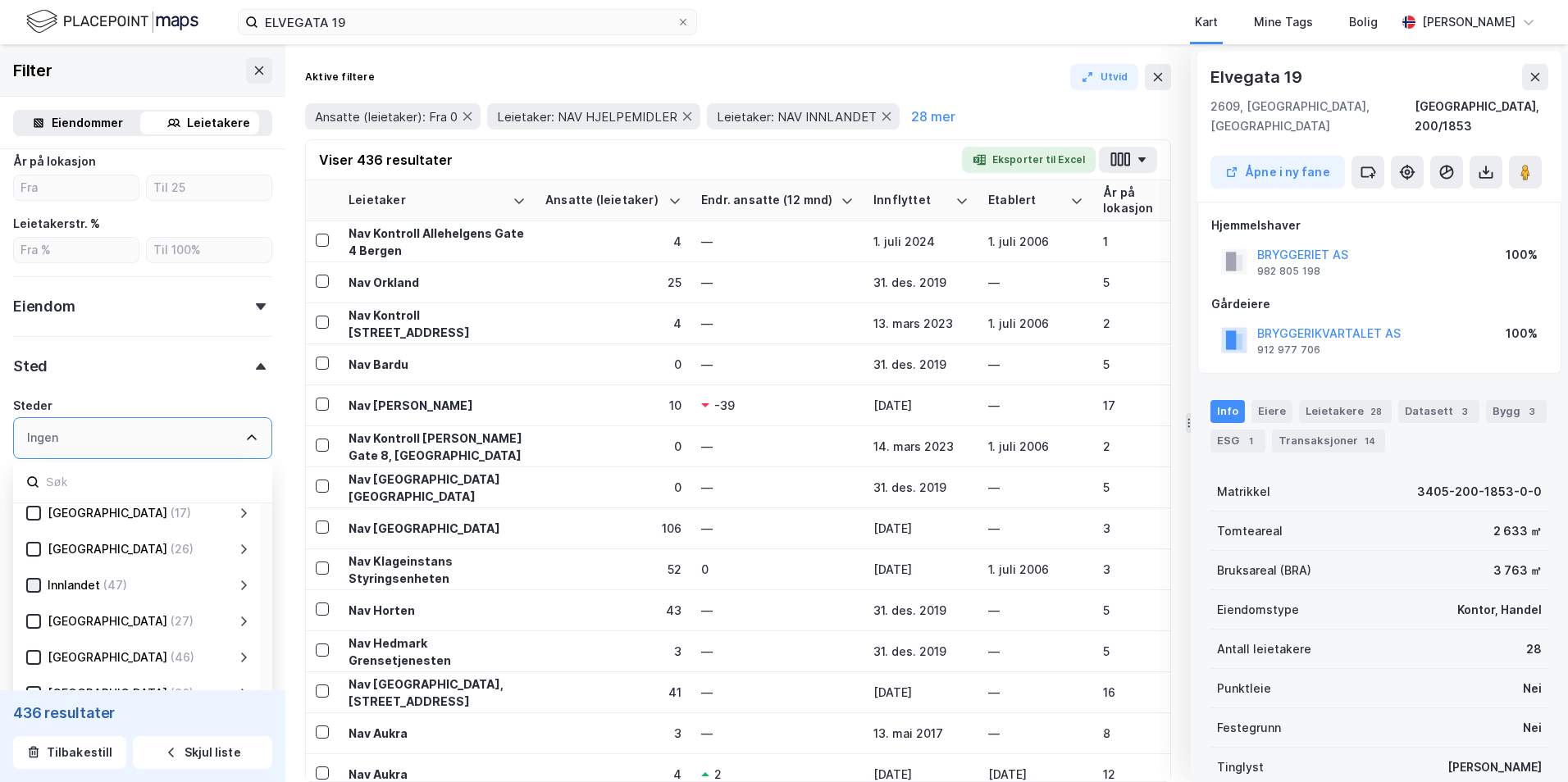
click at [34, 396] on icon at bounding box center [33, 585] width 11 height 11
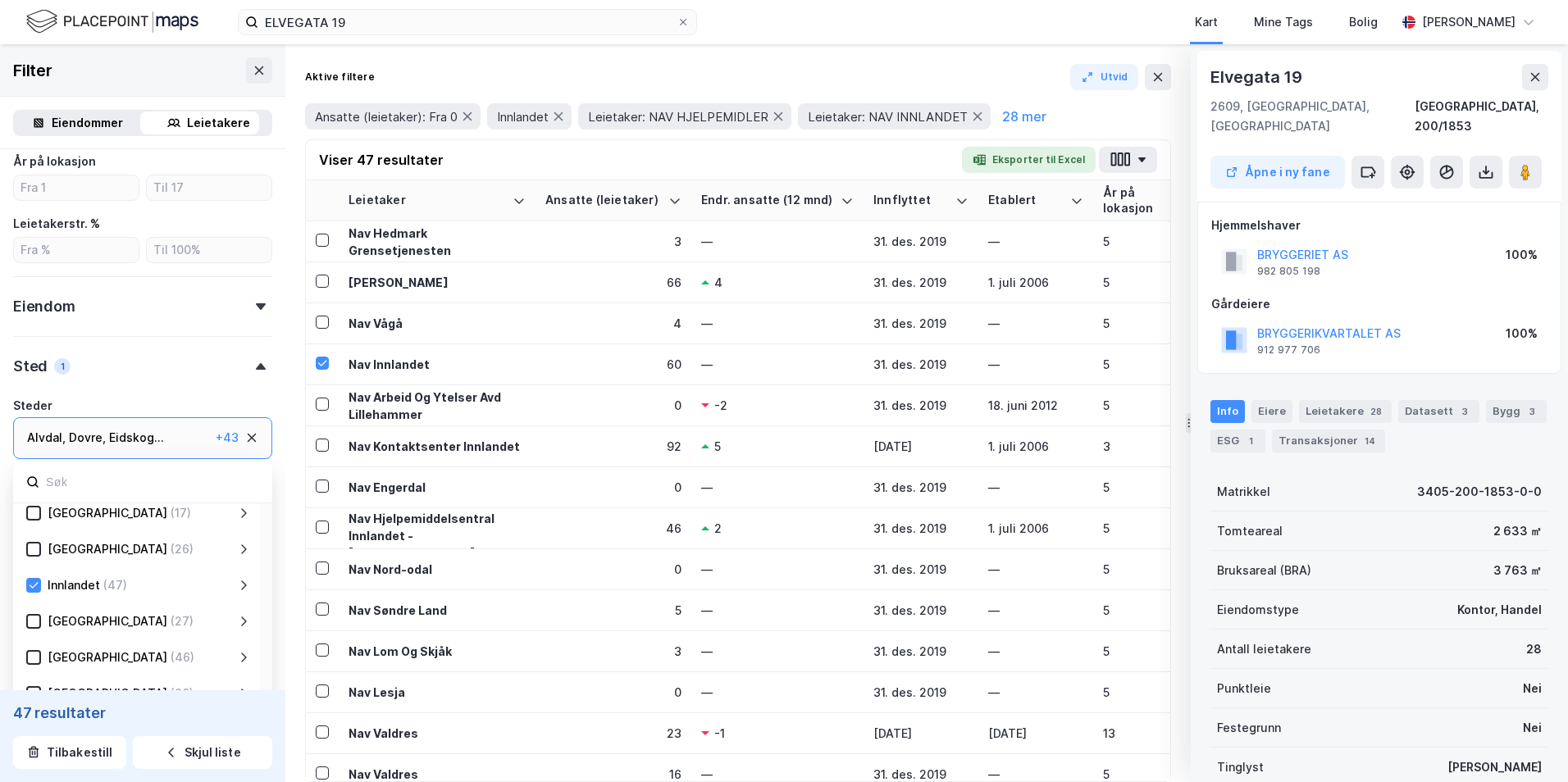
click at [256, 366] on icon at bounding box center [260, 366] width 9 height 7
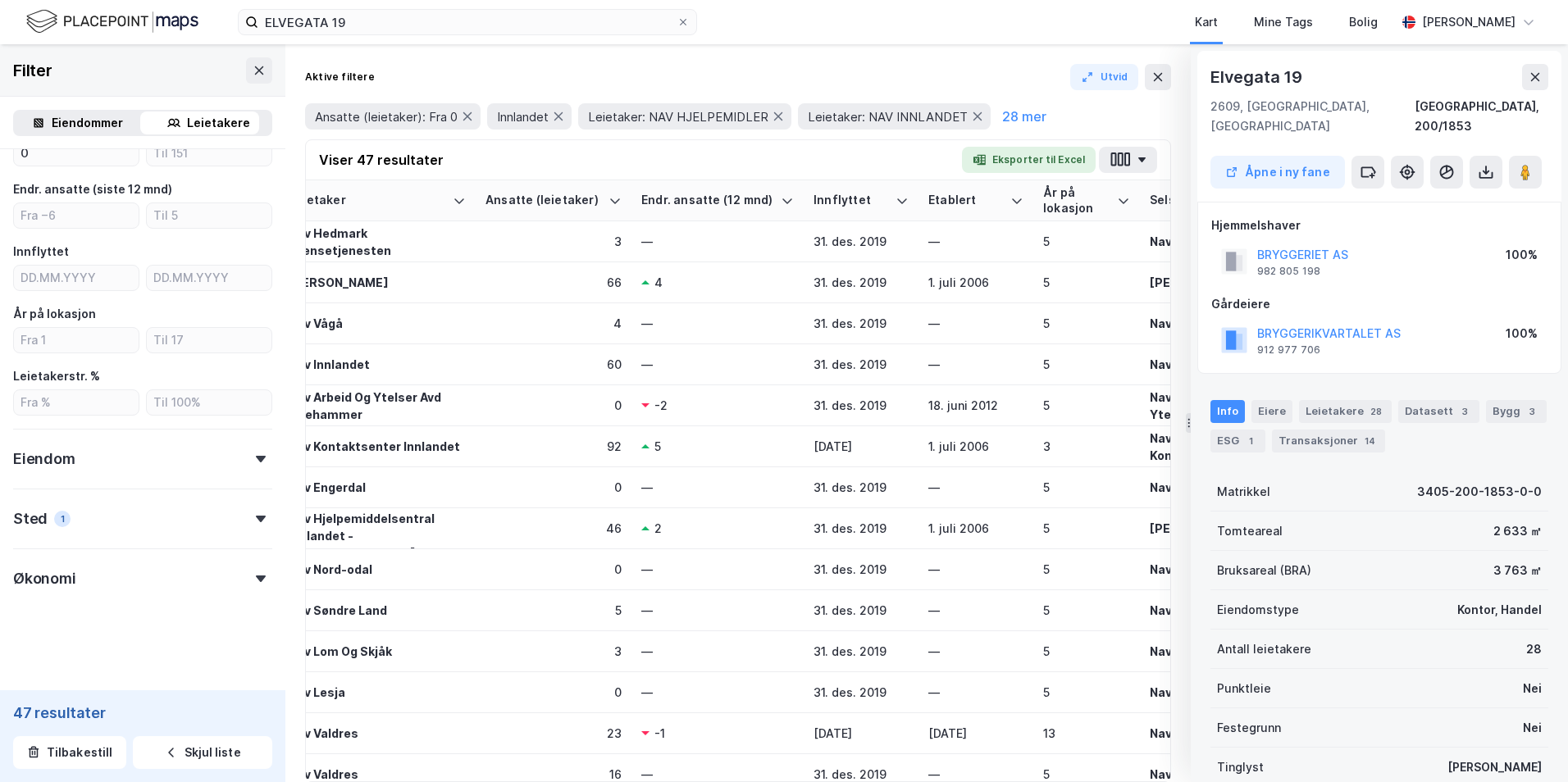
scroll to position [0, 38]
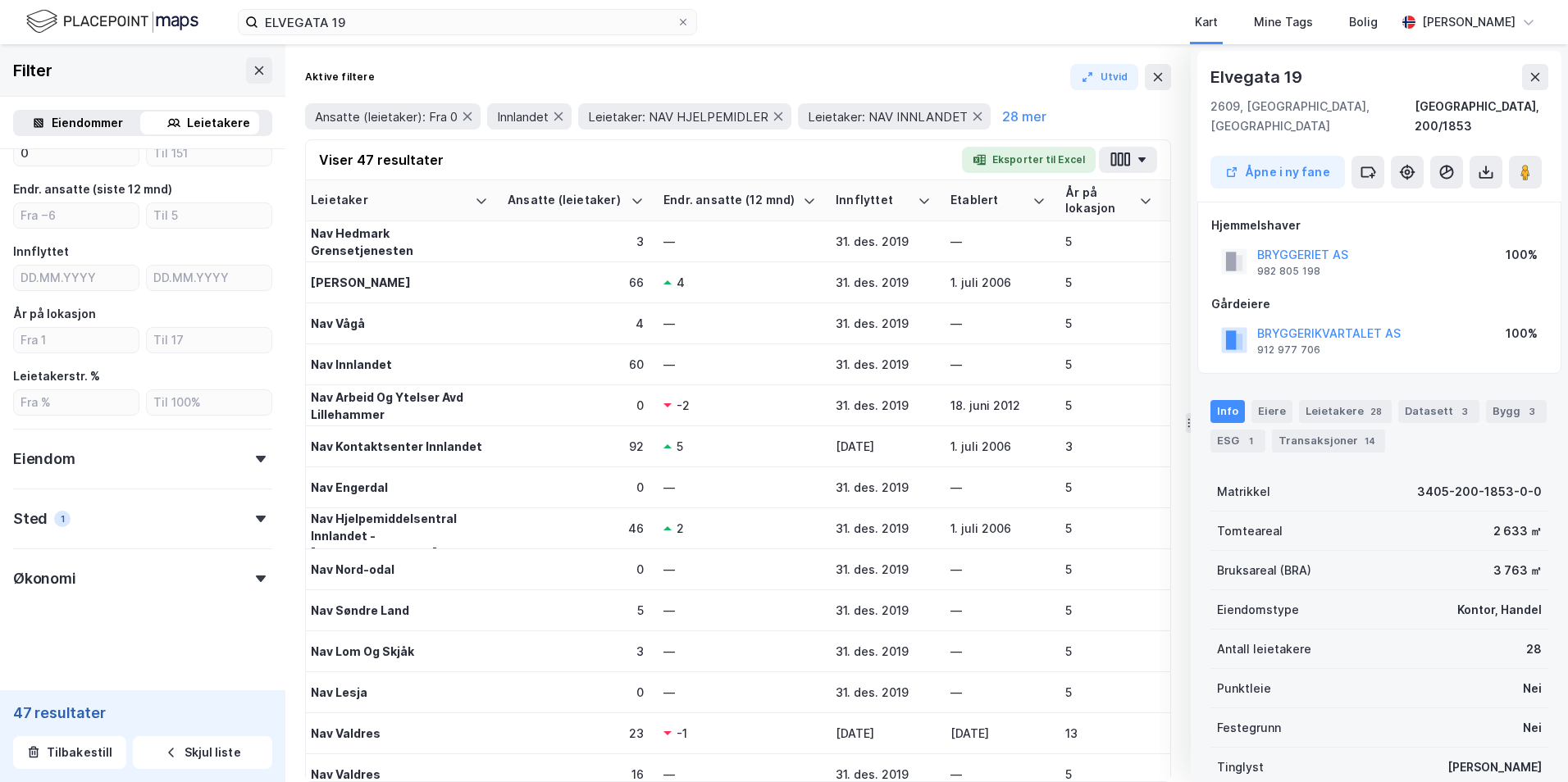
click at [256, 396] on icon at bounding box center [260, 519] width 9 height 7
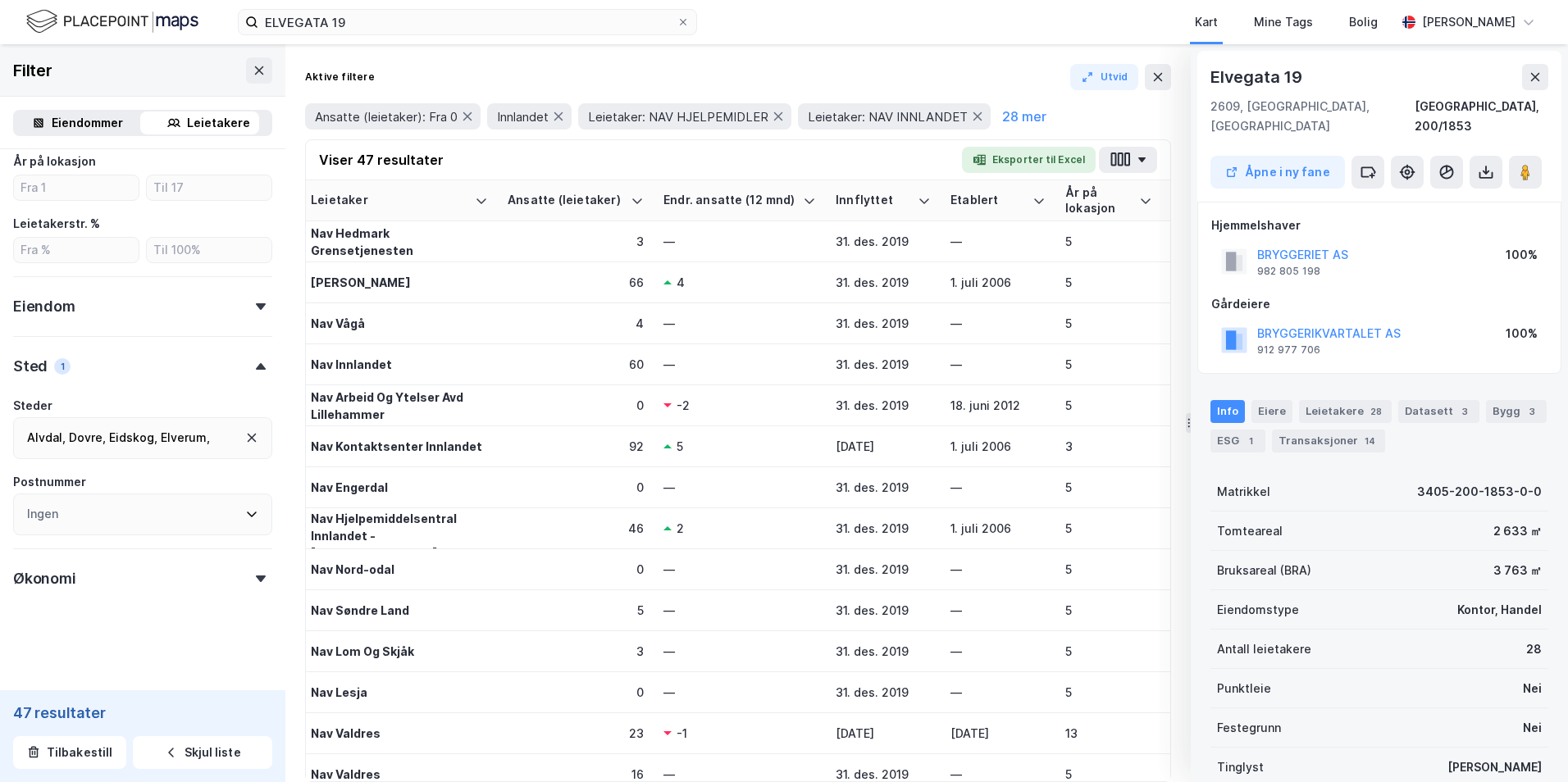
click at [918, 71] on icon at bounding box center [1536, 78] width 13 height 13
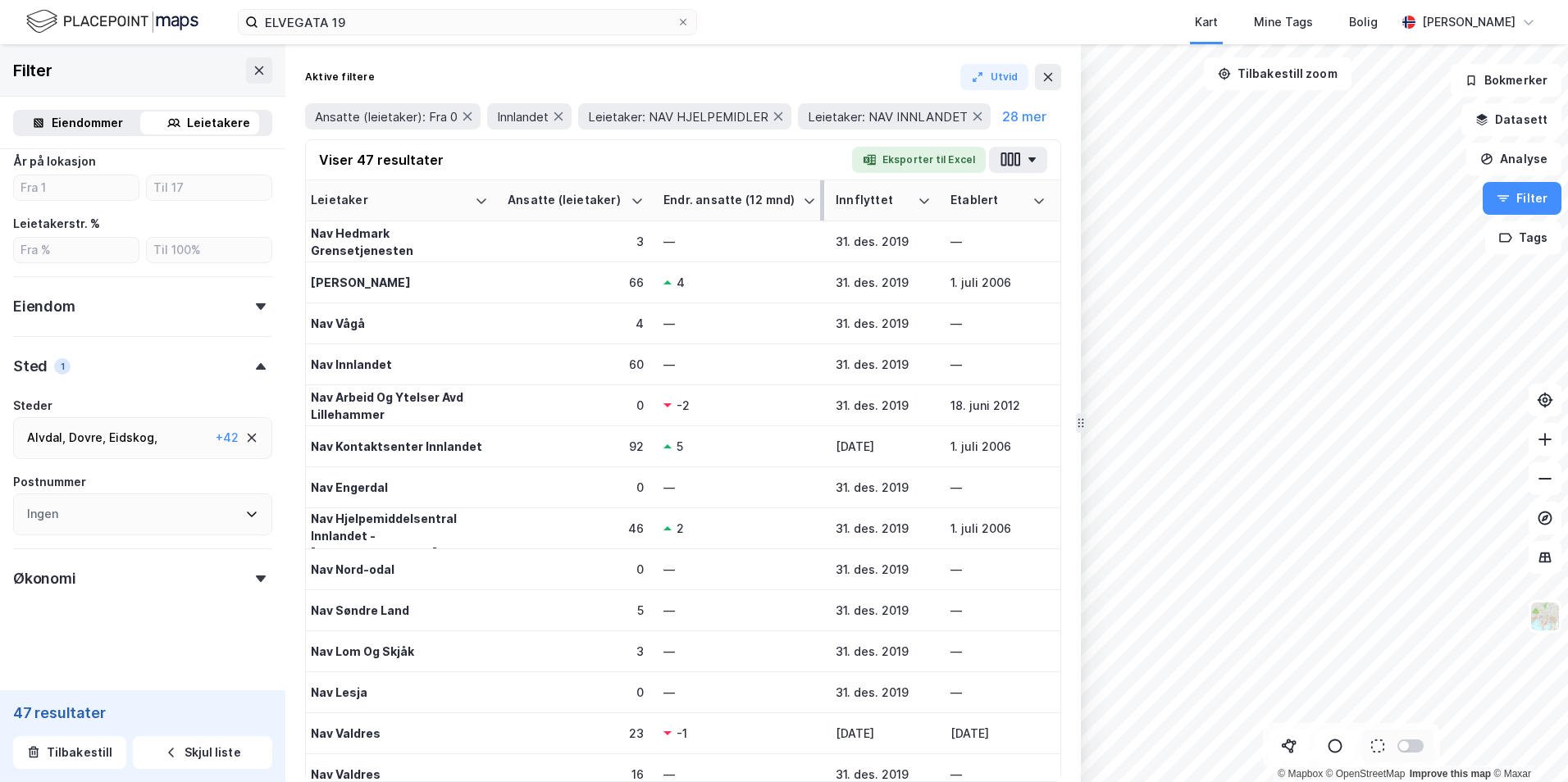
drag, startPoint x: 1189, startPoint y: 135, endPoint x: 824, endPoint y: 211, distance: 372.8
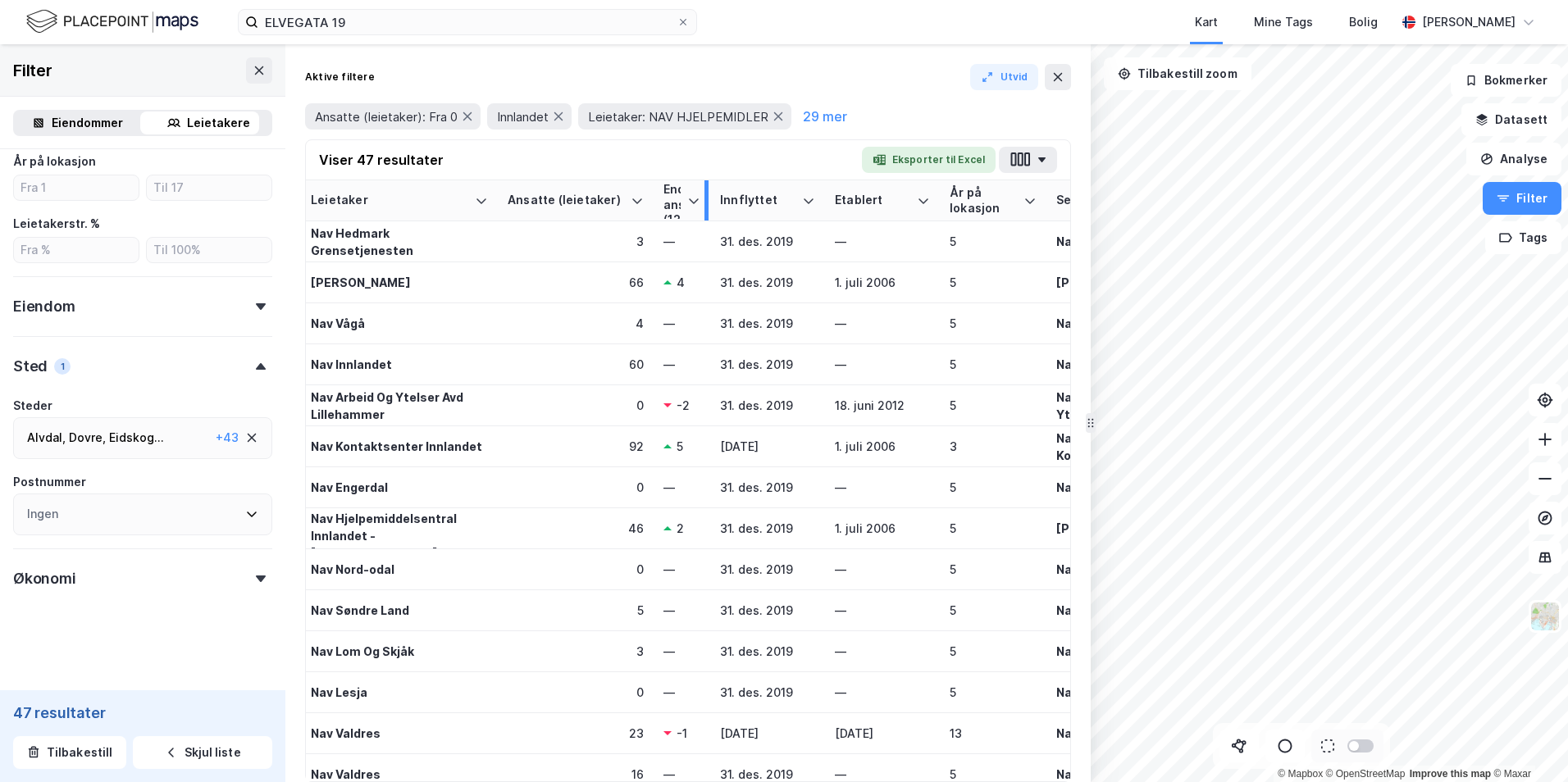
drag, startPoint x: 823, startPoint y: 203, endPoint x: 707, endPoint y: 205, distance: 116.0
click at [707, 205] on div at bounding box center [706, 201] width 4 height 40
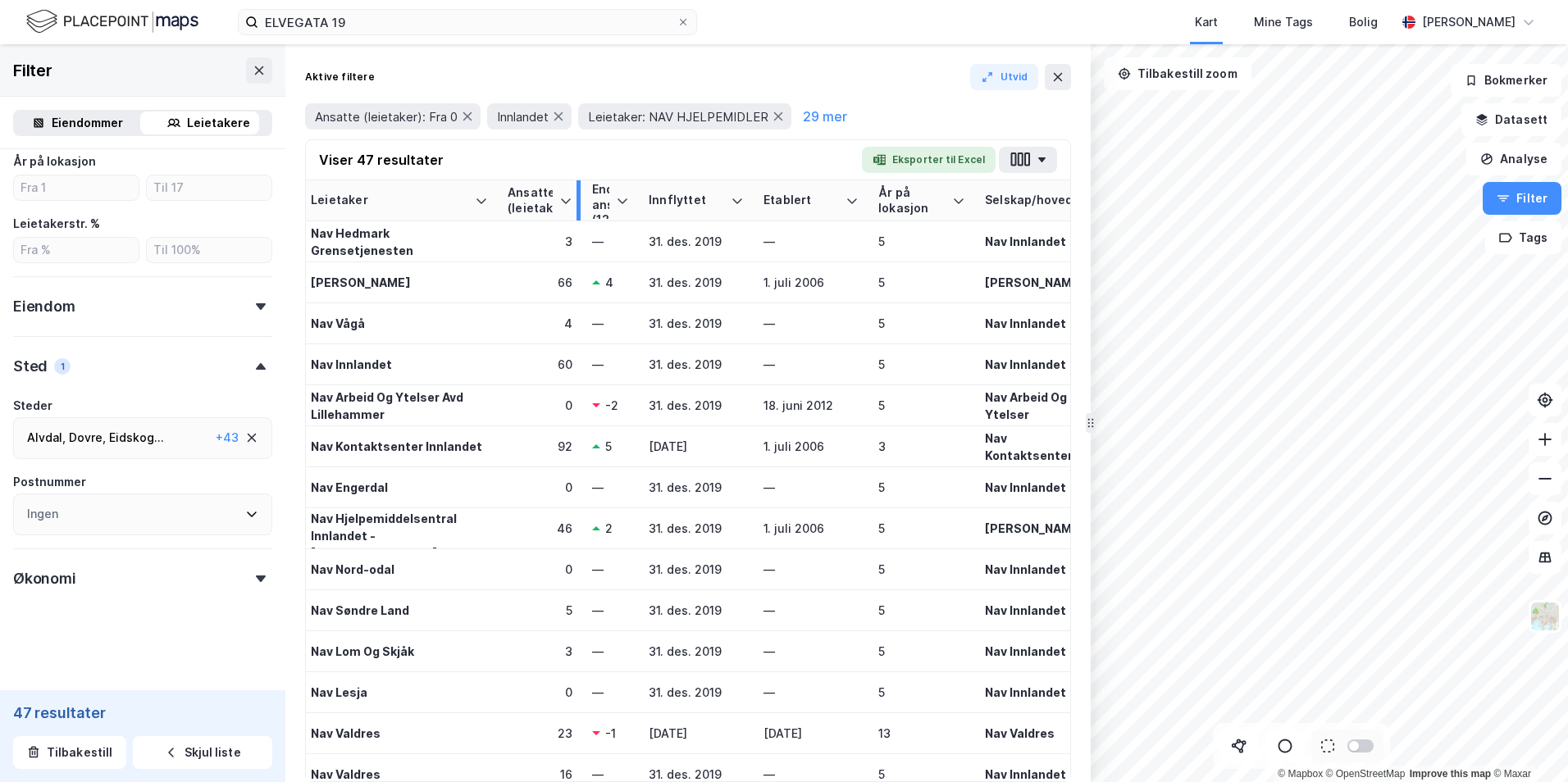
drag, startPoint x: 650, startPoint y: 199, endPoint x: 579, endPoint y: 200, distance: 71.0
click at [579, 200] on div at bounding box center [579, 201] width 4 height 40
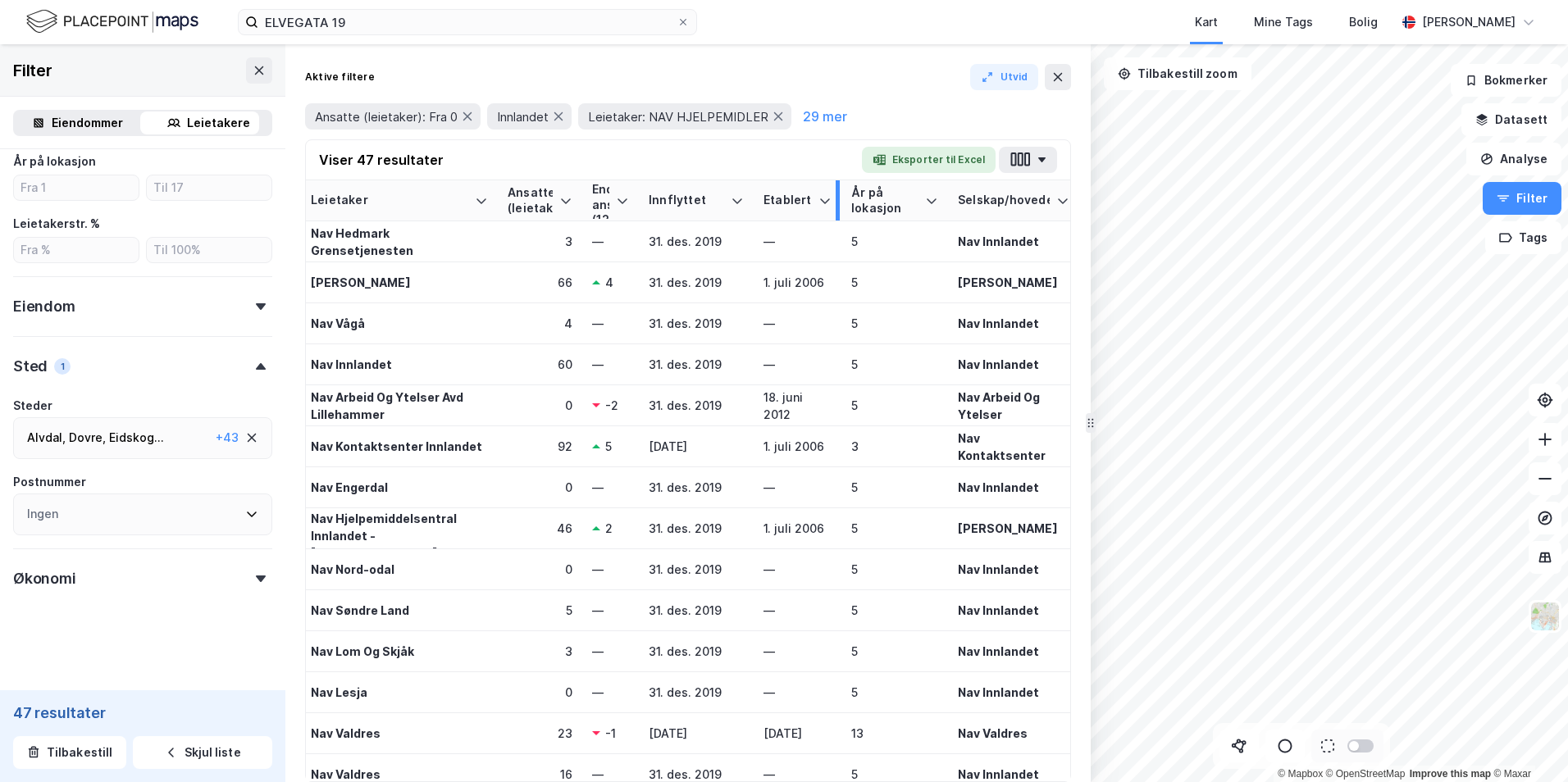
drag, startPoint x: 864, startPoint y: 201, endPoint x: 837, endPoint y: 201, distance: 27.0
click at [837, 201] on div at bounding box center [838, 201] width 4 height 40
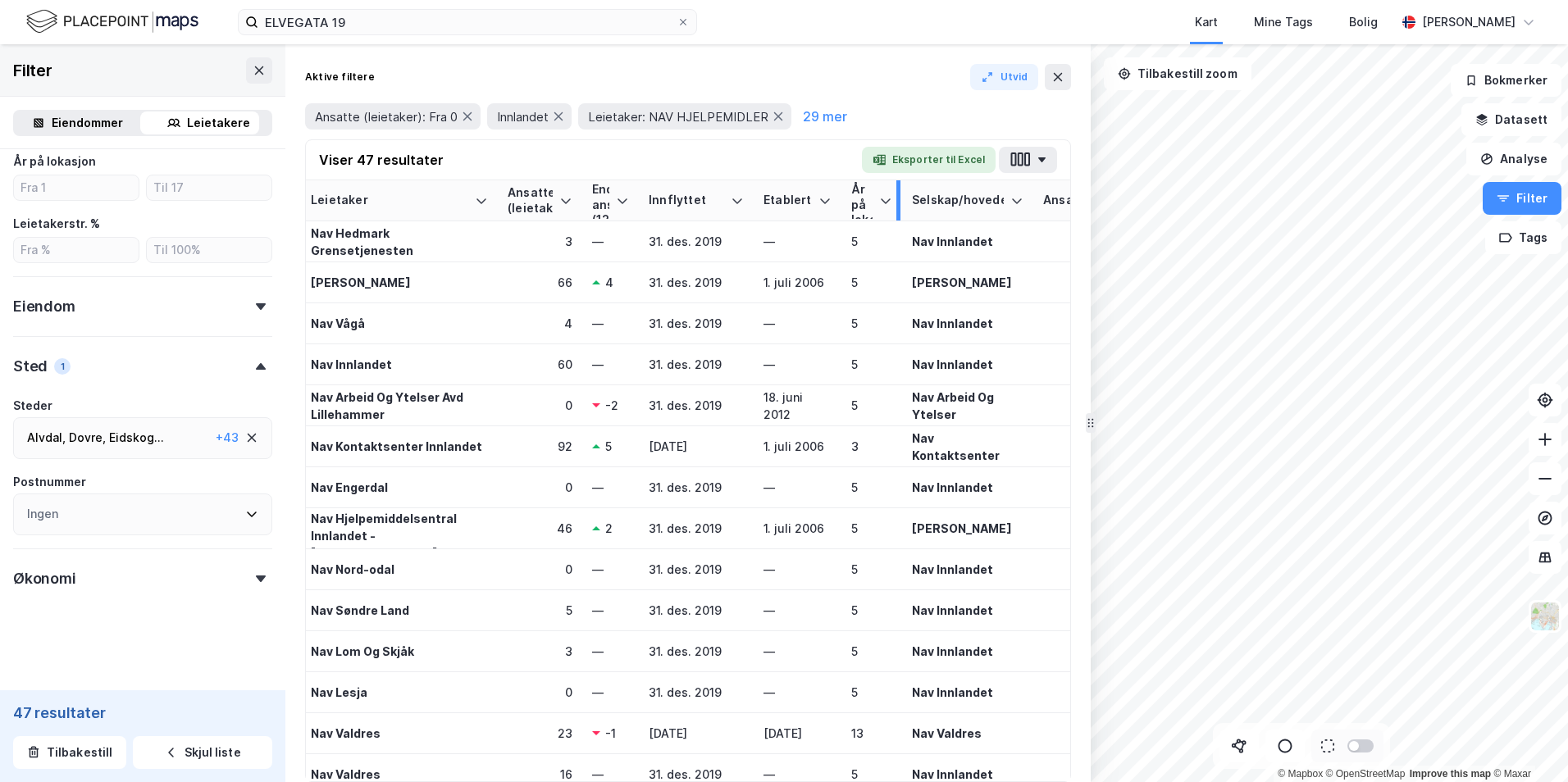
drag, startPoint x: 943, startPoint y: 198, endPoint x: 898, endPoint y: 200, distance: 45.0
click at [898, 200] on div at bounding box center [899, 201] width 4 height 40
drag, startPoint x: 1028, startPoint y: 192, endPoint x: 1007, endPoint y: 194, distance: 21.1
click at [918, 194] on div at bounding box center [1007, 201] width 4 height 40
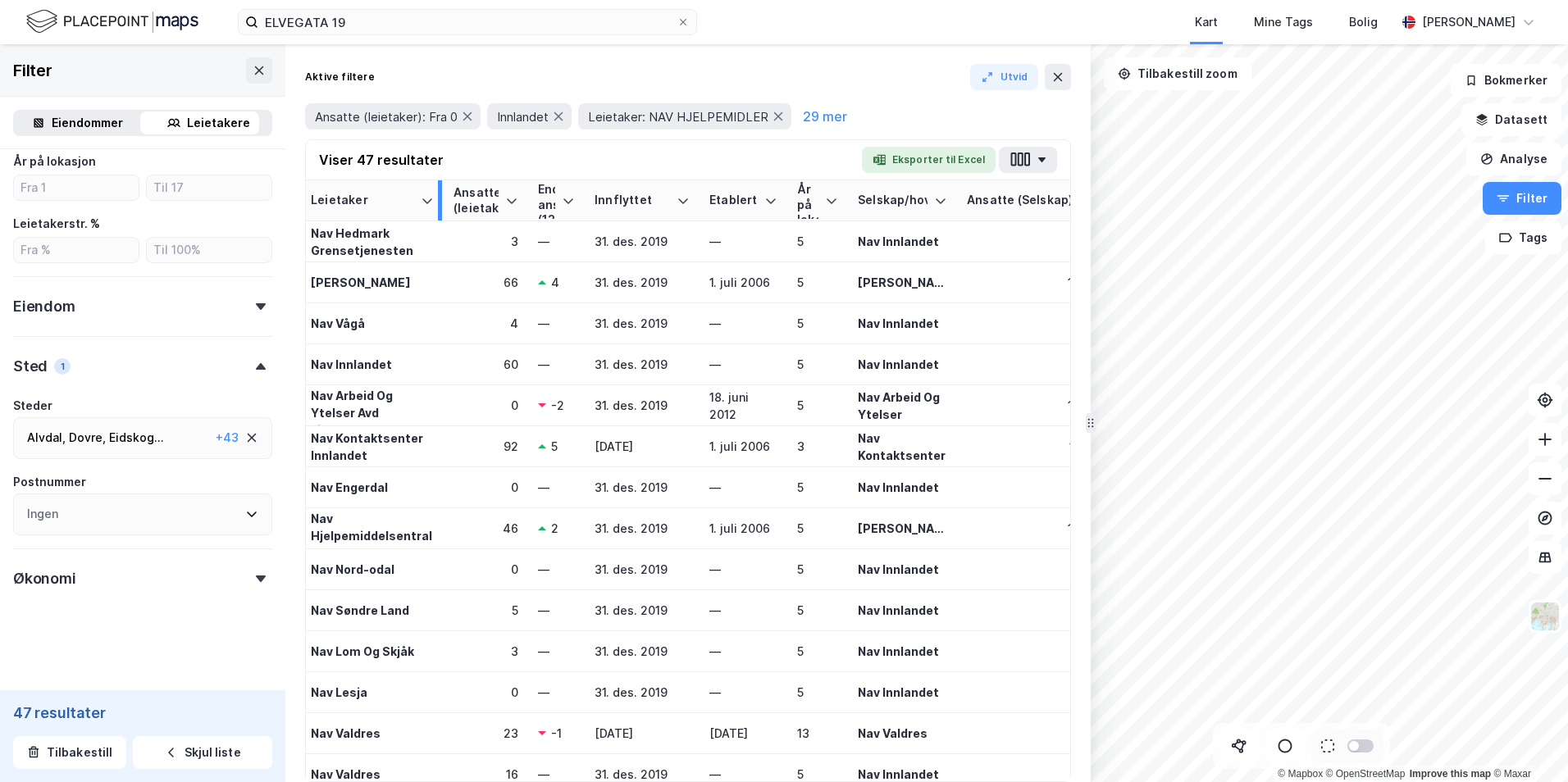
drag, startPoint x: 494, startPoint y: 203, endPoint x: 439, endPoint y: 204, distance: 55.0
click at [439, 204] on div at bounding box center [440, 201] width 4 height 40
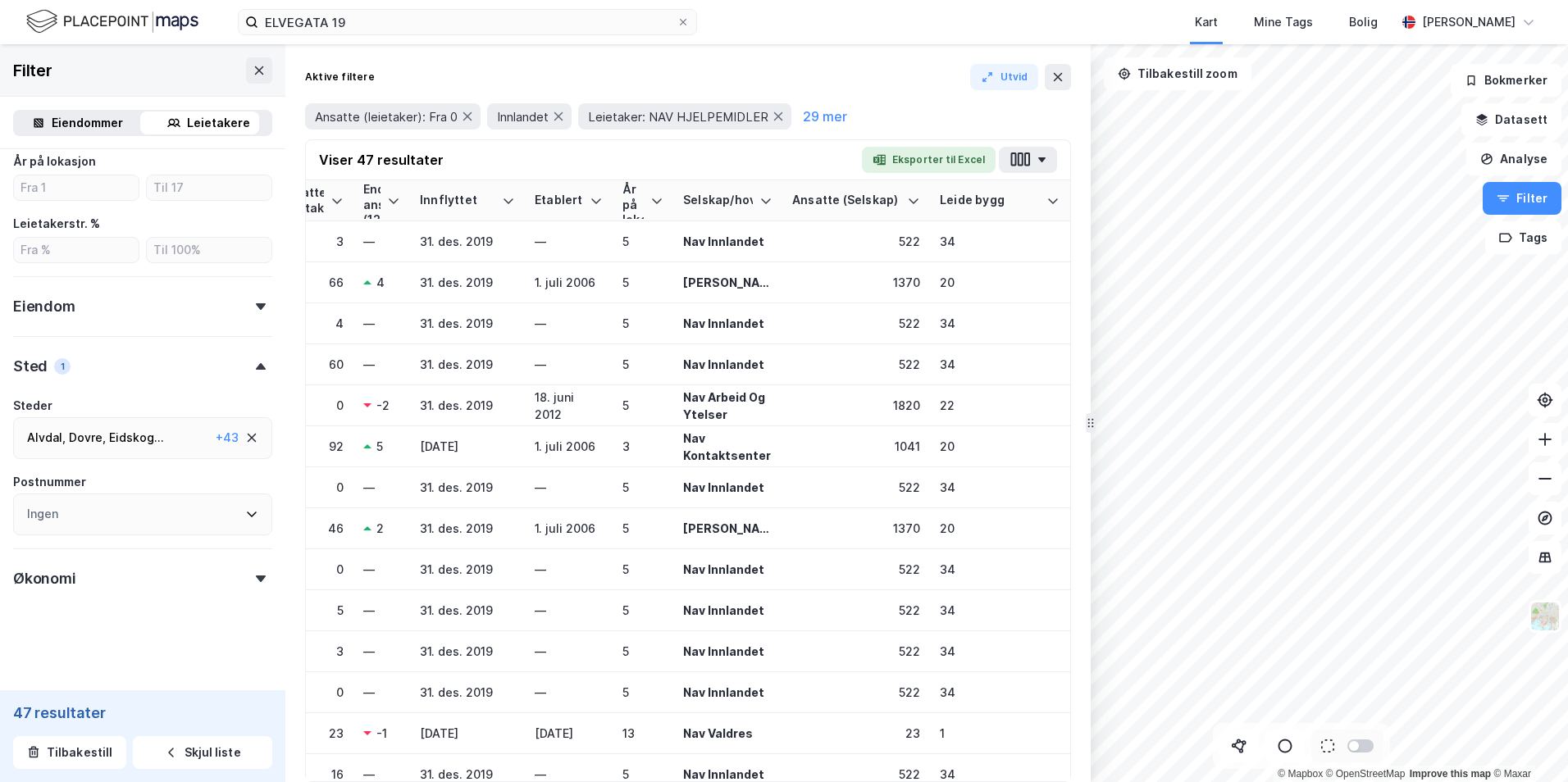
scroll to position [0, 251]
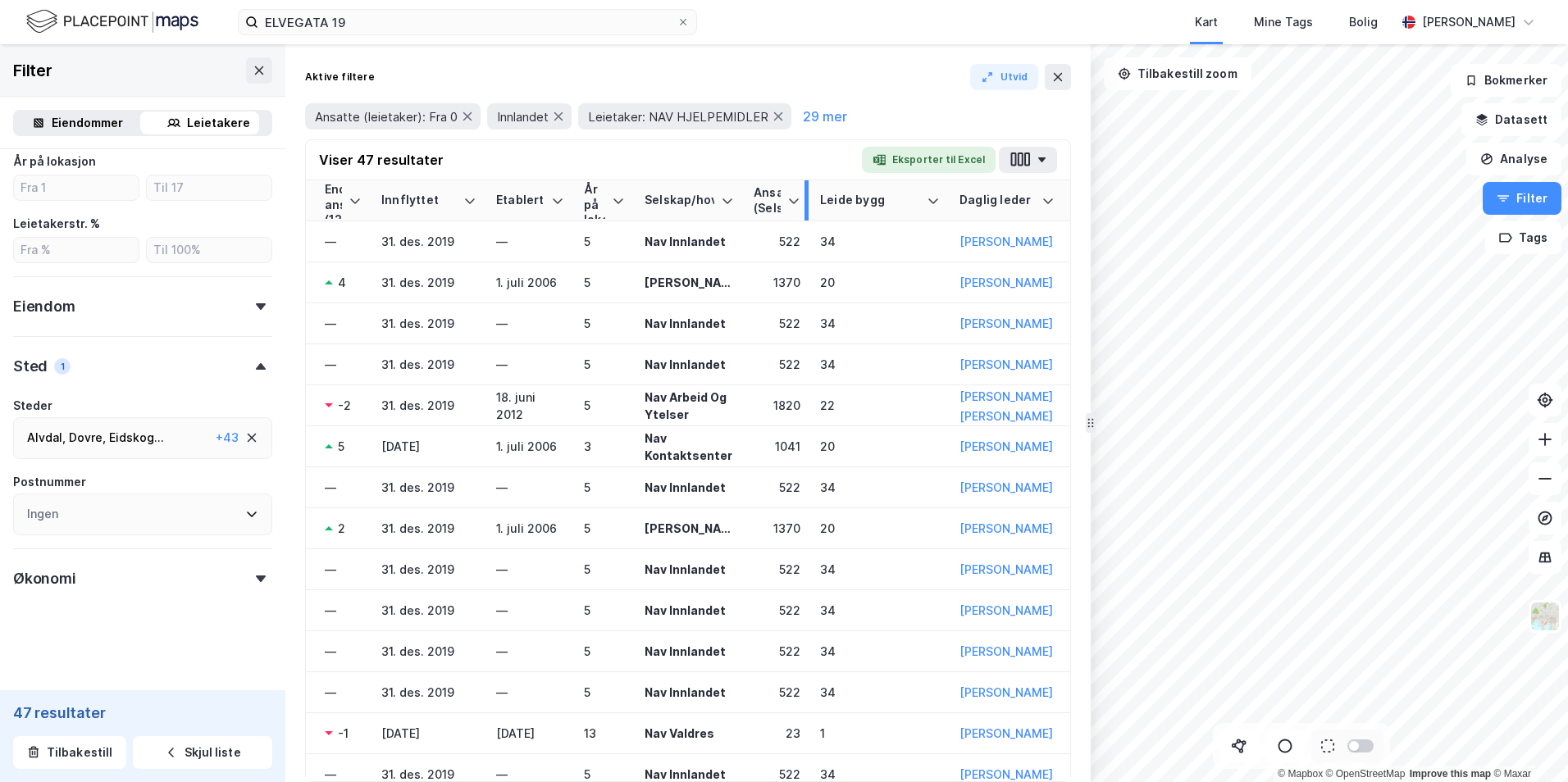
drag, startPoint x: 886, startPoint y: 200, endPoint x: 806, endPoint y: 200, distance: 80.0
click at [806, 200] on div at bounding box center [807, 201] width 4 height 40
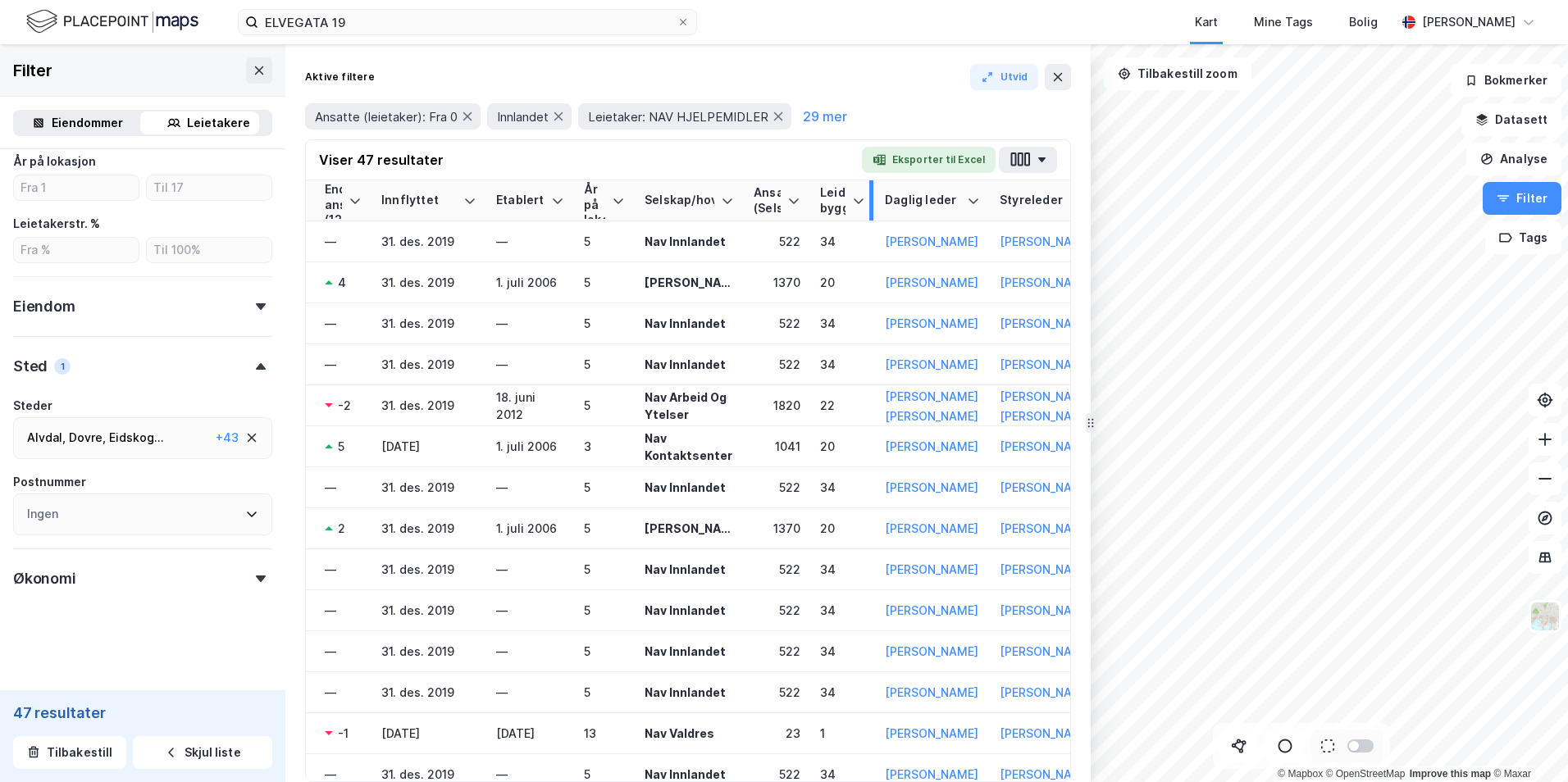
drag, startPoint x: 946, startPoint y: 200, endPoint x: 871, endPoint y: 201, distance: 75.0
click at [871, 201] on div at bounding box center [871, 201] width 4 height 40
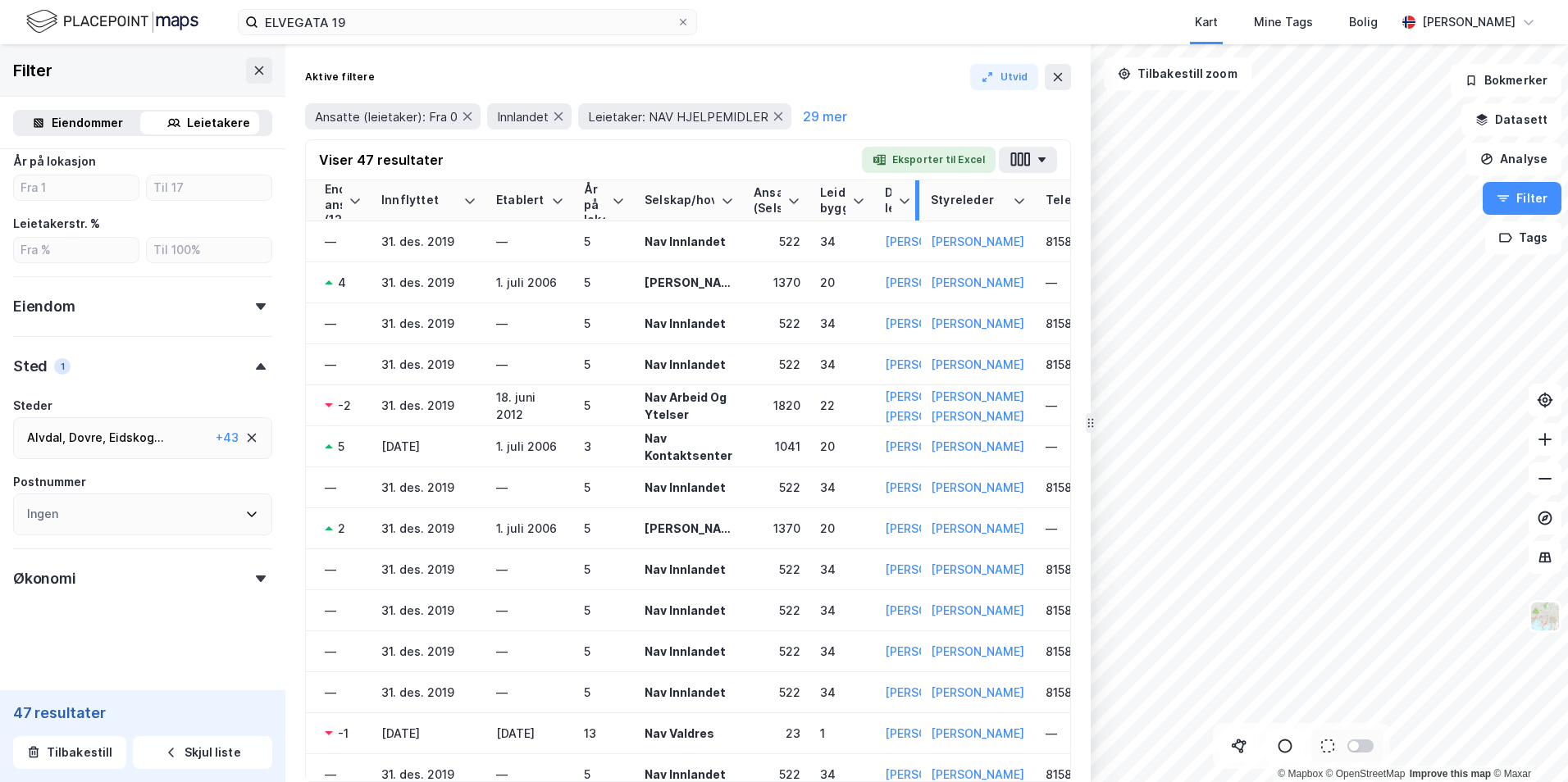
drag, startPoint x: 985, startPoint y: 197, endPoint x: 917, endPoint y: 200, distance: 68.1
click at [917, 200] on div at bounding box center [918, 201] width 4 height 40
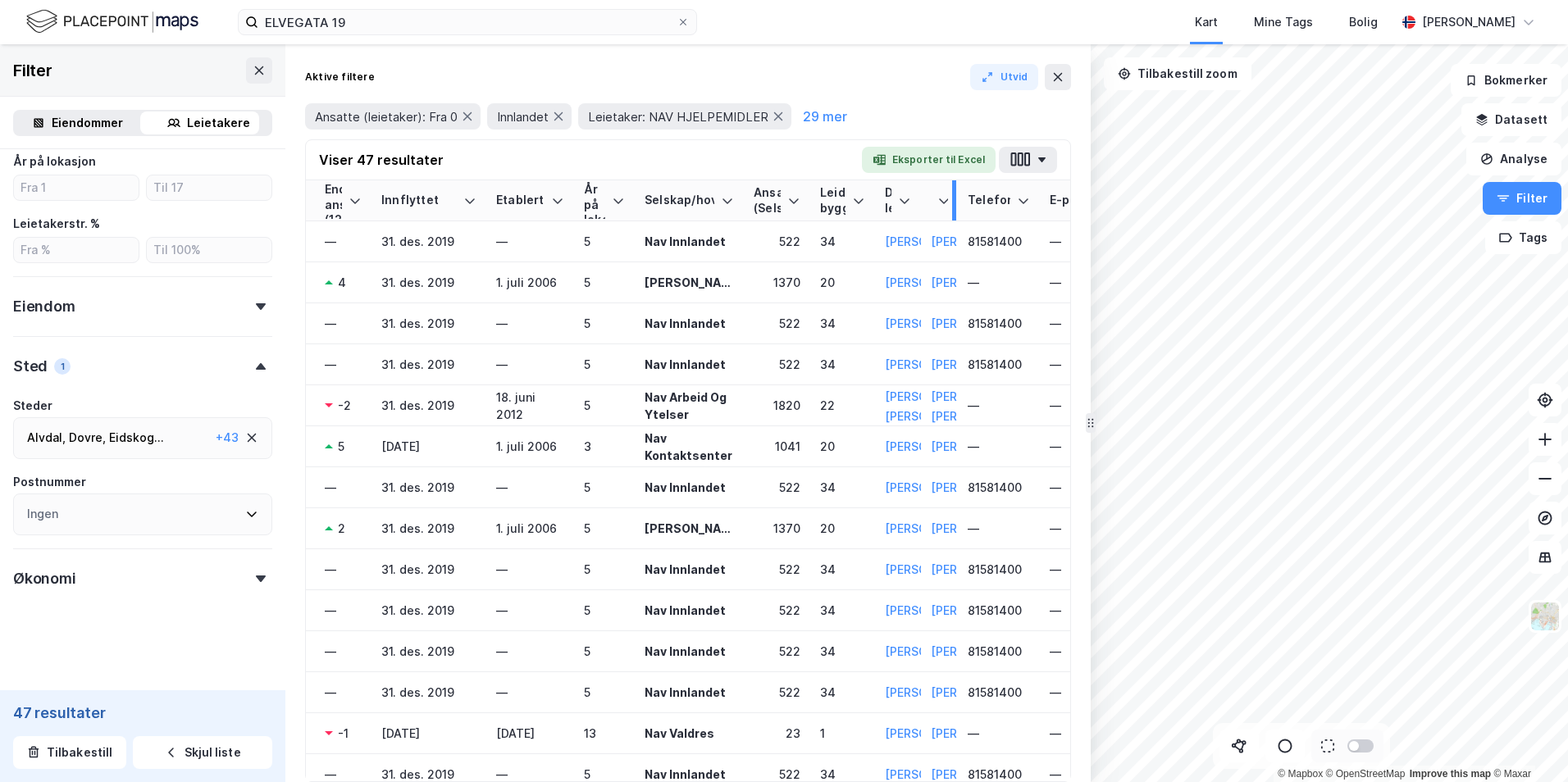
drag, startPoint x: 1032, startPoint y: 198, endPoint x: 953, endPoint y: 203, distance: 79.2
click at [918, 203] on div at bounding box center [954, 201] width 4 height 40
drag, startPoint x: 1035, startPoint y: 197, endPoint x: 970, endPoint y: 203, distance: 65.3
click at [918, 203] on th "Telefon" at bounding box center [968, 201] width 20 height 41
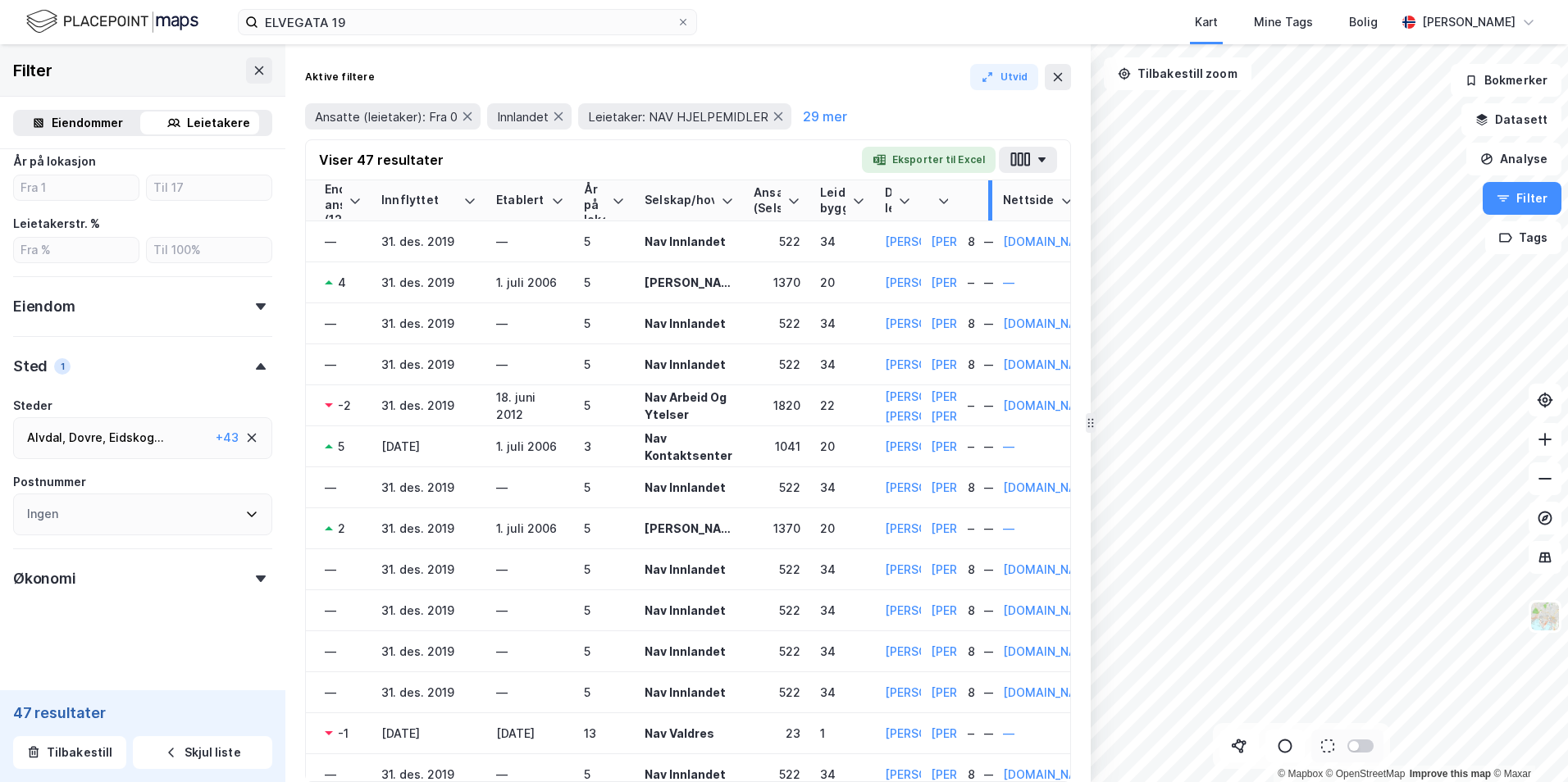
drag, startPoint x: 1053, startPoint y: 195, endPoint x: 990, endPoint y: 200, distance: 63.2
click at [918, 200] on div at bounding box center [990, 201] width 4 height 40
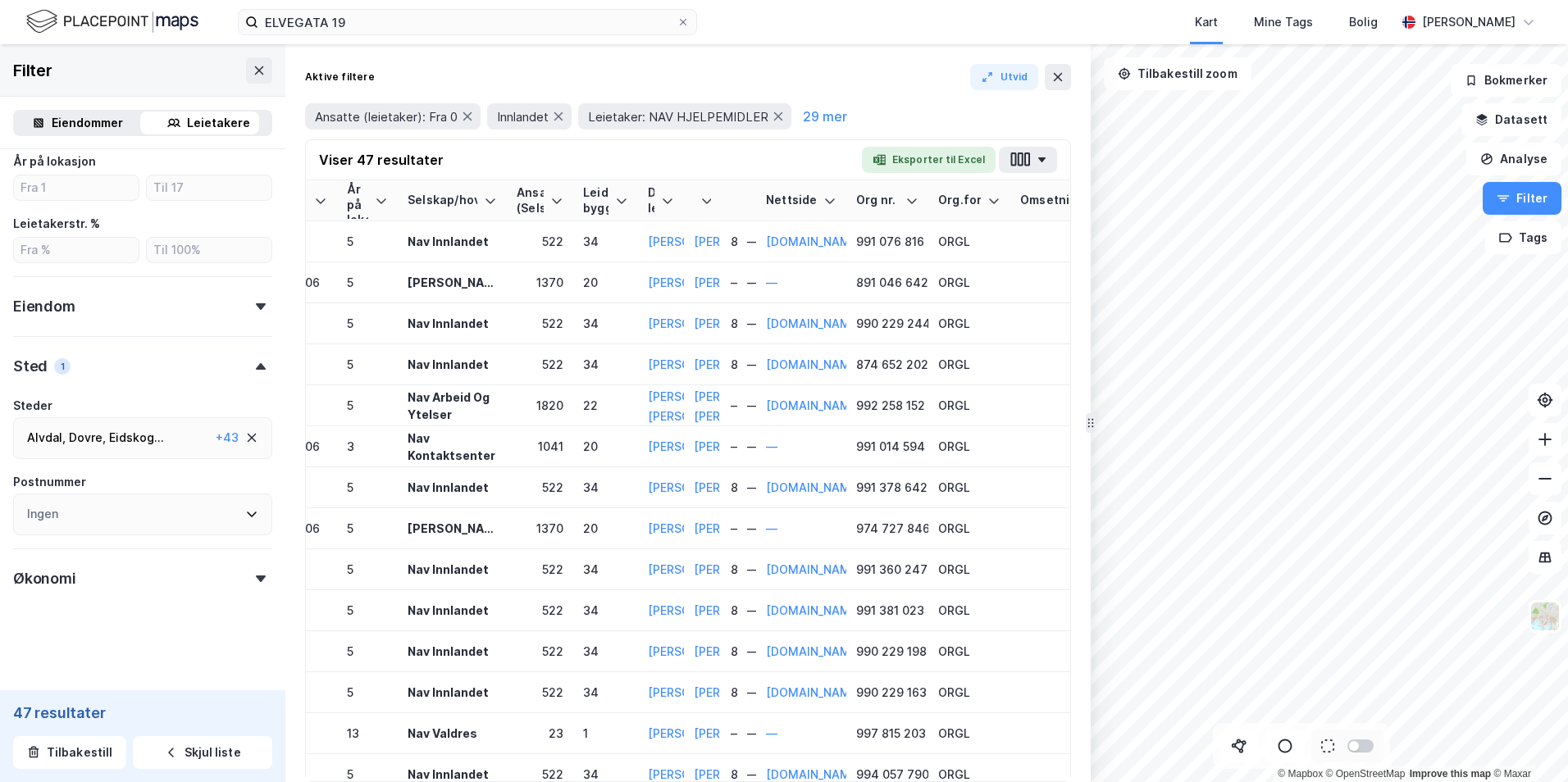
scroll to position [0, 498]
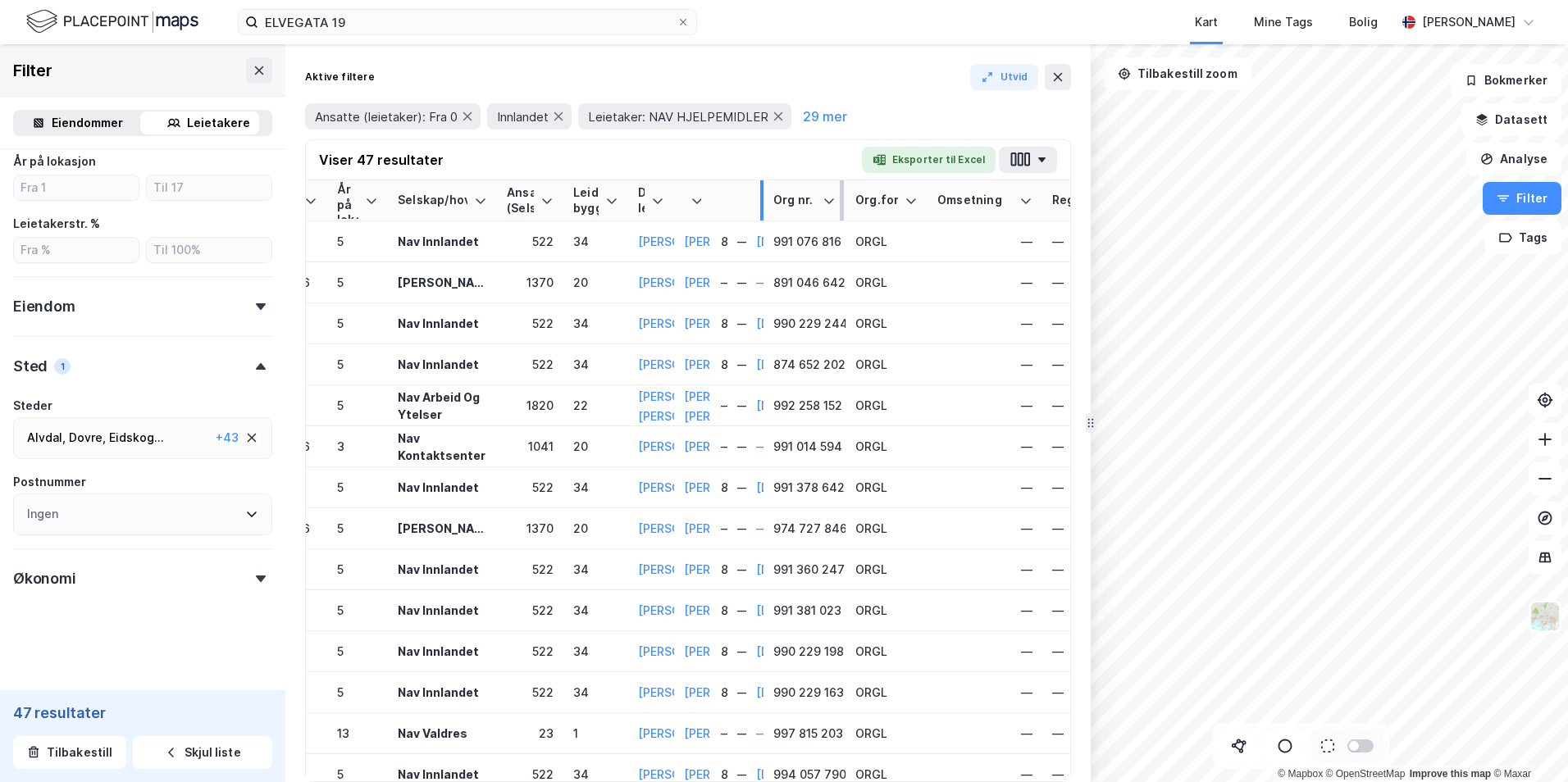
drag, startPoint x: 834, startPoint y: 196, endPoint x: 773, endPoint y: 197, distance: 61.0
click at [757, 199] on th "Nettside" at bounding box center [756, 201] width 20 height 41
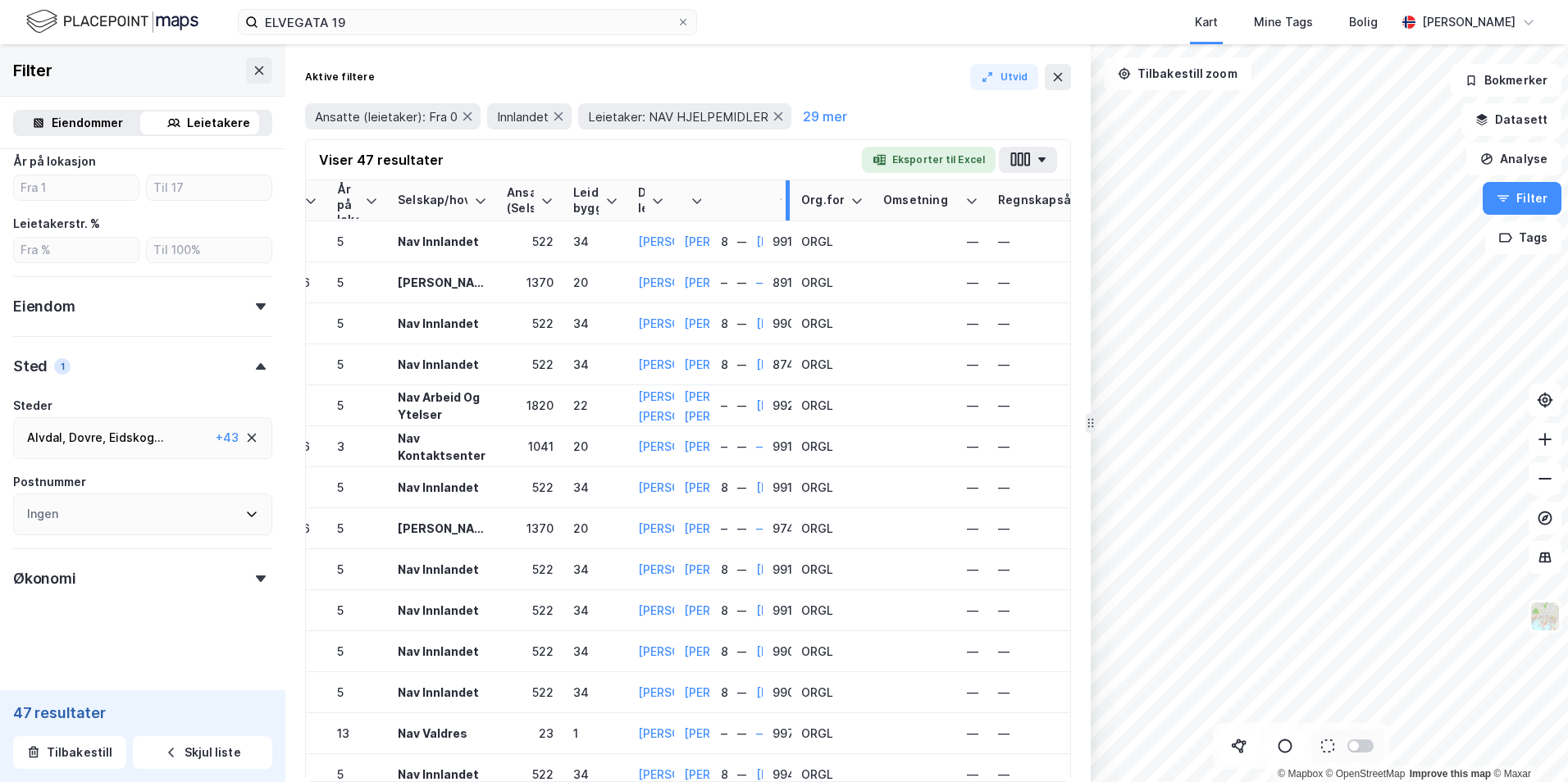
drag, startPoint x: 842, startPoint y: 190, endPoint x: 782, endPoint y: 194, distance: 60.1
click at [786, 194] on div at bounding box center [788, 201] width 4 height 40
drag, startPoint x: 863, startPoint y: 193, endPoint x: 803, endPoint y: 195, distance: 60.0
click at [803, 195] on div at bounding box center [803, 201] width 4 height 40
drag, startPoint x: 918, startPoint y: 193, endPoint x: 863, endPoint y: 198, distance: 55.2
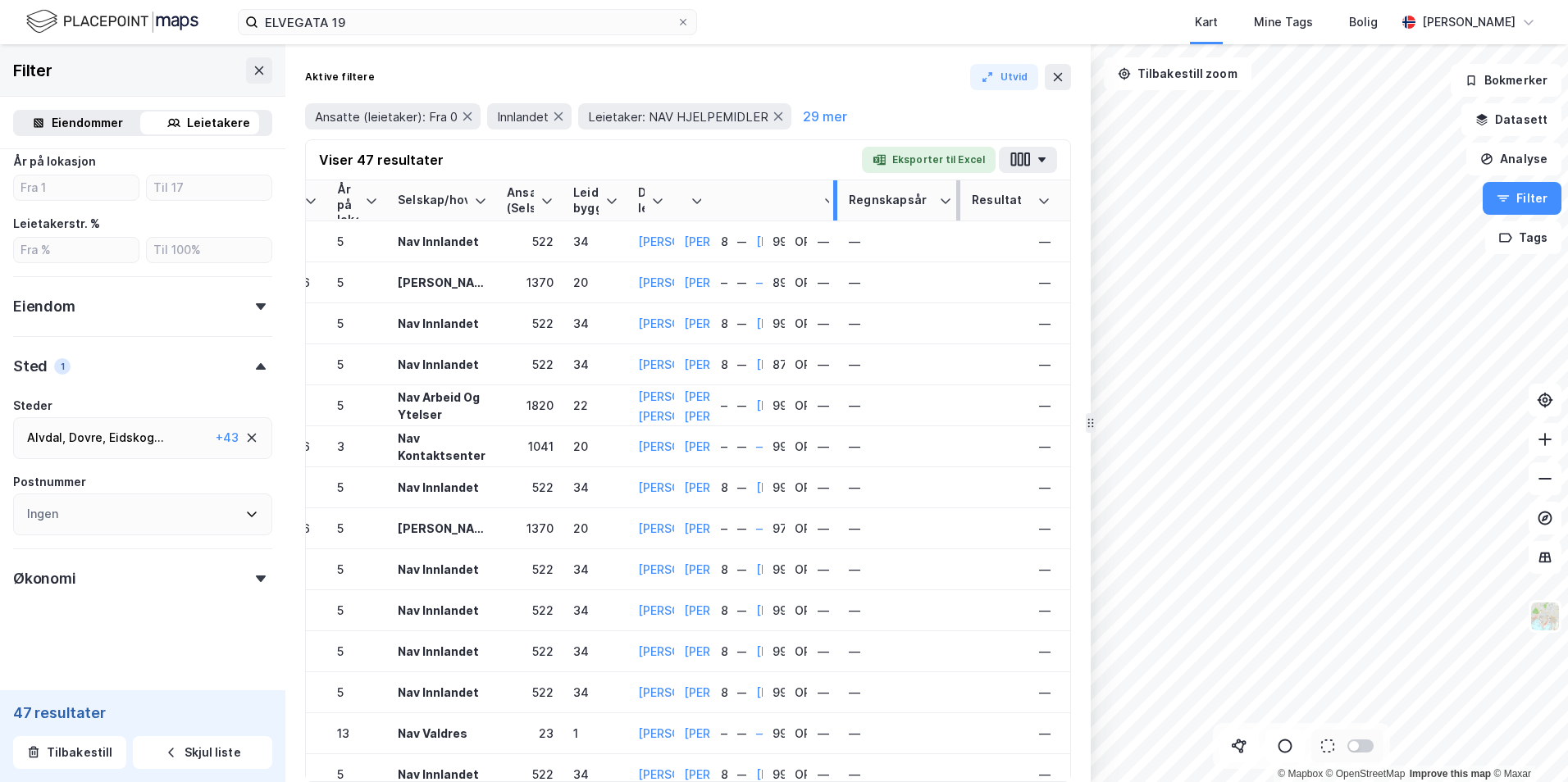
click at [836, 198] on div at bounding box center [835, 201] width 4 height 40
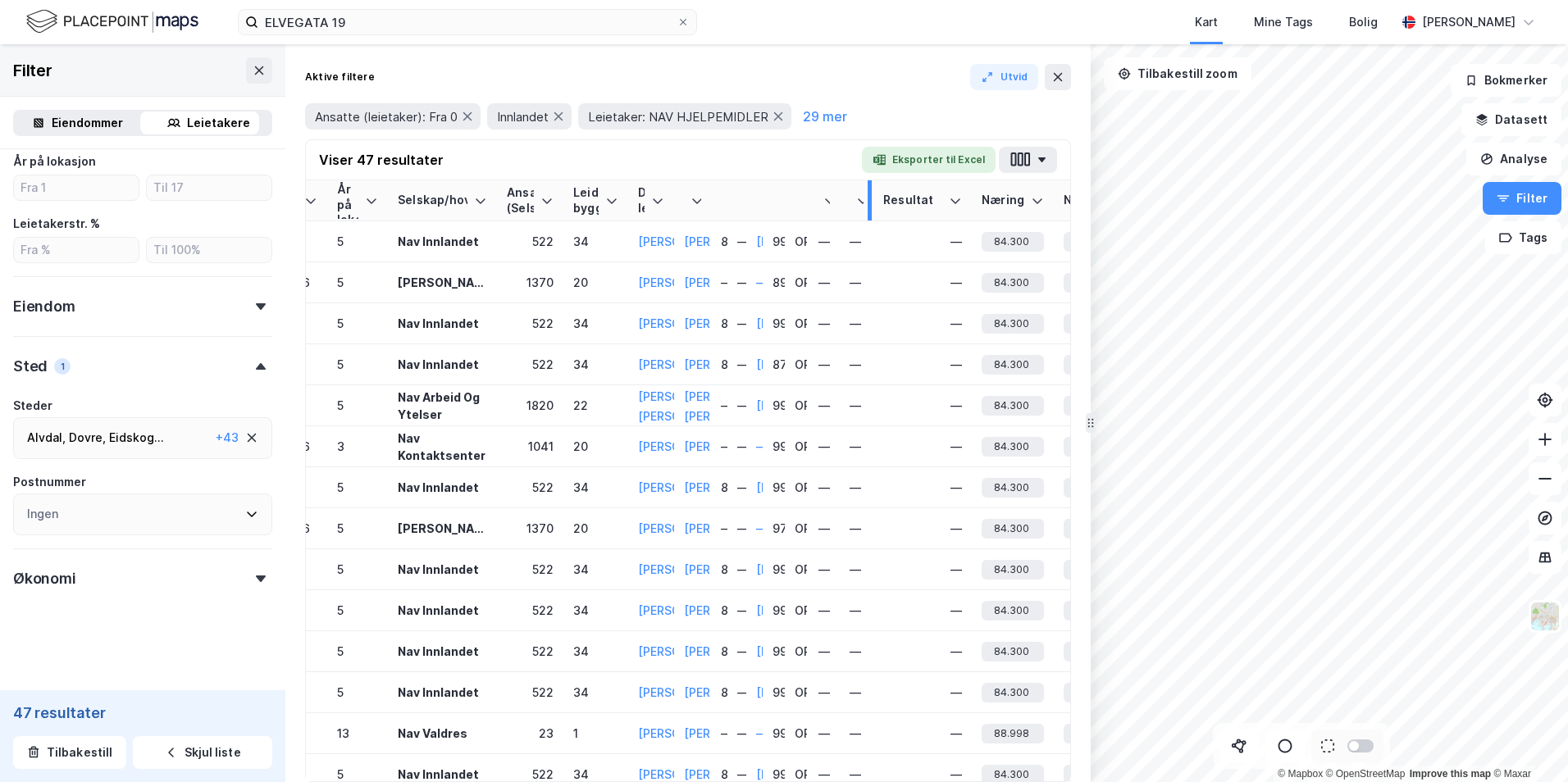
drag, startPoint x: 959, startPoint y: 193, endPoint x: 864, endPoint y: 197, distance: 95.1
click at [868, 197] on div at bounding box center [870, 201] width 4 height 40
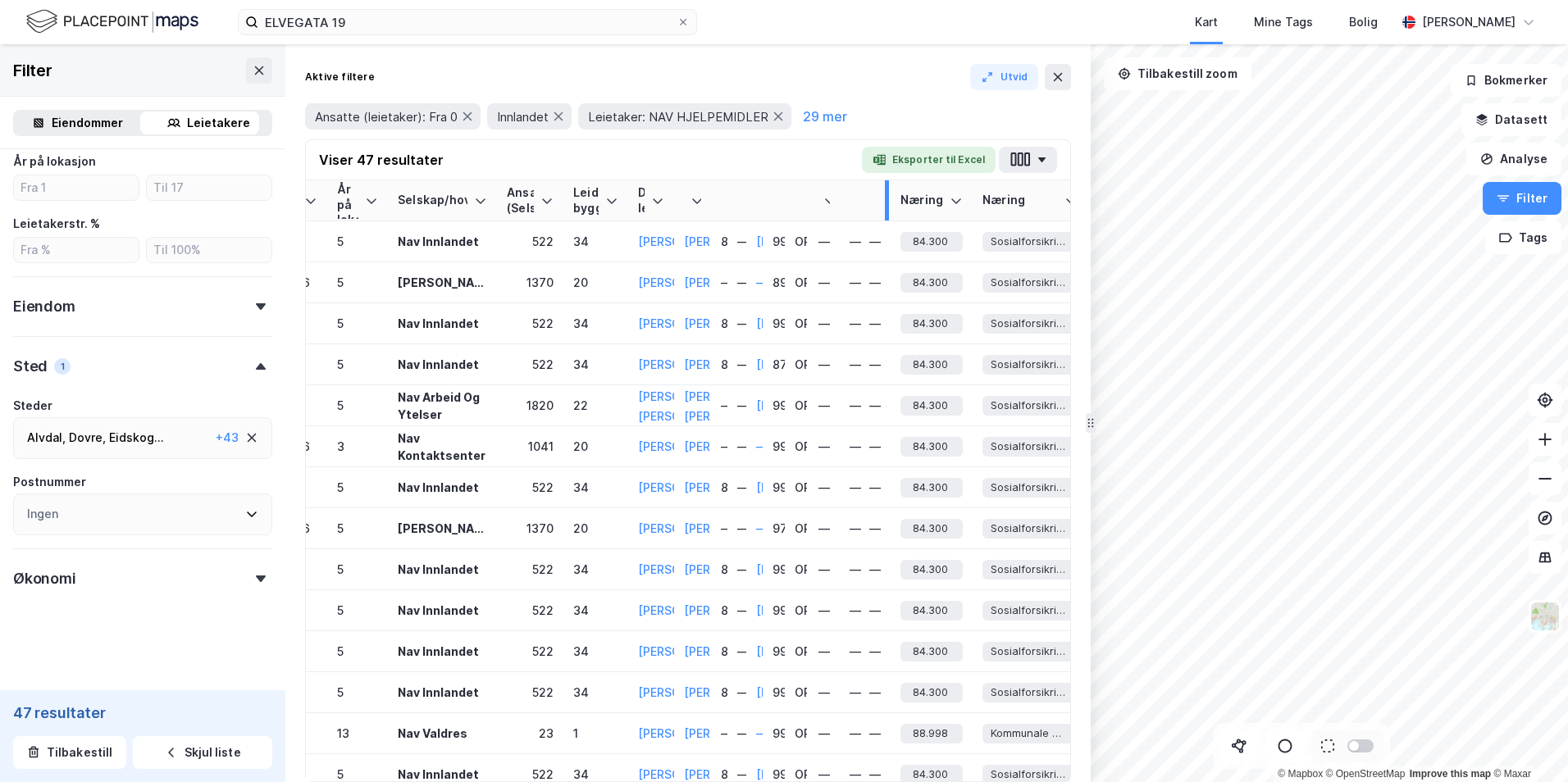
drag, startPoint x: 962, startPoint y: 193, endPoint x: 882, endPoint y: 195, distance: 80.0
click at [885, 195] on div at bounding box center [887, 201] width 4 height 40
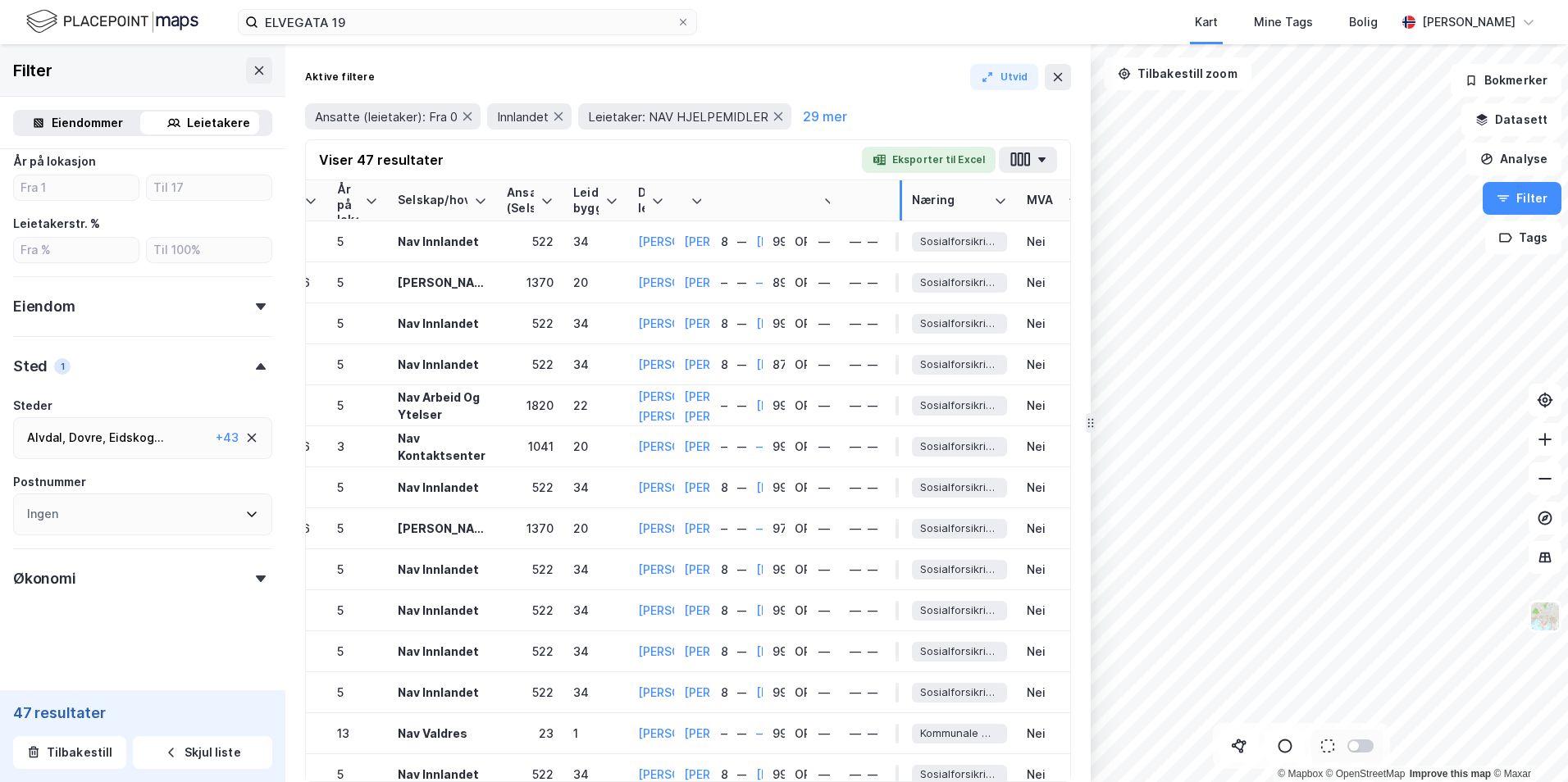
drag, startPoint x: 966, startPoint y: 193, endPoint x: 896, endPoint y: 194, distance: 70.0
click at [896, 194] on th "Næringskode" at bounding box center [896, 201] width 20 height 41
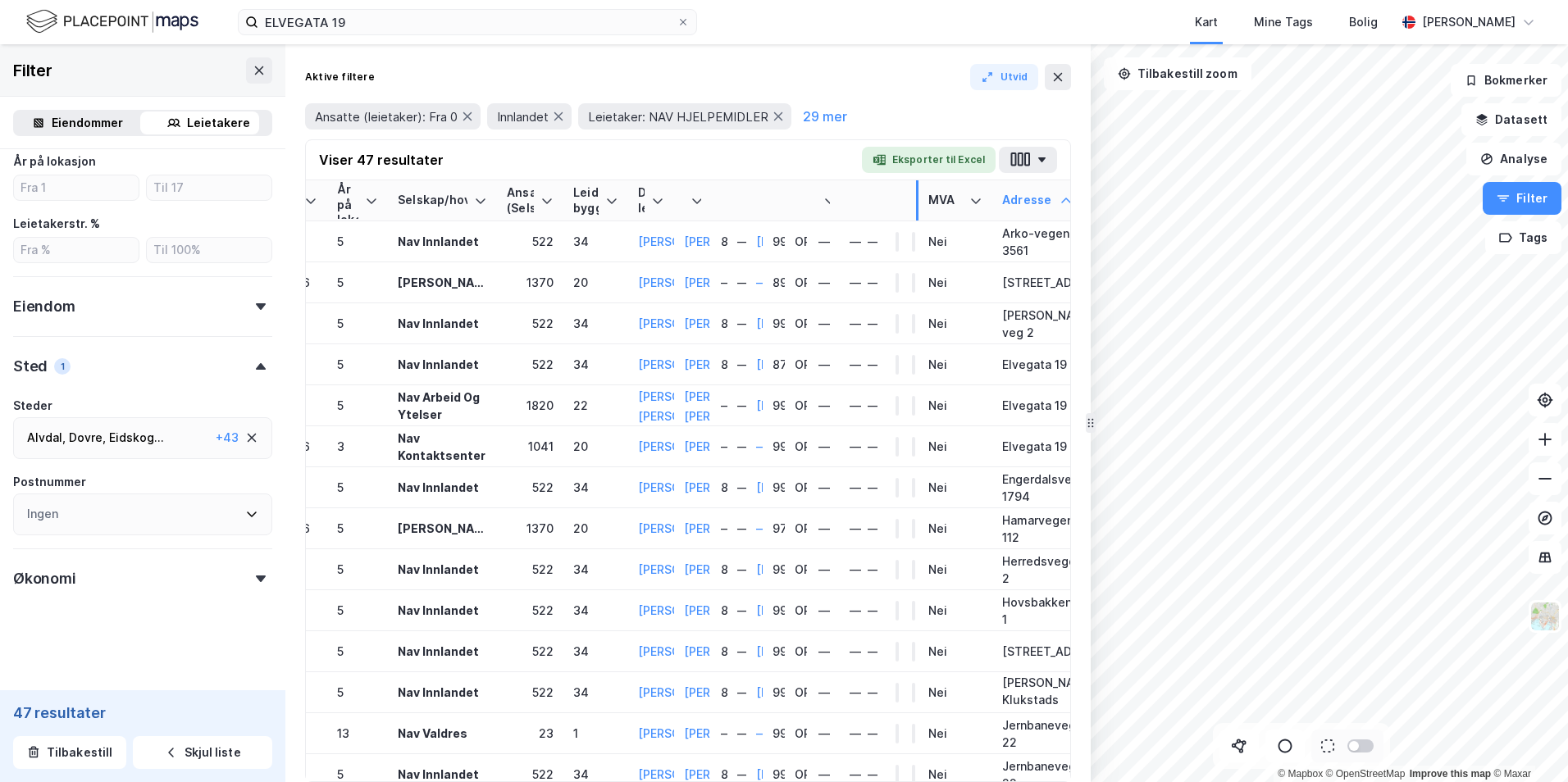
drag, startPoint x: 1013, startPoint y: 194, endPoint x: 911, endPoint y: 197, distance: 102.0
click at [911, 197] on th "Næring" at bounding box center [912, 201] width 20 height 41
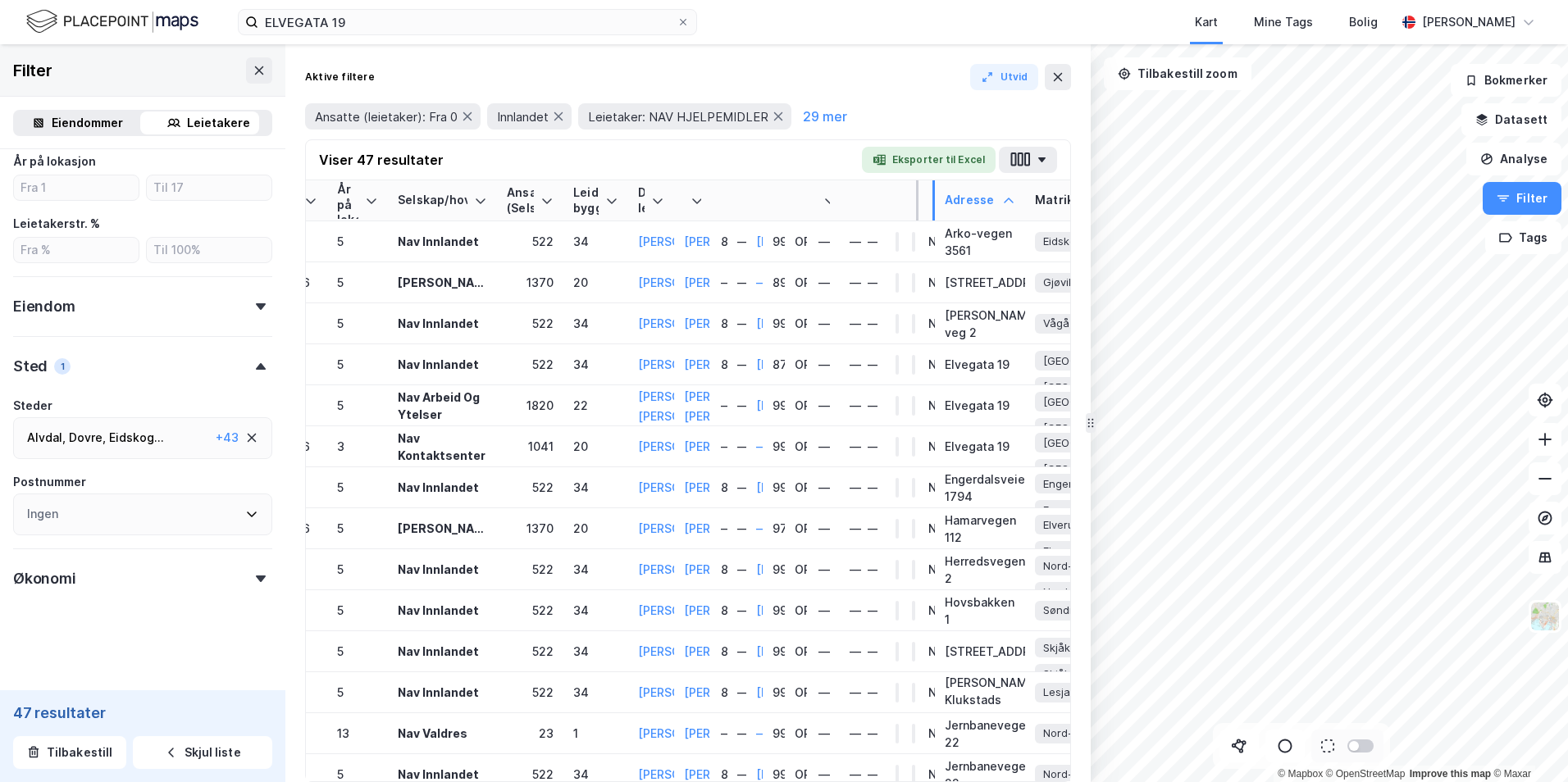
drag, startPoint x: 989, startPoint y: 188, endPoint x: 911, endPoint y: 195, distance: 78.3
click at [573, 195] on tr "Leietaker Ansatte (leietaker) Endr. ansatte (12 mnd) Innflyttet Etablert År på …" at bounding box center [189, 201] width 764 height 41
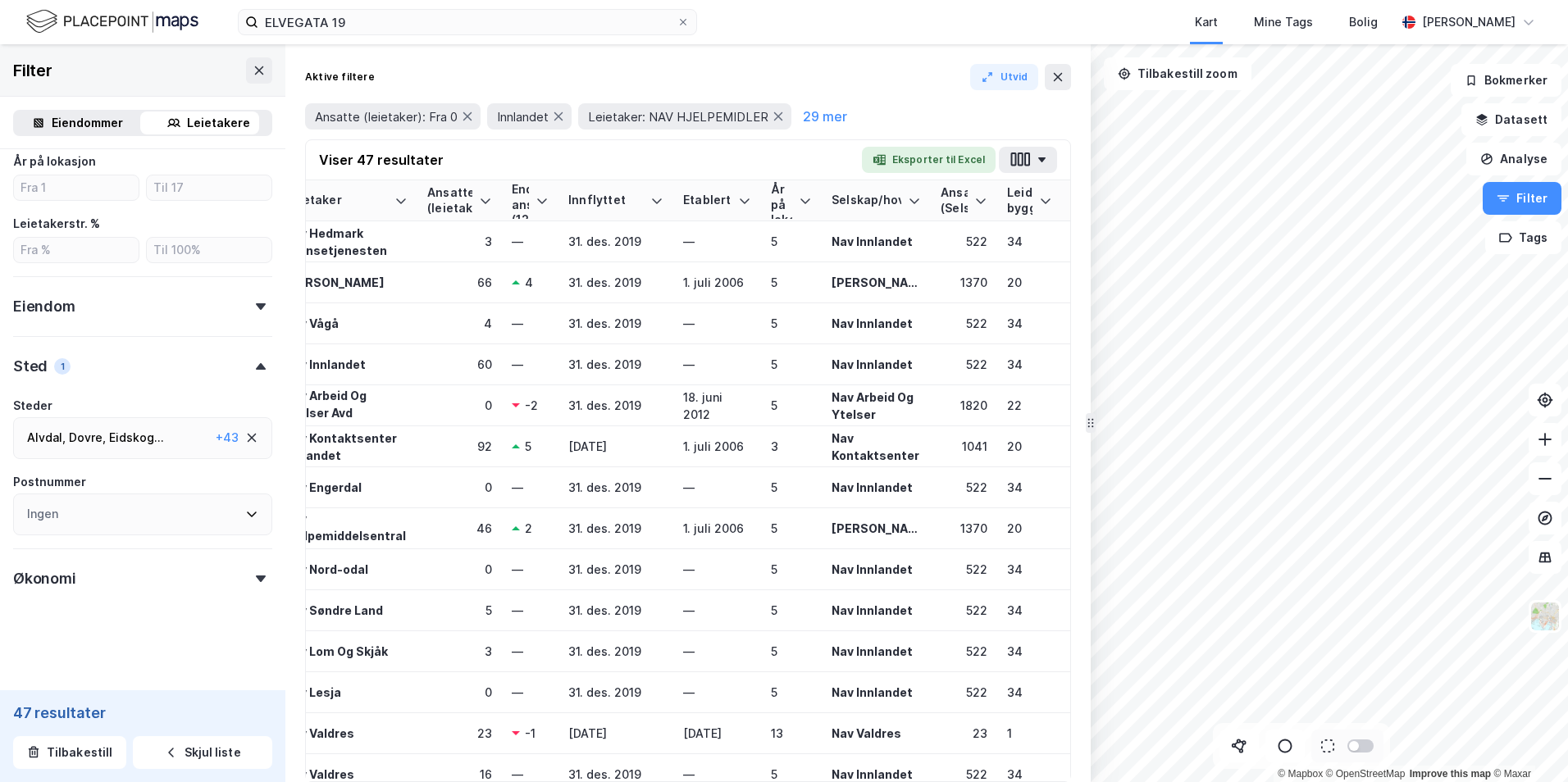
scroll to position [0, 0]
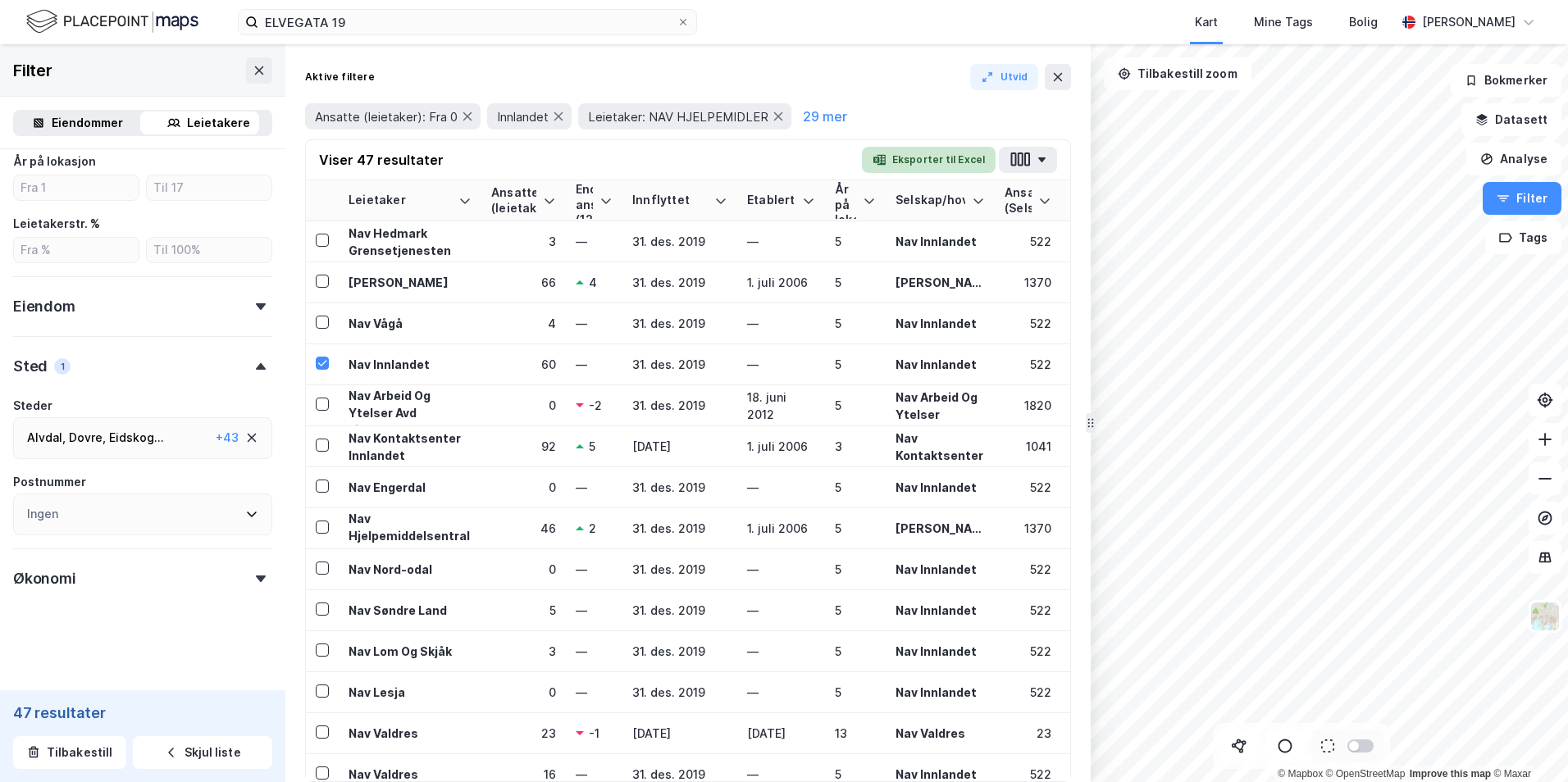
click at [918, 161] on button "Eksporter til Excel" at bounding box center [928, 160] width 134 height 27
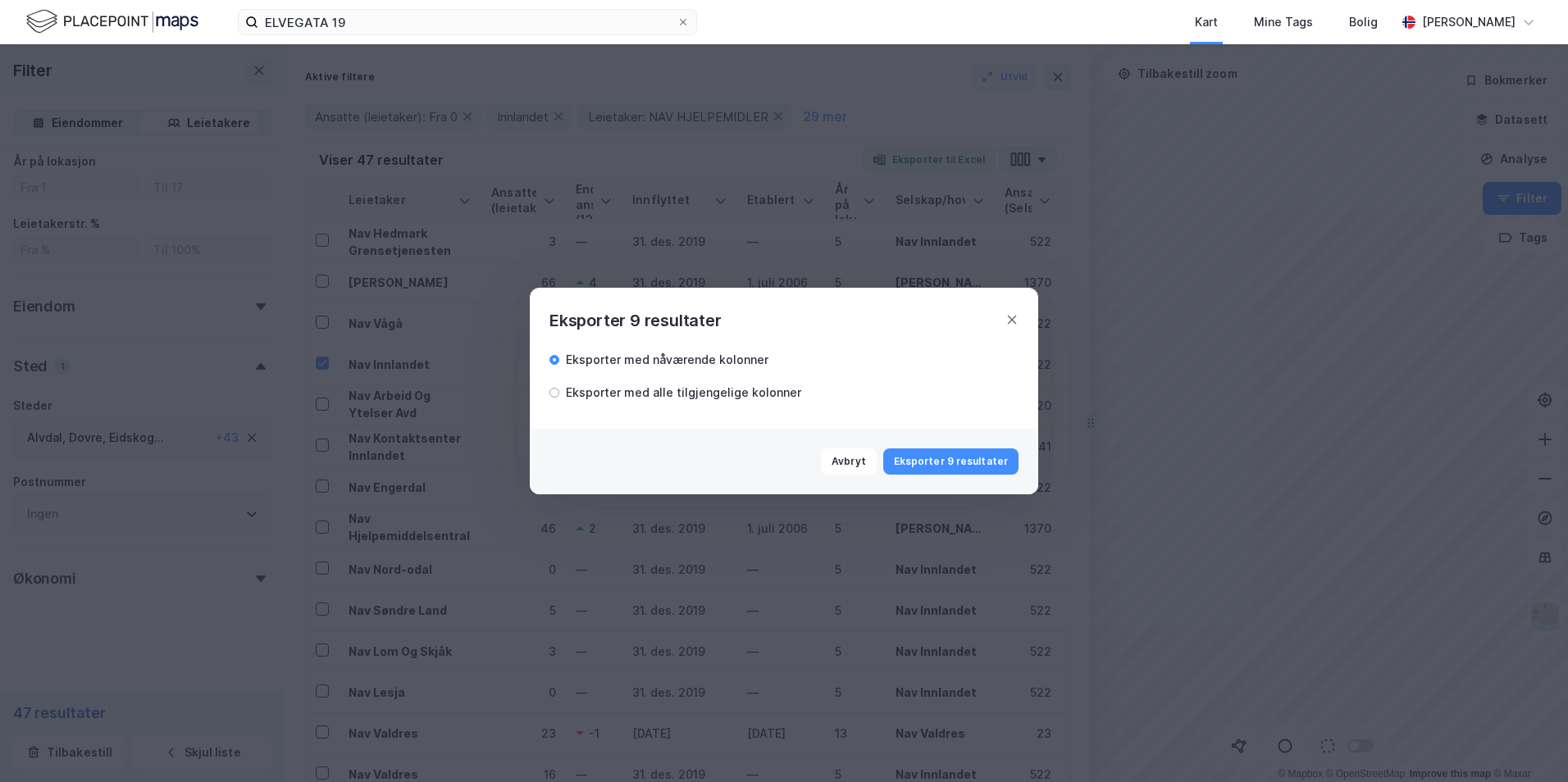
click at [681, 395] on div "Eksporter med alle tilgjengelige kolonner" at bounding box center [684, 393] width 236 height 20
click at [918, 319] on icon at bounding box center [1013, 321] width 9 height 9
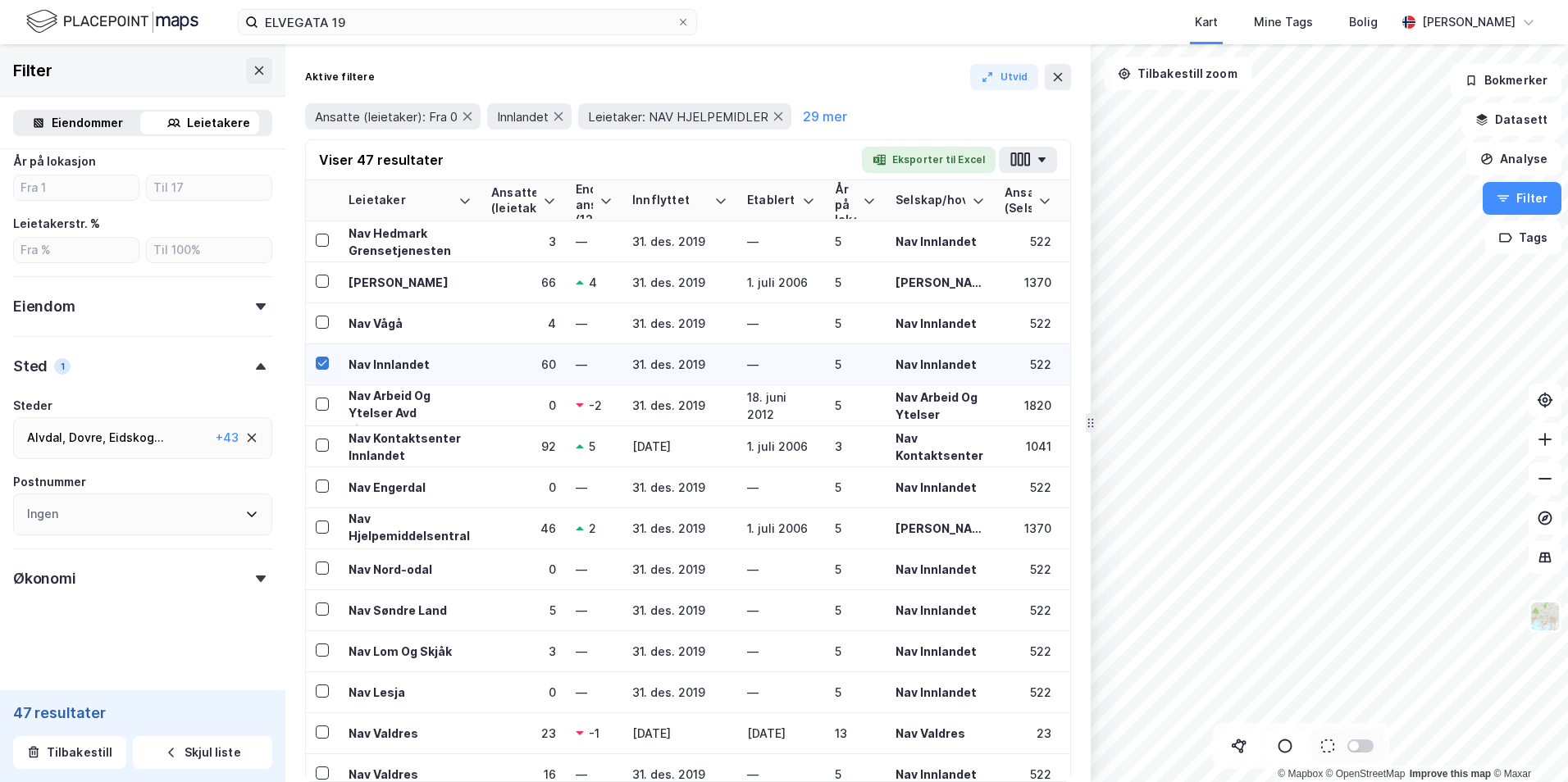
click at [319, 364] on icon at bounding box center [322, 364] width 11 height 11
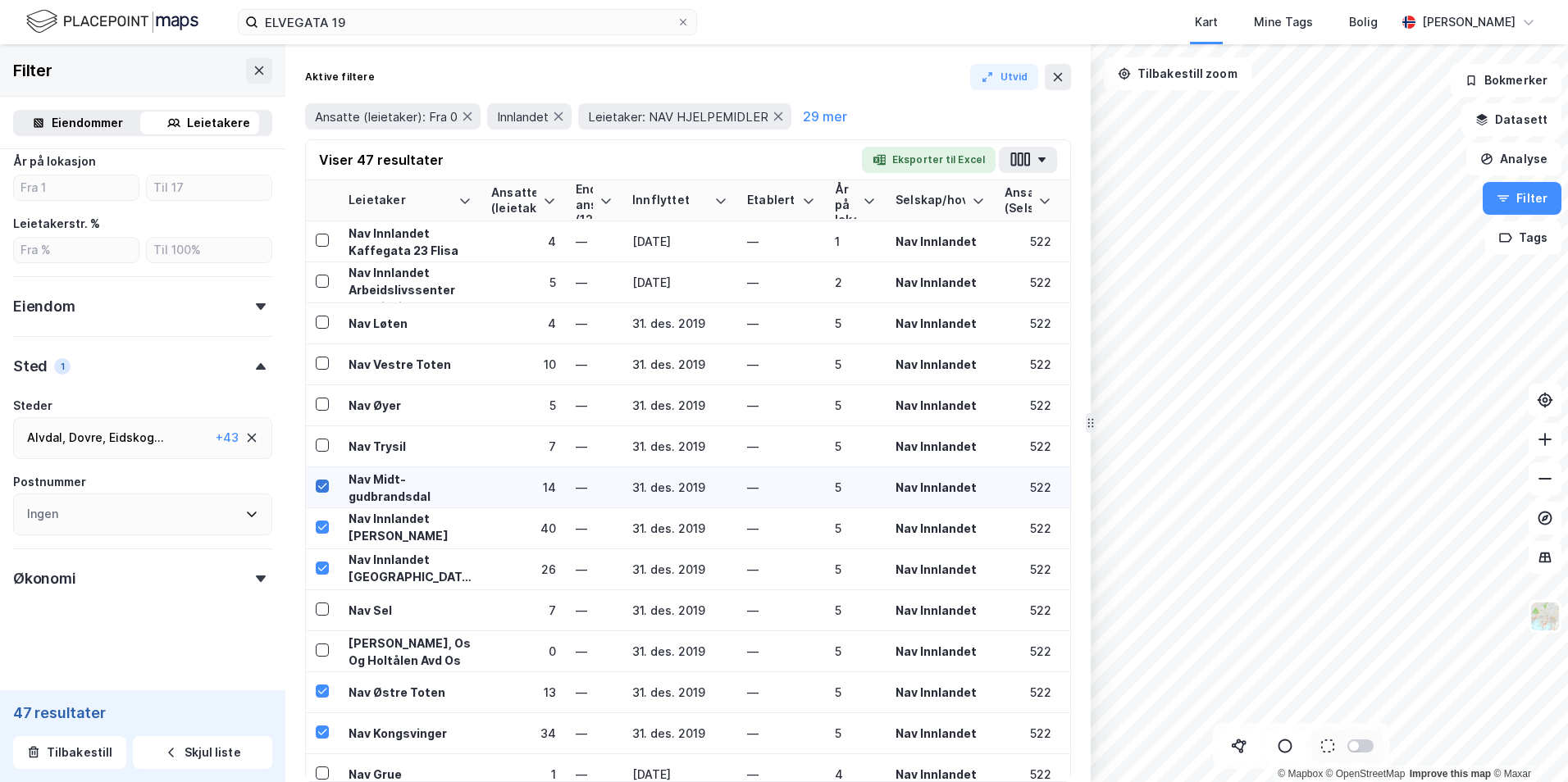
scroll to position [738, 0]
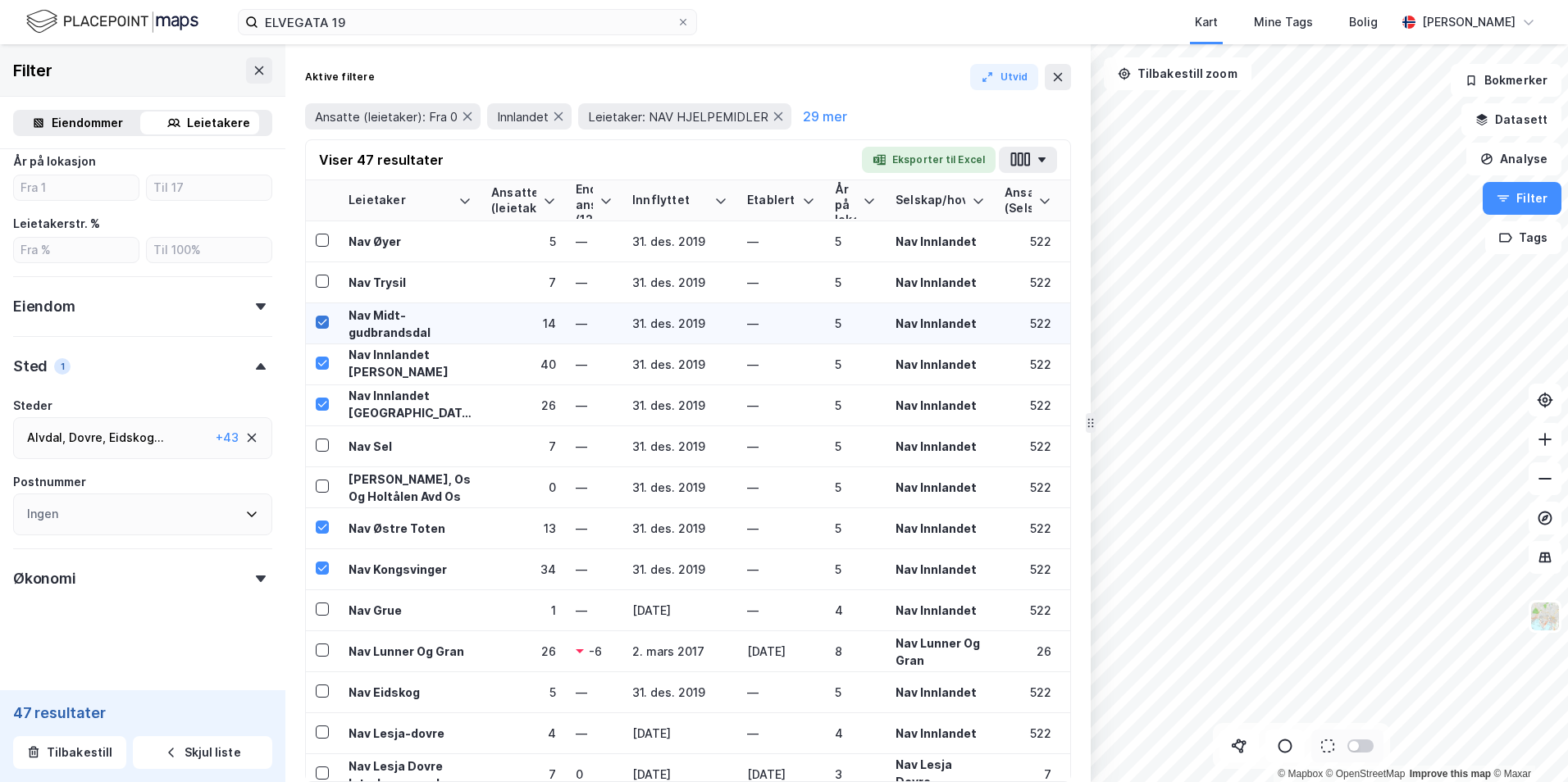
click at [324, 322] on icon at bounding box center [323, 322] width 9 height 6
click at [319, 363] on icon at bounding box center [322, 364] width 11 height 11
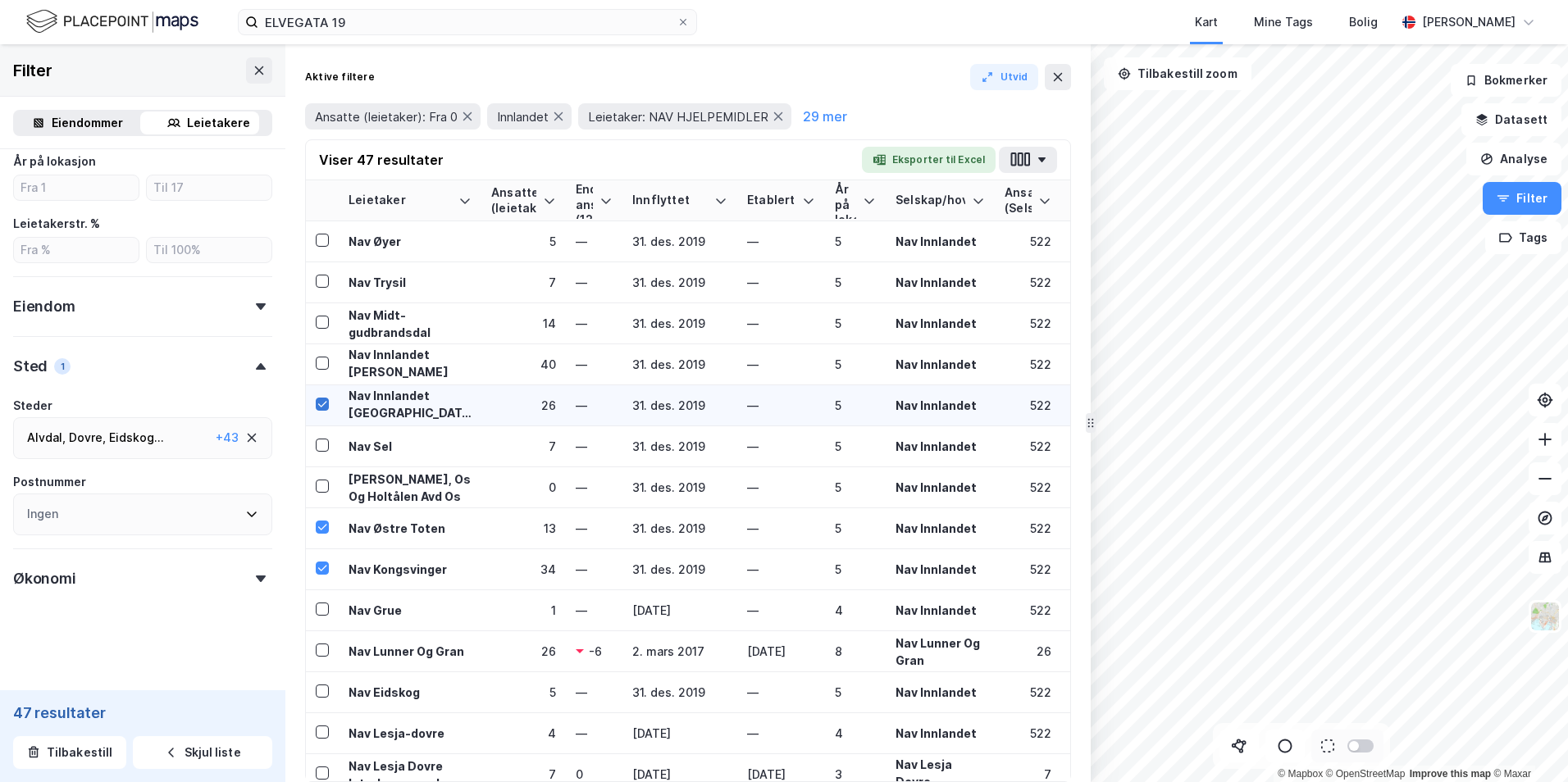
click at [321, 396] on icon at bounding box center [322, 404] width 11 height 11
click at [322, 396] on icon at bounding box center [323, 527] width 9 height 6
click at [319, 396] on icon at bounding box center [322, 568] width 11 height 11
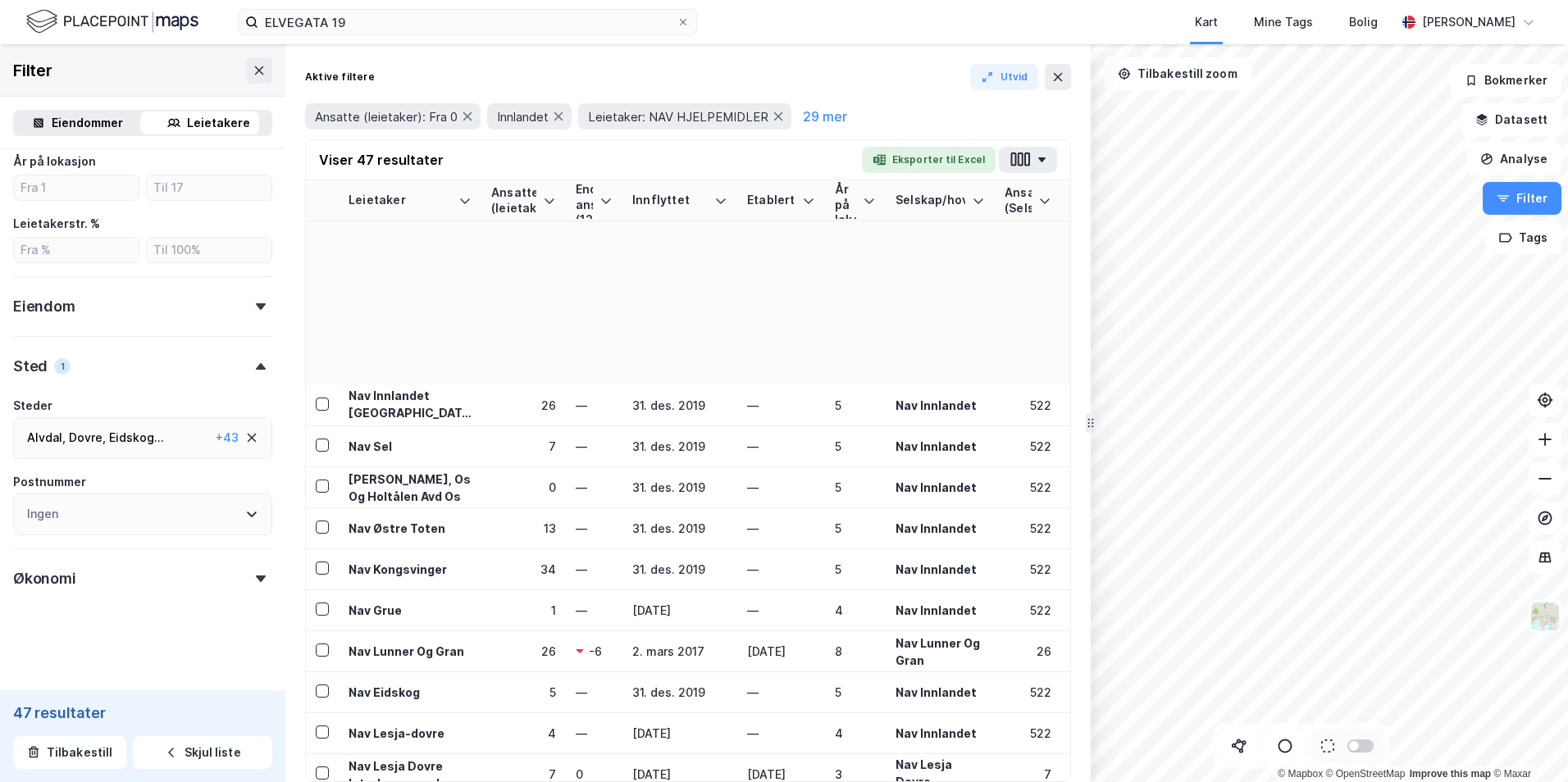
scroll to position [1312, 0]
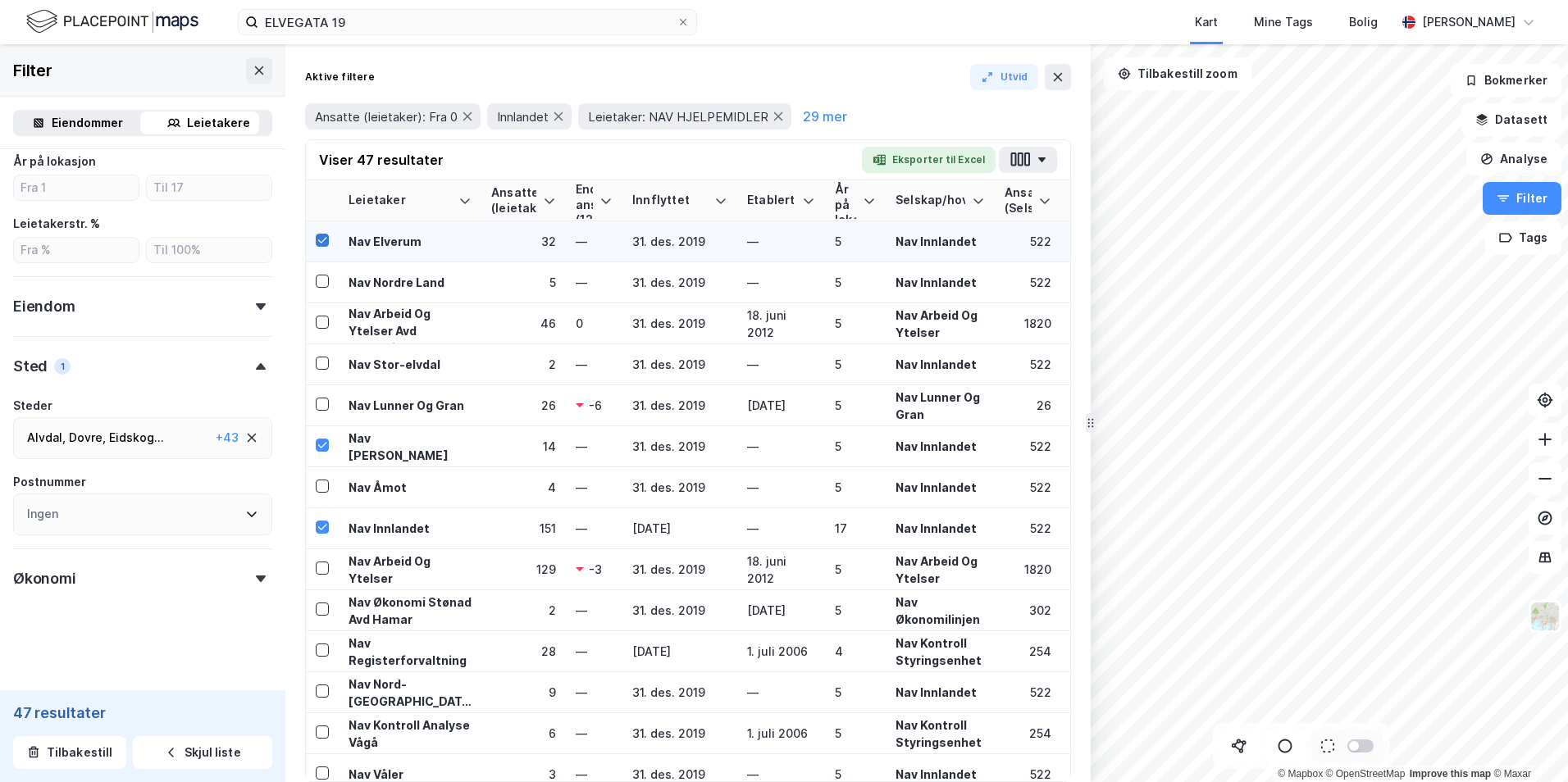
click at [319, 241] on icon at bounding box center [323, 240] width 9 height 6
click at [324, 396] on icon at bounding box center [322, 445] width 11 height 11
click at [323, 396] on icon at bounding box center [322, 527] width 11 height 11
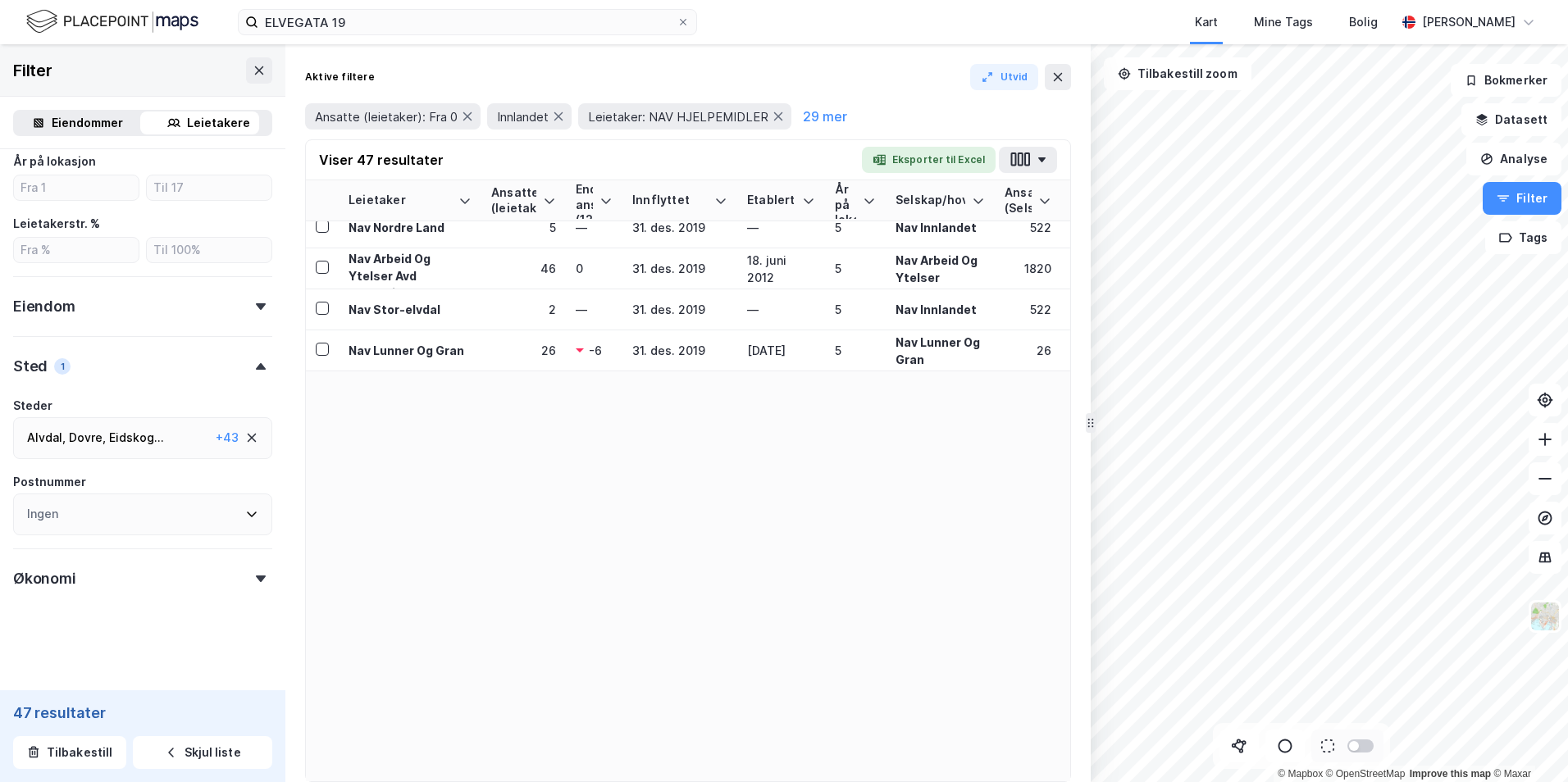
scroll to position [0, 0]
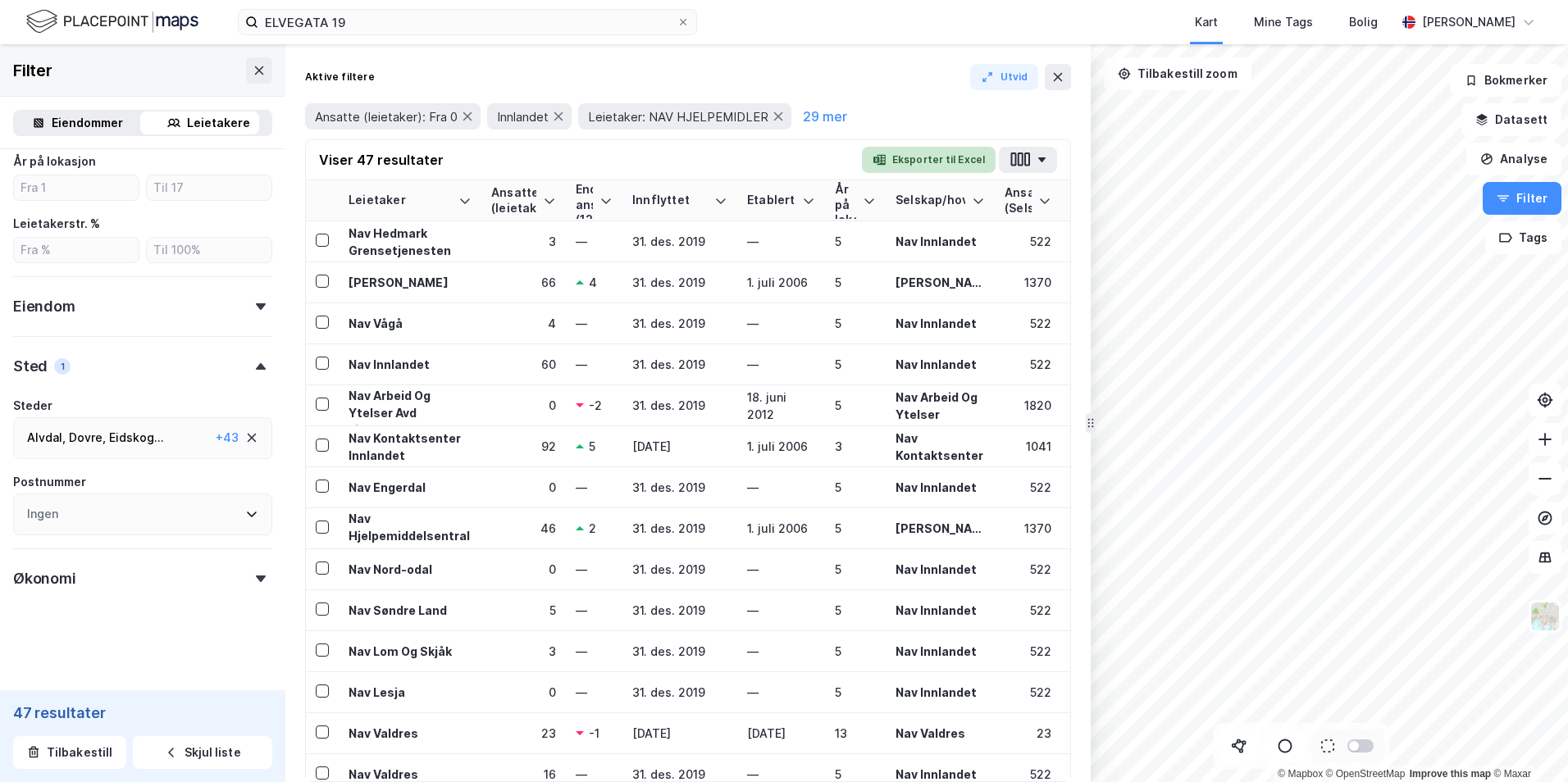
click at [918, 156] on button "Eksporter til Excel" at bounding box center [928, 160] width 134 height 27
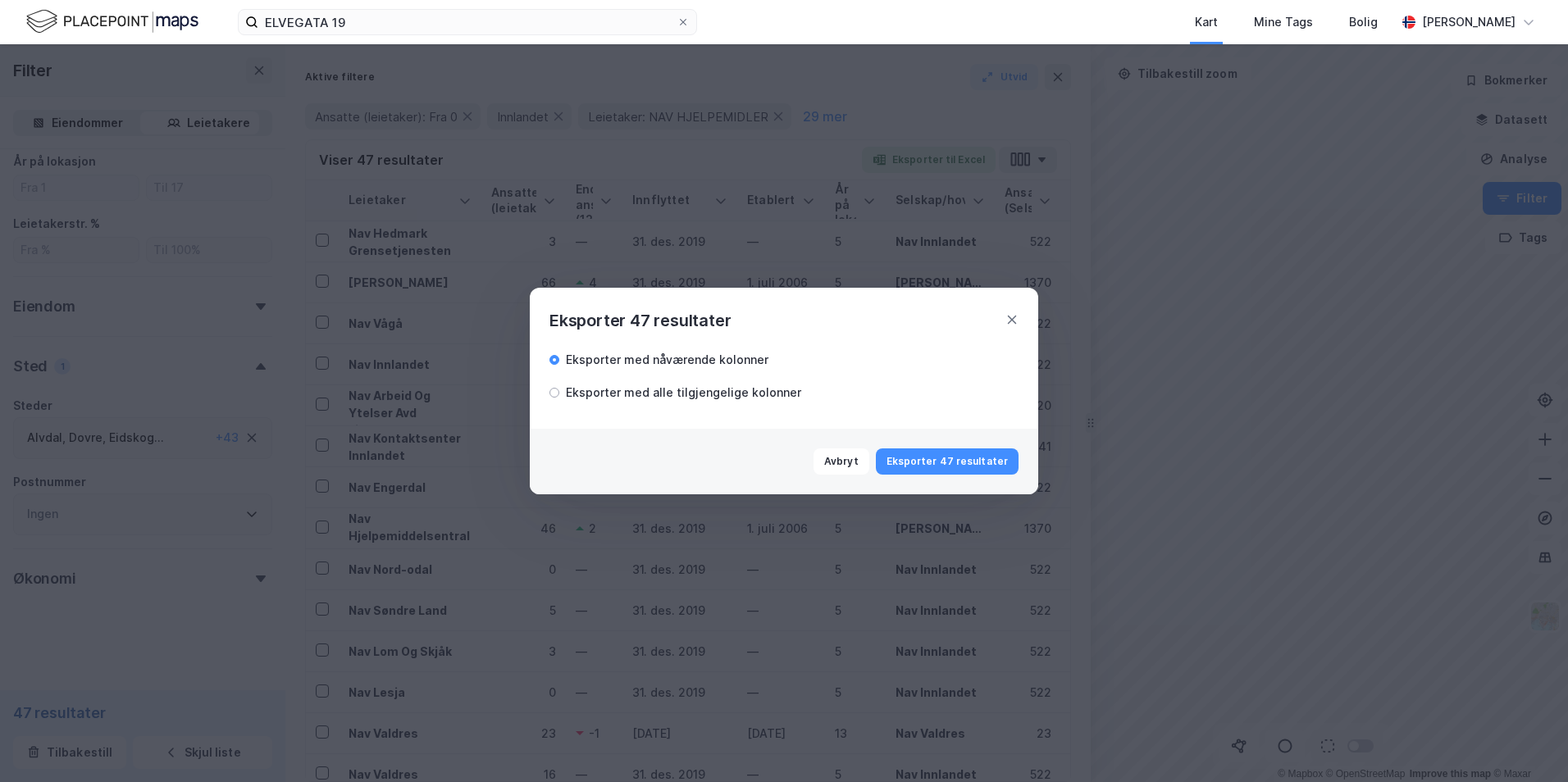
click at [752, 396] on div "Eksporter med alle tilgjengelige kolonner" at bounding box center [684, 393] width 236 height 20
click at [918, 396] on button "Eksporter 47 resultater" at bounding box center [947, 462] width 143 height 27
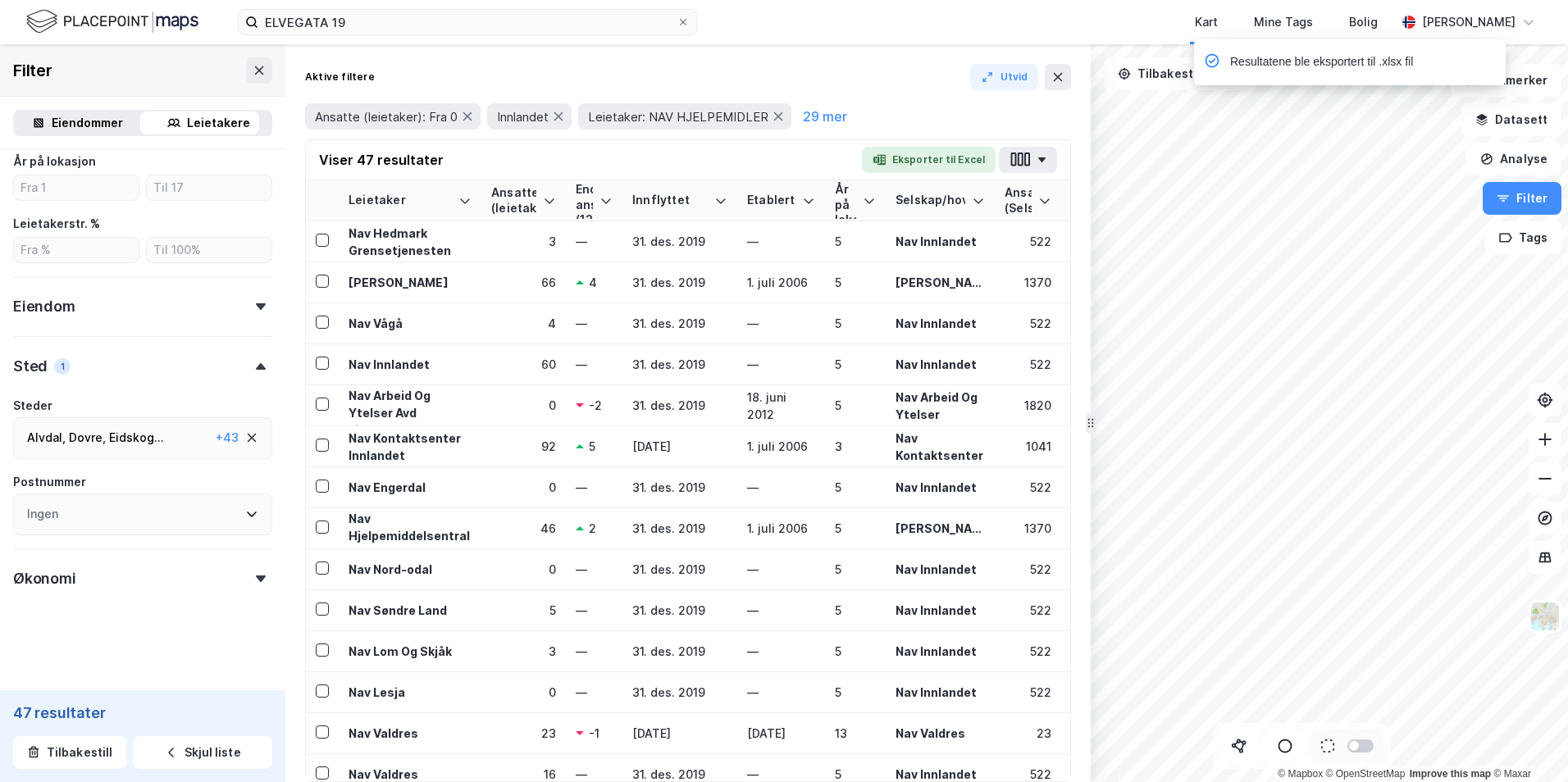
click at [918, 27] on div "Kart Mine Tags Bolig" at bounding box center [1086, 22] width 620 height 44
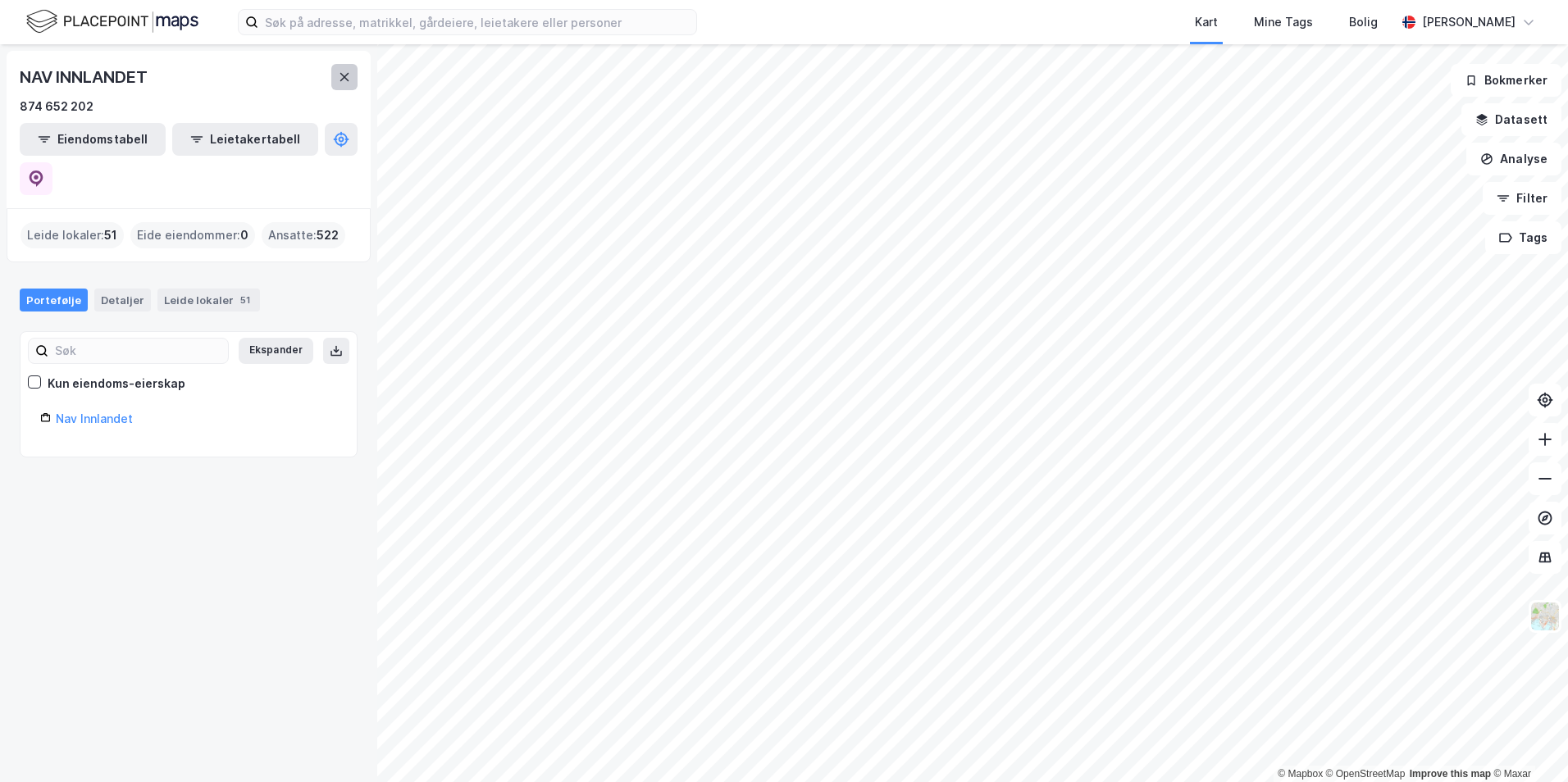
click at [337, 75] on button at bounding box center [345, 78] width 27 height 27
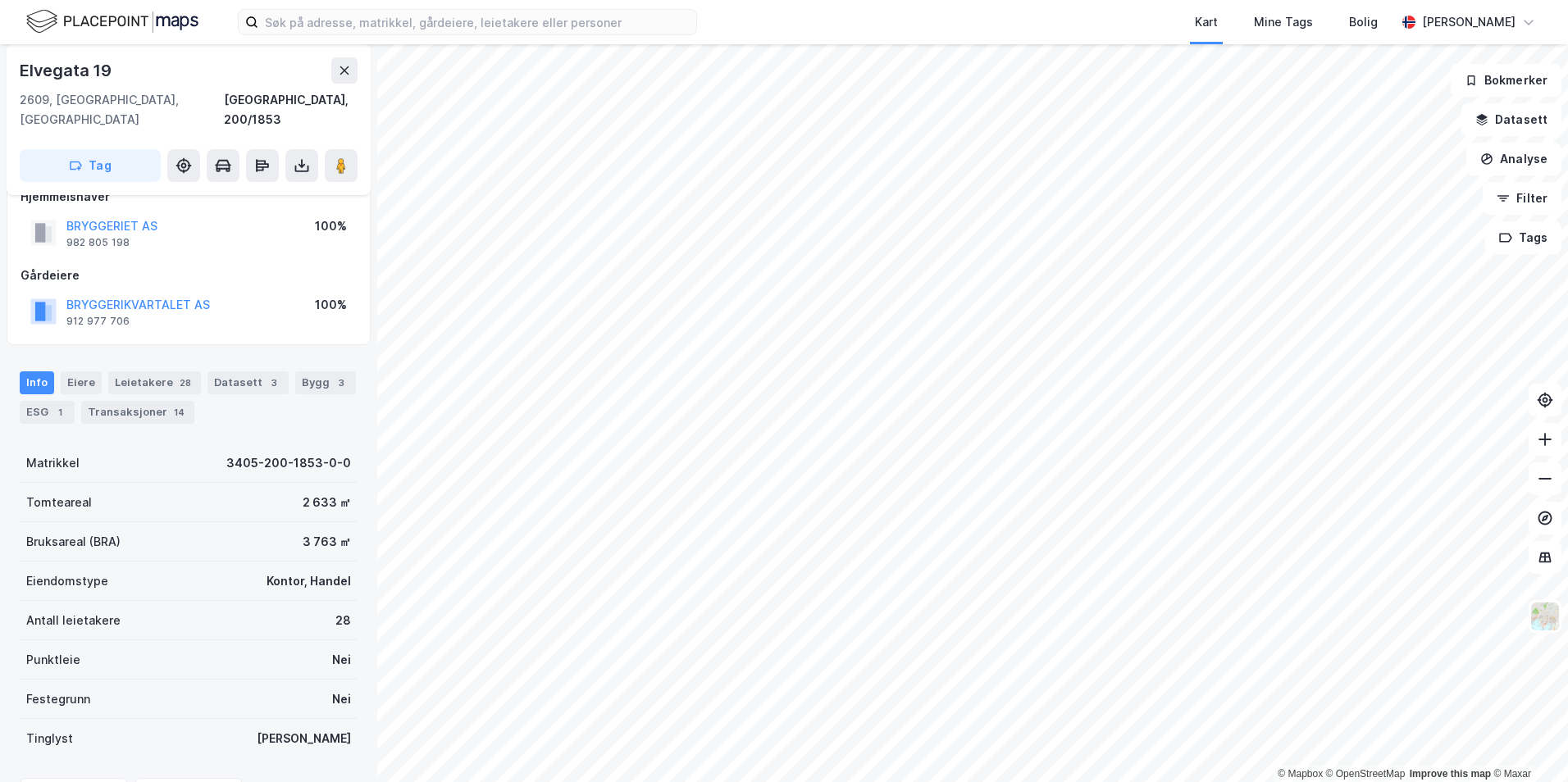
scroll to position [111, 0]
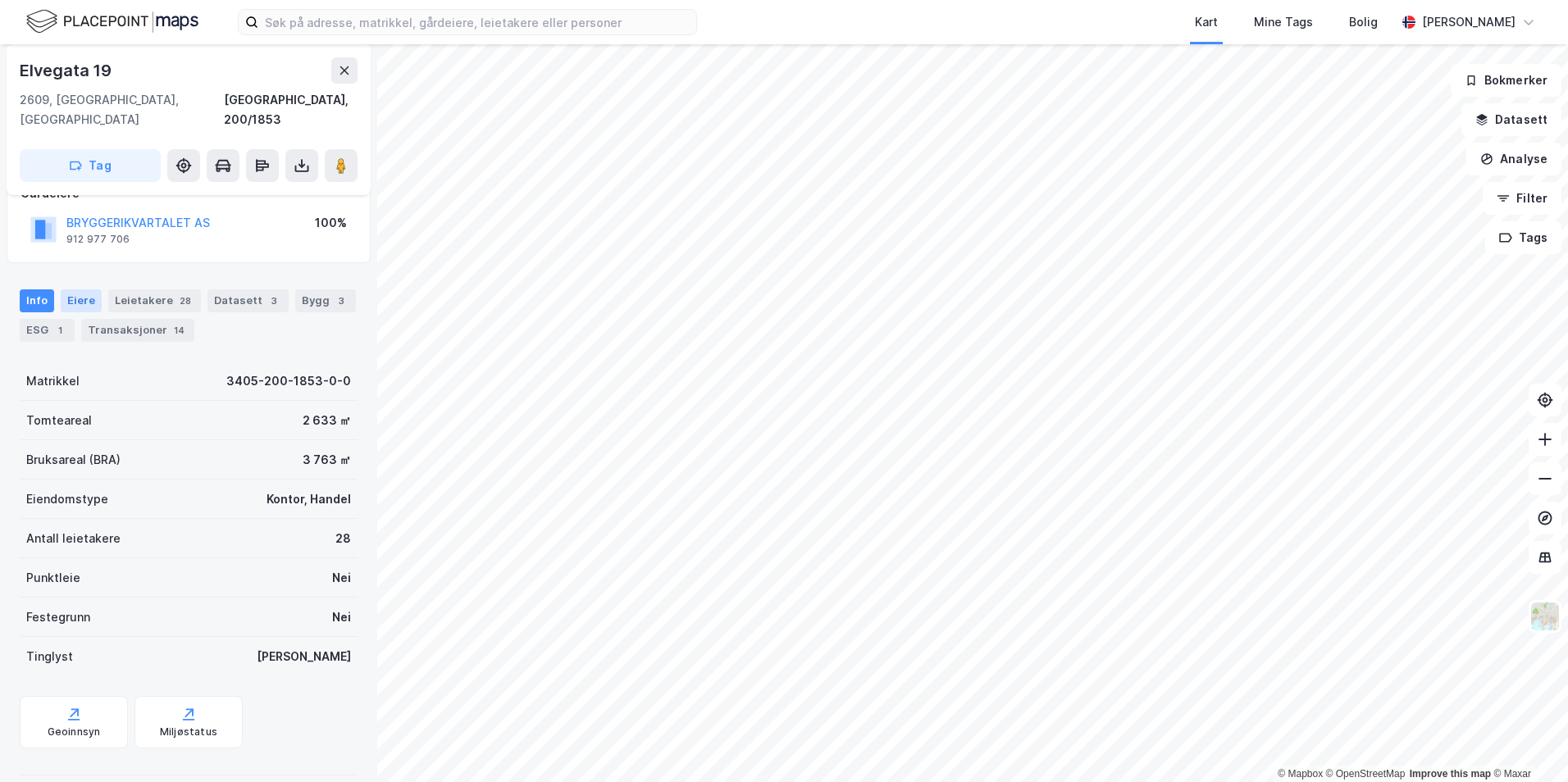
click at [77, 290] on div "Eiere" at bounding box center [80, 301] width 41 height 23
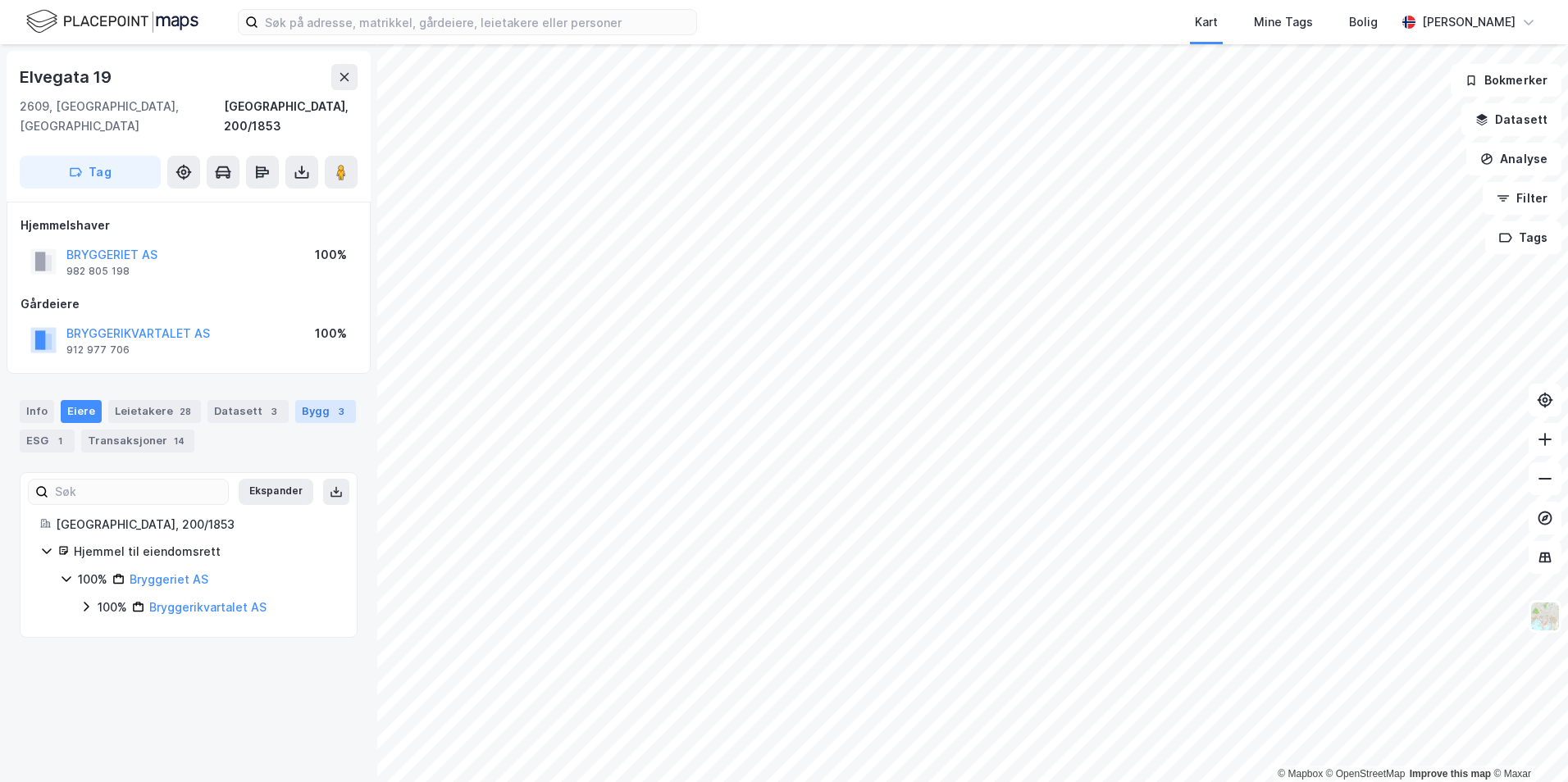
click at [333, 403] on div "3" at bounding box center [341, 411] width 16 height 16
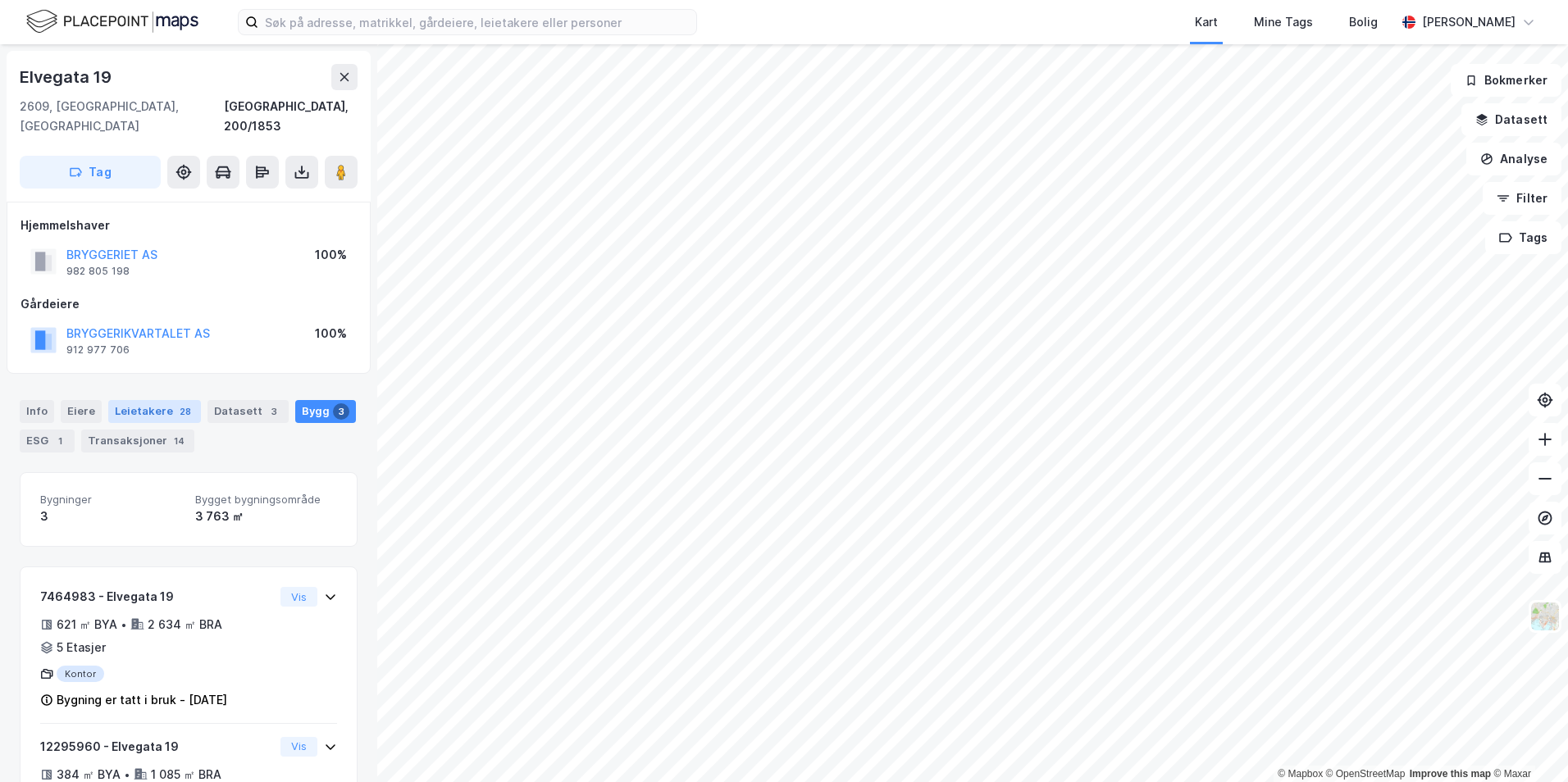
click at [157, 400] on div "Leietakere 28" at bounding box center [154, 412] width 93 height 23
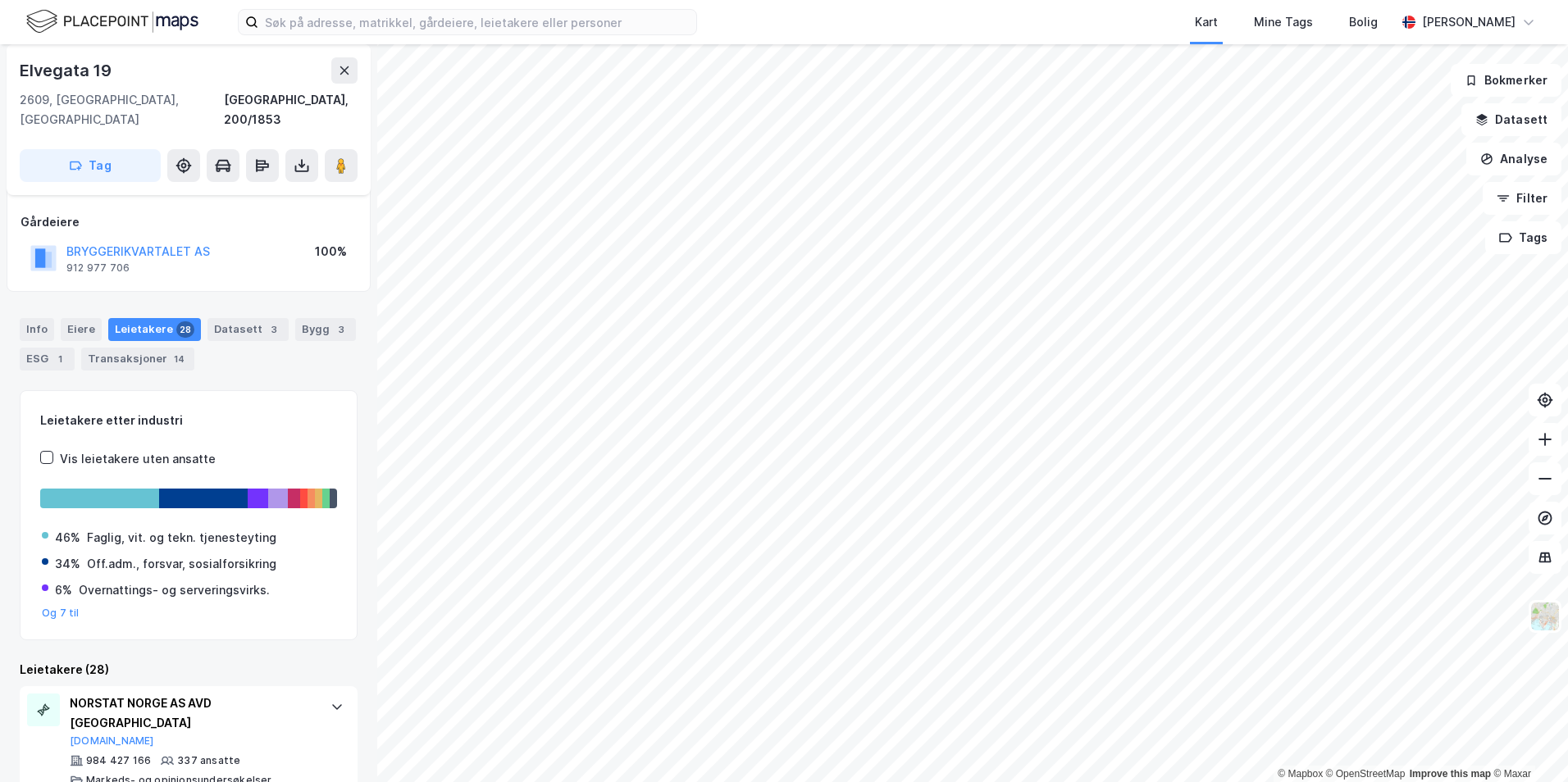
scroll to position [164, 0]
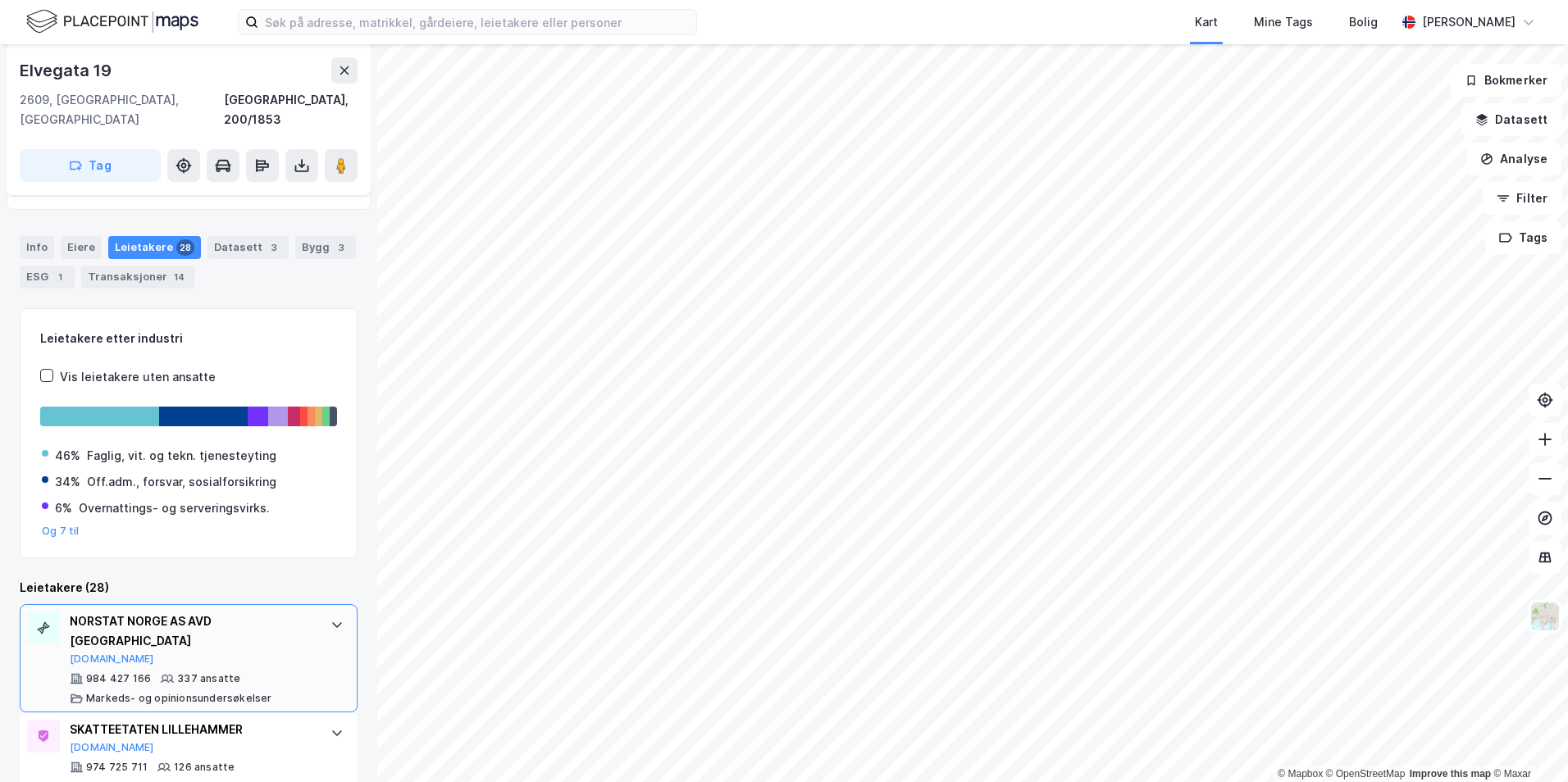
click at [330, 618] on icon at bounding box center [337, 625] width 13 height 13
click at [332, 622] on icon at bounding box center [337, 625] width 9 height 6
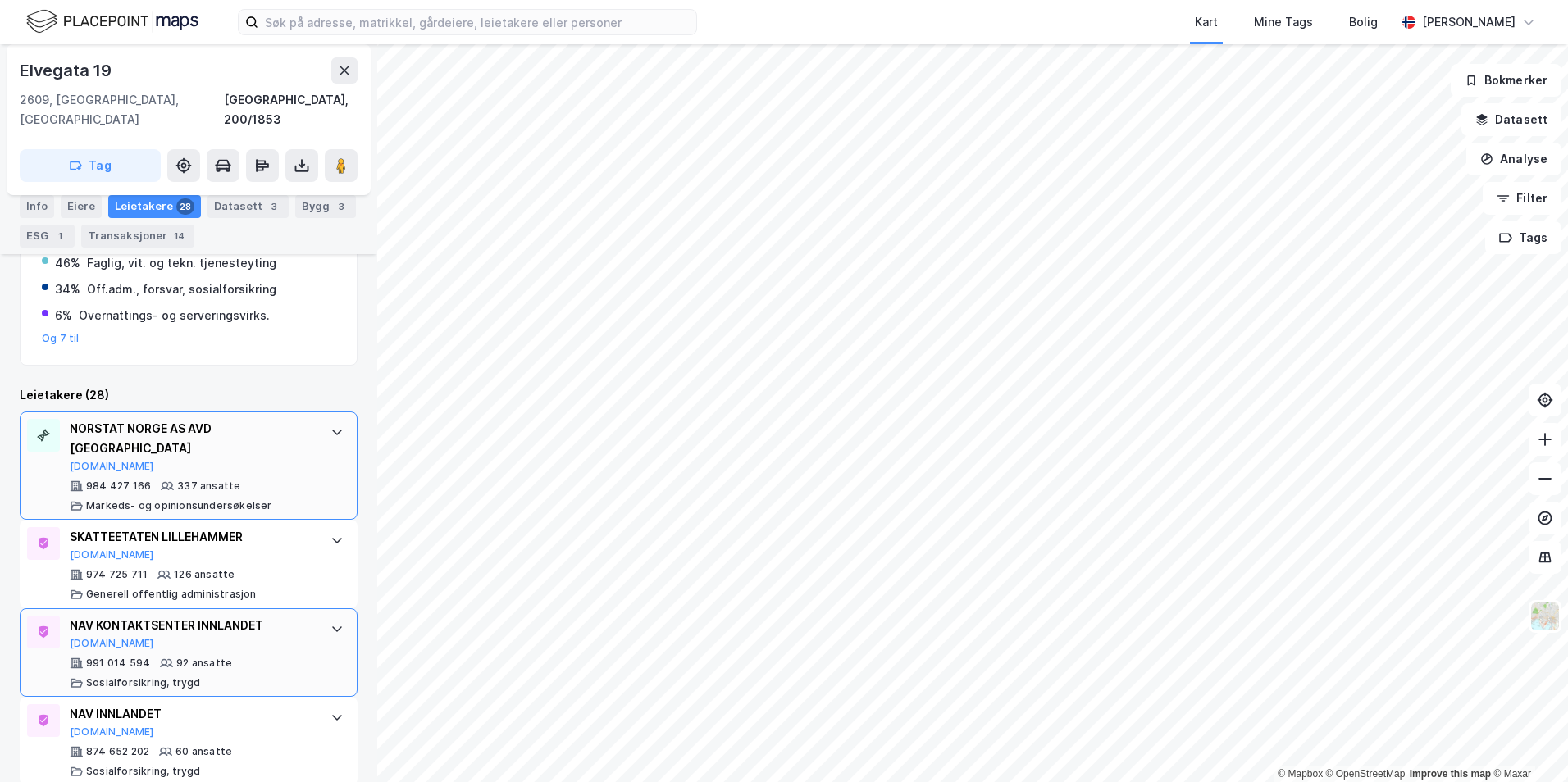
scroll to position [410, 0]
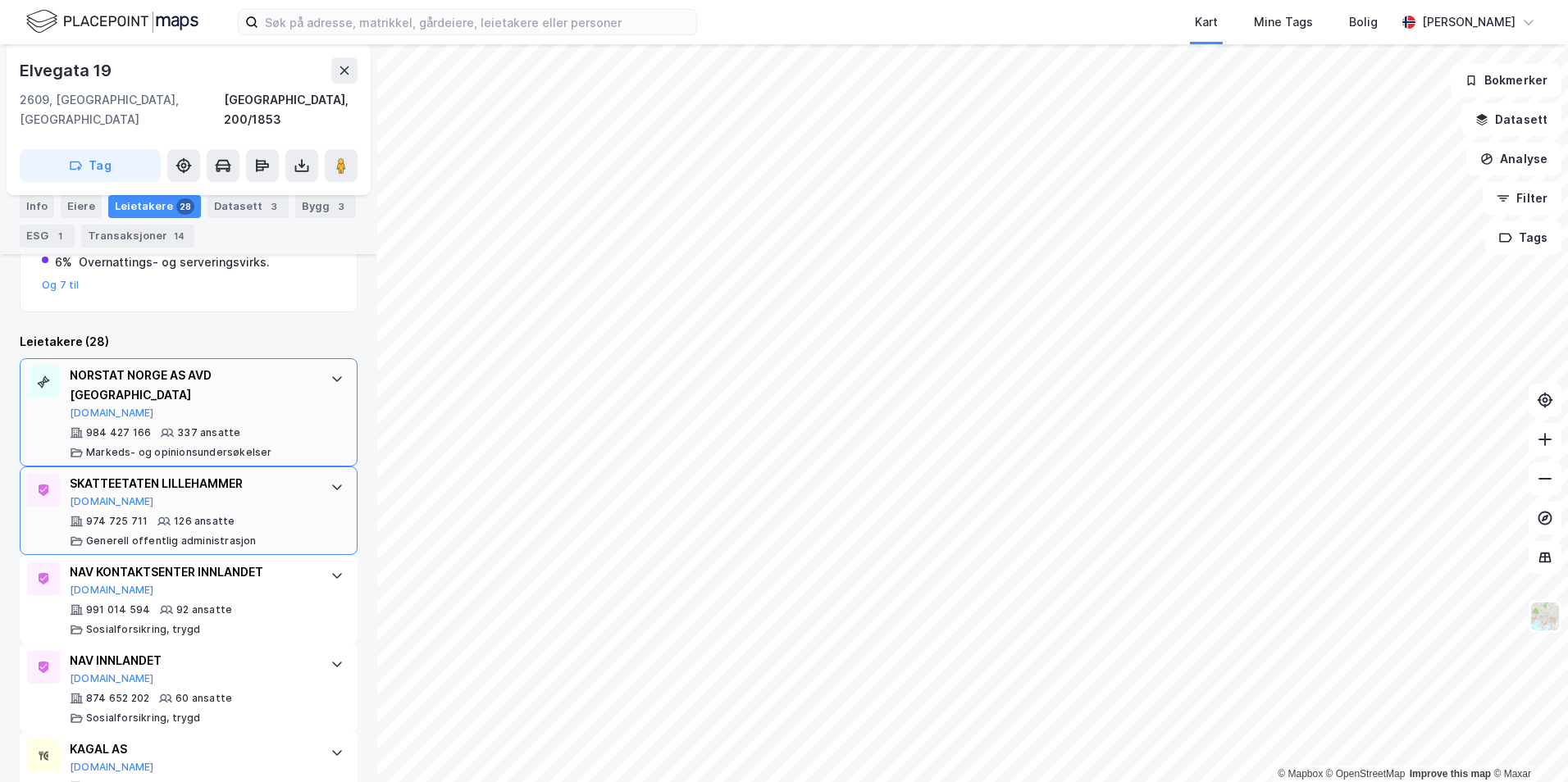
click at [330, 481] on icon at bounding box center [337, 488] width 13 height 13
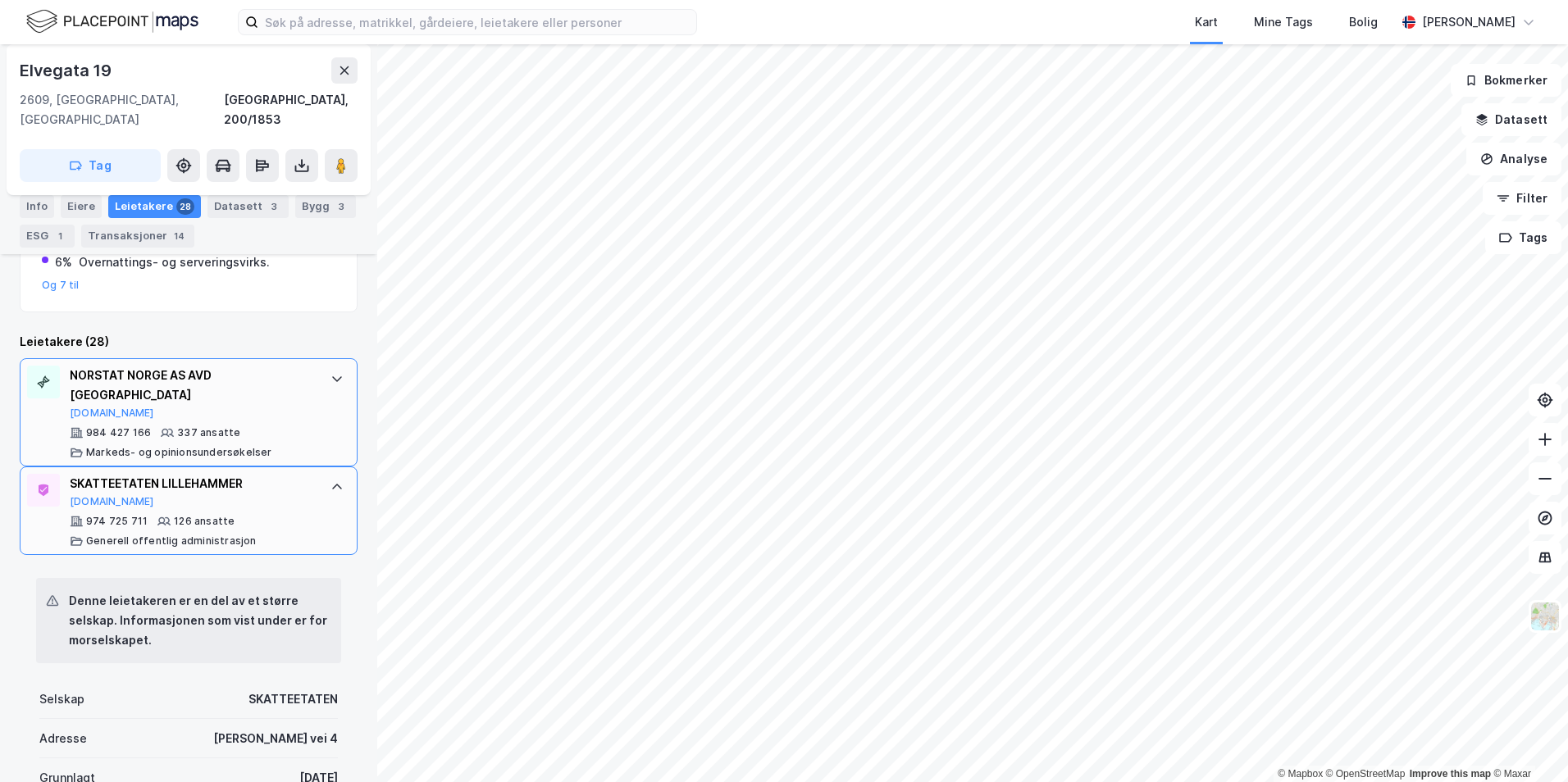
click at [332, 484] on icon at bounding box center [337, 487] width 9 height 6
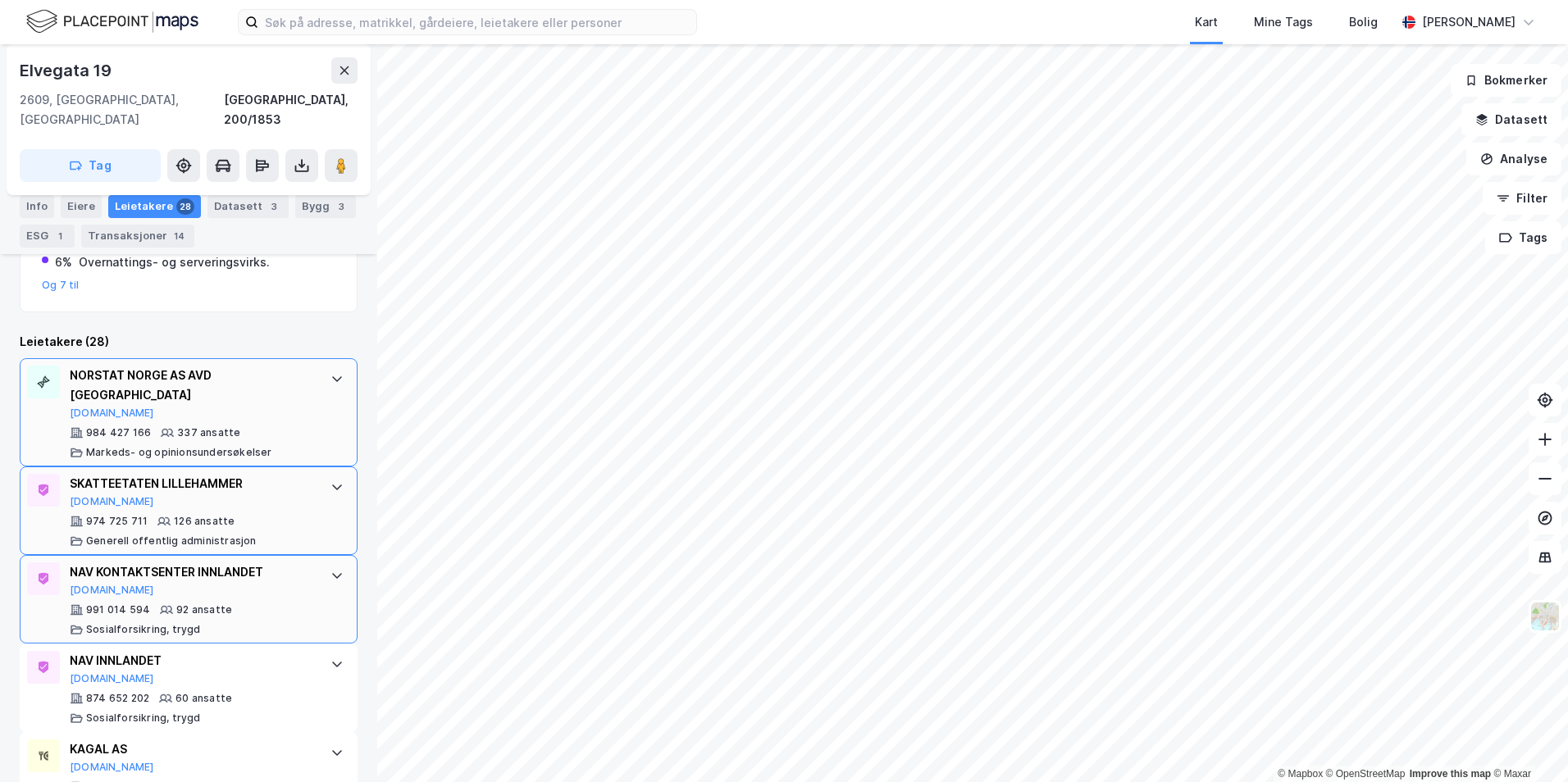
click at [330, 569] on icon at bounding box center [337, 576] width 13 height 13
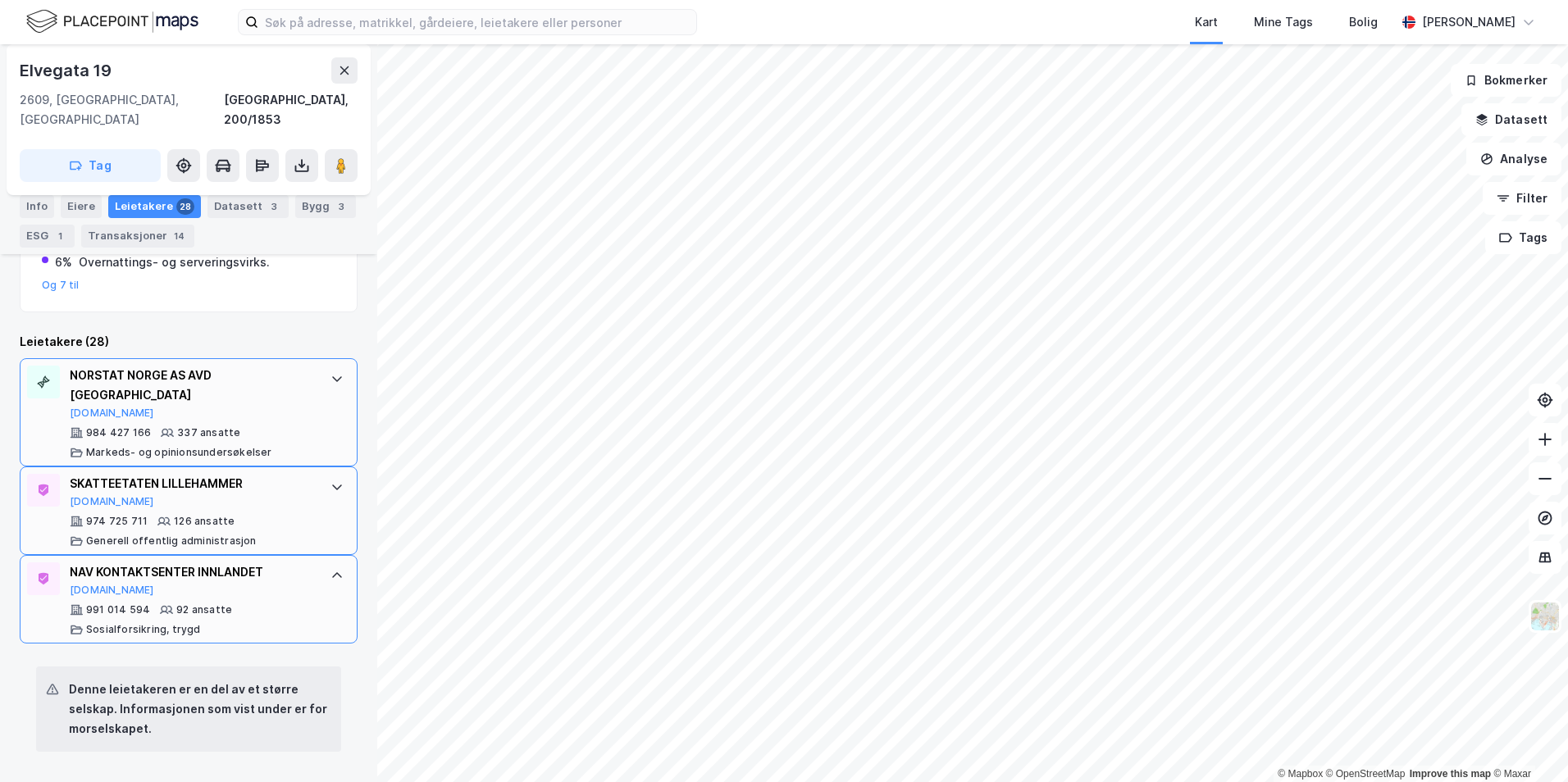
click at [332, 573] on icon at bounding box center [337, 576] width 9 height 6
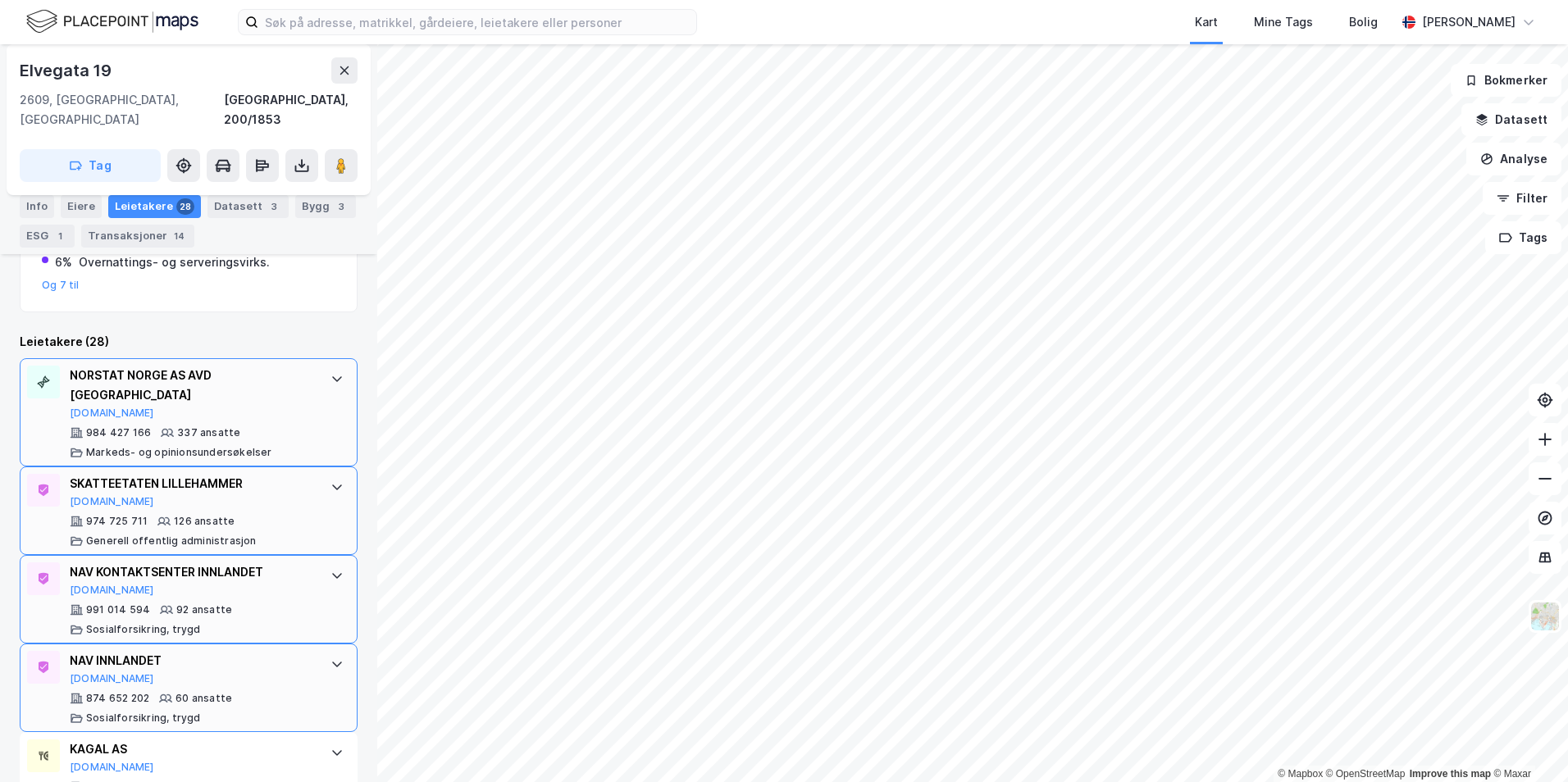
click at [330, 658] on icon at bounding box center [337, 665] width 13 height 13
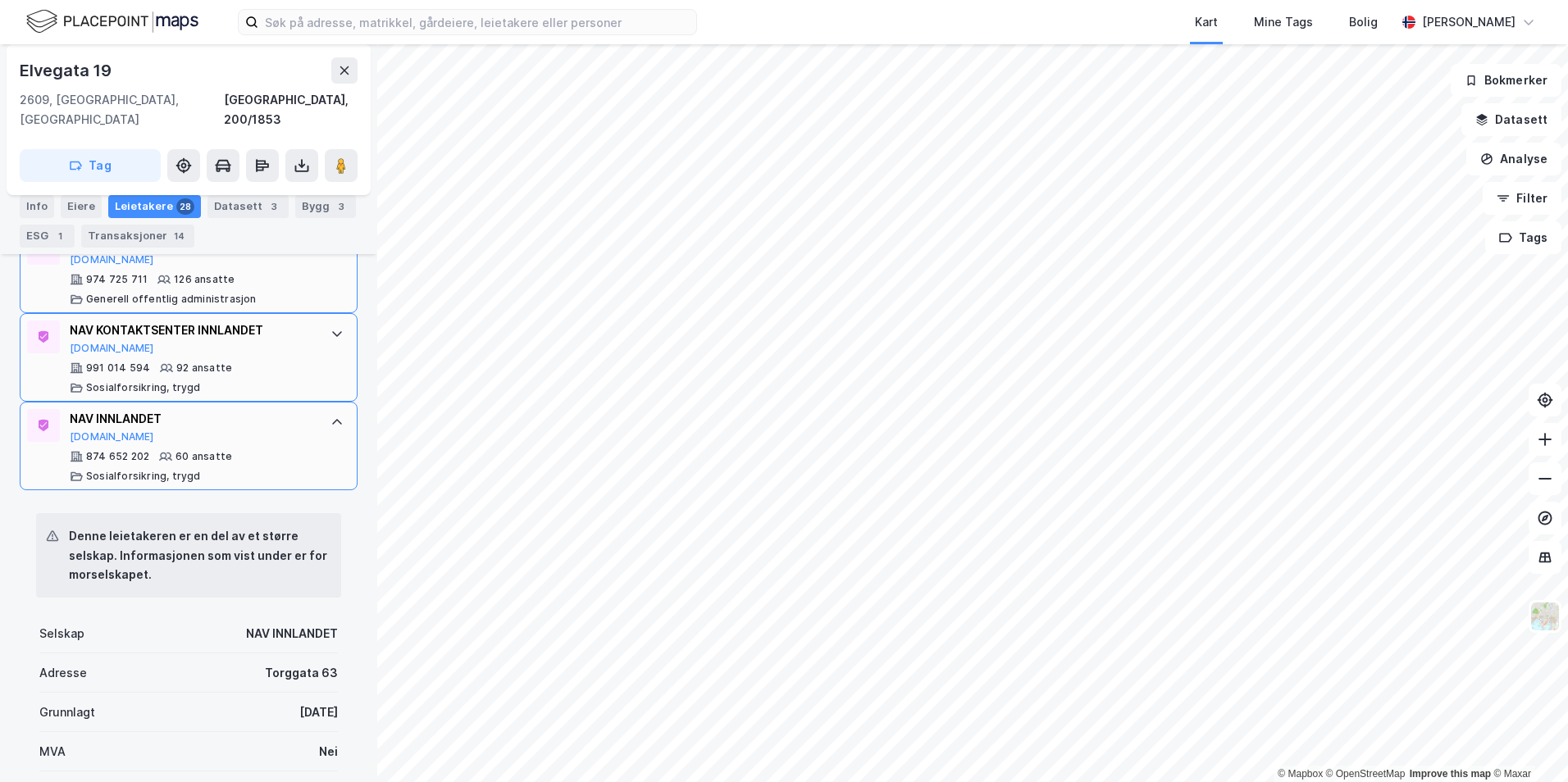
scroll to position [656, 0]
click at [255, 523] on div "Denne leietakeren er en del av et større selskap. Informasjonen som vist under …" at bounding box center [199, 552] width 259 height 59
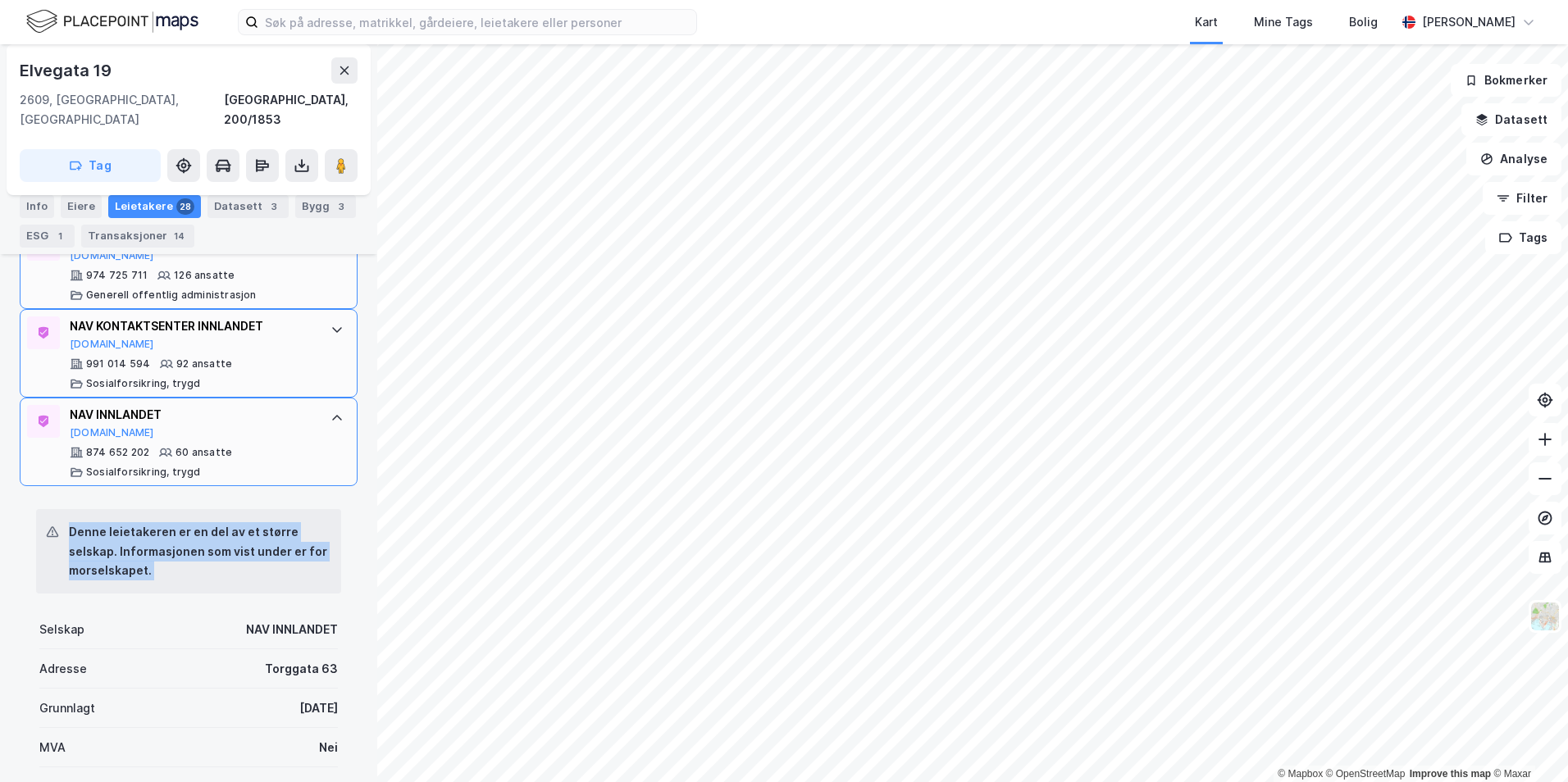
click at [255, 523] on div "Denne leietakeren er en del av et større selskap. Informasjonen som vist under …" at bounding box center [199, 552] width 259 height 59
drag, startPoint x: 255, startPoint y: 512, endPoint x: 135, endPoint y: 511, distance: 120.0
click at [135, 523] on div "Denne leietakeren er en del av et større selskap. Informasjonen som vist under …" at bounding box center [199, 552] width 259 height 59
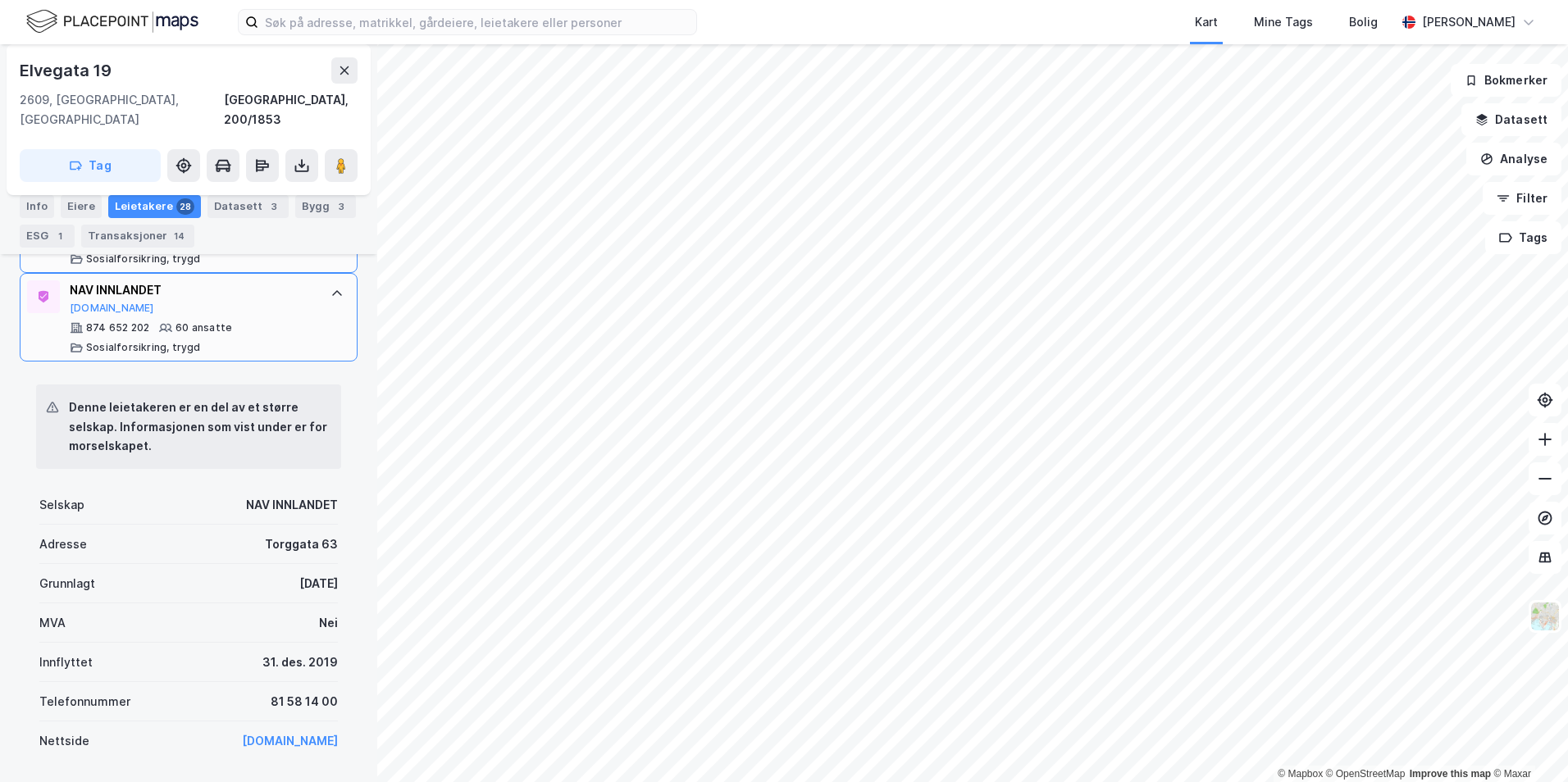
scroll to position [738, 0]
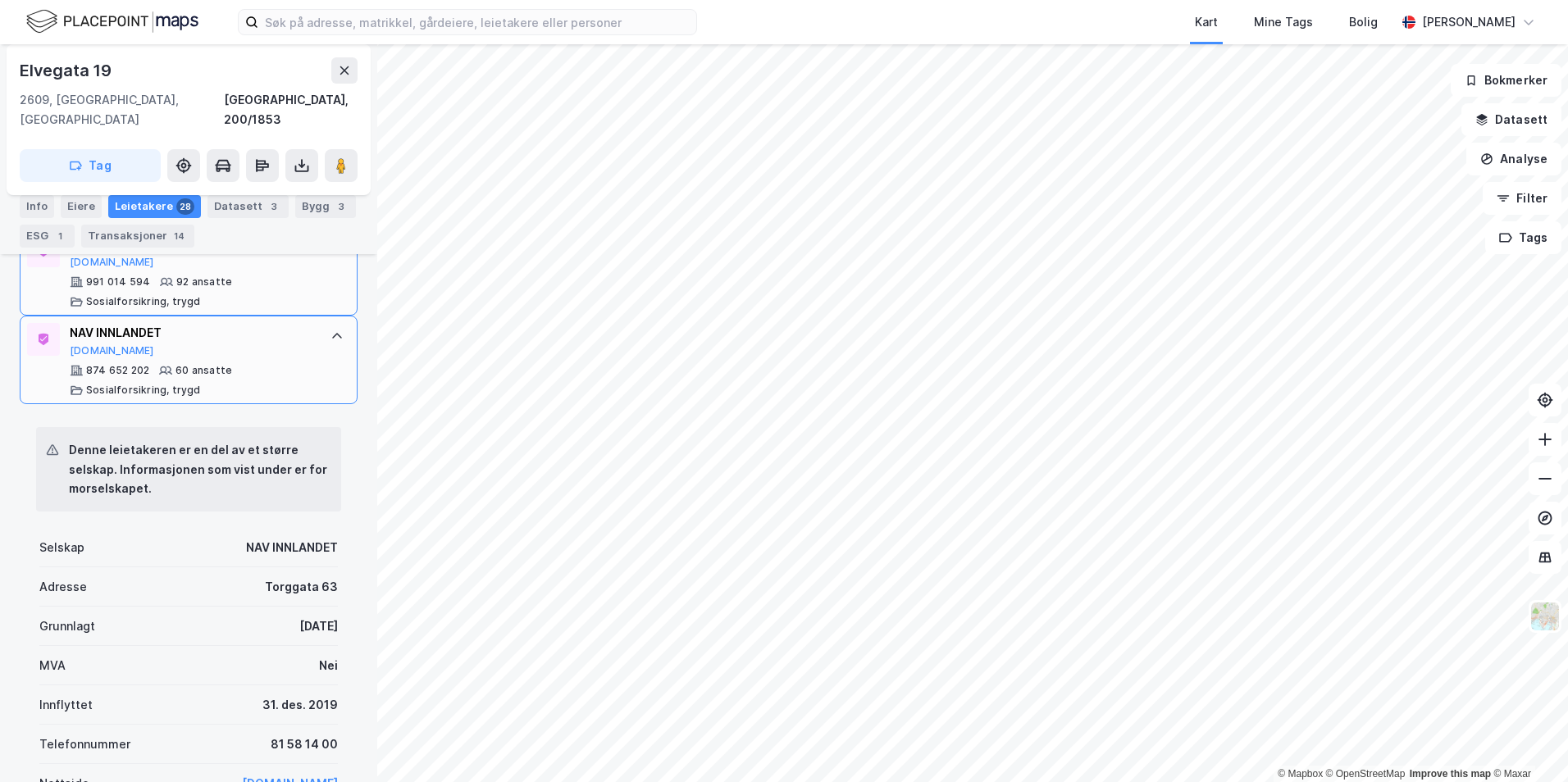
click at [332, 323] on div at bounding box center [337, 336] width 27 height 27
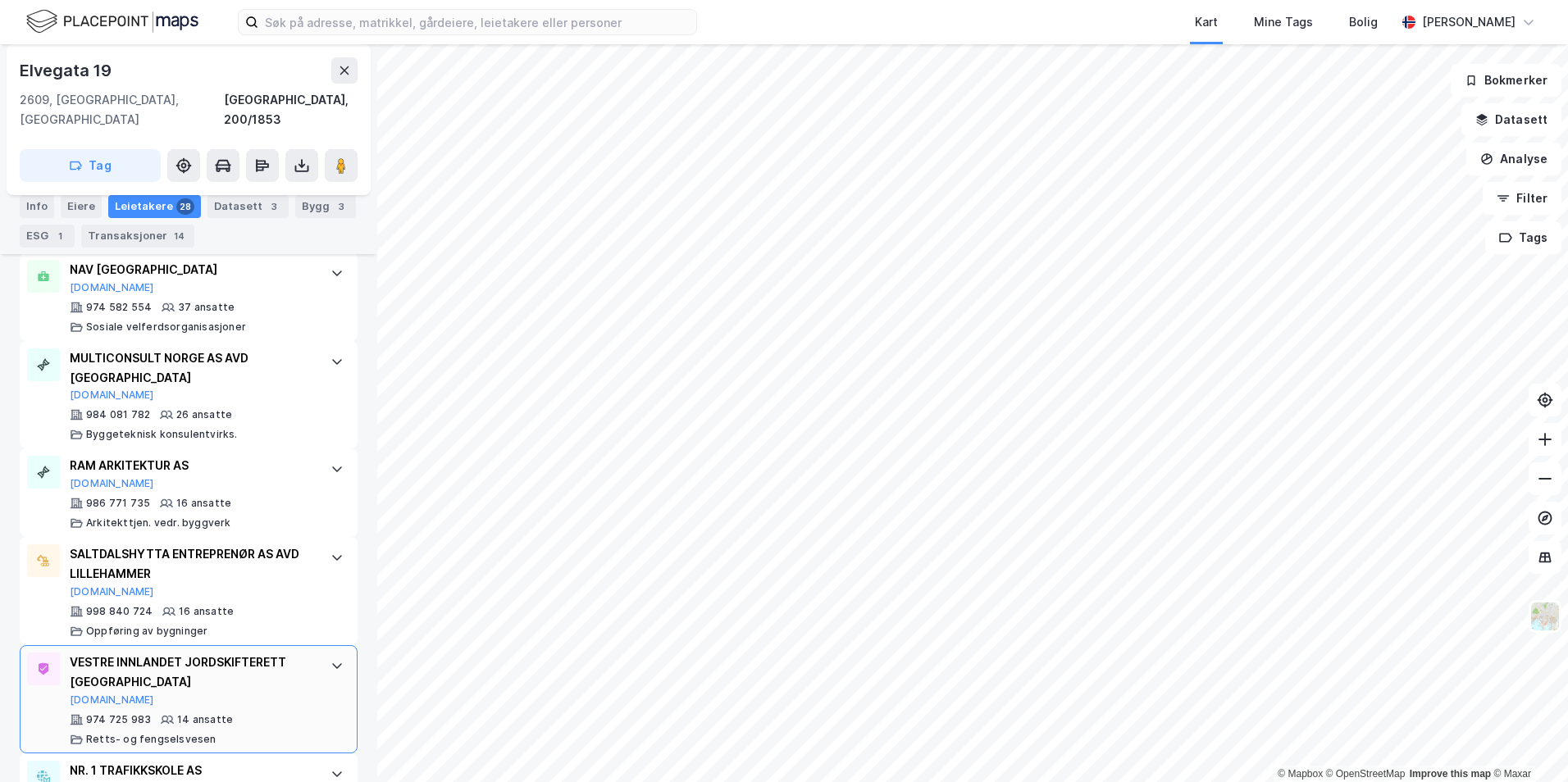
scroll to position [985, 0]
